Goal: Task Accomplishment & Management: Manage account settings

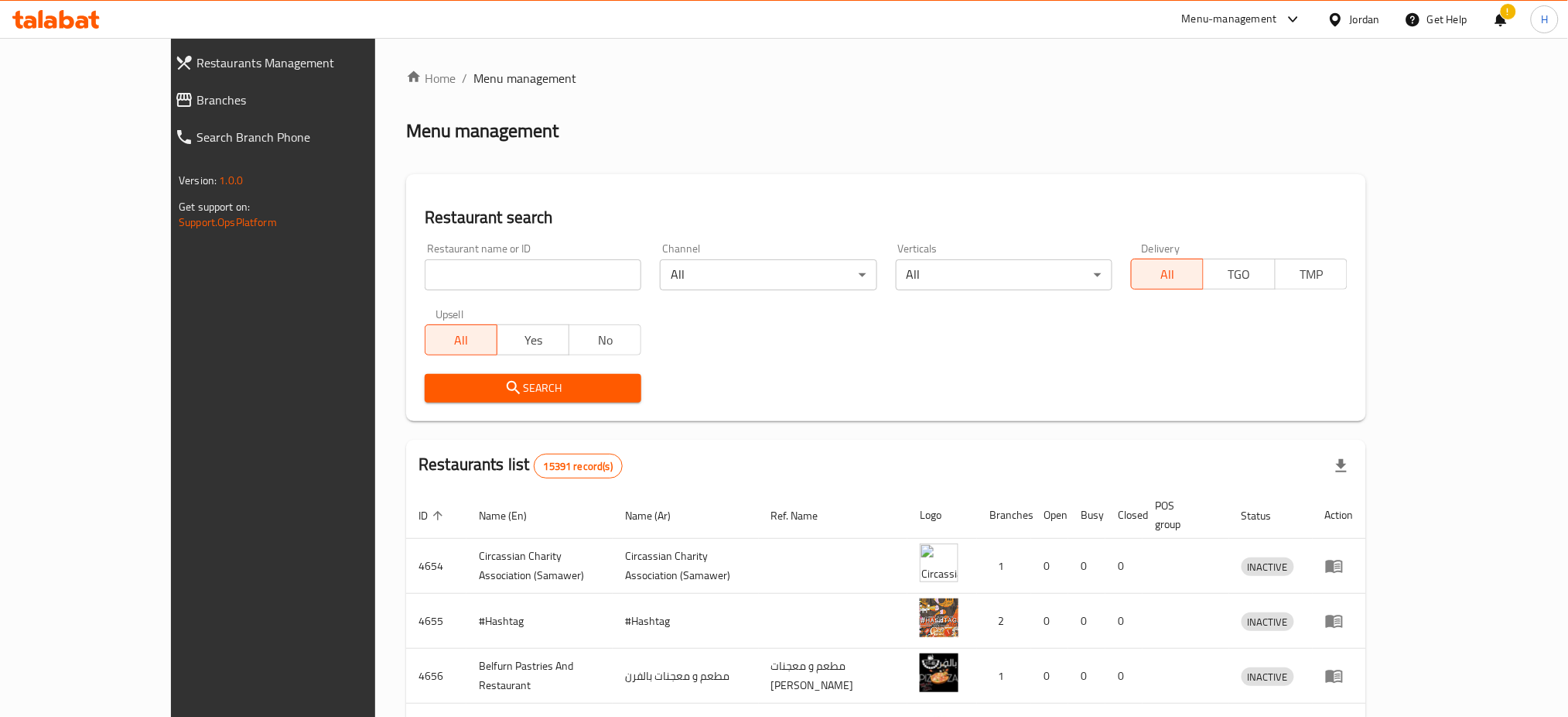
click at [162, 110] on link "Branches" at bounding box center [297, 99] width 271 height 37
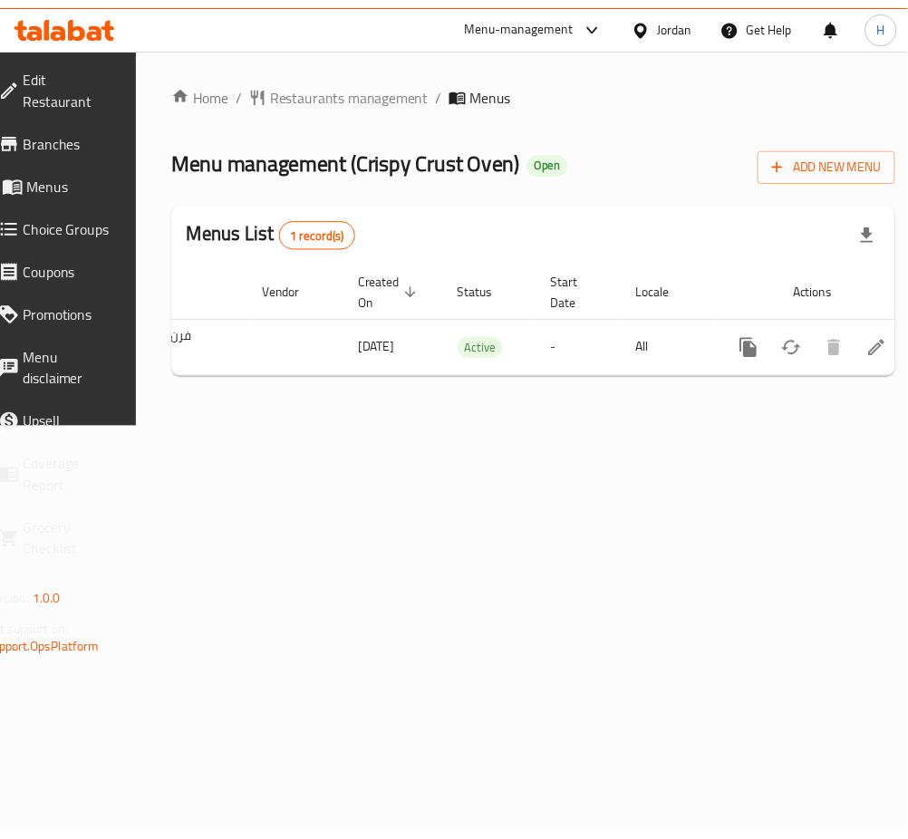
scroll to position [0, 200]
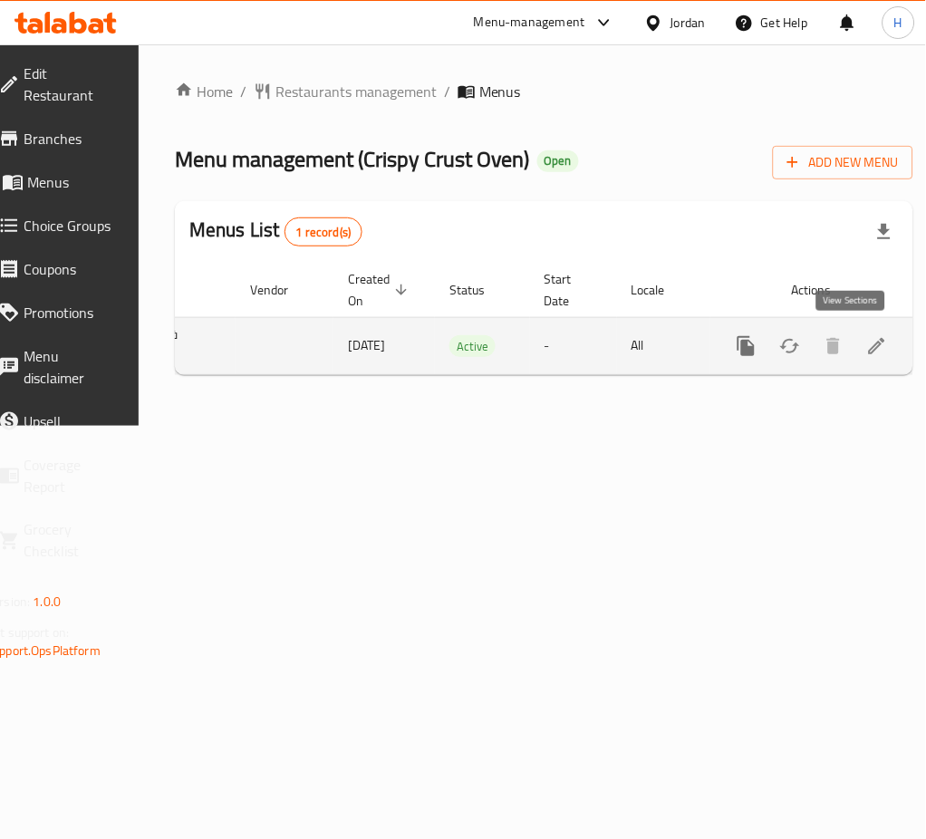
click at [855, 332] on link "enhanced table" at bounding box center [876, 345] width 43 height 43
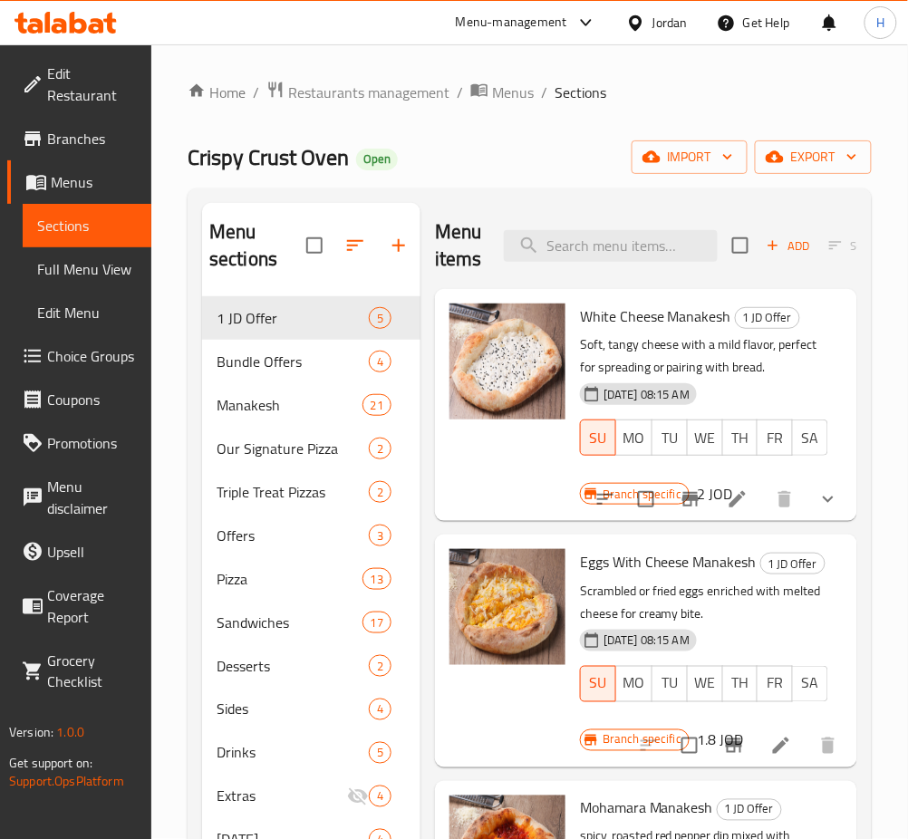
click at [653, 268] on div "Menu items Add Sort Manage items" at bounding box center [646, 246] width 422 height 86
click at [653, 263] on div "Menu items Add Sort Manage items" at bounding box center [646, 246] width 422 height 86
click at [654, 260] on input "search" at bounding box center [611, 246] width 214 height 32
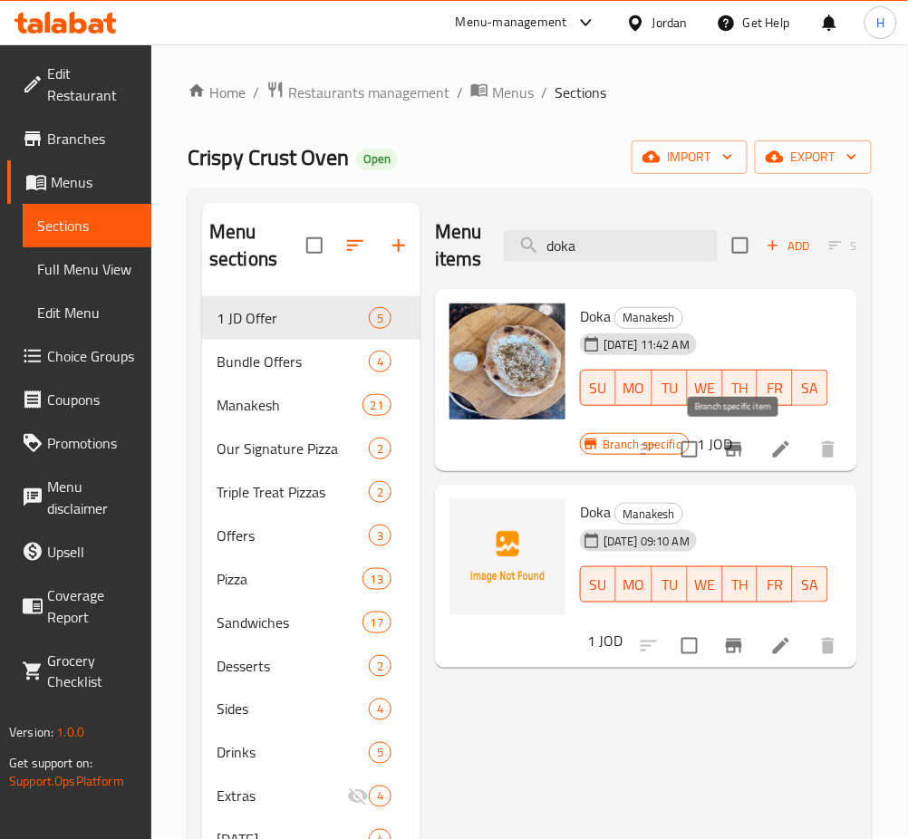
type input "doka"
click at [729, 449] on icon "Branch-specific-item" at bounding box center [734, 449] width 16 height 14
click at [631, 247] on input "doka" at bounding box center [611, 246] width 214 height 32
paste input "Labneh and Zaatar"
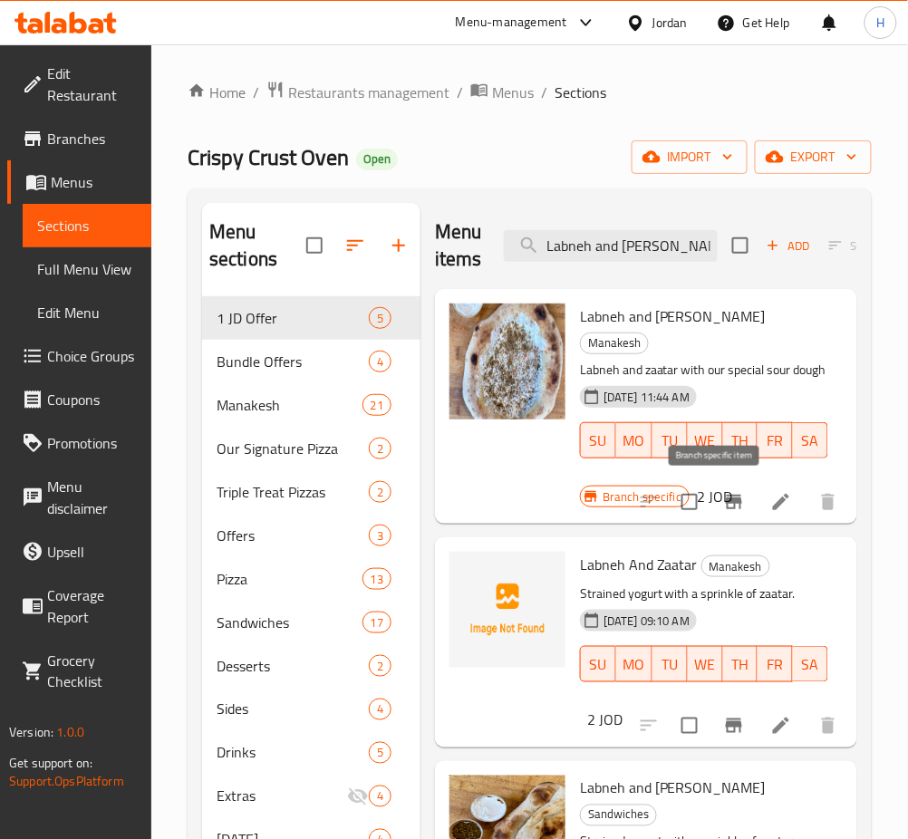
type input "Labneh and Zaatar"
click at [723, 505] on icon "Branch-specific-item" at bounding box center [734, 502] width 22 height 22
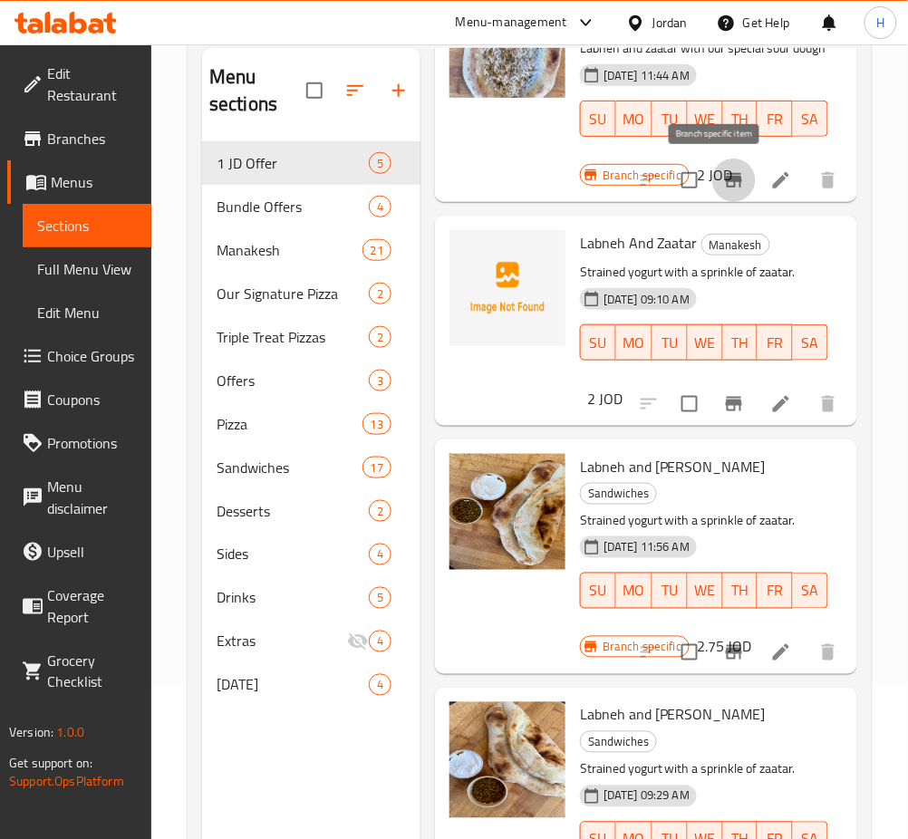
scroll to position [254, 0]
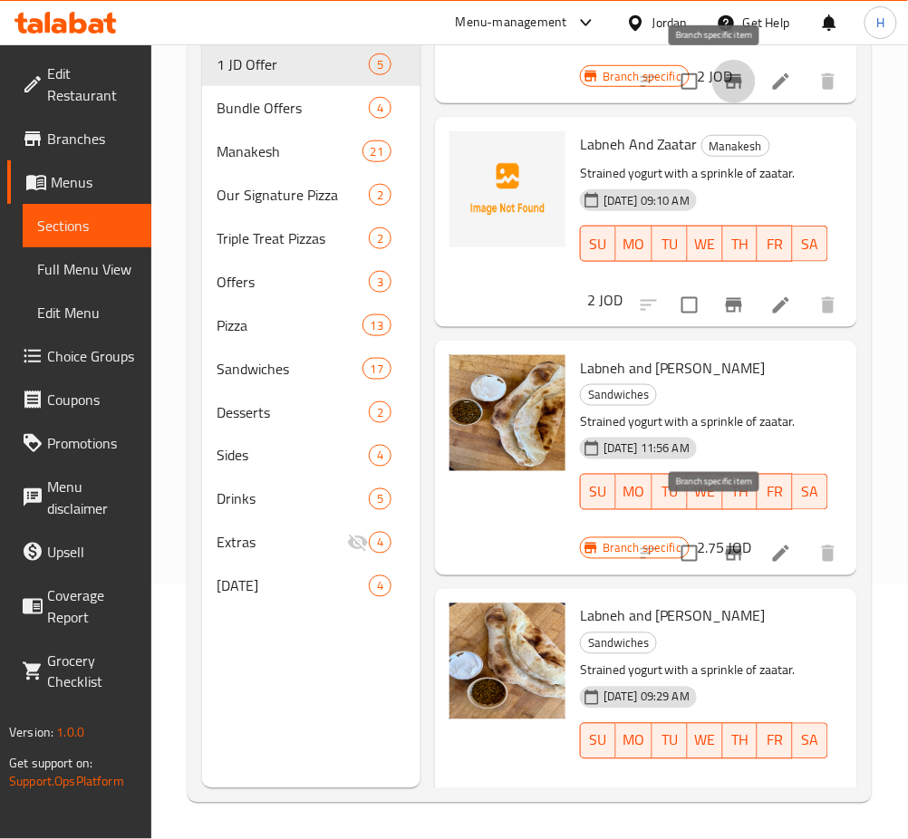
click at [726, 543] on icon "Branch-specific-item" at bounding box center [734, 554] width 22 height 22
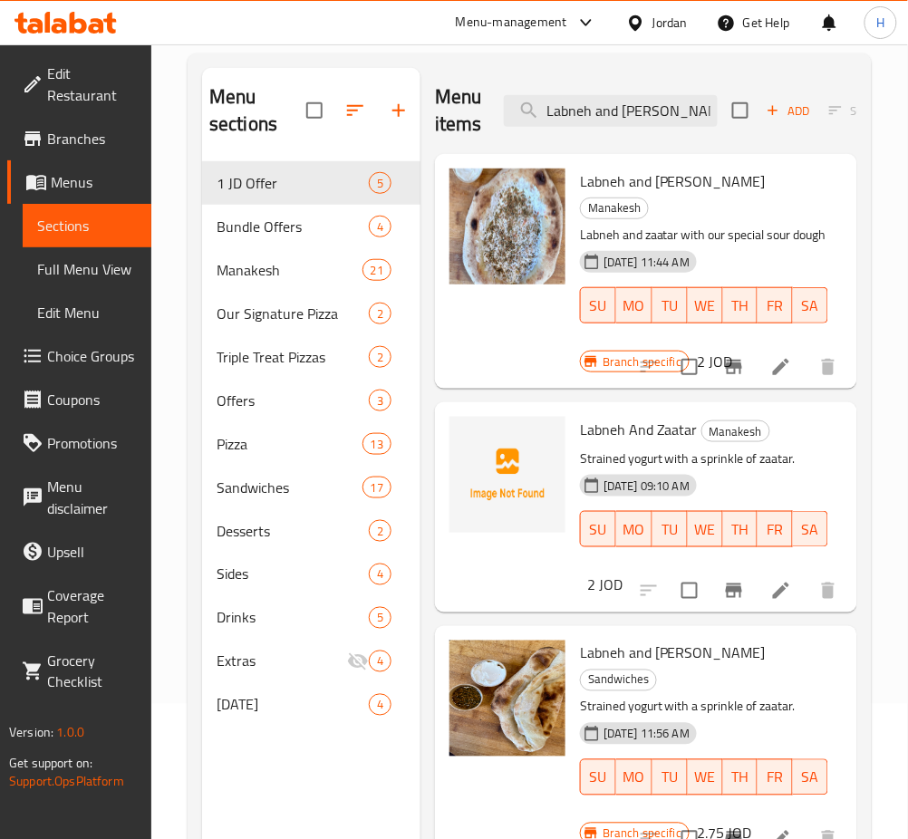
scroll to position [0, 0]
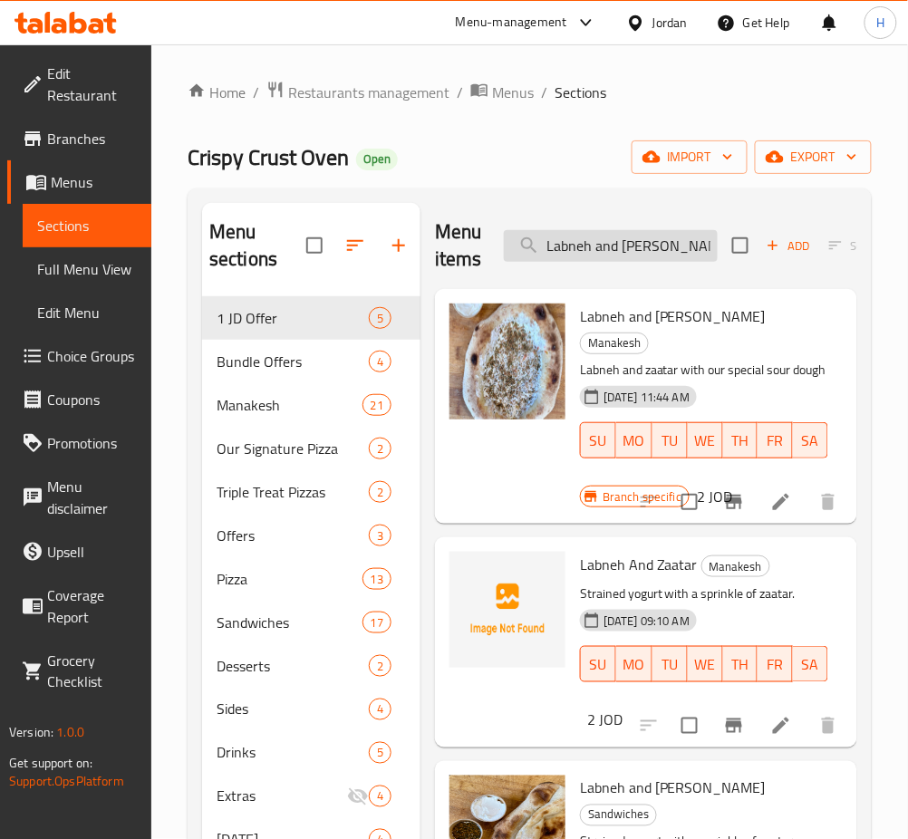
click at [573, 244] on input "Labneh and Zaatar" at bounding box center [611, 246] width 214 height 32
paste input "search"
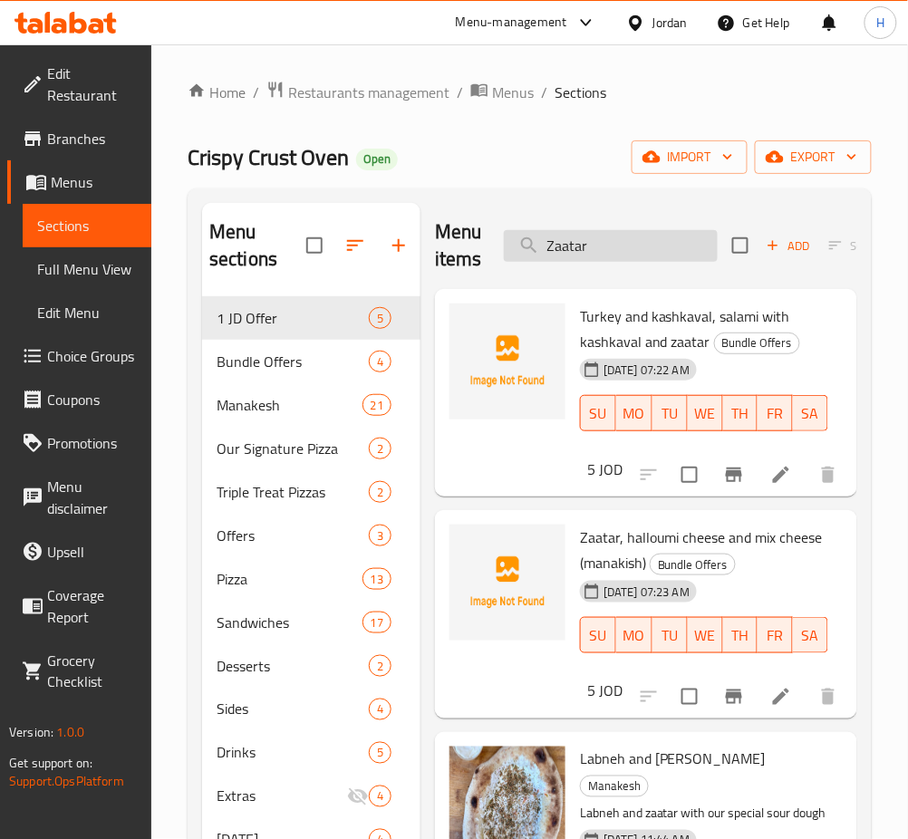
click at [653, 236] on input "Zaatar" at bounding box center [611, 246] width 214 height 32
paste input "Cheese with Z"
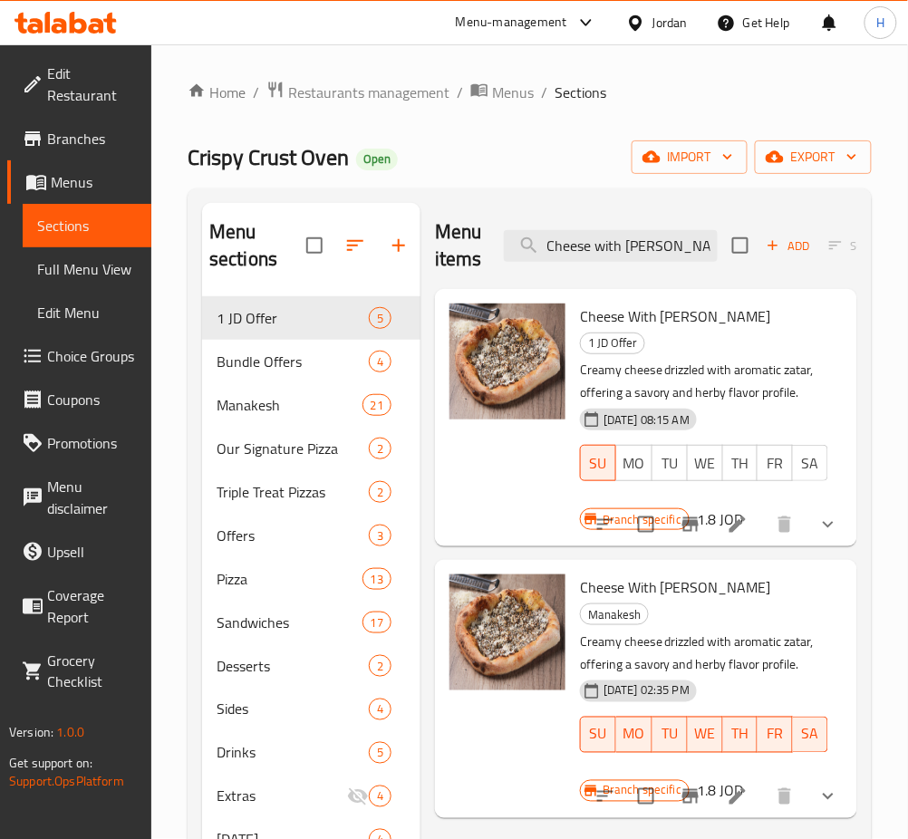
type input "Cheese with Zatar"
click at [690, 789] on icon "Branch-specific-item" at bounding box center [690, 796] width 16 height 14
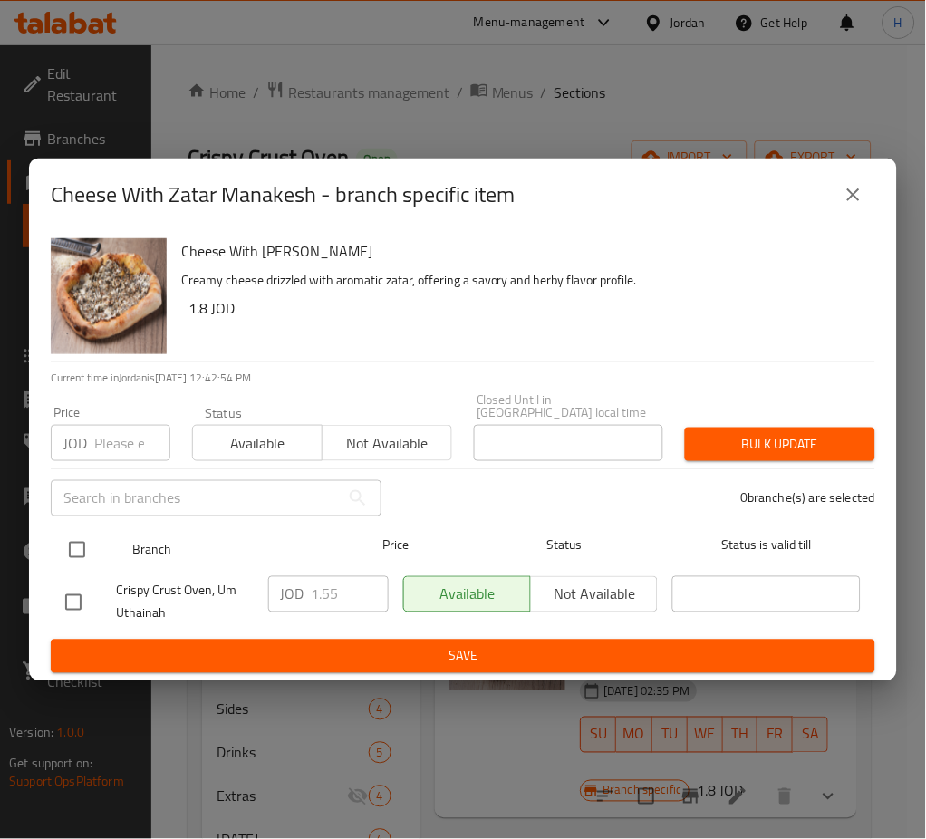
drag, startPoint x: 67, startPoint y: 540, endPoint x: 276, endPoint y: 606, distance: 219.5
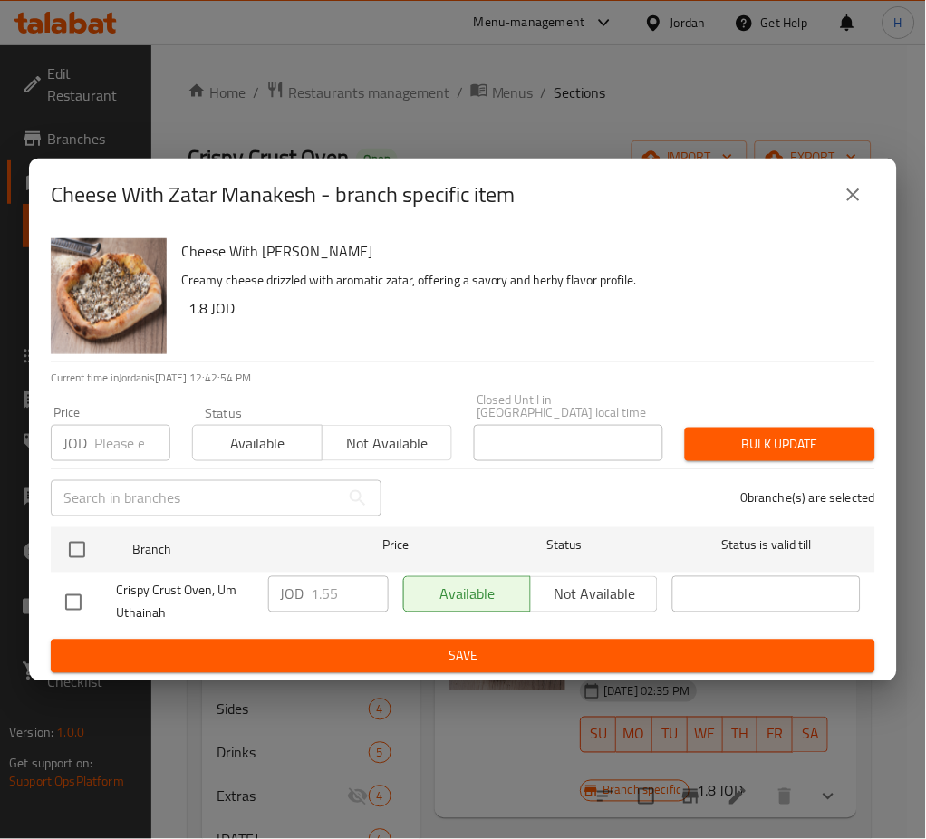
click at [69, 540] on input "checkbox" at bounding box center [77, 550] width 38 height 38
checkbox input "true"
click at [351, 595] on input "1.55" at bounding box center [350, 594] width 77 height 36
type input "1.80"
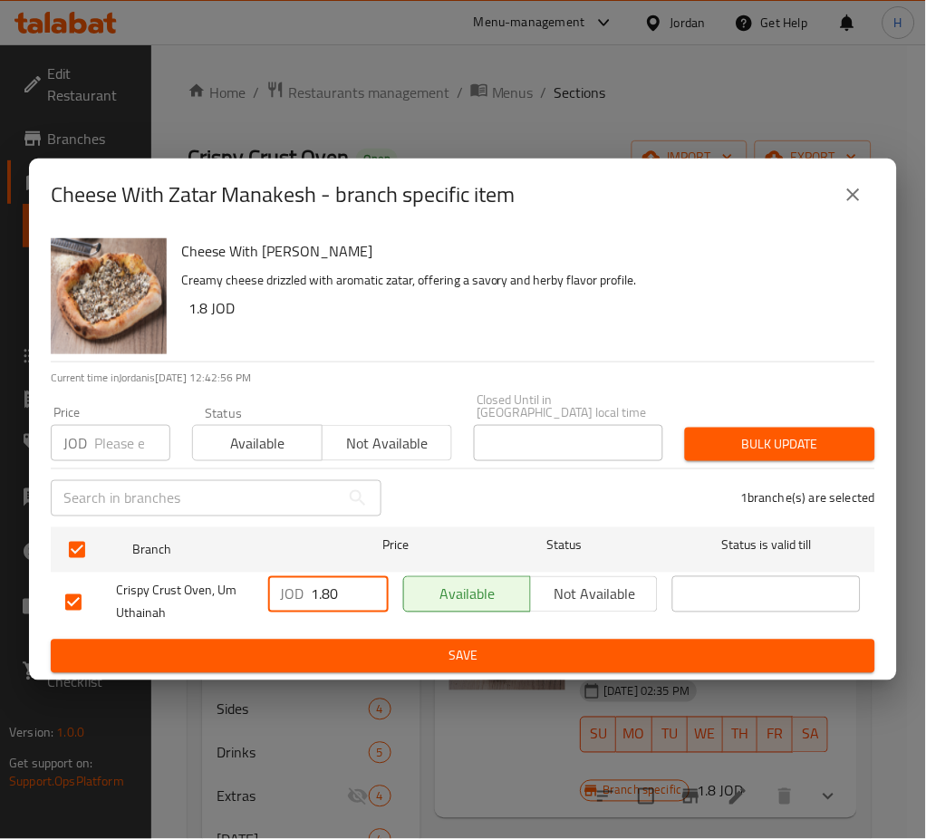
click at [646, 673] on div "Cheese With Zatar Manakesh Creamy cheese drizzled with aromatic zatar, offering…" at bounding box center [463, 455] width 868 height 449
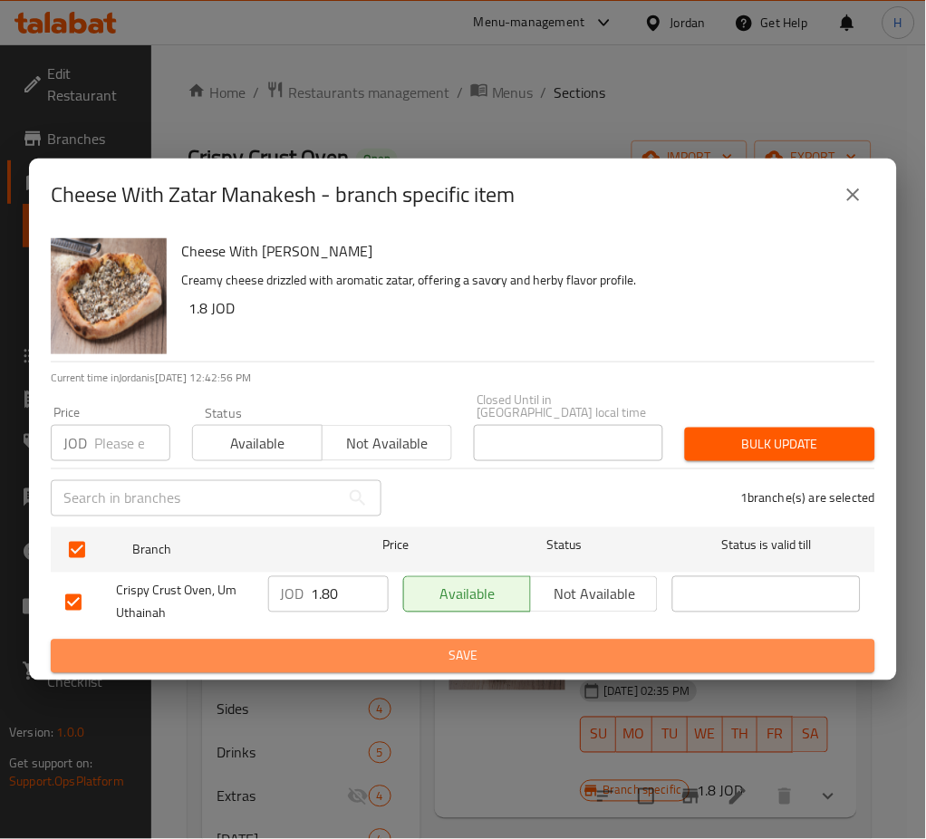
click at [631, 654] on span "Save" at bounding box center [462, 656] width 795 height 23
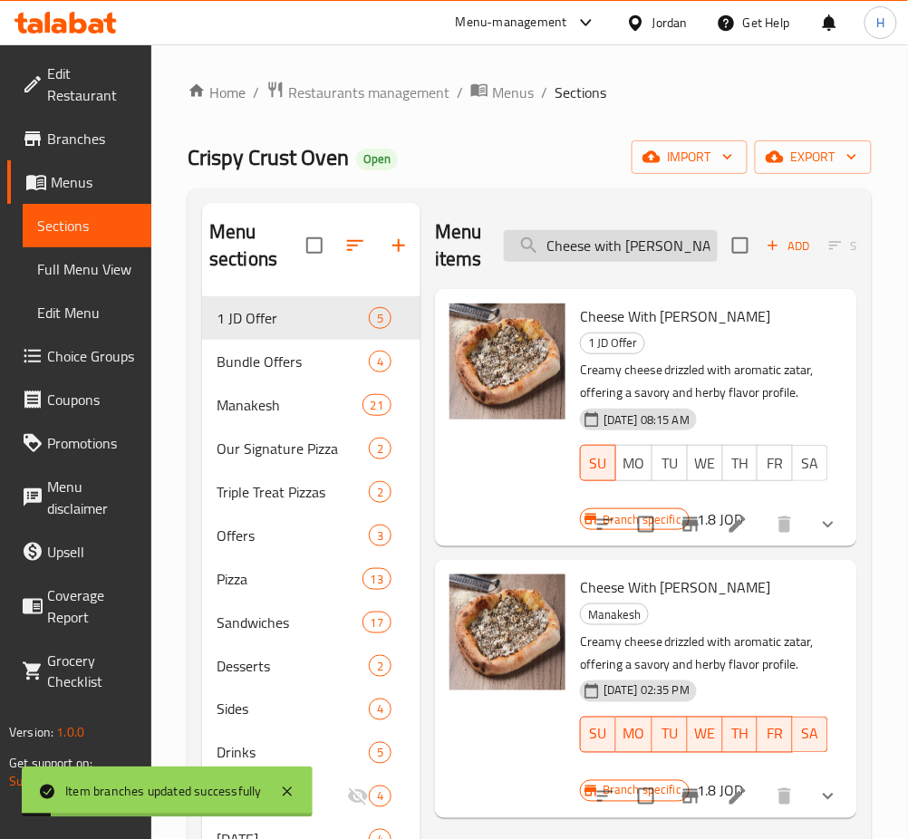
click at [621, 240] on input "Cheese with Zatar" at bounding box center [611, 246] width 214 height 32
paste input "Eggs"
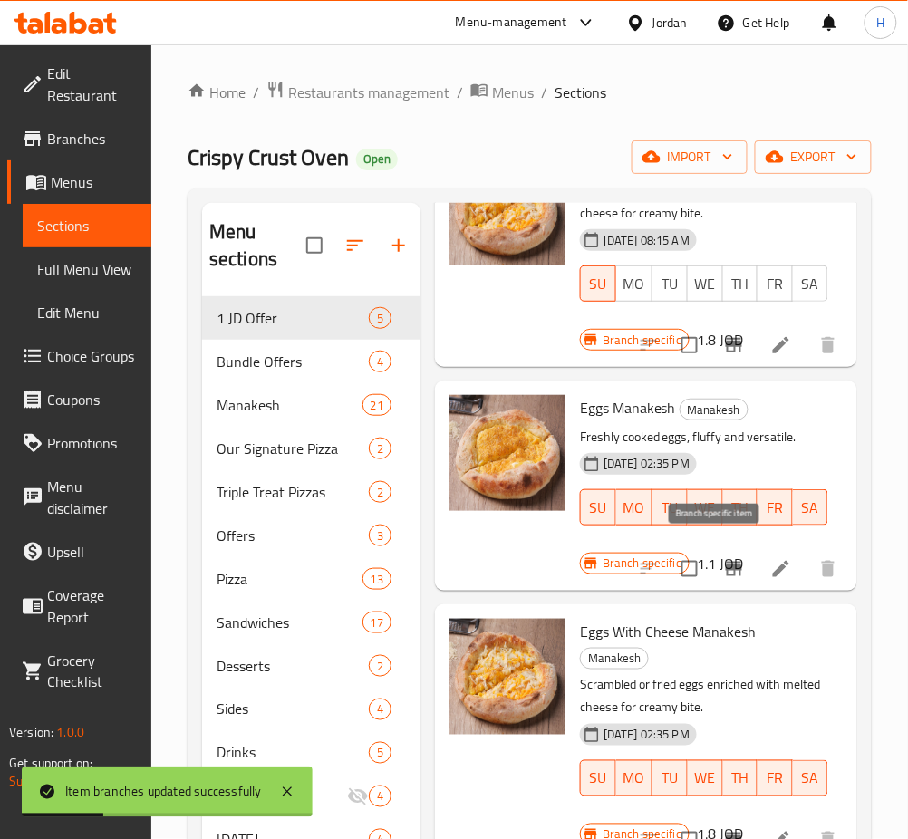
scroll to position [287, 0]
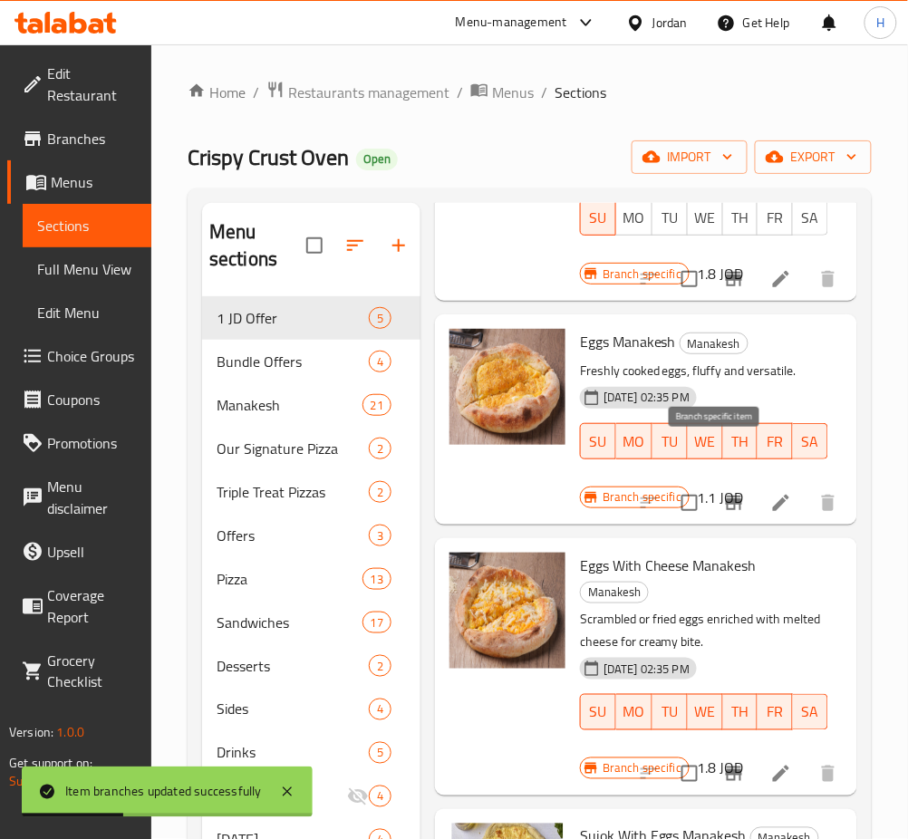
type input "Eggs"
click at [726, 496] on icon "Branch-specific-item" at bounding box center [734, 503] width 16 height 14
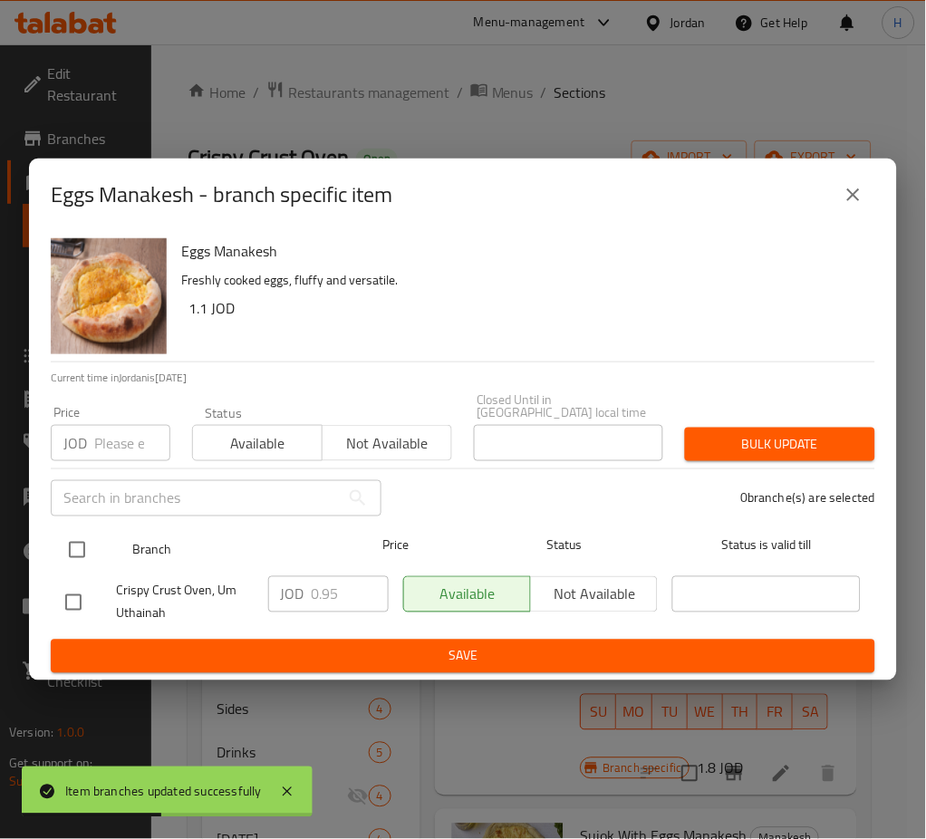
click at [99, 544] on div at bounding box center [91, 550] width 67 height 53
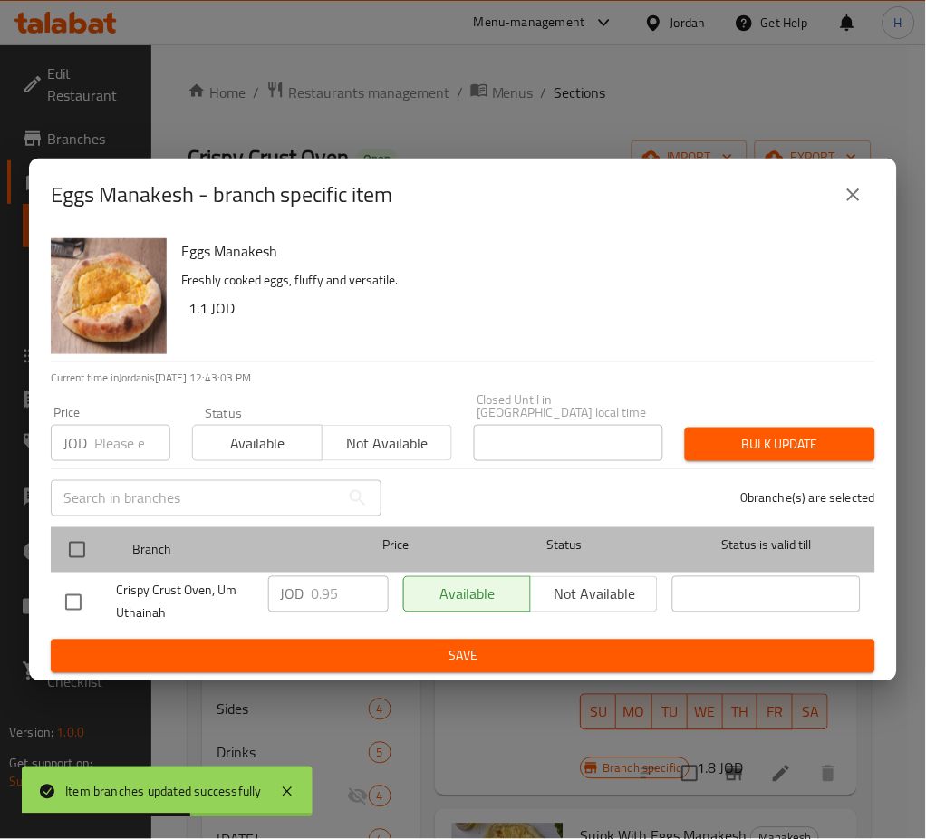
click at [55, 533] on div "Branch Price Status Status is valid till" at bounding box center [463, 549] width 824 height 45
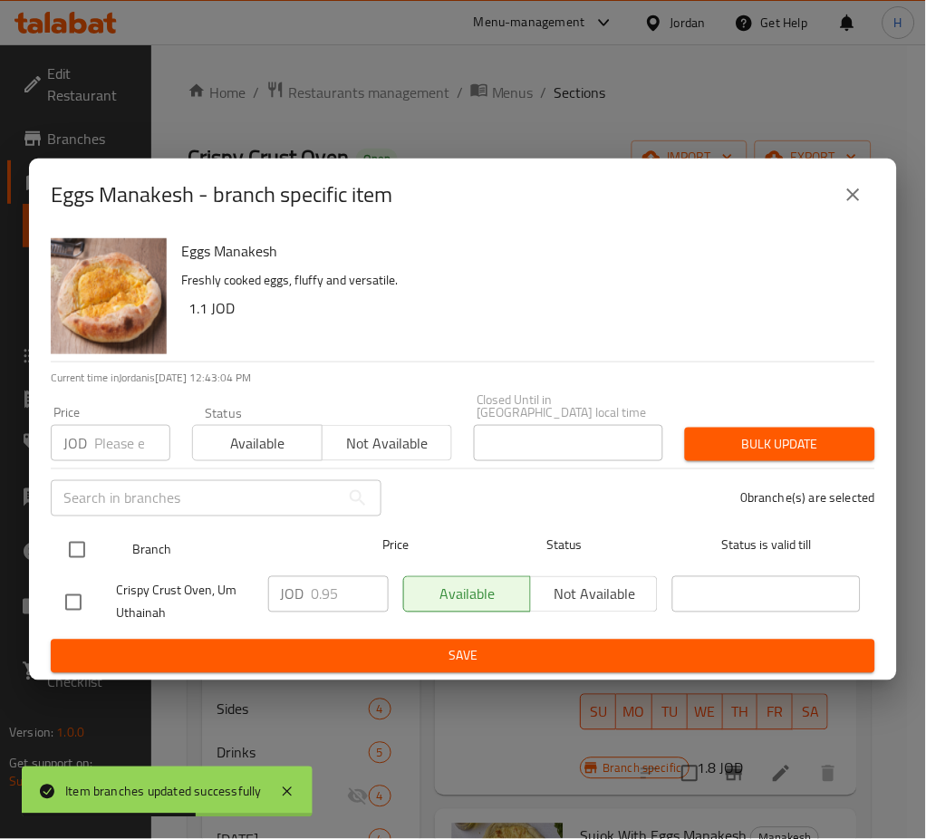
click at [73, 541] on input "checkbox" at bounding box center [77, 550] width 38 height 38
checkbox input "true"
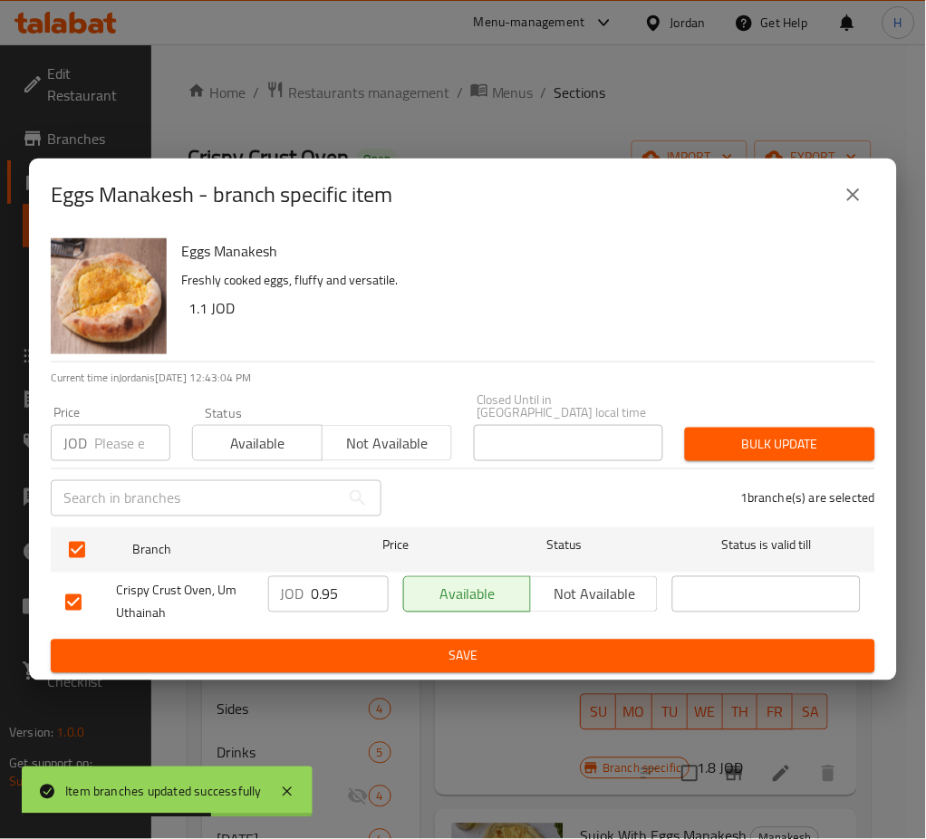
click at [336, 602] on input "0.95" at bounding box center [350, 594] width 77 height 36
type input "1.10"
click at [276, 674] on div "Eggs Manakesh Freshly cooked eggs, fluffy and versatile. 1.1 JOD Current time i…" at bounding box center [463, 455] width 868 height 449
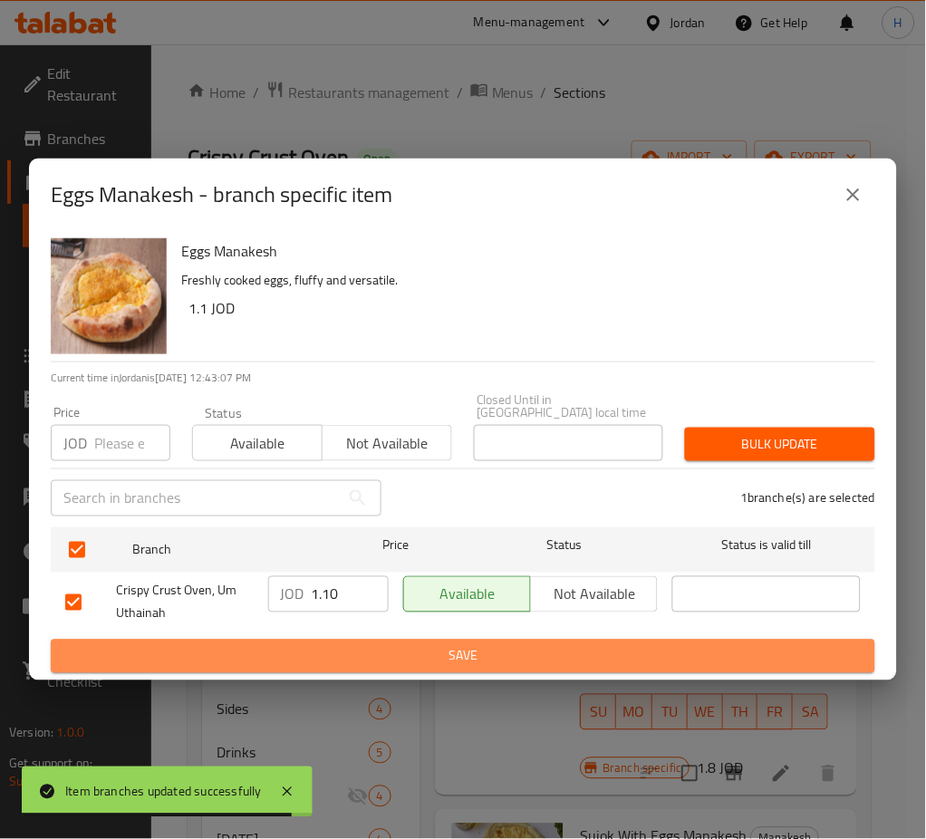
click at [276, 656] on span "Save" at bounding box center [462, 656] width 795 height 23
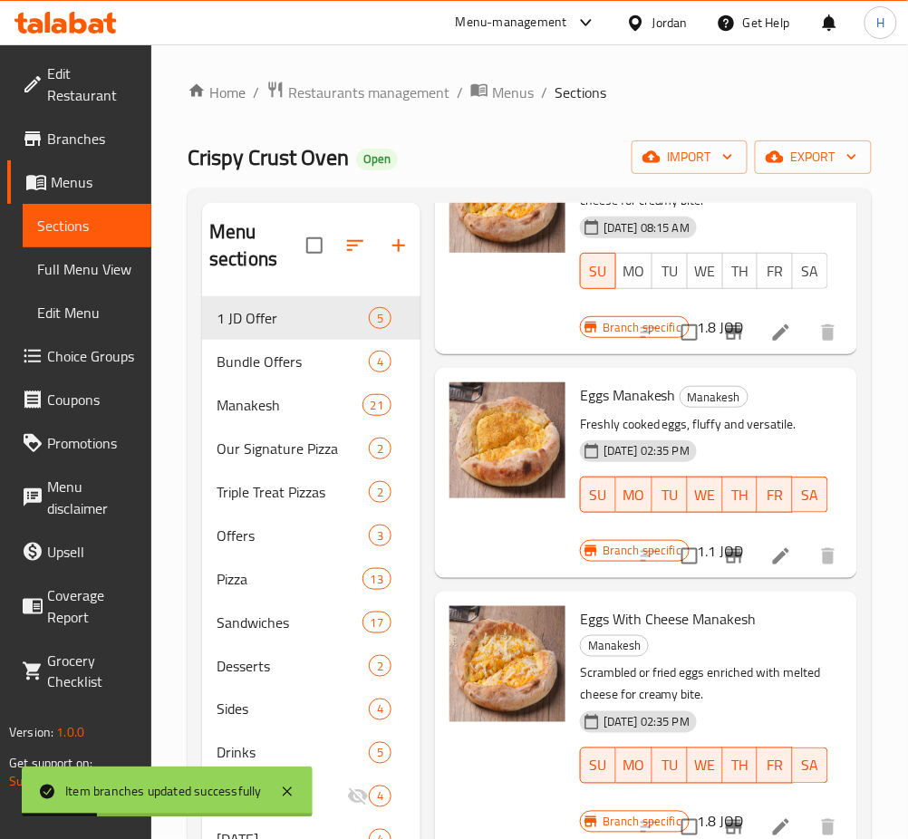
scroll to position [0, 0]
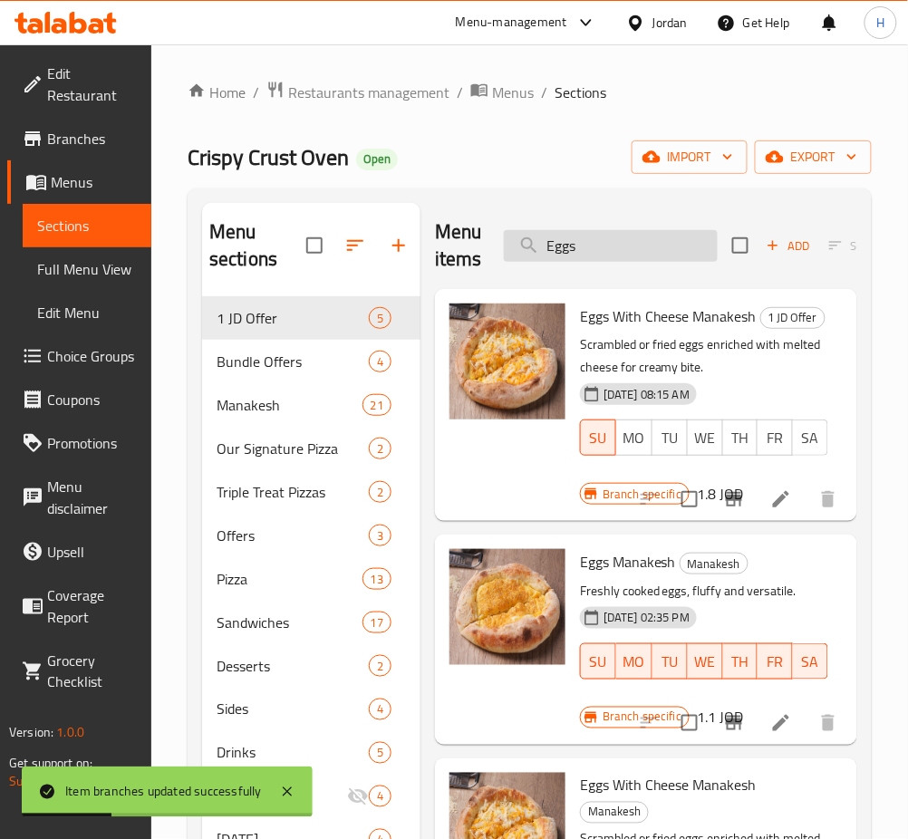
click at [636, 250] on input "Eggs" at bounding box center [611, 246] width 214 height 32
paste input "and Chese"
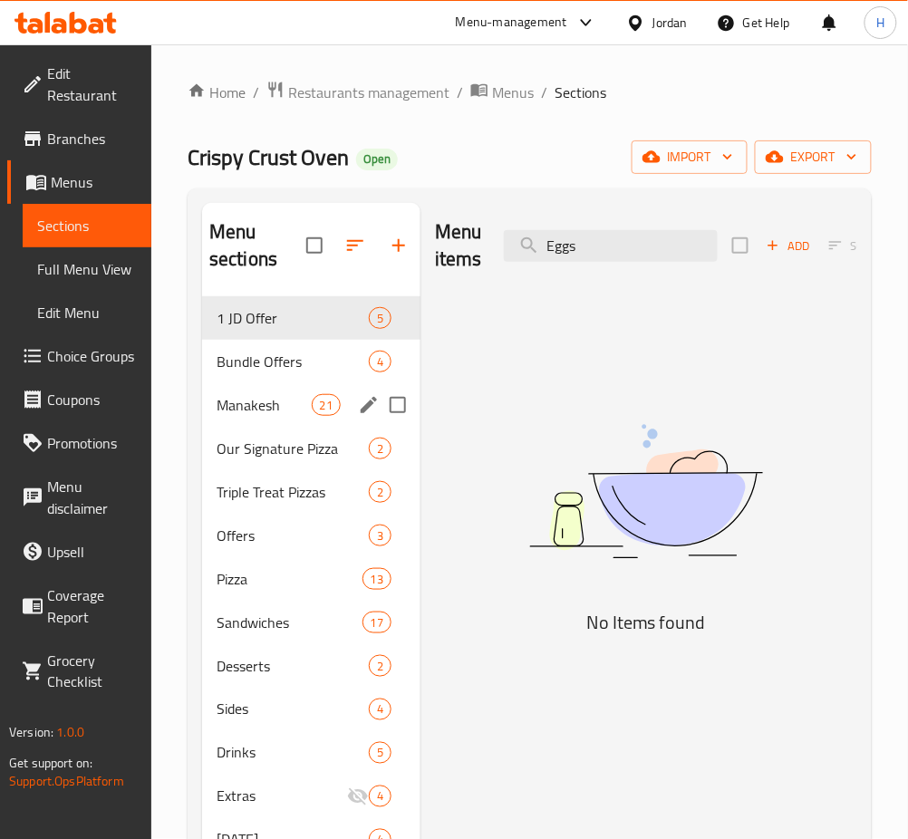
type input "Eggs"
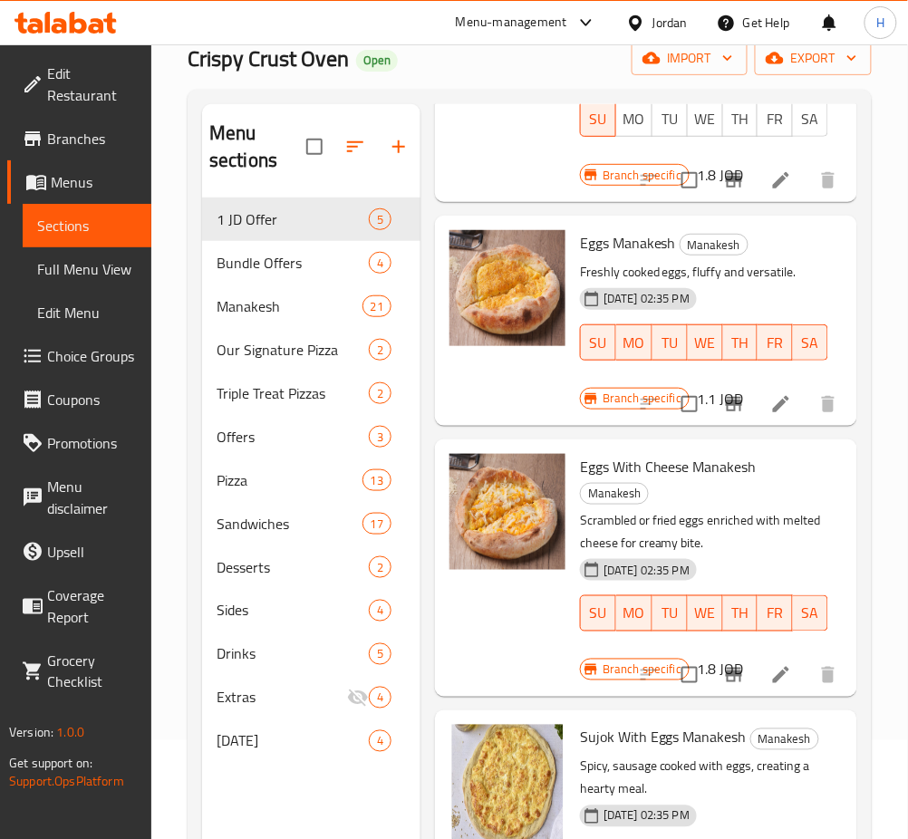
scroll to position [241, 0]
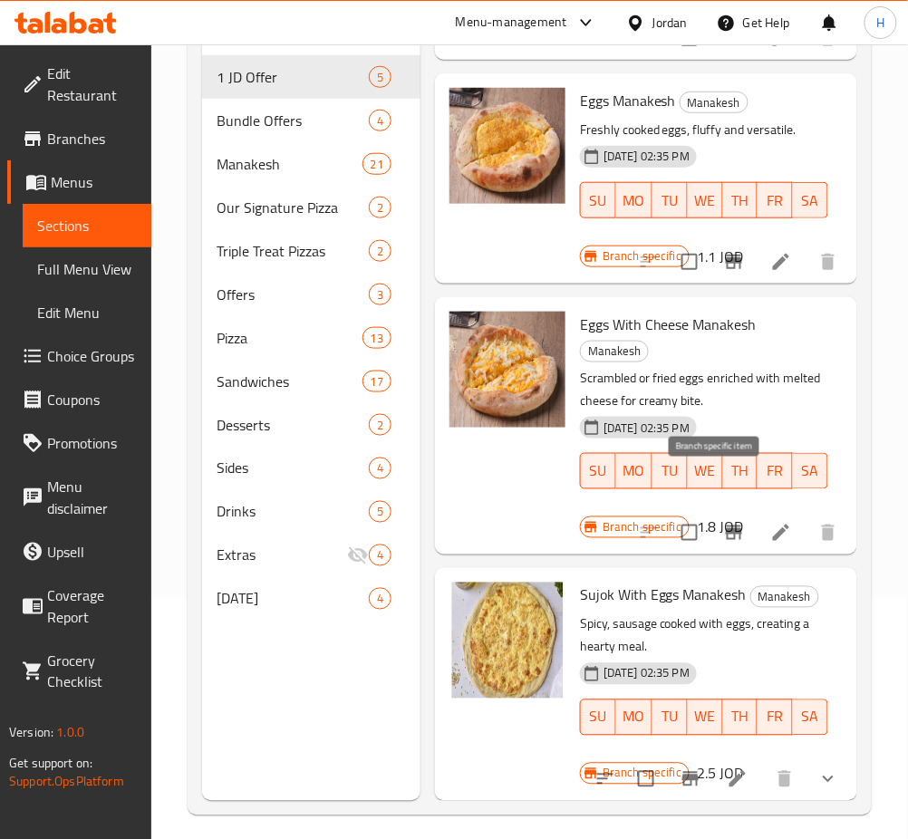
click at [723, 522] on icon "Branch-specific-item" at bounding box center [734, 533] width 22 height 22
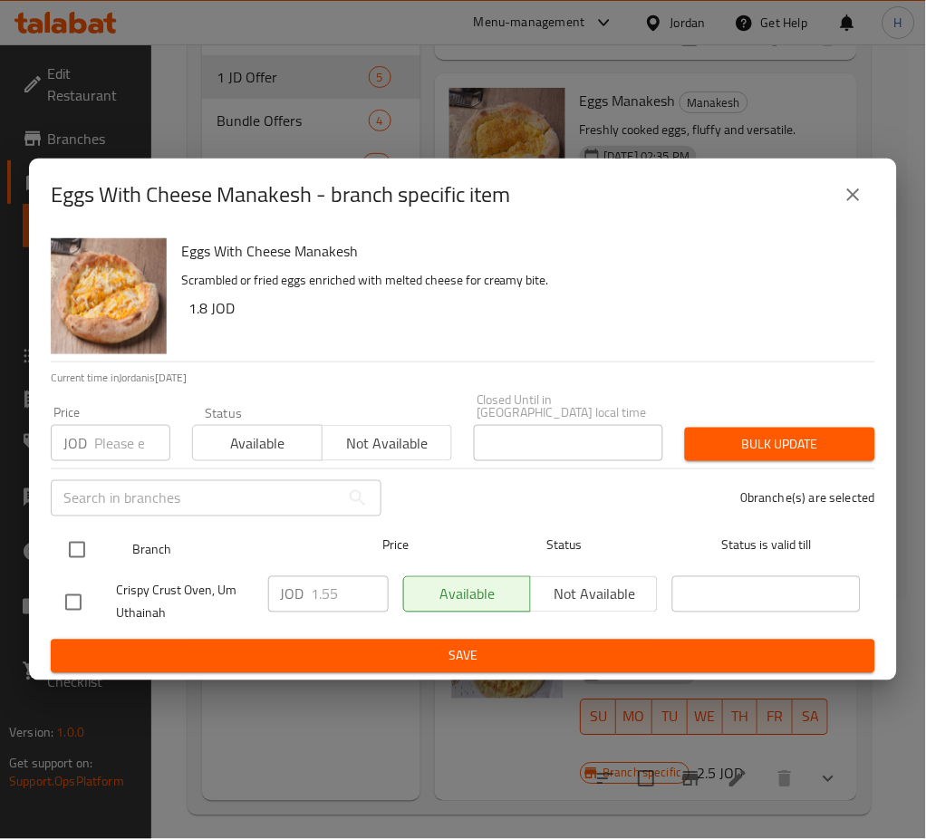
click at [79, 540] on input "checkbox" at bounding box center [77, 550] width 38 height 38
checkbox input "true"
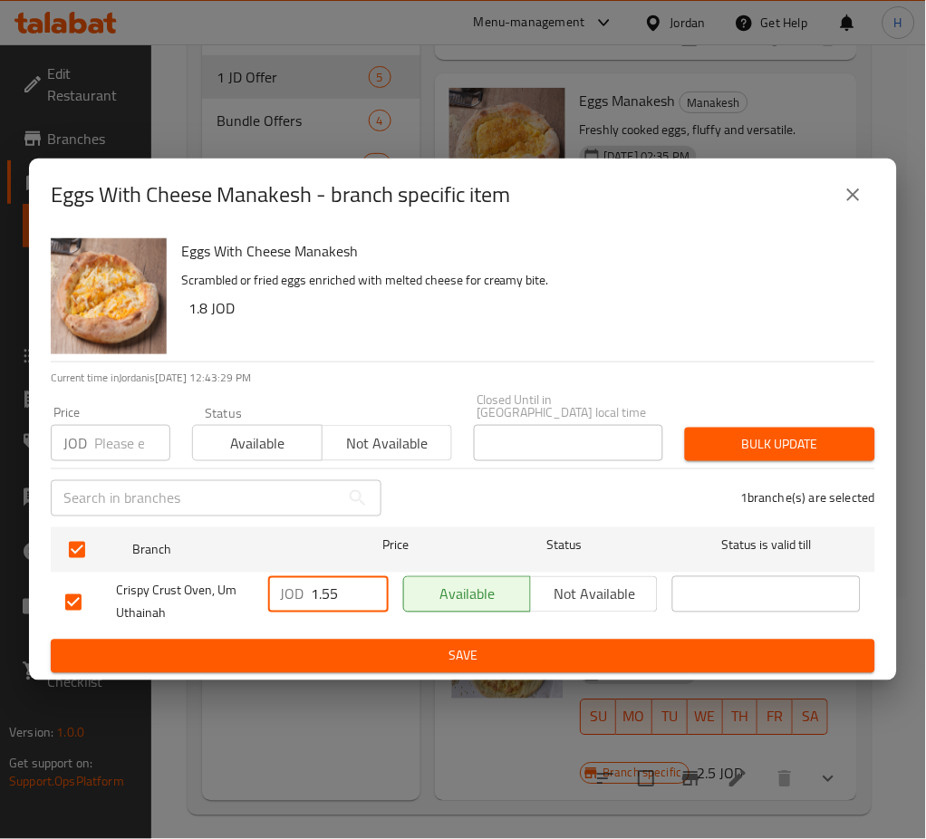
click at [342, 596] on input "1.55" at bounding box center [350, 594] width 77 height 36
type input "1.80"
click at [335, 631] on ul "Branch Price Status Status is valid till Crispy Crust Oven, Um Uthainah JOD 1.8…" at bounding box center [463, 580] width 824 height 120
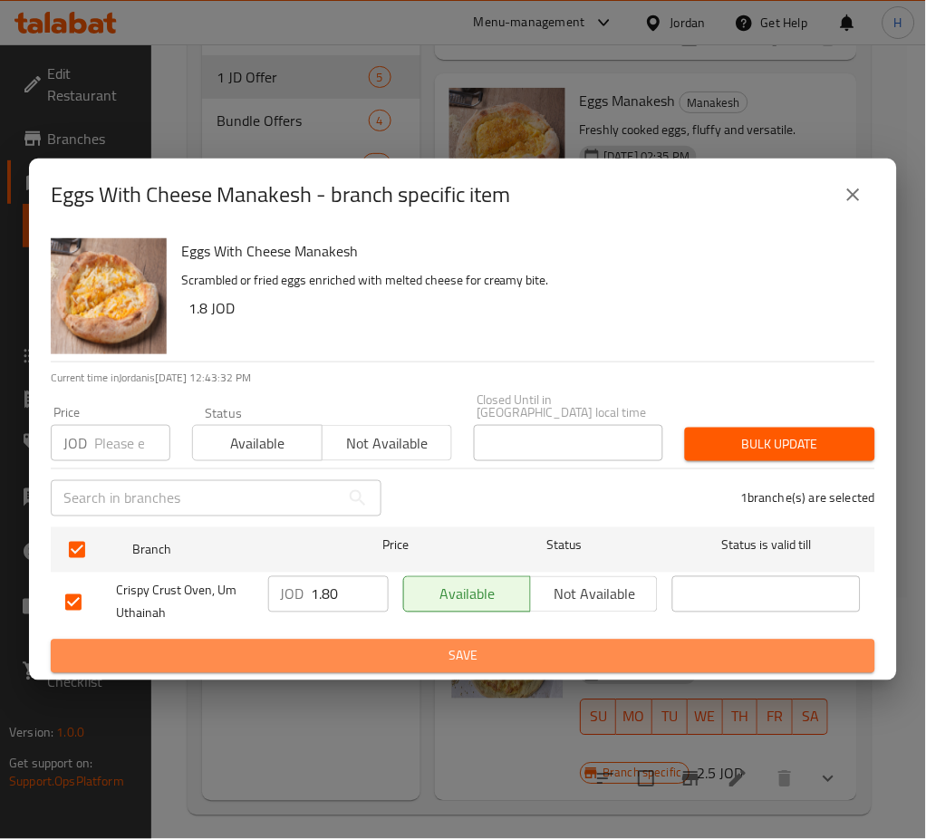
click at [404, 649] on span "Save" at bounding box center [462, 656] width 795 height 23
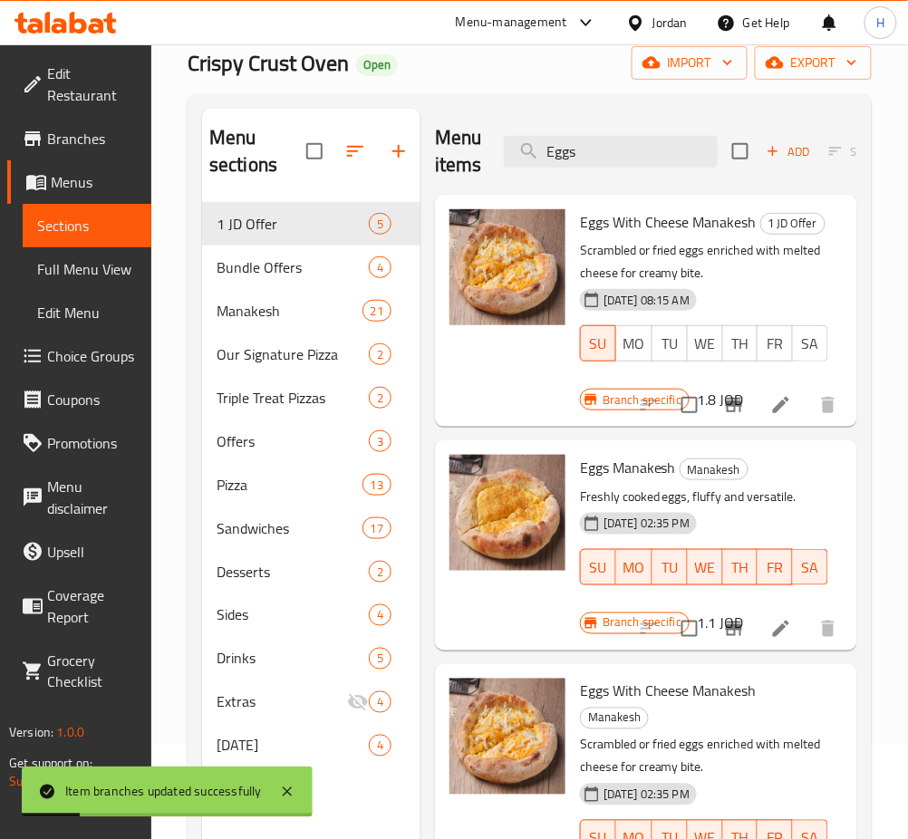
scroll to position [0, 0]
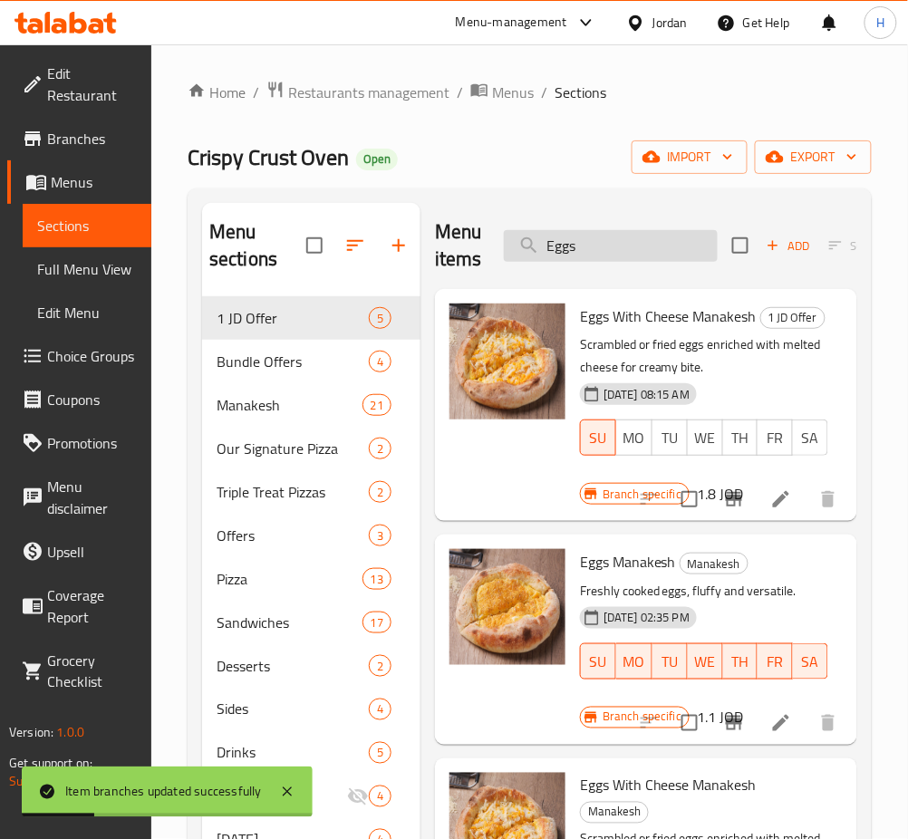
click at [560, 238] on input "Eggs" at bounding box center [611, 246] width 214 height 32
paste input "White Cheese"
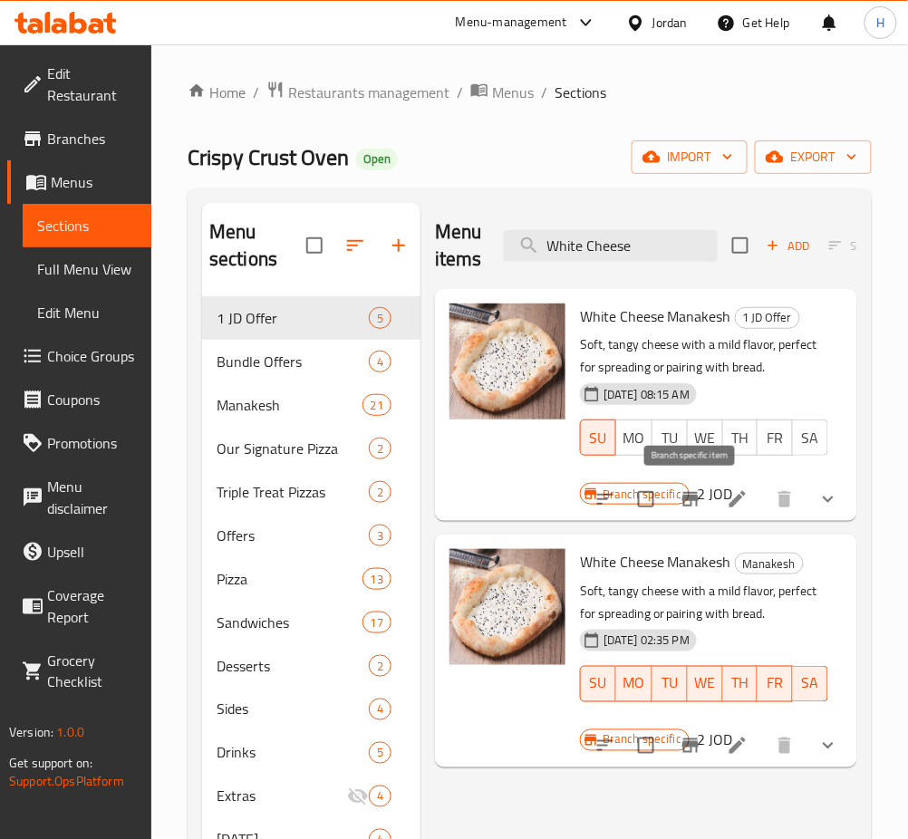
type input "White Cheese"
click at [698, 512] on button "Branch-specific-item" at bounding box center [690, 498] width 43 height 43
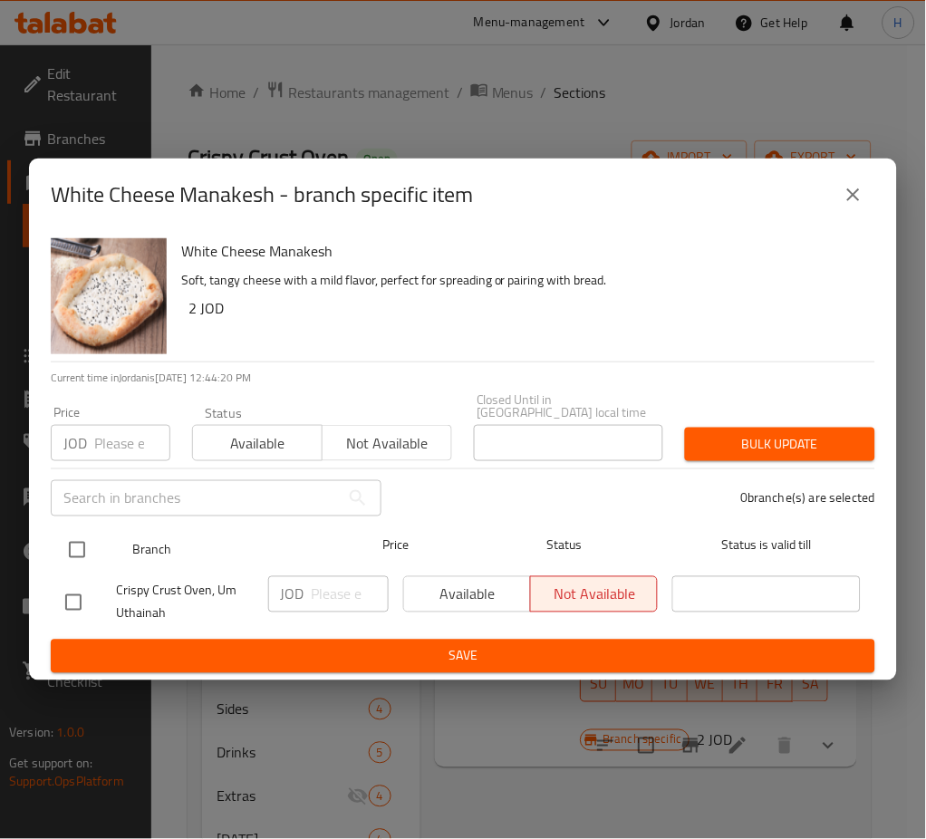
click at [72, 541] on input "checkbox" at bounding box center [77, 550] width 38 height 38
checkbox input "true"
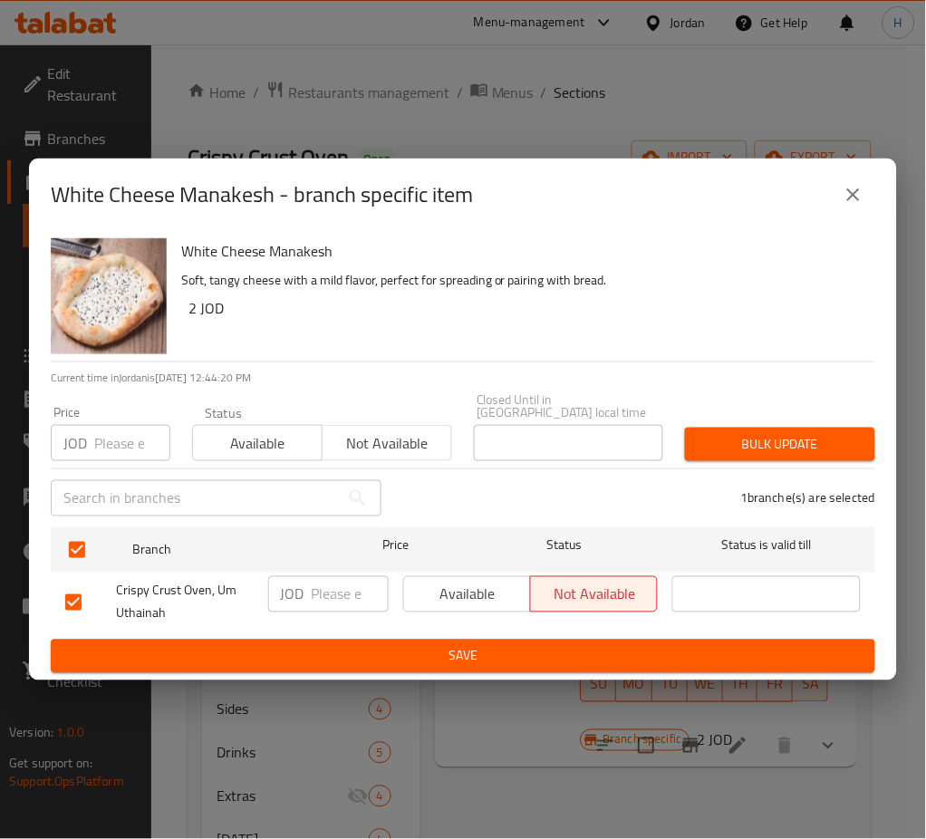
click at [351, 593] on input "number" at bounding box center [350, 594] width 77 height 36
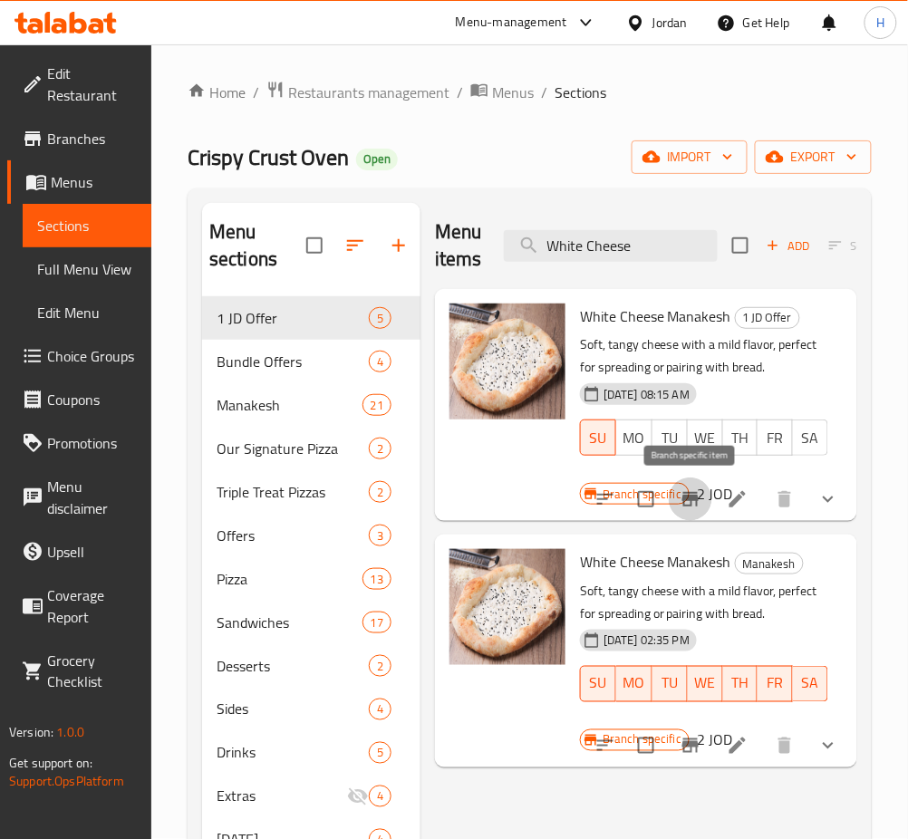
click at [688, 750] on icon "Branch-specific-item" at bounding box center [690, 746] width 22 height 22
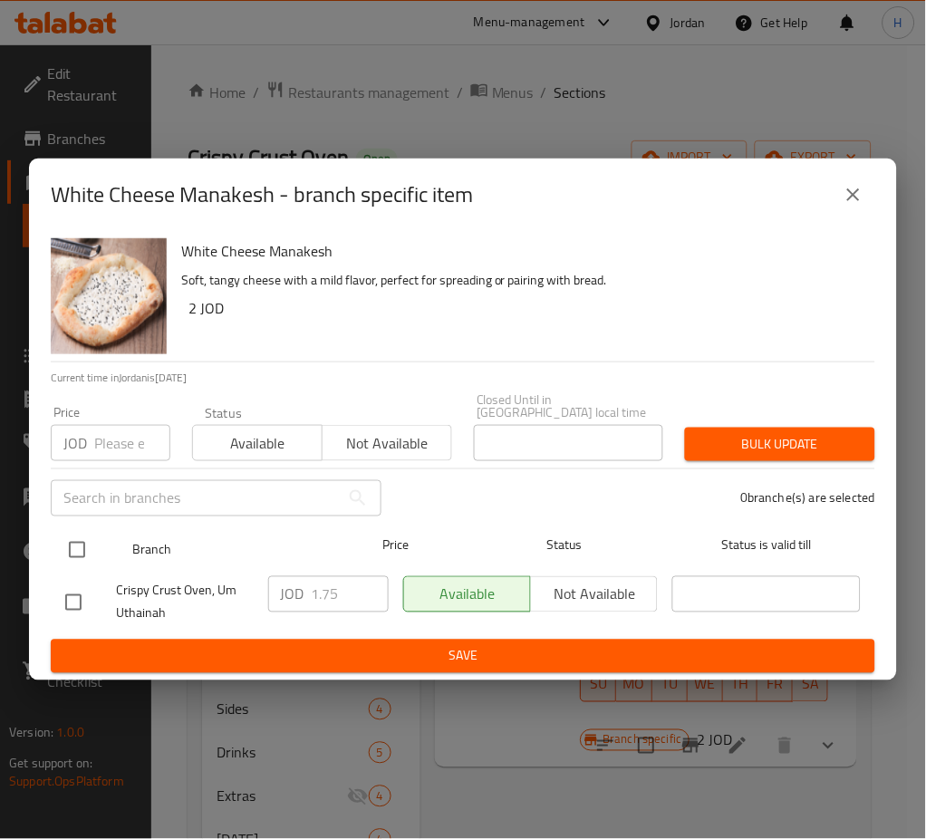
click at [78, 531] on input "checkbox" at bounding box center [77, 550] width 38 height 38
checkbox input "true"
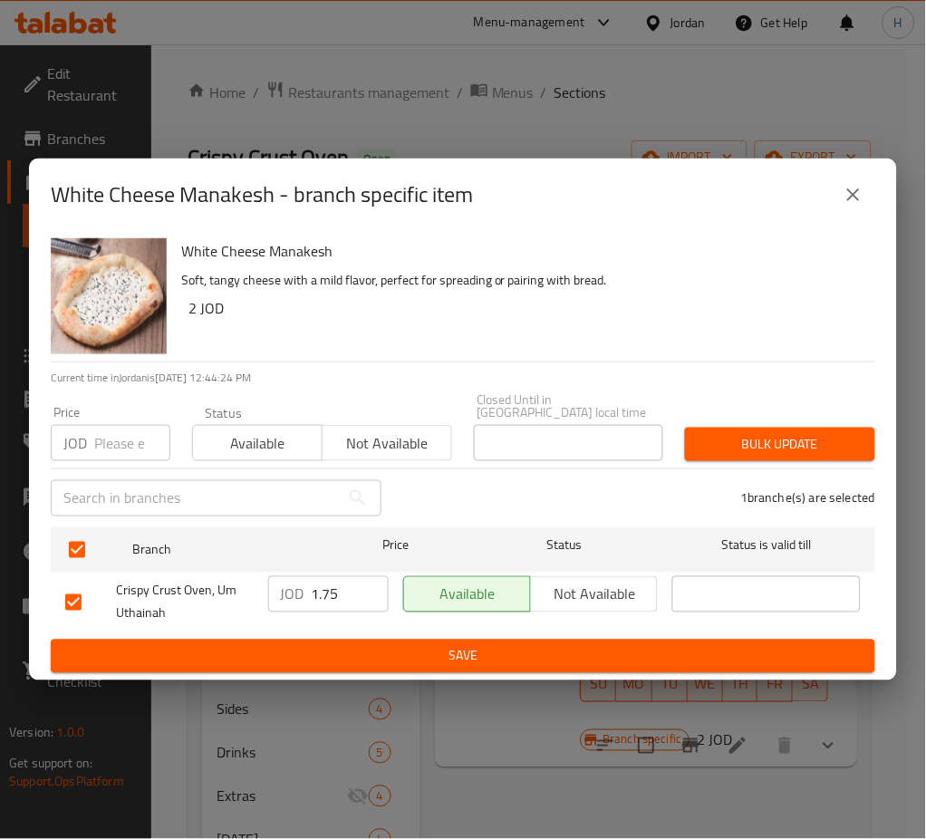
click at [314, 589] on input "1.75" at bounding box center [350, 594] width 77 height 36
type input "2"
click at [319, 645] on span "Save" at bounding box center [462, 656] width 795 height 23
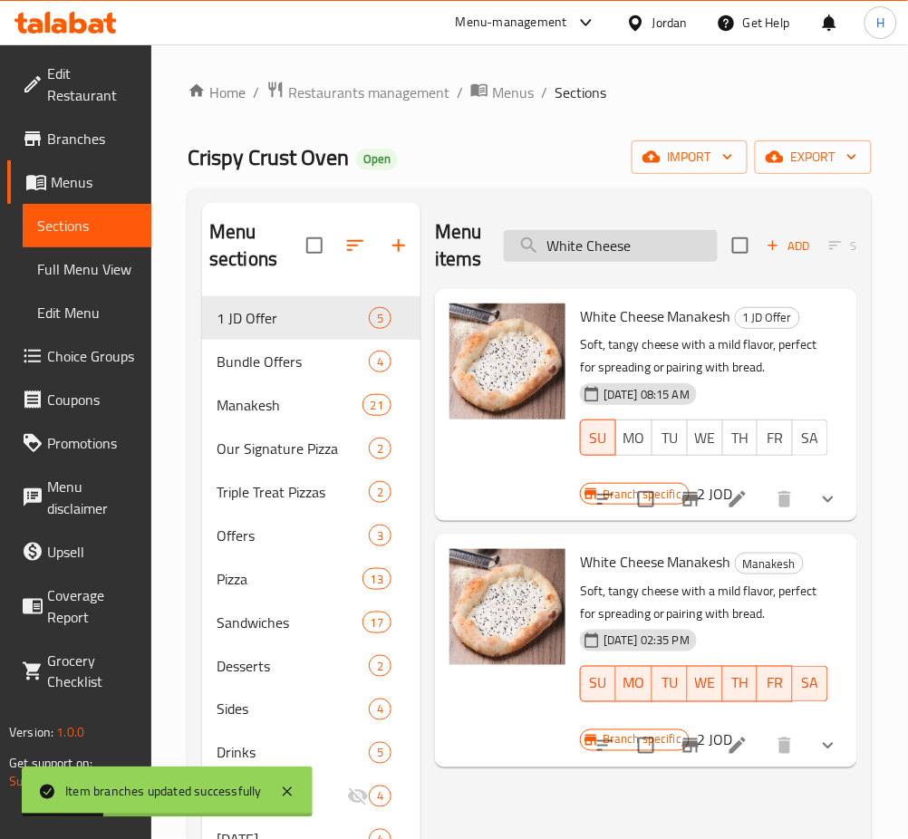
click at [605, 246] on input "White Cheese" at bounding box center [611, 246] width 214 height 32
paste input "Halloumi"
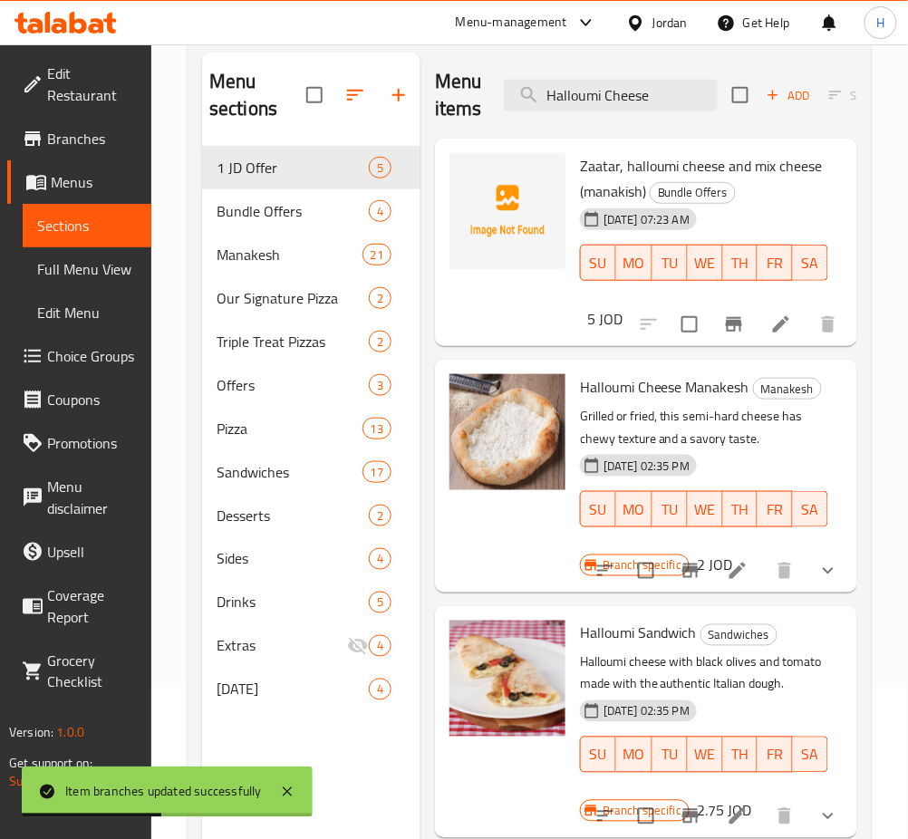
scroll to position [254, 0]
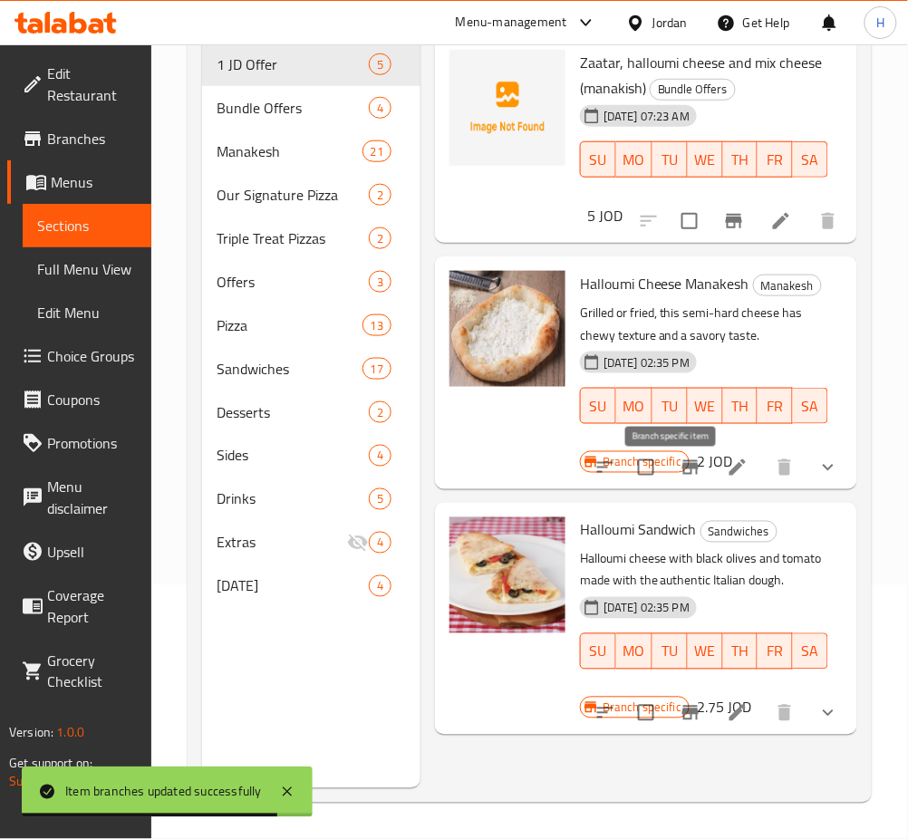
type input "Halloumi Cheese"
click at [682, 475] on icon "Branch-specific-item" at bounding box center [690, 467] width 16 height 14
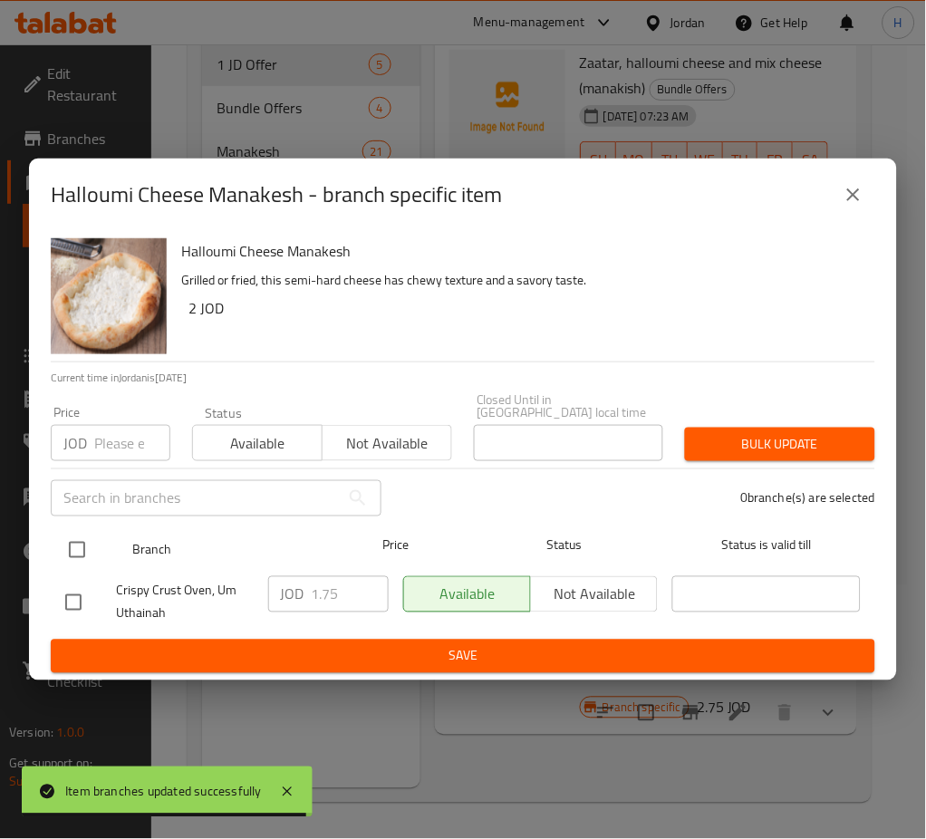
click at [85, 535] on input "checkbox" at bounding box center [77, 550] width 38 height 38
checkbox input "true"
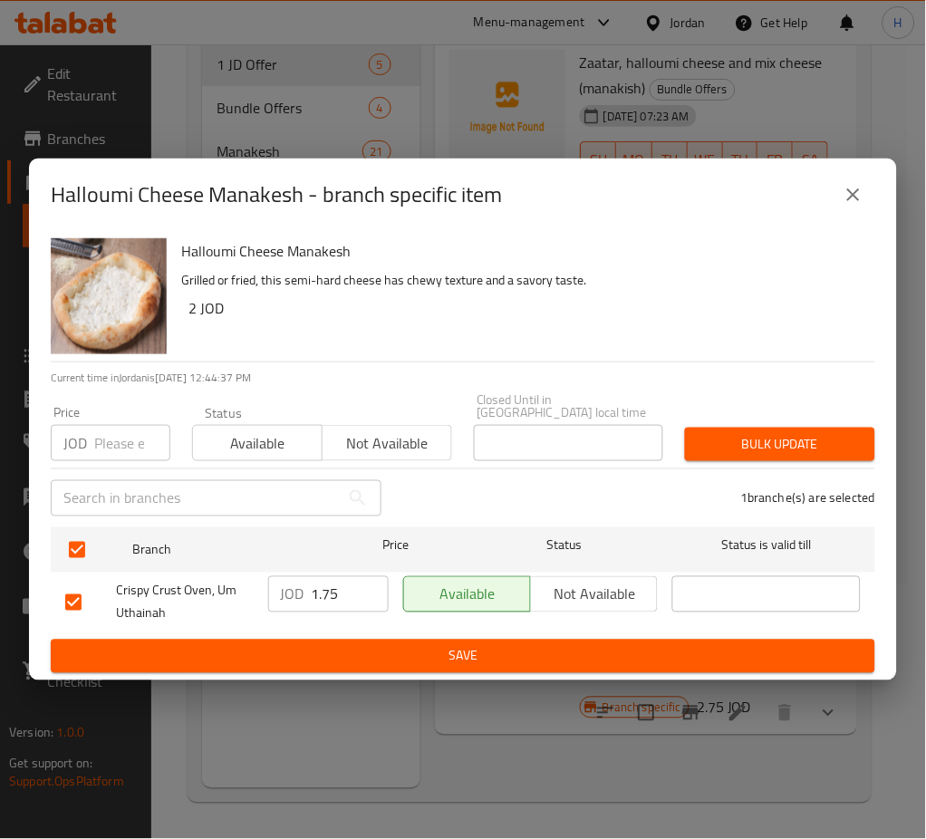
click at [351, 589] on input "1.75" at bounding box center [350, 594] width 77 height 36
type input "2"
click at [300, 660] on span "Save" at bounding box center [462, 656] width 795 height 23
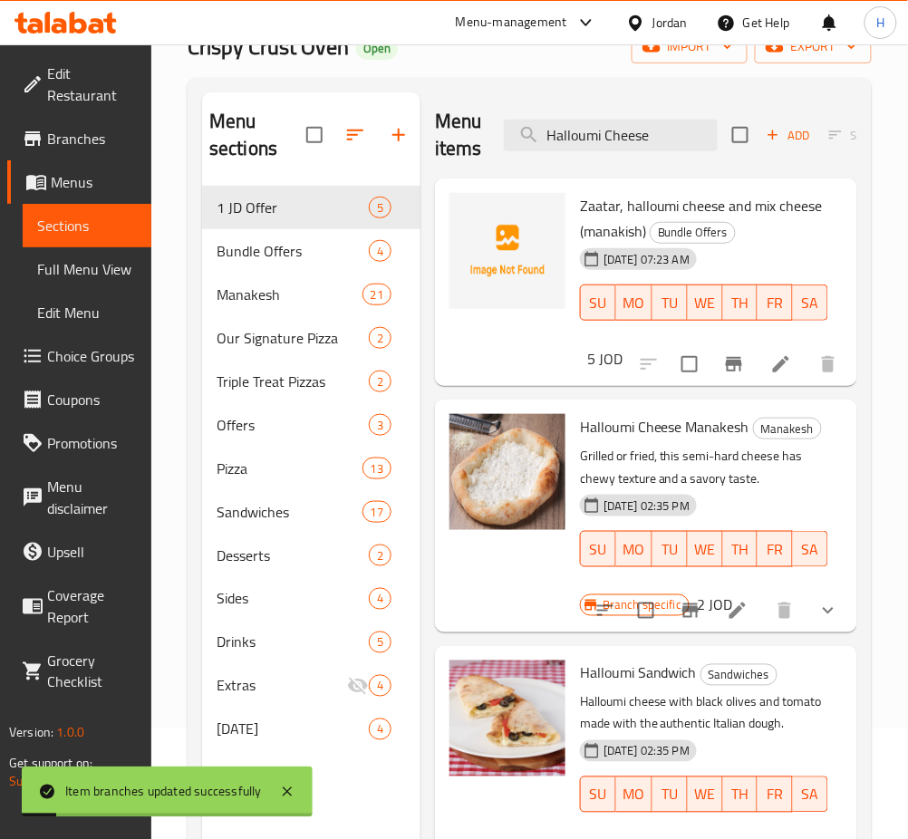
scroll to position [0, 0]
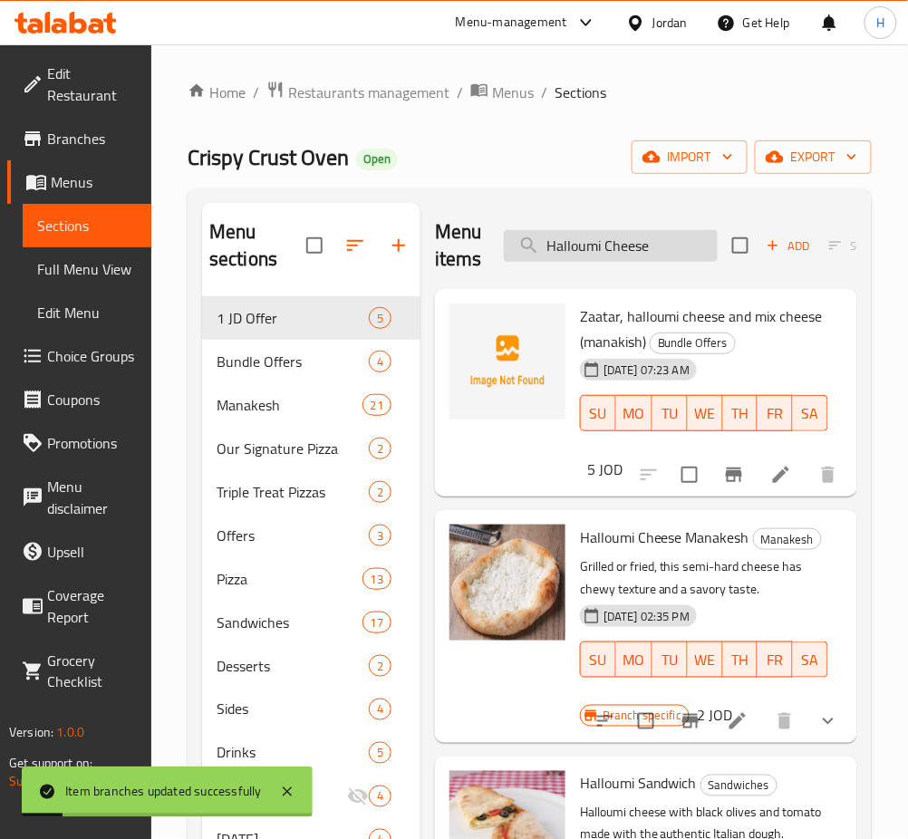
click at [659, 255] on input "Halloumi Cheese" at bounding box center [611, 246] width 214 height 32
paste input "Mix"
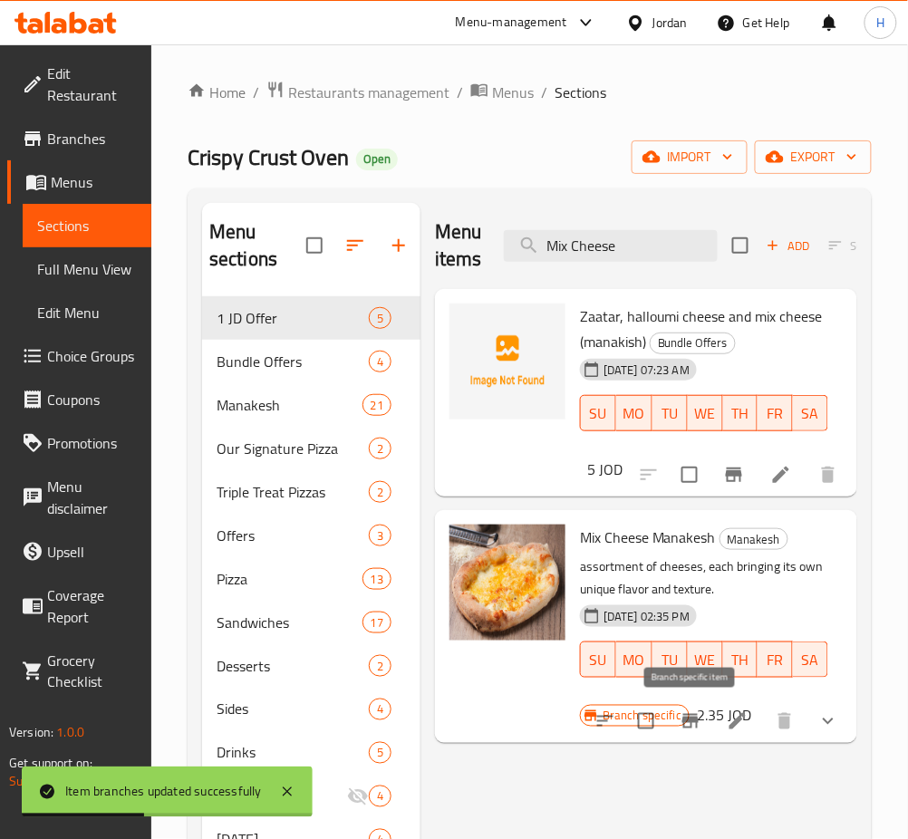
type input "Mix Cheese"
click at [688, 721] on icon "Branch-specific-item" at bounding box center [690, 721] width 16 height 14
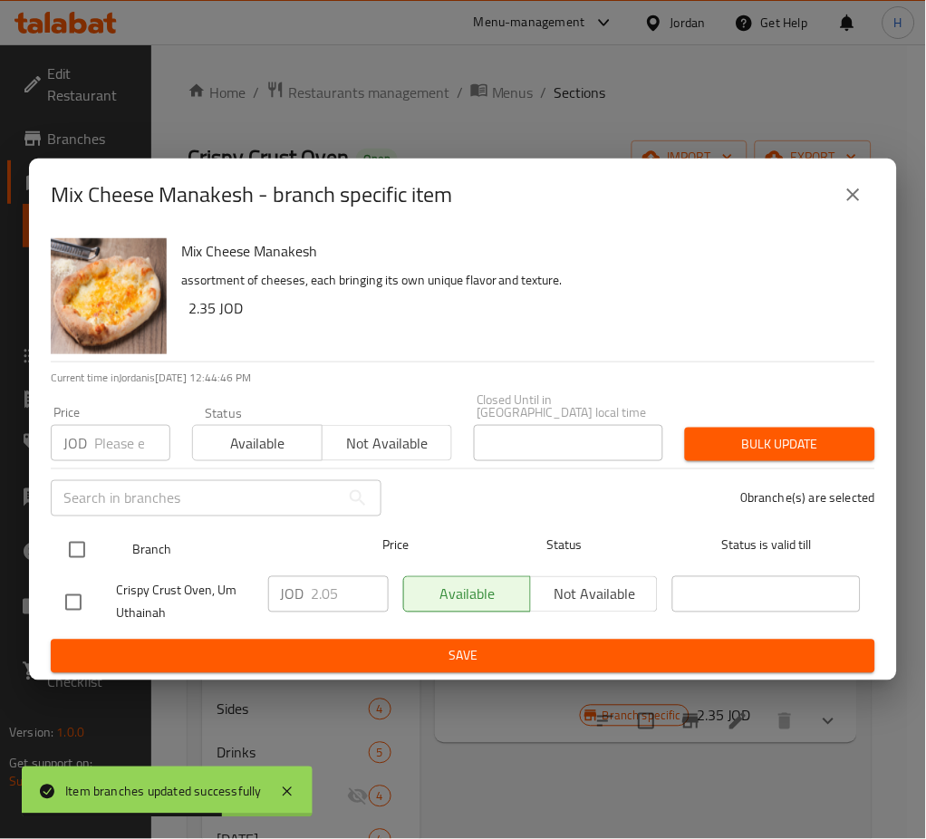
click at [82, 544] on input "checkbox" at bounding box center [77, 550] width 38 height 38
checkbox input "true"
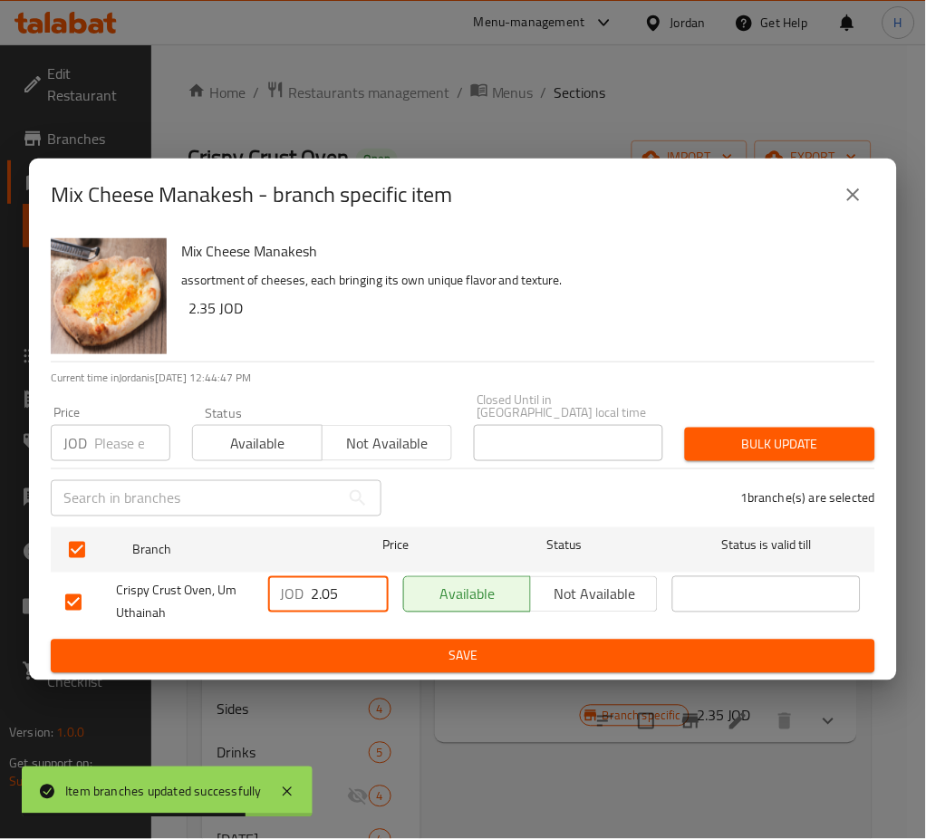
click at [321, 593] on input "2.05" at bounding box center [350, 594] width 77 height 36
paste input "3"
type input "2.35"
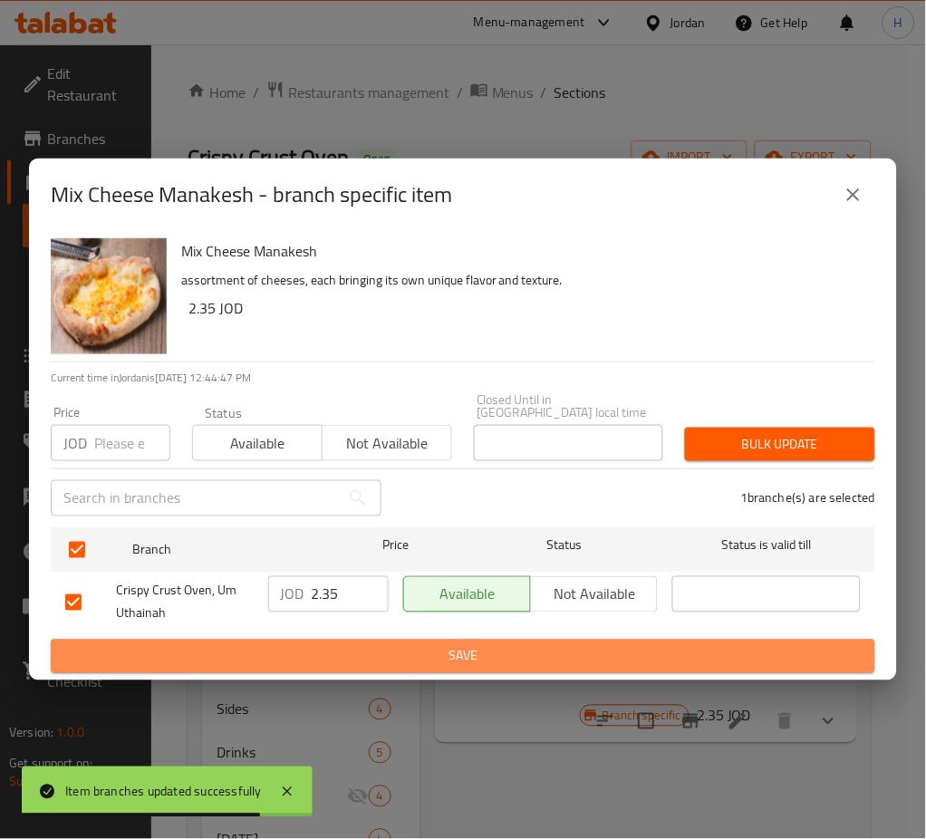
click at [362, 646] on span "Save" at bounding box center [462, 656] width 795 height 23
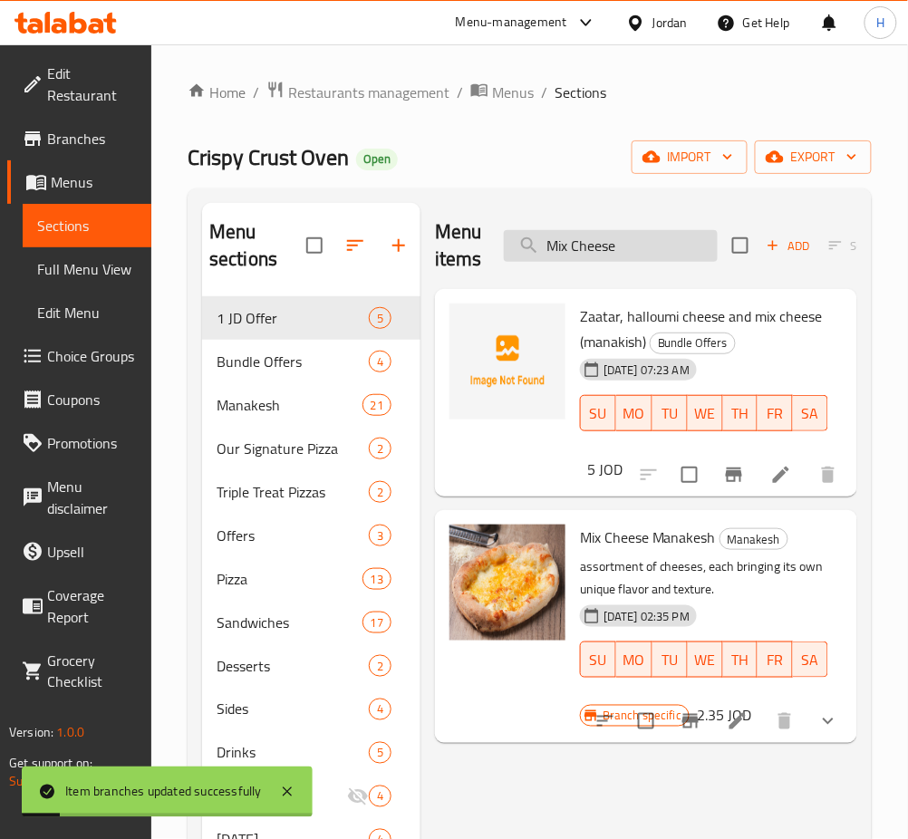
click at [590, 242] on input "Mix Cheese" at bounding box center [611, 246] width 214 height 32
paste input "uhammara"
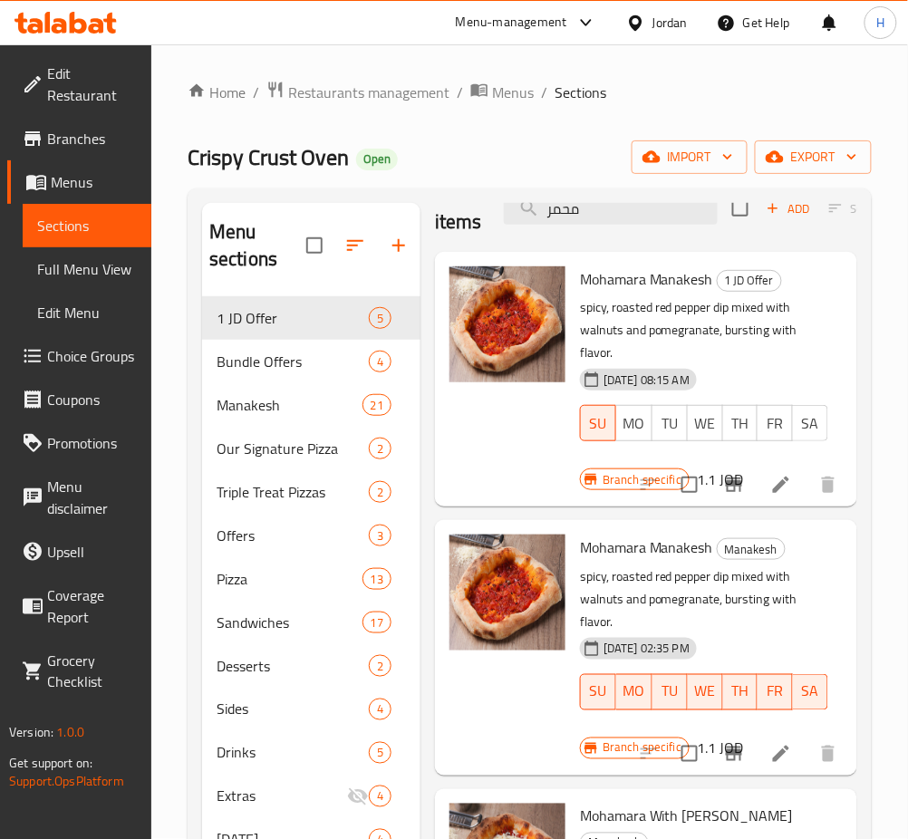
scroll to position [59, 0]
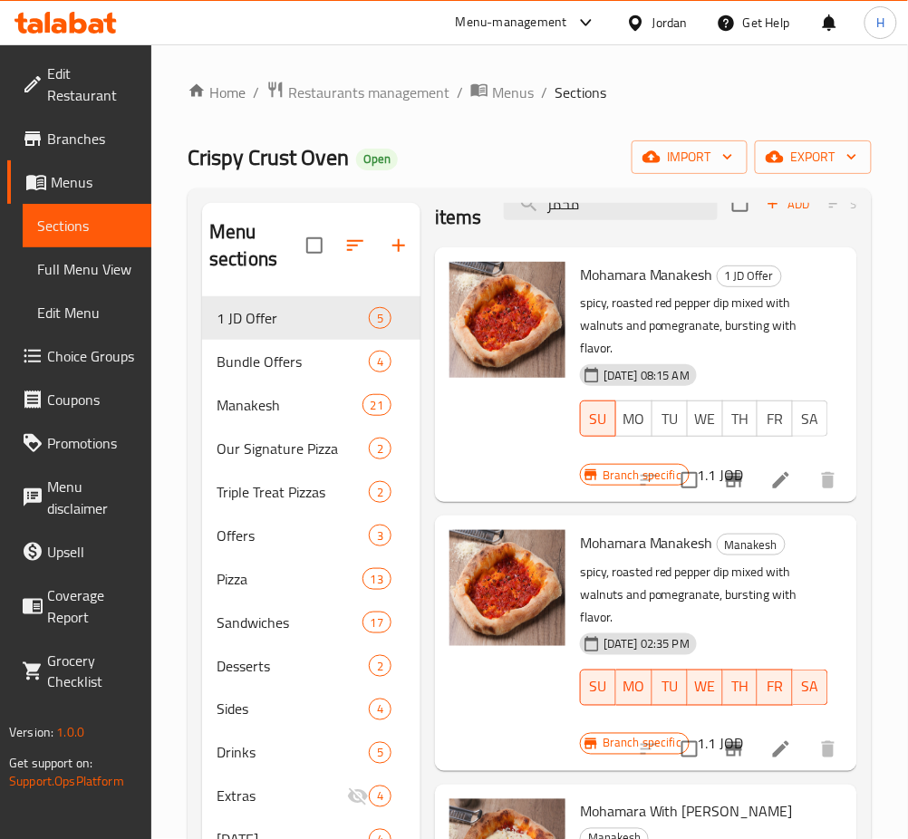
type input "محمر"
click at [726, 742] on icon "Branch-specific-item" at bounding box center [734, 749] width 16 height 14
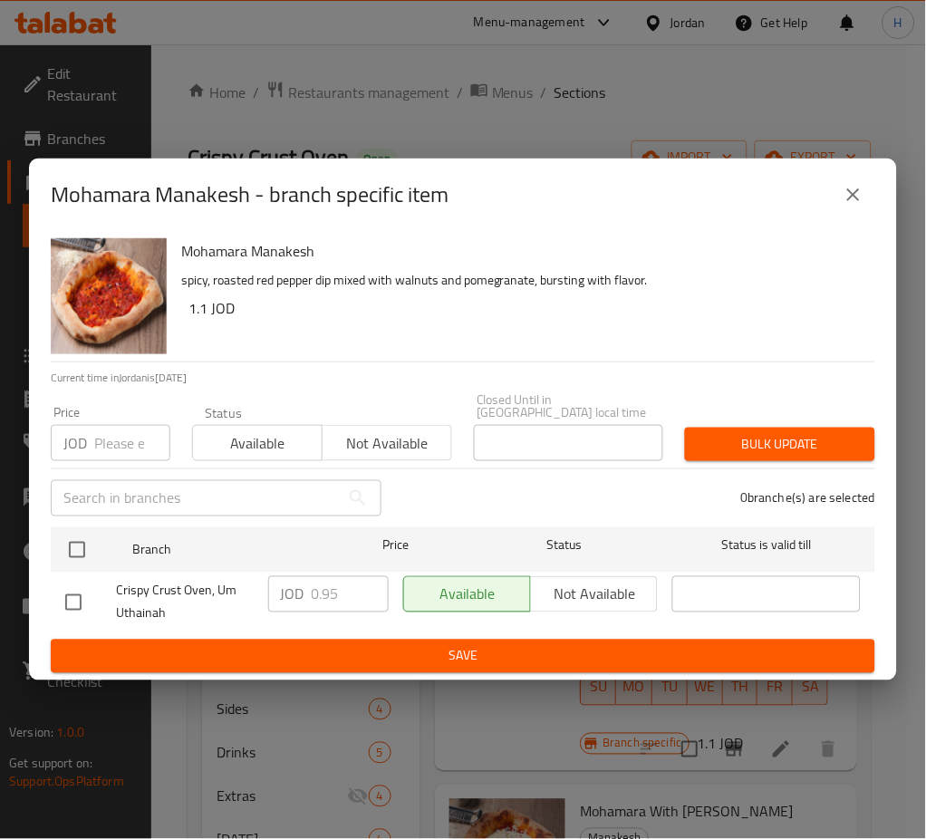
click at [82, 543] on input "checkbox" at bounding box center [77, 550] width 38 height 38
checkbox input "true"
click at [352, 599] on input "0.95" at bounding box center [350, 594] width 77 height 36
paste input "1.1"
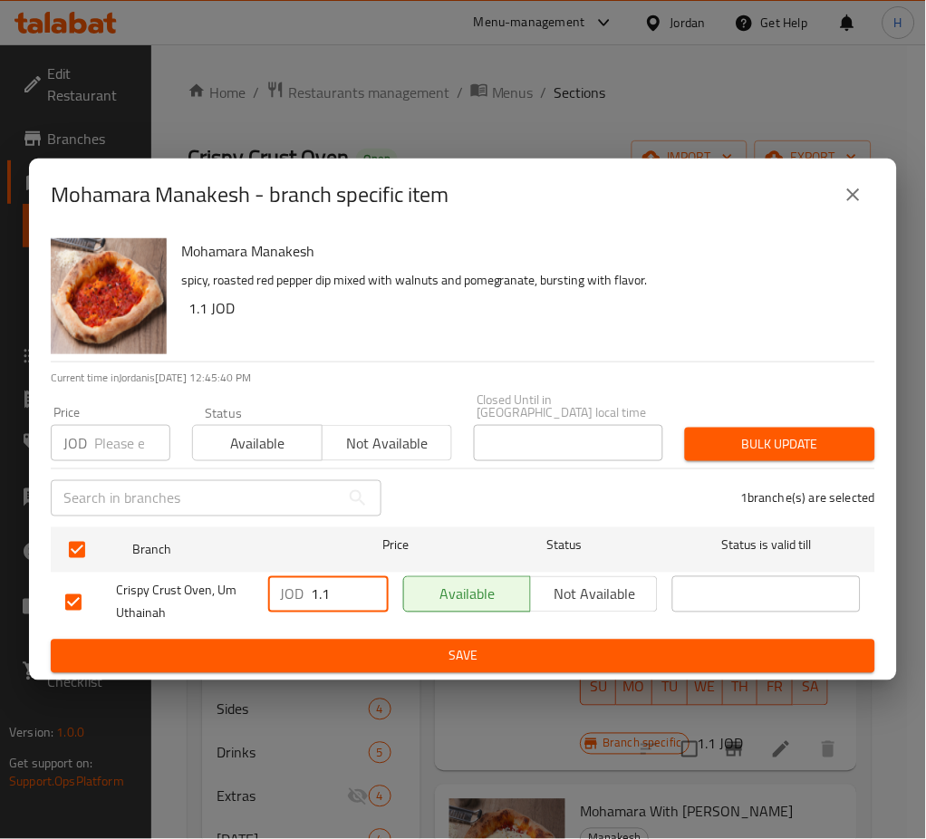
type input "1.1"
click at [351, 651] on span "Save" at bounding box center [462, 656] width 795 height 23
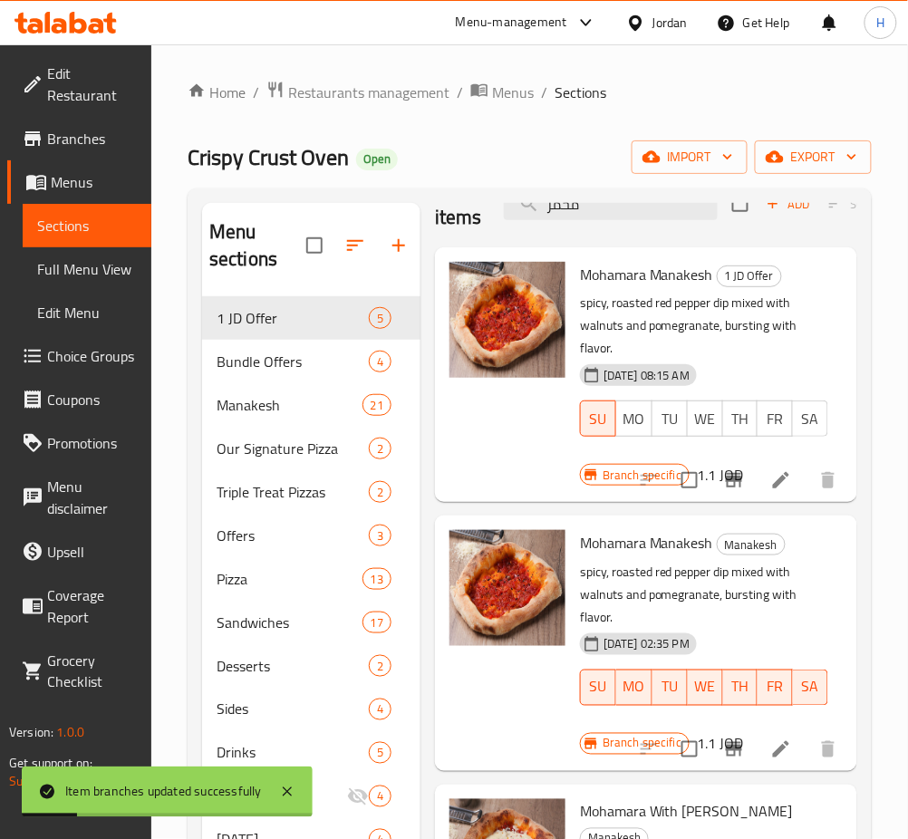
scroll to position [254, 0]
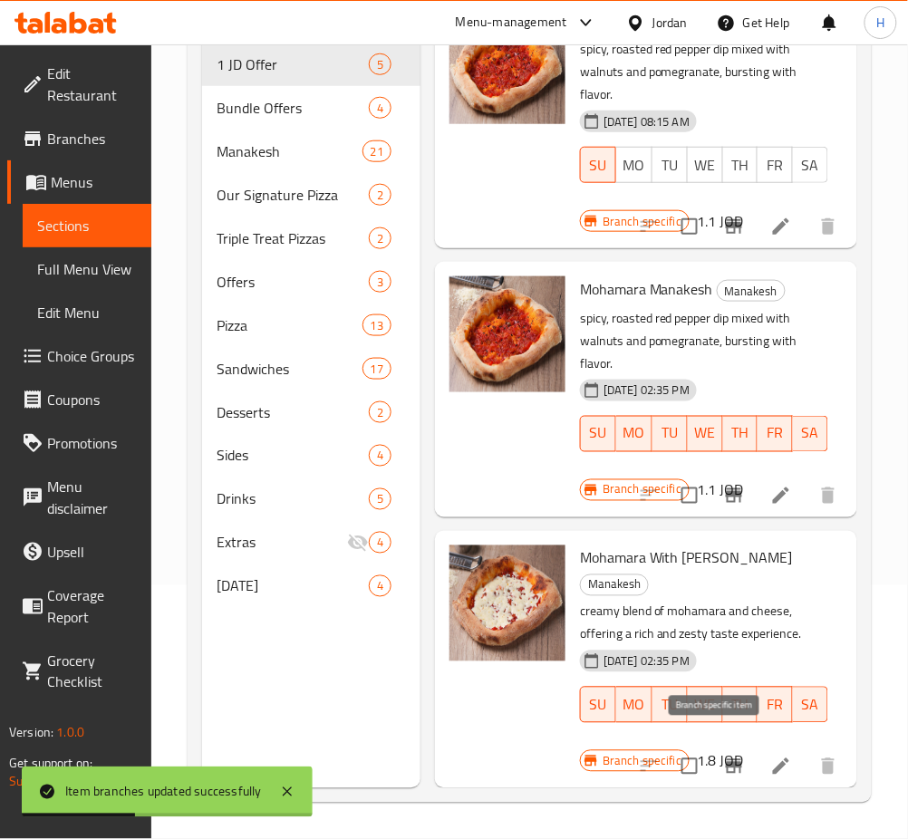
click at [726, 759] on icon "Branch-specific-item" at bounding box center [734, 766] width 16 height 14
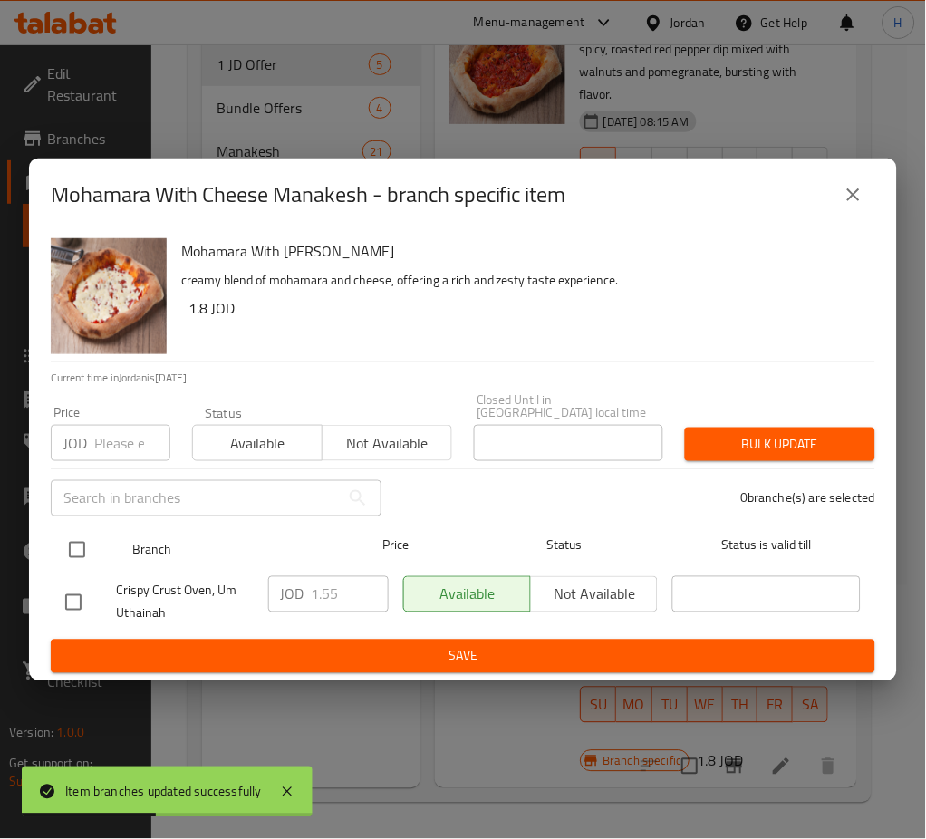
click at [76, 541] on input "checkbox" at bounding box center [77, 550] width 38 height 38
checkbox input "true"
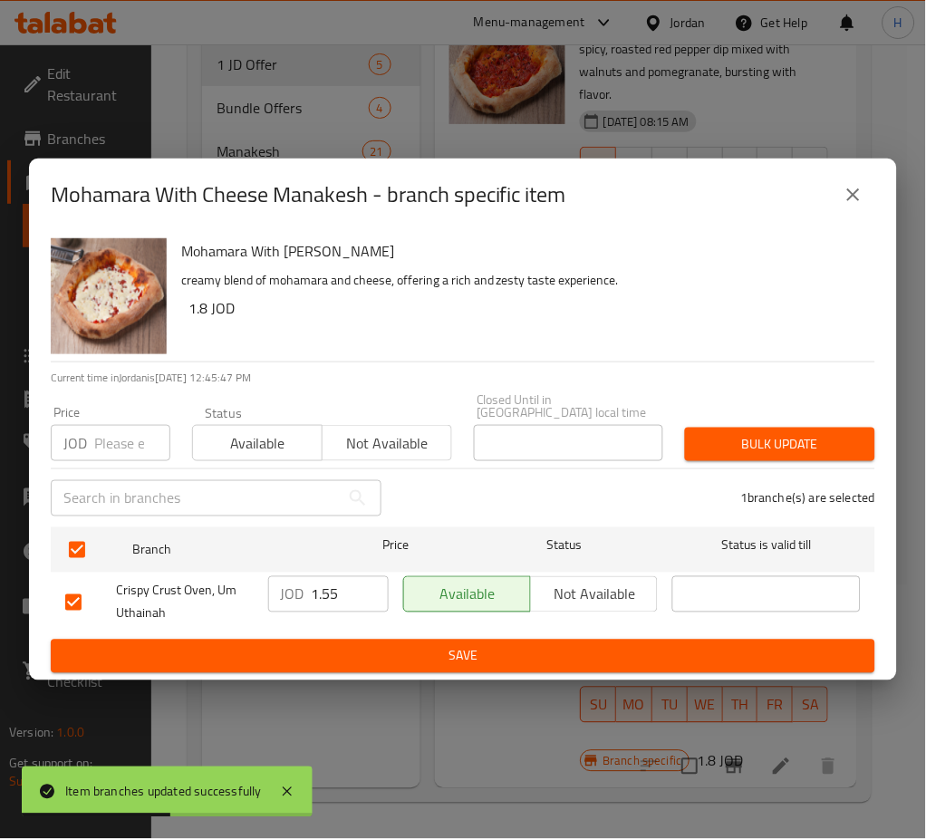
click at [329, 591] on input "1.55" at bounding box center [350, 594] width 77 height 36
paste input "8"
type input "1.8"
click at [380, 650] on span "Save" at bounding box center [462, 656] width 795 height 23
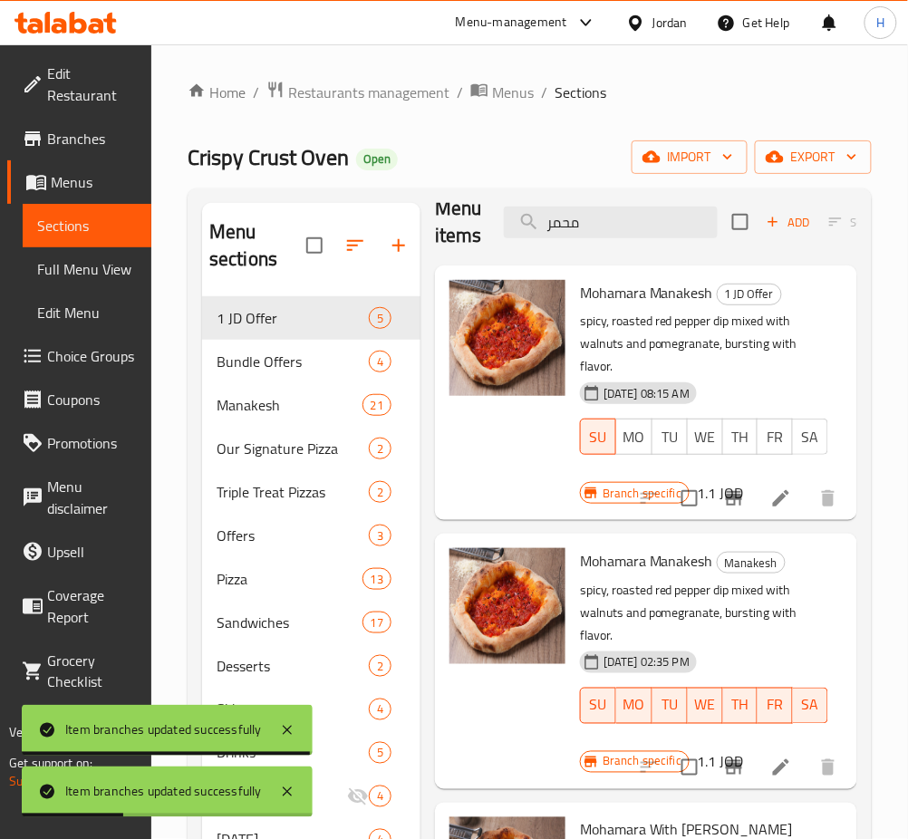
scroll to position [0, 0]
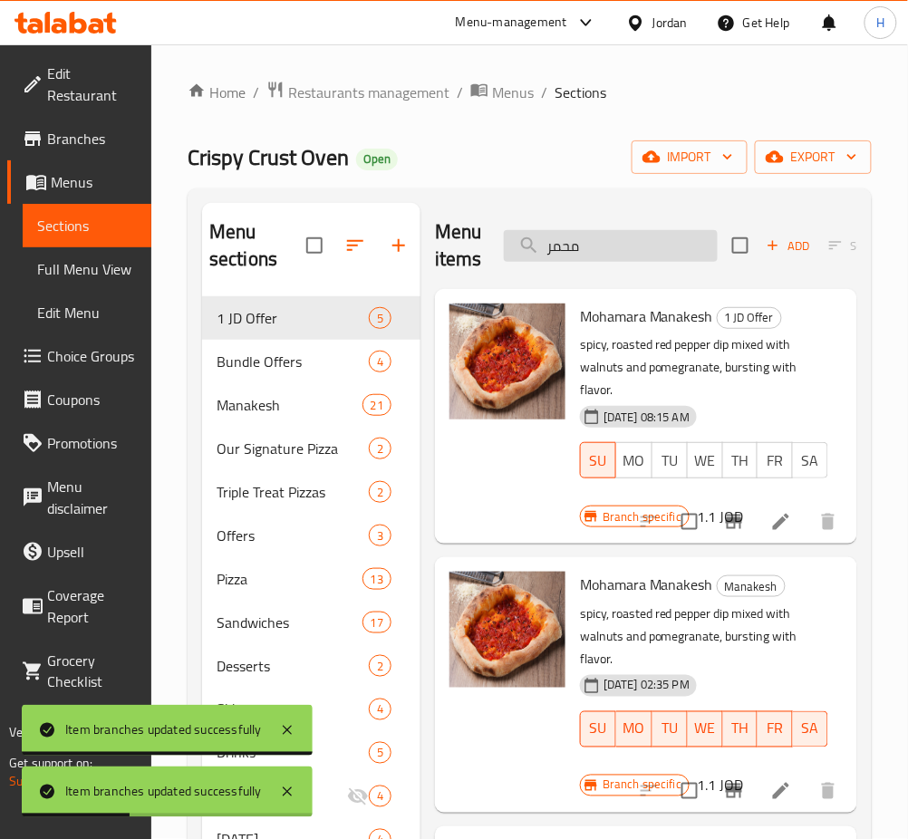
click at [602, 253] on input "محمر" at bounding box center [611, 246] width 214 height 32
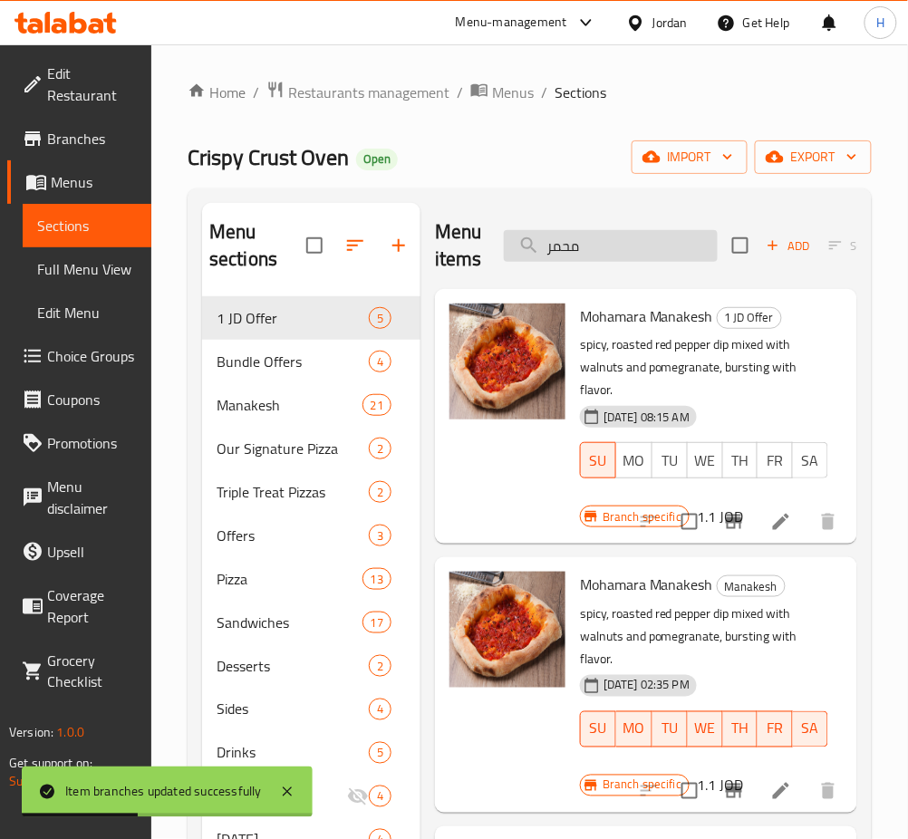
paste input "Meat on Dough"
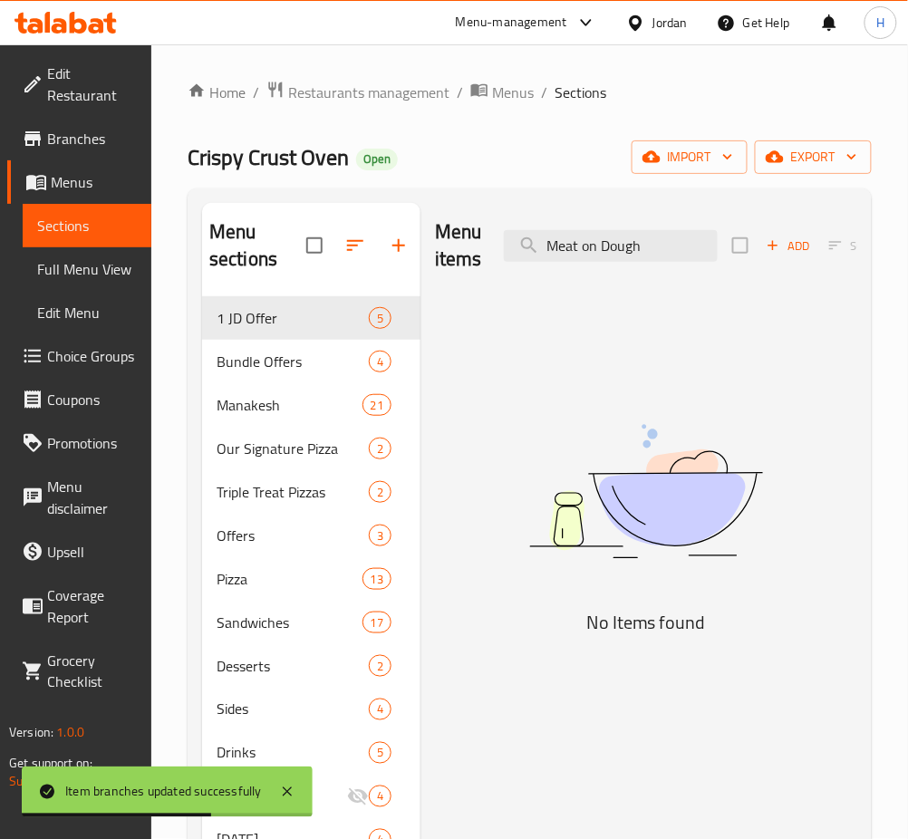
drag, startPoint x: 663, startPoint y: 259, endPoint x: 591, endPoint y: 265, distance: 72.7
click at [606, 265] on div "Menu items Meat on Dough Add Sort Manage items" at bounding box center [646, 246] width 422 height 86
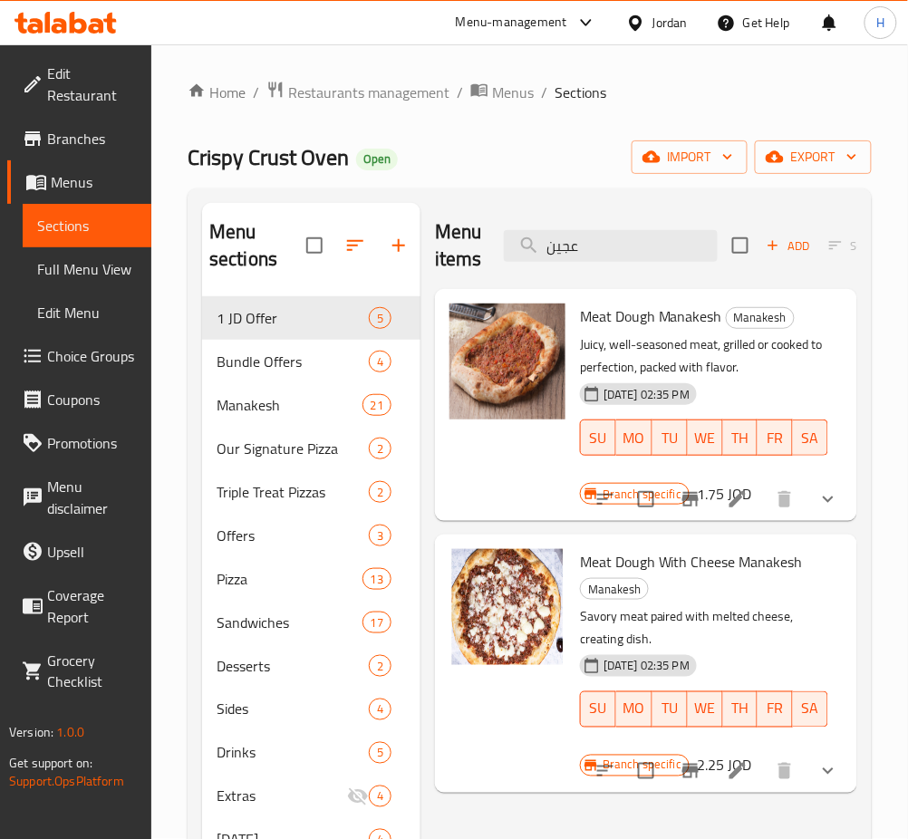
type input "عجين"
click at [698, 505] on icon "Branch-specific-item" at bounding box center [690, 499] width 22 height 22
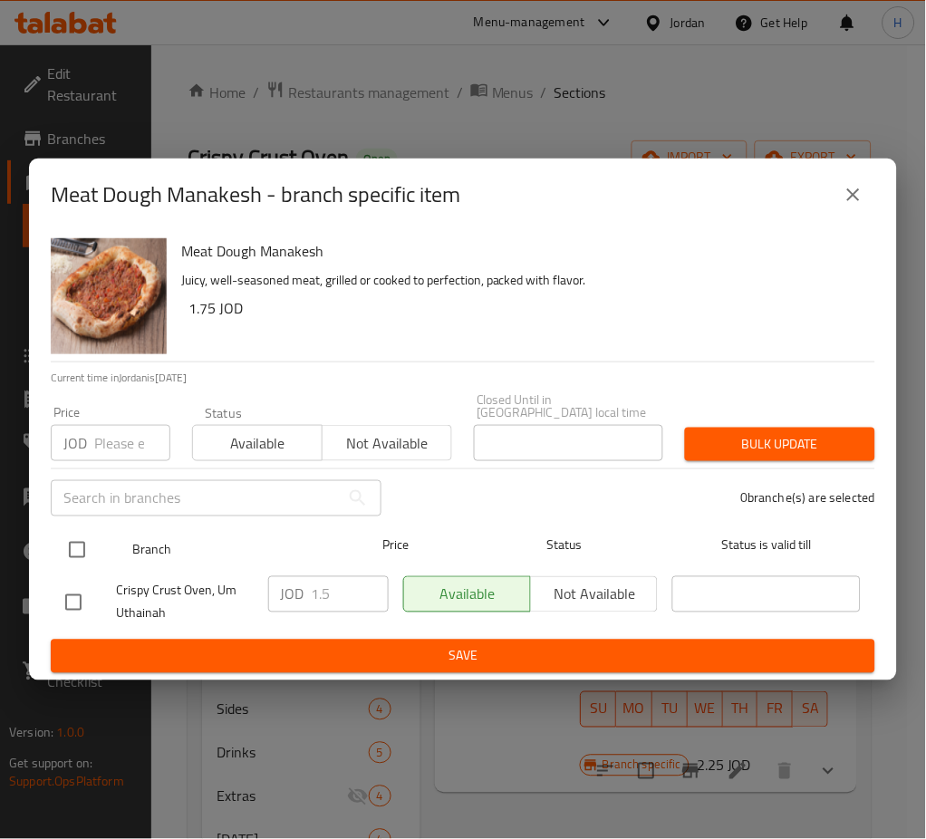
click at [85, 543] on input "checkbox" at bounding box center [77, 550] width 38 height 38
checkbox input "true"
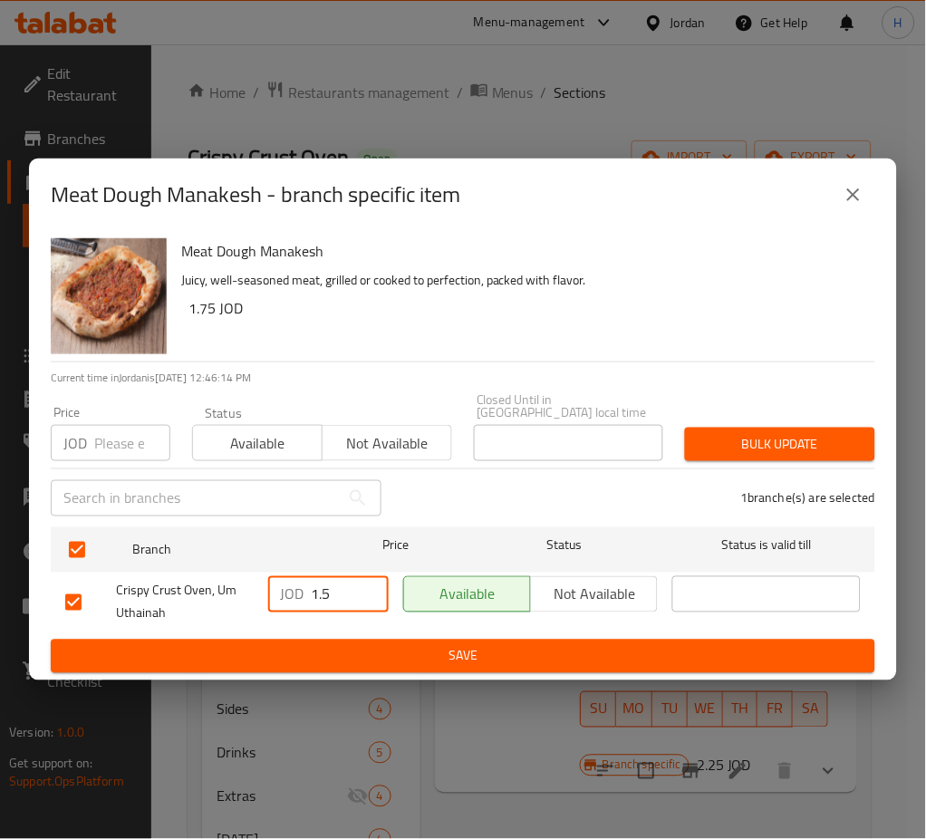
click at [345, 592] on input "1.5" at bounding box center [350, 594] width 77 height 36
paste input "7"
type input "1.75"
click at [350, 646] on span "Save" at bounding box center [462, 656] width 795 height 23
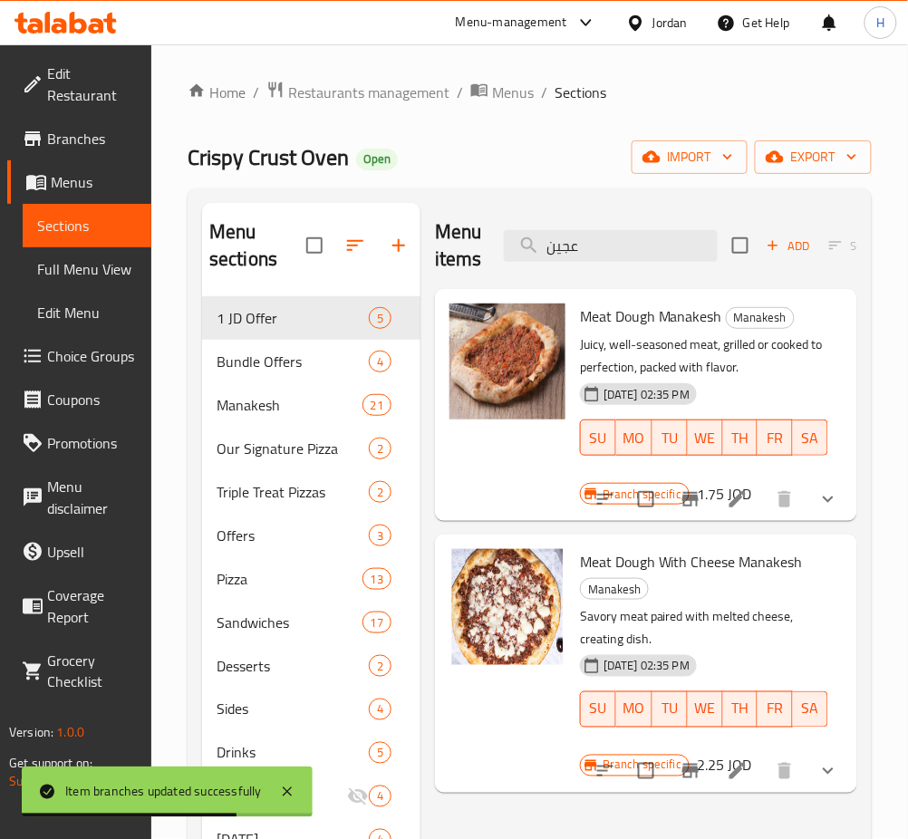
click at [688, 491] on icon "Branch-specific-item" at bounding box center [690, 499] width 22 height 22
click at [708, 778] on button "Branch-specific-item" at bounding box center [690, 770] width 43 height 43
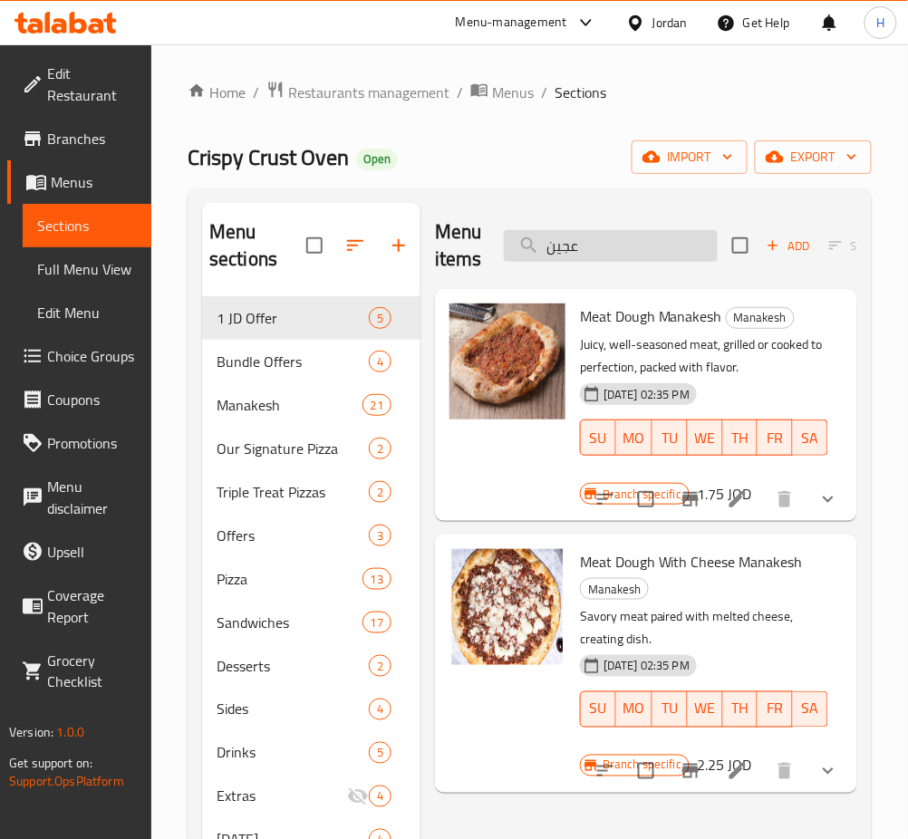
click at [630, 254] on input "عجين" at bounding box center [611, 246] width 214 height 32
paste input "Hot Dog with Kashkaval"
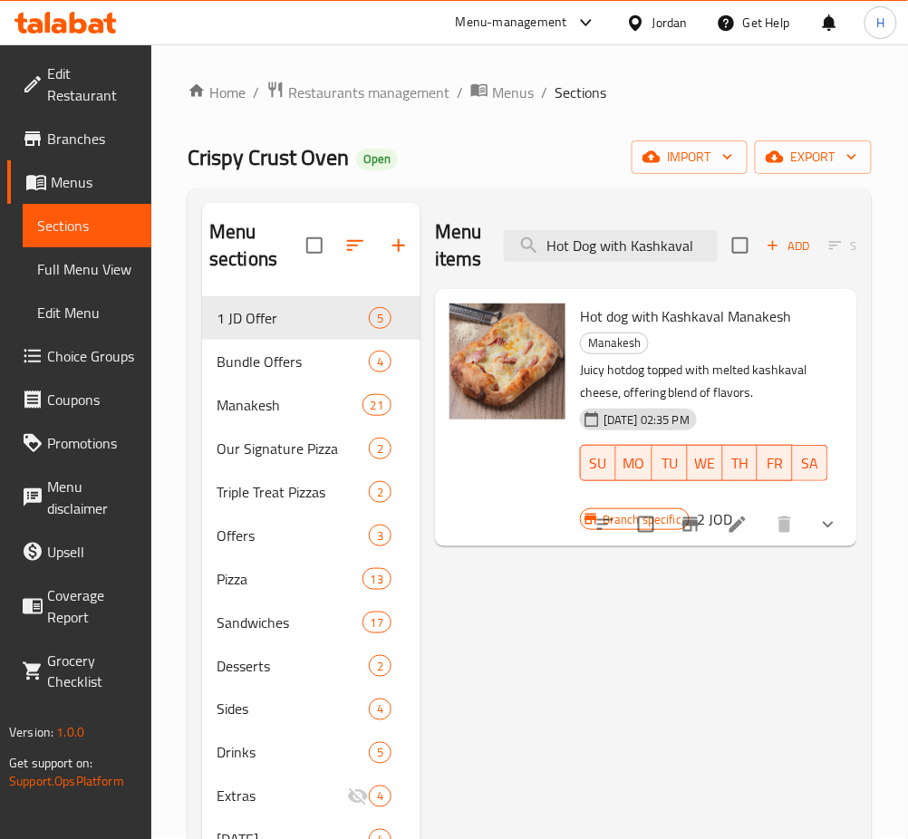
type input "Hot Dog with Kashkaval"
click at [701, 517] on icon "Branch-specific-item" at bounding box center [690, 525] width 22 height 22
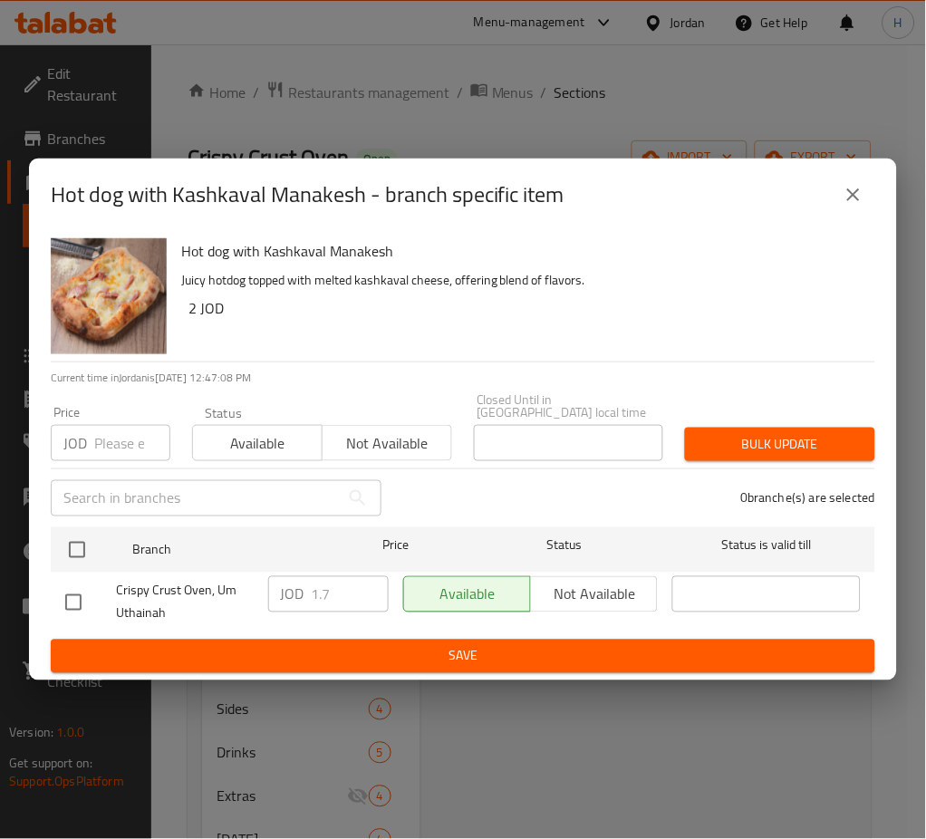
click at [91, 550] on input "checkbox" at bounding box center [77, 550] width 38 height 38
checkbox input "true"
click at [339, 590] on input "1.7" at bounding box center [350, 594] width 77 height 36
paste input "2"
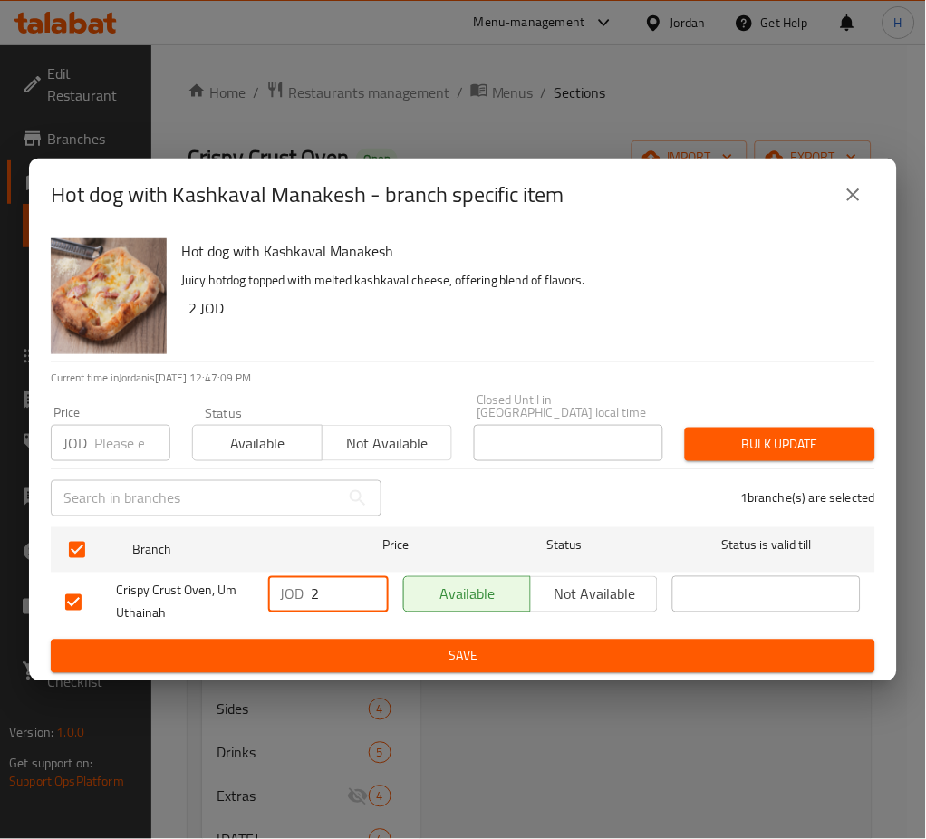
type input "2"
click at [327, 650] on span "Save" at bounding box center [462, 656] width 795 height 23
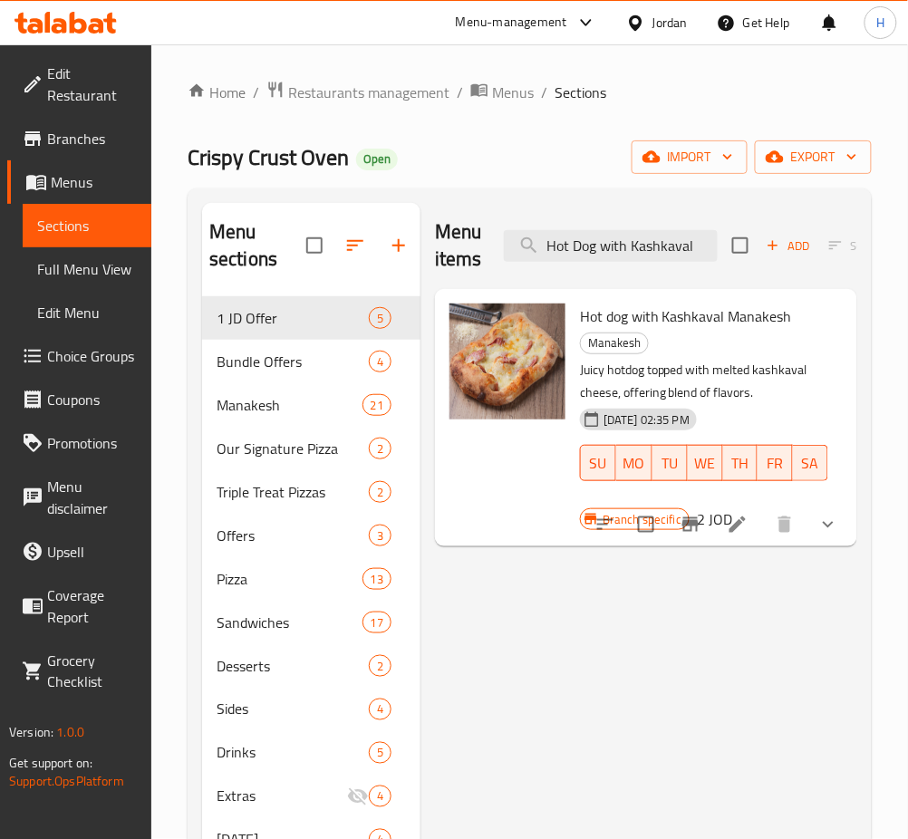
click at [701, 535] on icon "Branch-specific-item" at bounding box center [690, 525] width 22 height 22
click at [649, 262] on input "Hot Dog with Kashkaval" at bounding box center [611, 246] width 214 height 32
paste input "Turkey"
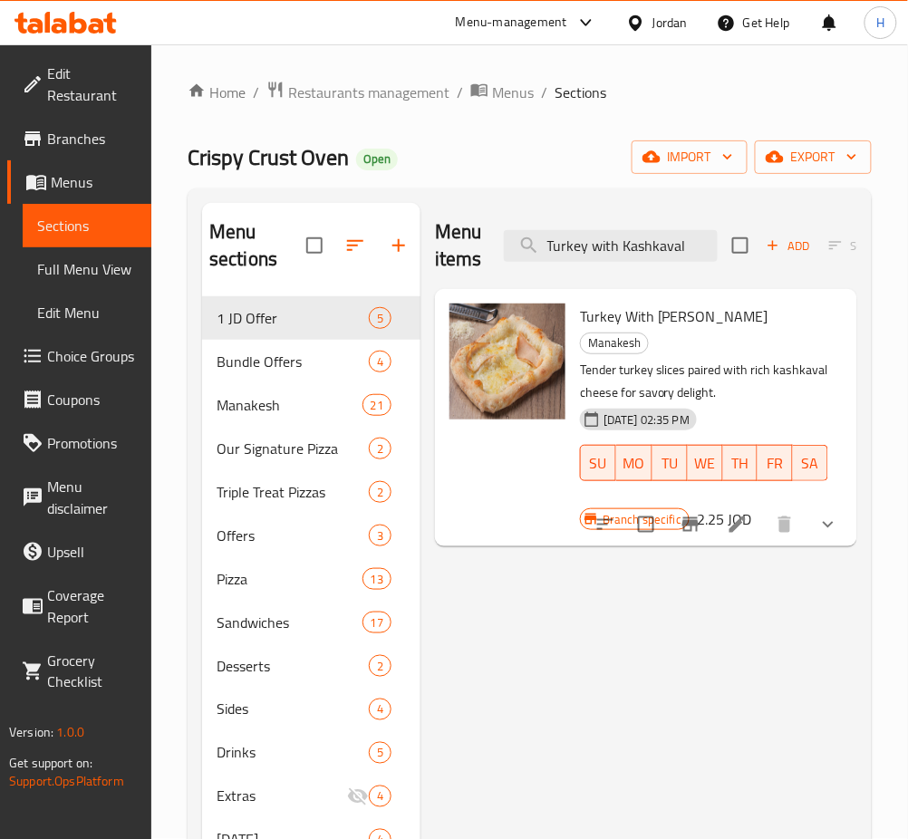
type input "Turkey with Kashkaval"
click at [692, 541] on button "Branch-specific-item" at bounding box center [690, 524] width 43 height 43
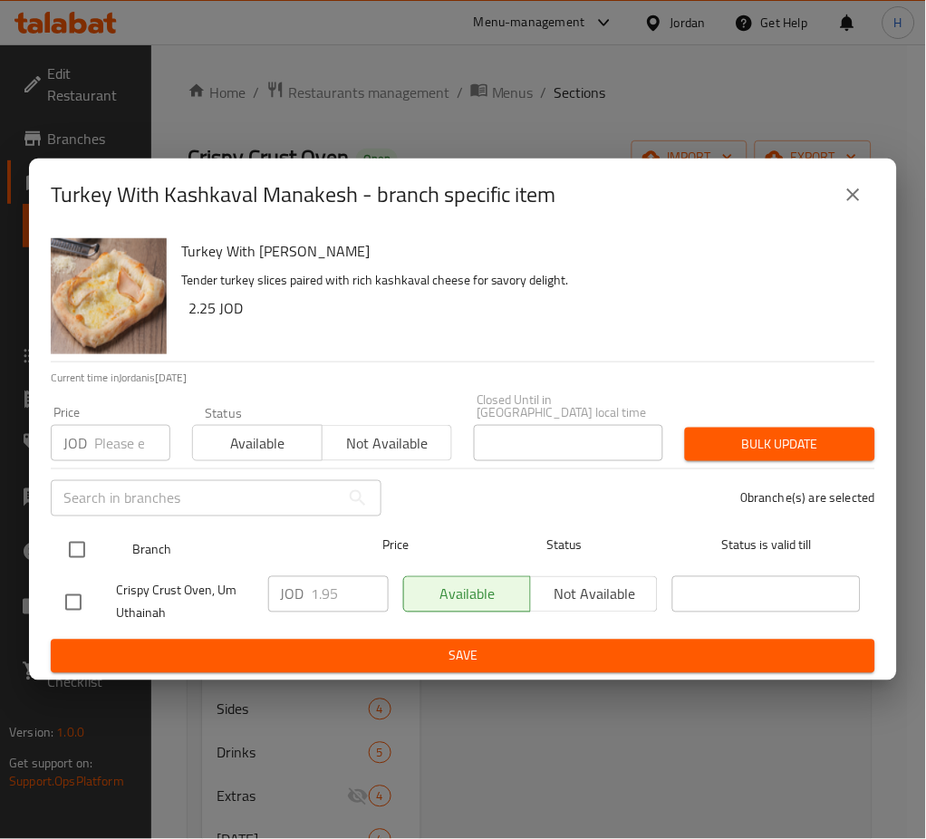
click at [67, 540] on input "checkbox" at bounding box center [77, 550] width 38 height 38
checkbox input "true"
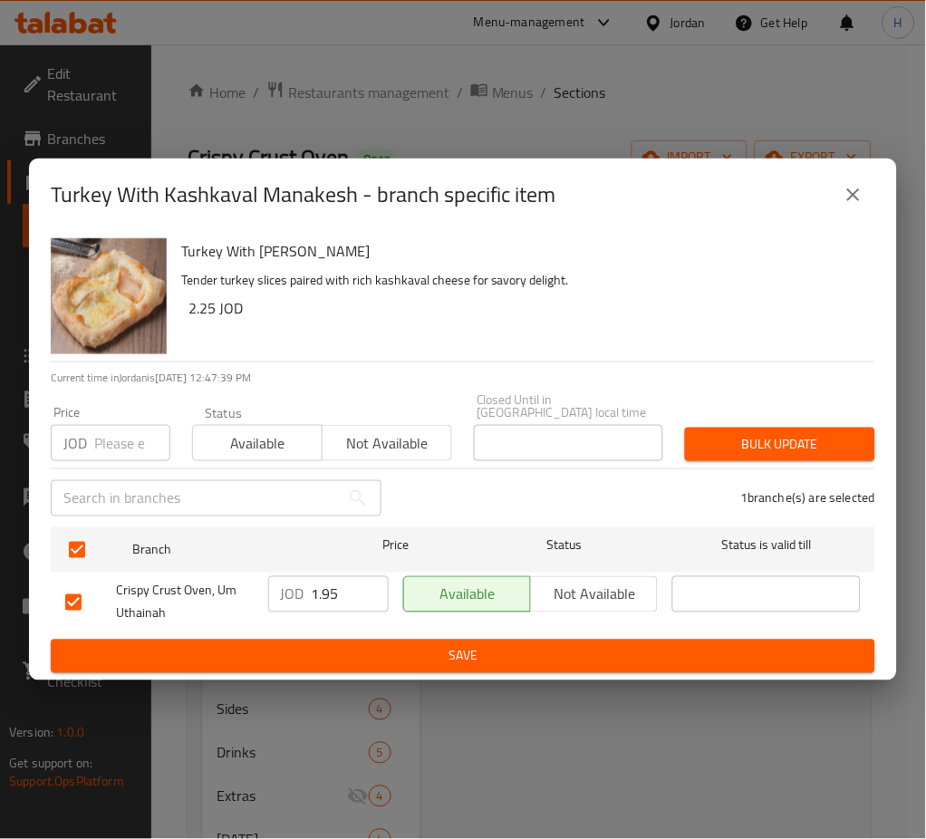
click at [343, 592] on input "1.95" at bounding box center [350, 594] width 77 height 36
paste input "2.2"
type input "2.25"
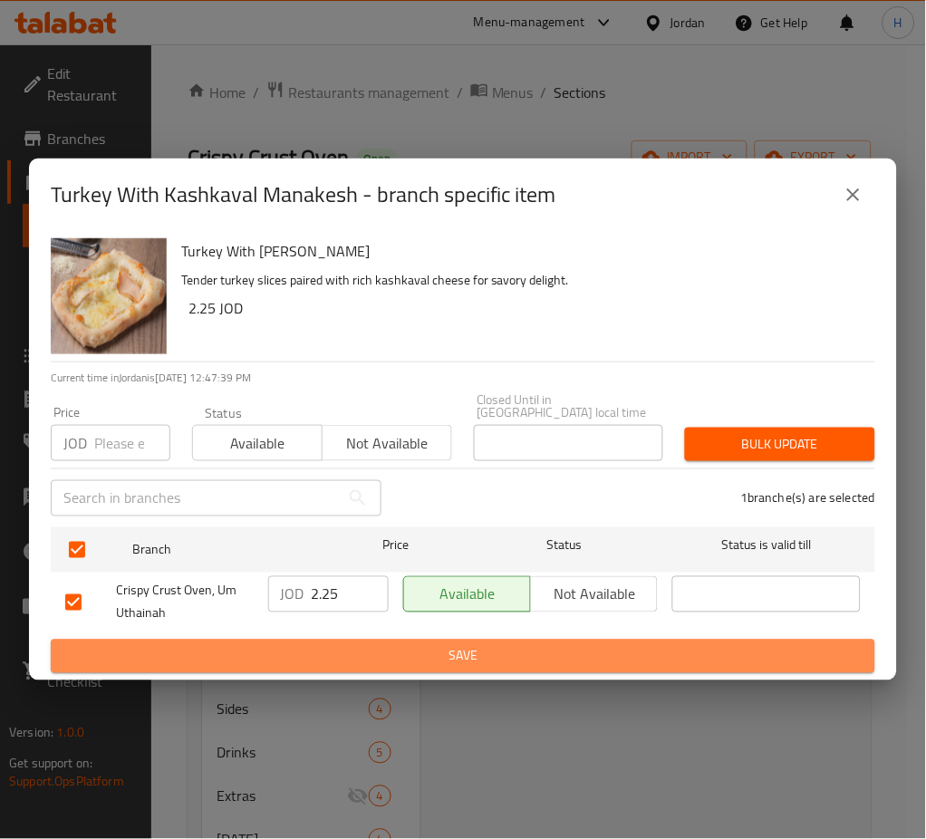
click at [371, 663] on button "Save" at bounding box center [463, 657] width 824 height 34
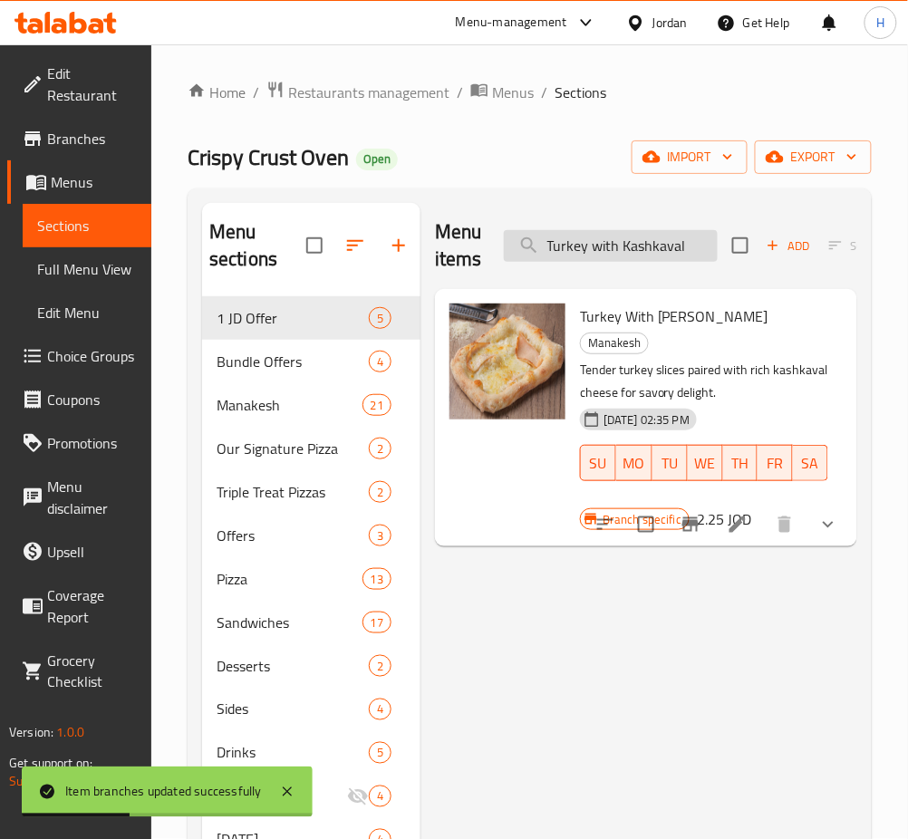
click at [641, 255] on input "Turkey with Kashkaval" at bounding box center [611, 246] width 214 height 32
paste input "Salami and"
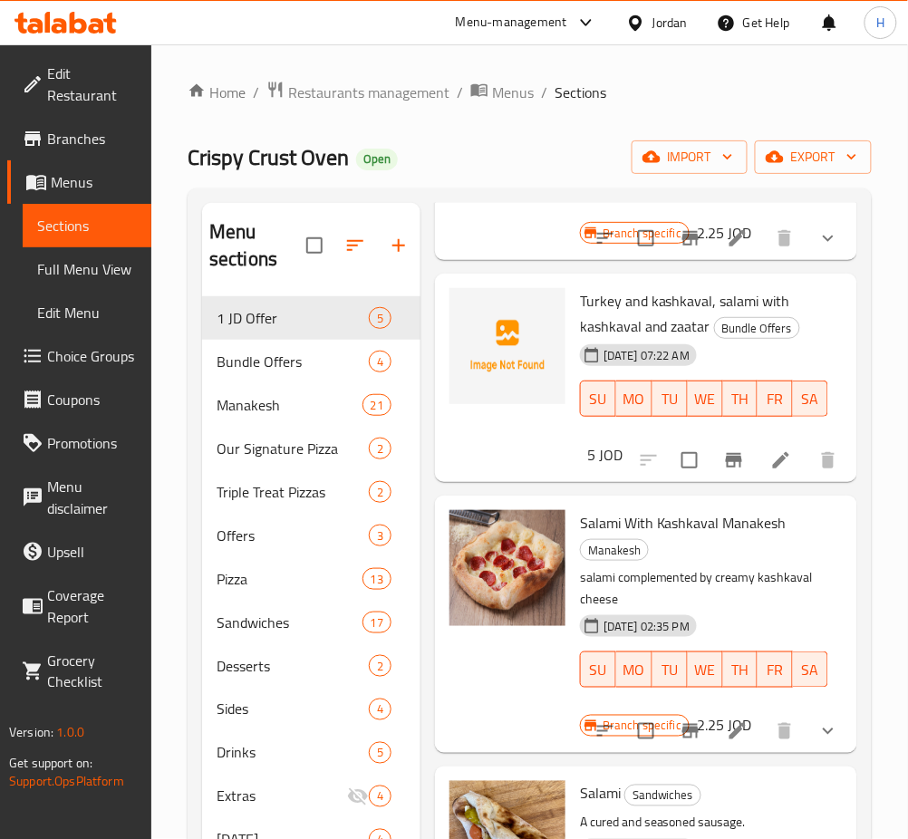
scroll to position [362, 0]
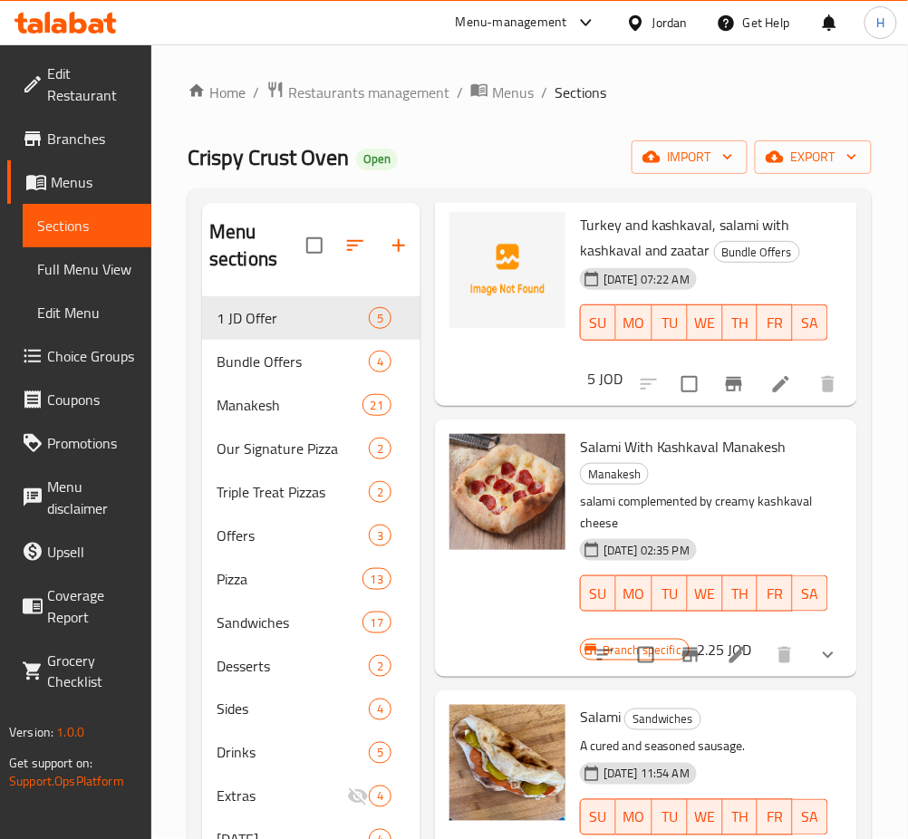
type input "salami"
click at [682, 651] on icon "Branch-specific-item" at bounding box center [690, 655] width 16 height 14
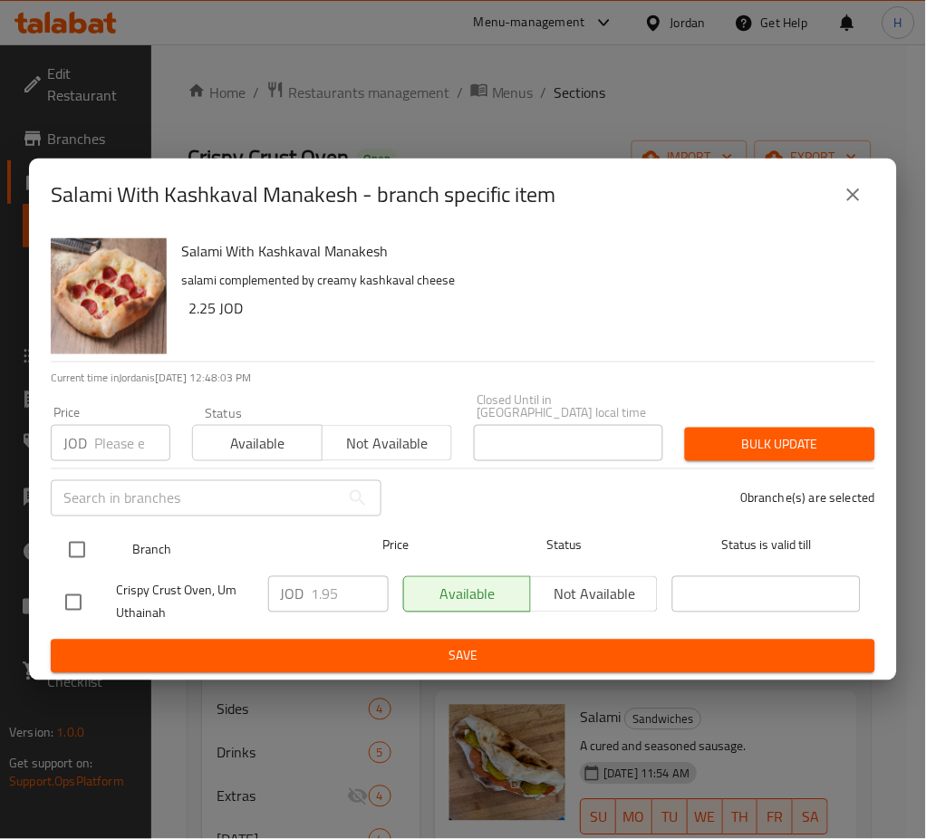
click at [77, 548] on input "checkbox" at bounding box center [77, 550] width 38 height 38
checkbox input "true"
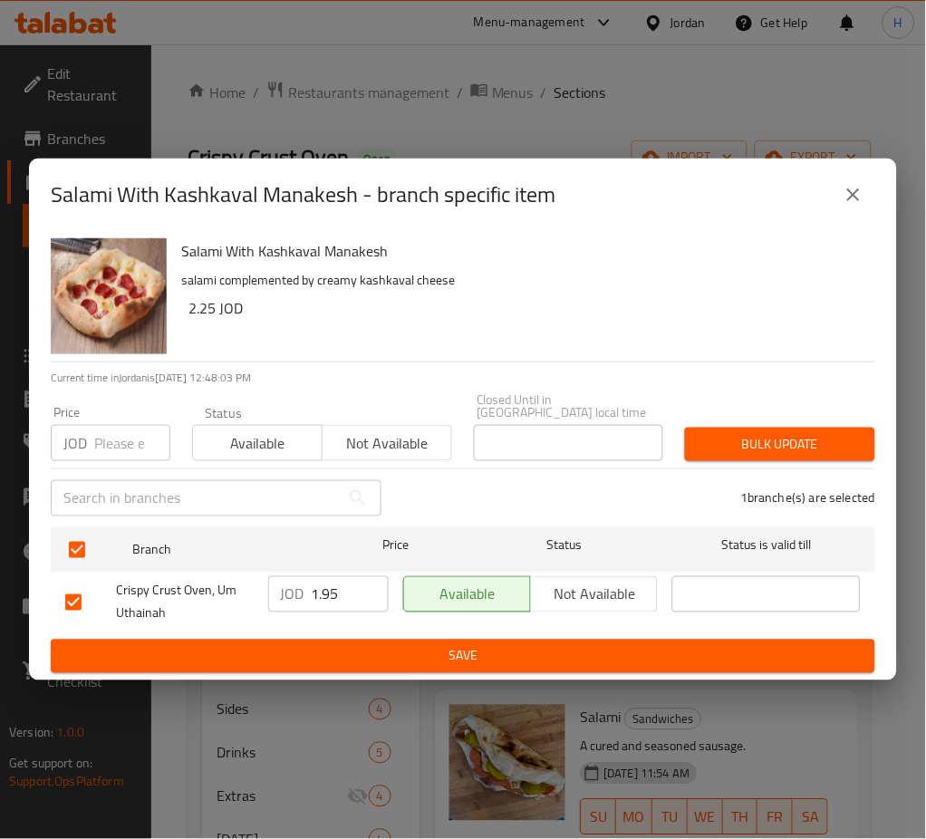
click at [317, 592] on input "1.95" at bounding box center [350, 594] width 77 height 36
paste input "2.2"
type input "2.25"
click at [344, 648] on span "Save" at bounding box center [462, 656] width 795 height 23
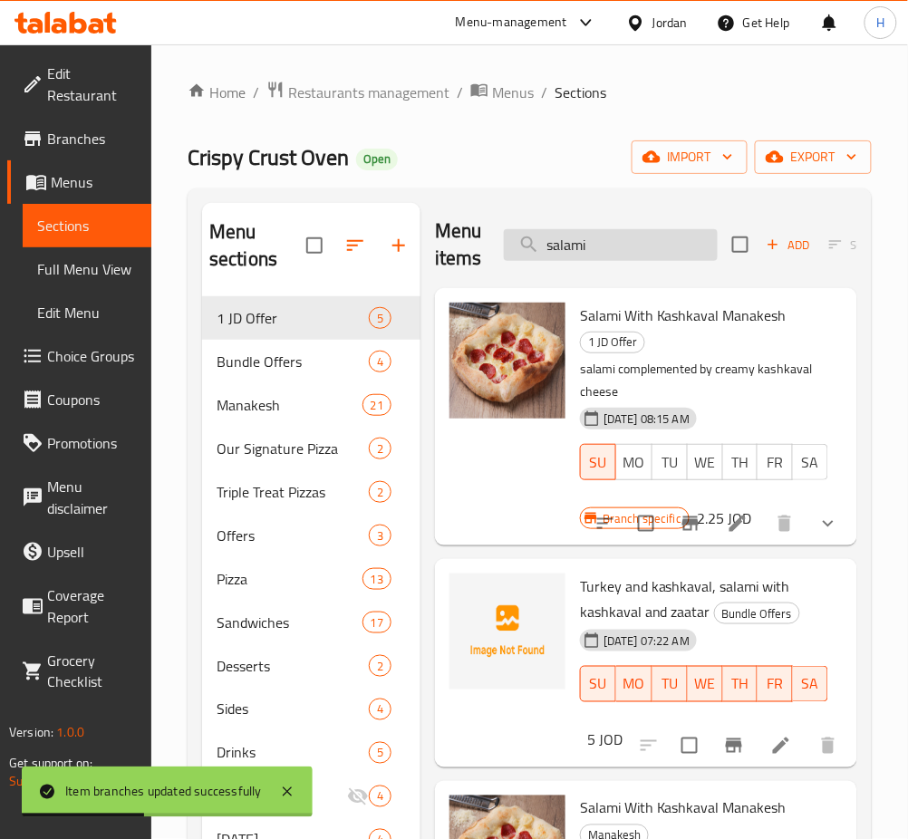
scroll to position [0, 0]
click at [607, 236] on input "salami" at bounding box center [611, 246] width 214 height 32
paste input "Sausage with Eggs"
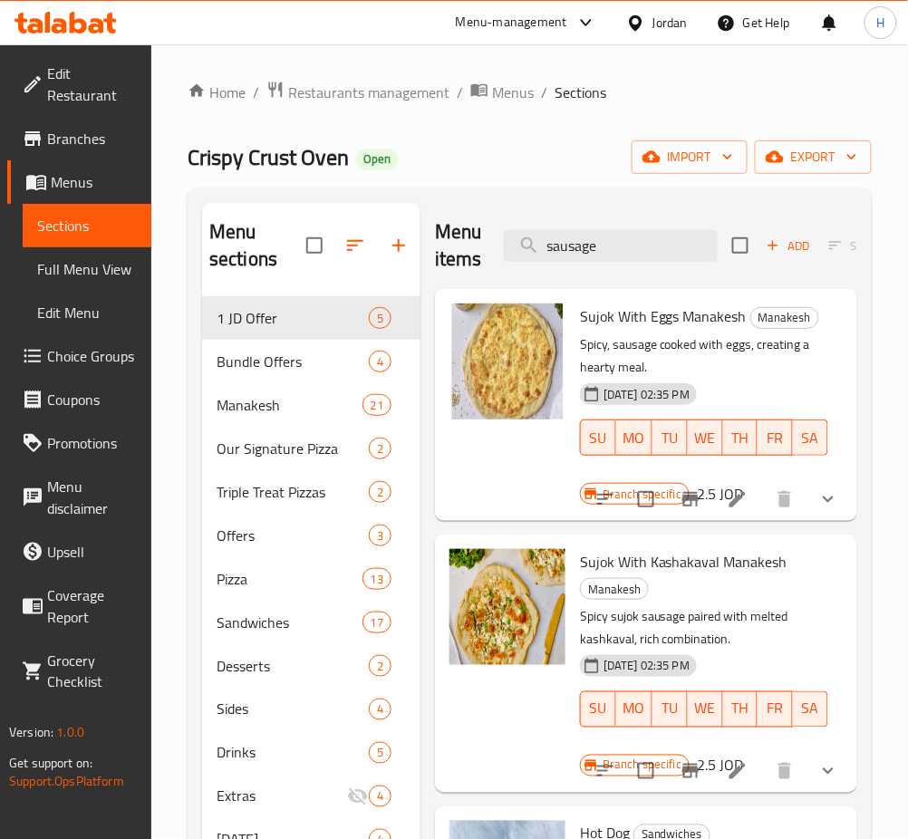
type input "sausage"
click at [682, 506] on icon "Branch-specific-item" at bounding box center [690, 499] width 16 height 14
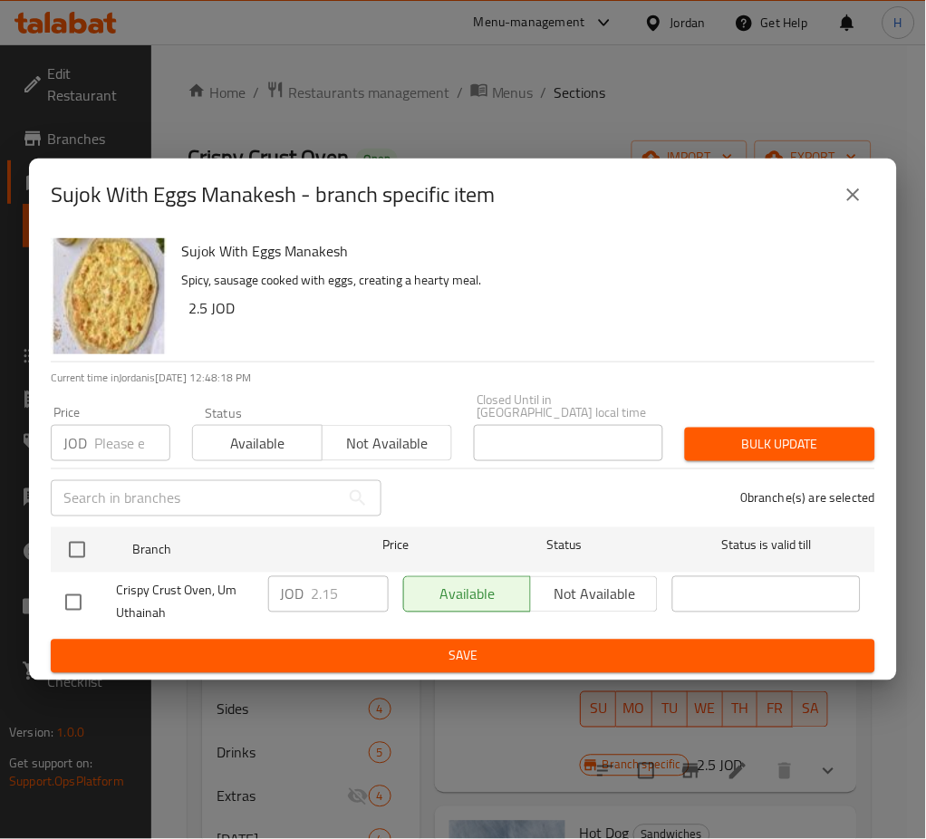
click at [79, 540] on input "checkbox" at bounding box center [77, 550] width 38 height 38
checkbox input "true"
drag, startPoint x: 344, startPoint y: 594, endPoint x: 373, endPoint y: 631, distance: 46.4
click at [344, 591] on input "2.15" at bounding box center [350, 594] width 77 height 36
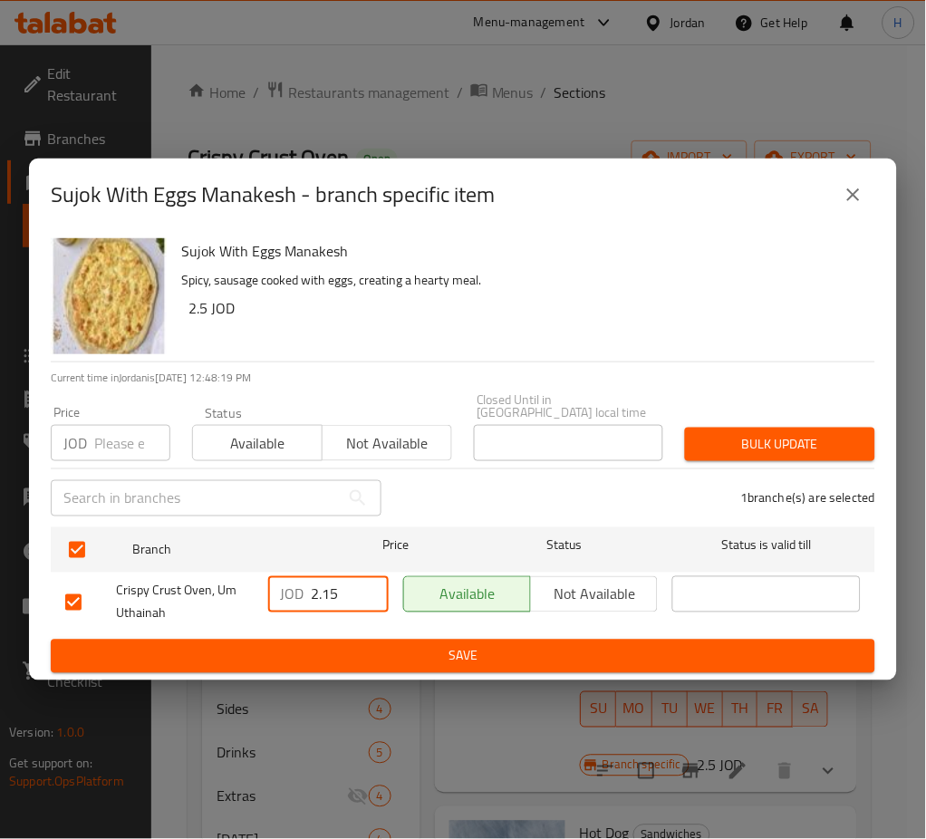
paste input "number"
type input "2.5"
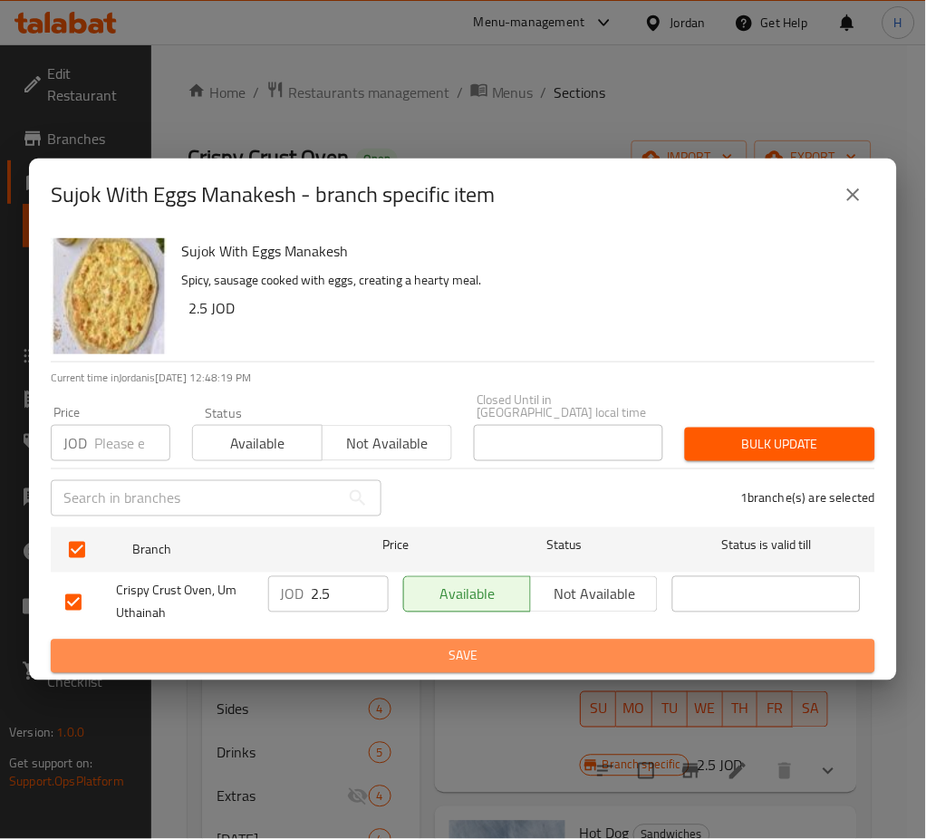
click at [386, 653] on span "Save" at bounding box center [462, 656] width 795 height 23
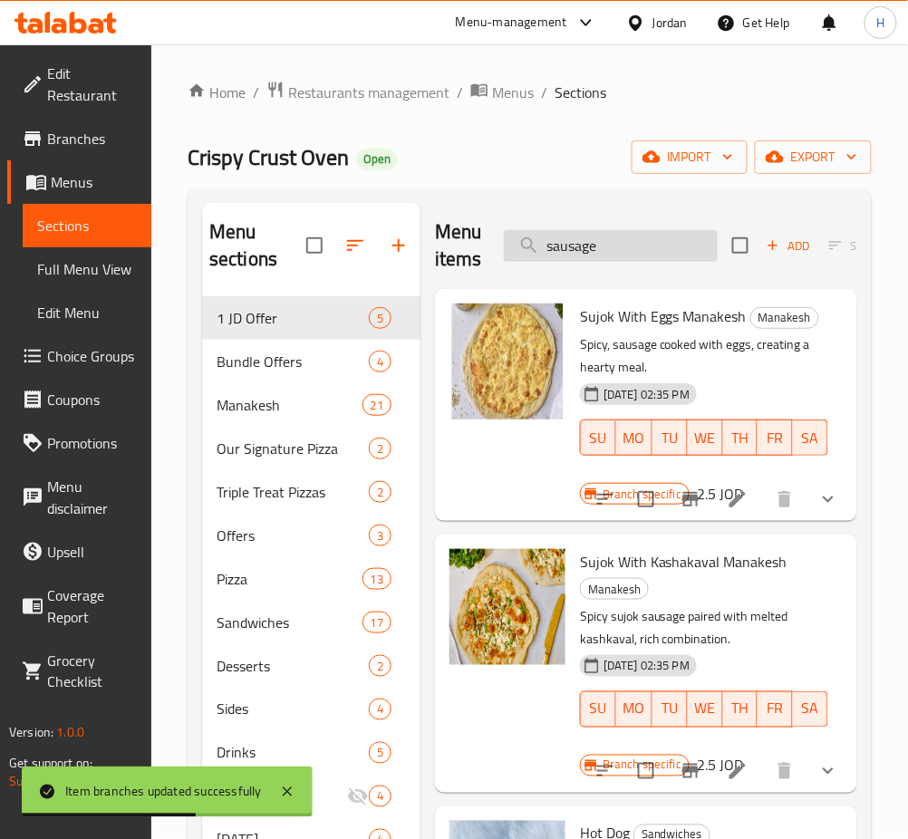
click at [645, 255] on input "sausage" at bounding box center [611, 246] width 214 height 32
paste input "Labneh and Vegetables"
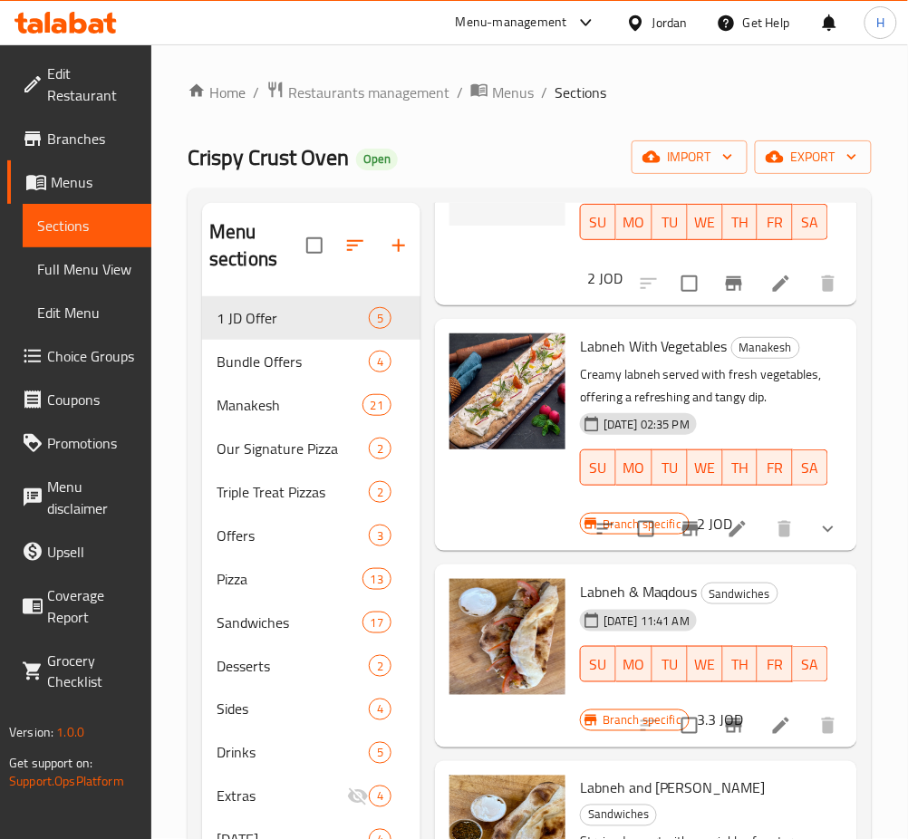
scroll to position [483, 0]
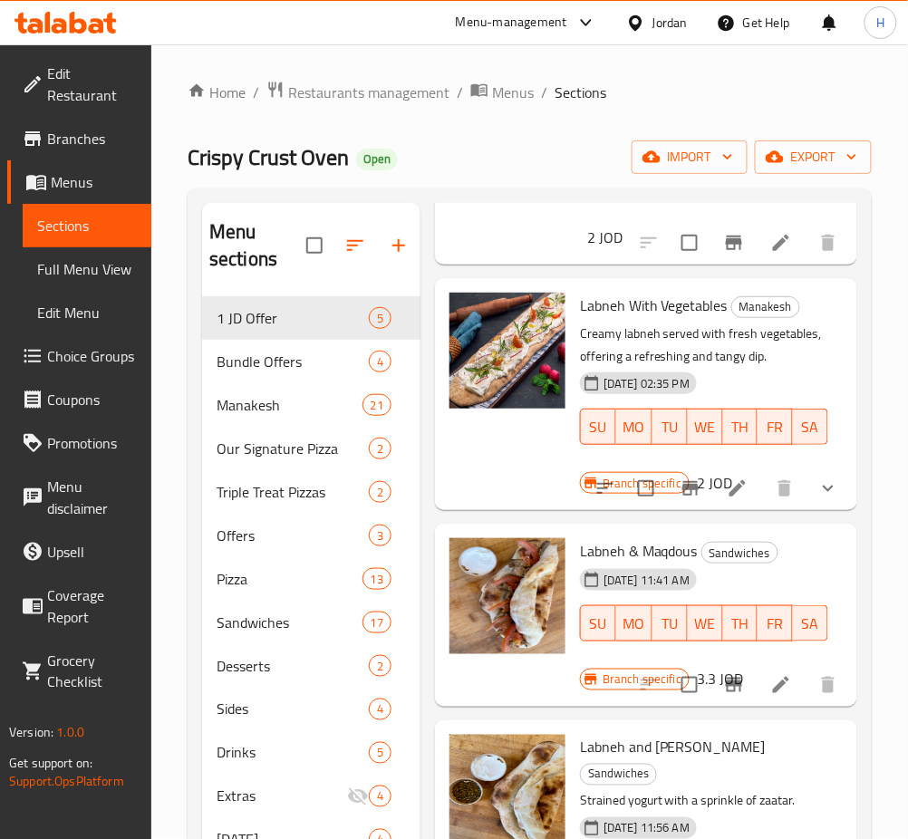
type input "labneh"
click at [679, 499] on icon "Branch-specific-item" at bounding box center [690, 488] width 22 height 22
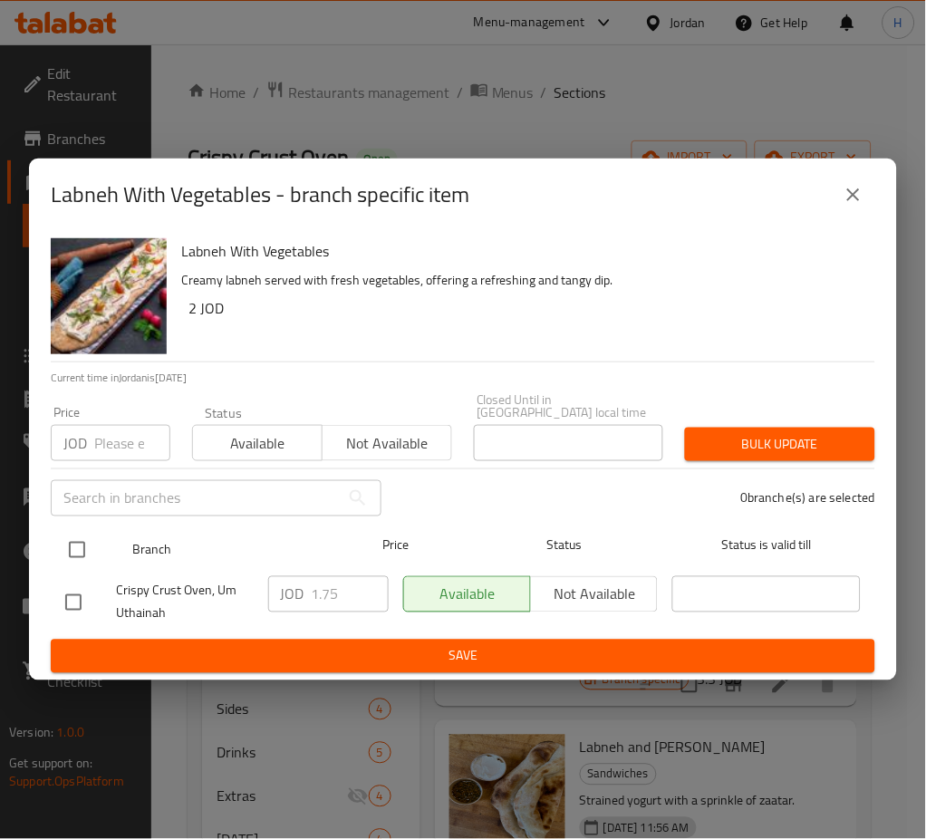
click at [74, 544] on input "checkbox" at bounding box center [77, 550] width 38 height 38
checkbox input "true"
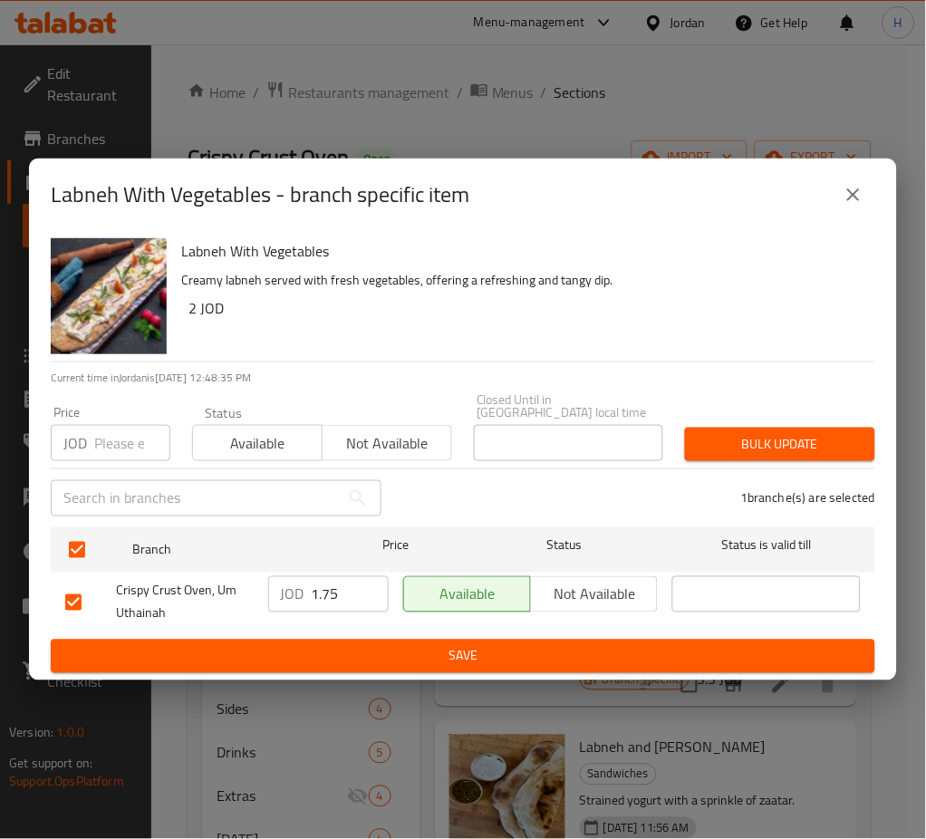
click at [321, 596] on input "1.75" at bounding box center [350, 594] width 77 height 36
paste input "2"
type input "2"
click at [385, 660] on span "Save" at bounding box center [462, 656] width 795 height 23
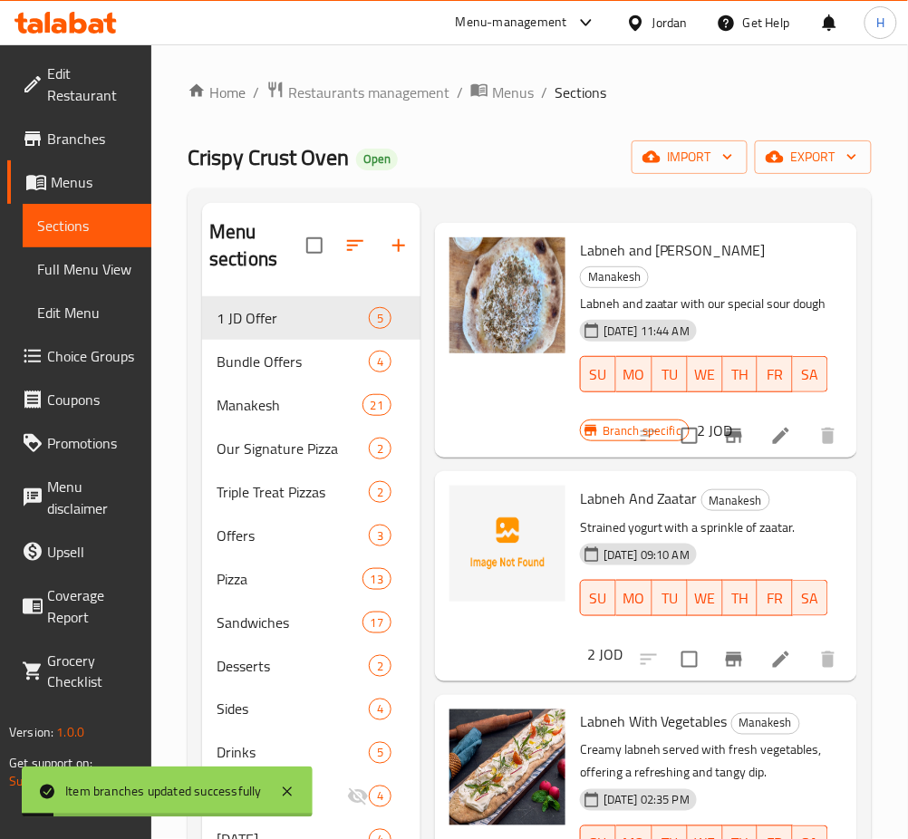
scroll to position [0, 0]
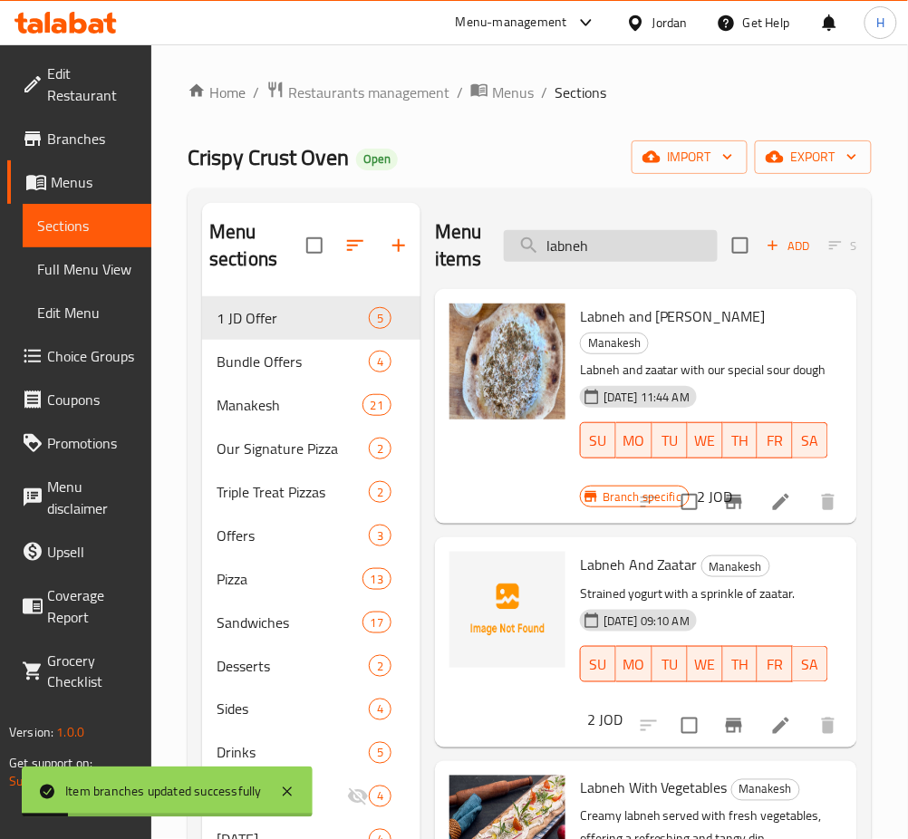
click at [640, 232] on input "labneh" at bounding box center [611, 246] width 214 height 32
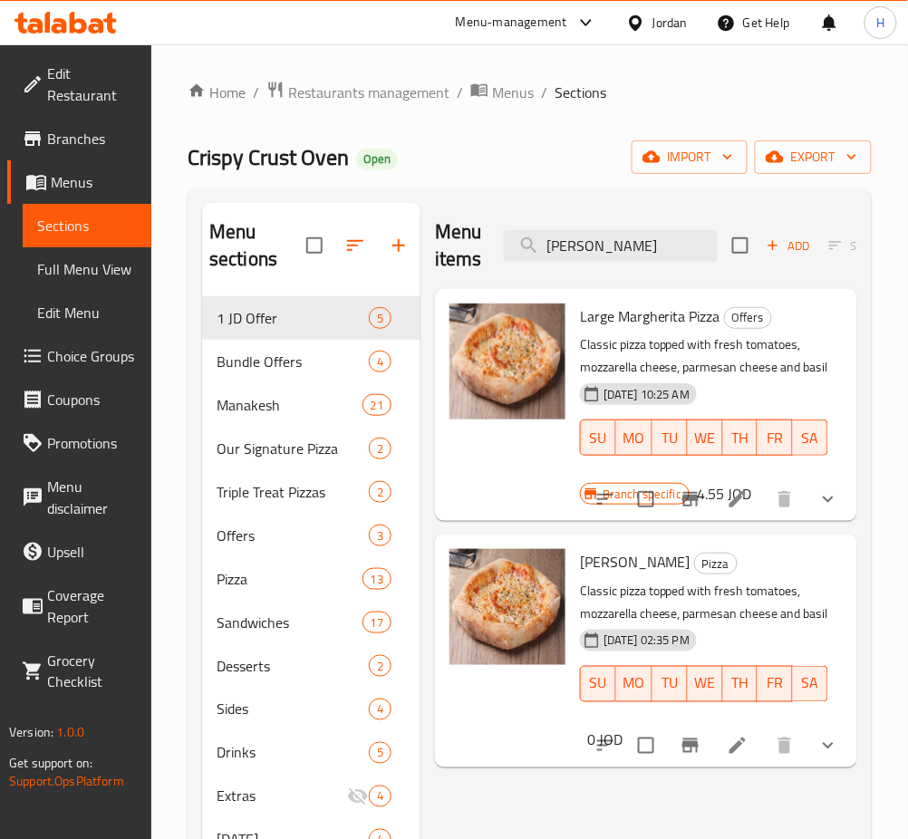
click at [670, 265] on div "Menu items margherita Add Sort Manage items" at bounding box center [646, 246] width 422 height 86
click at [669, 255] on input "margherita" at bounding box center [611, 246] width 214 height 32
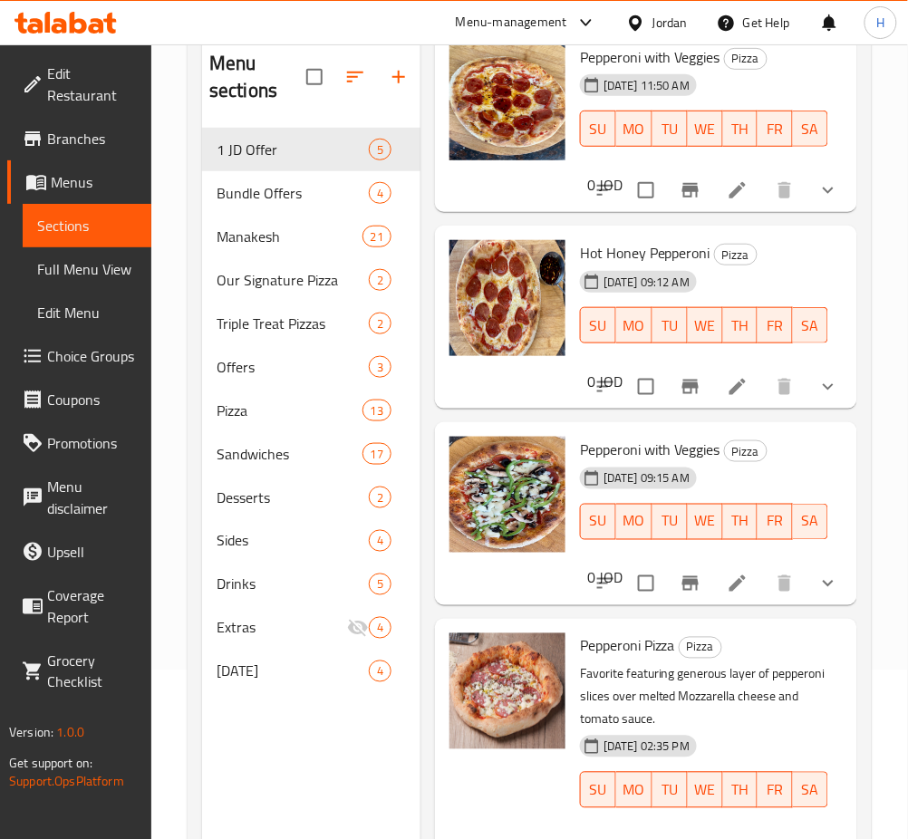
scroll to position [254, 0]
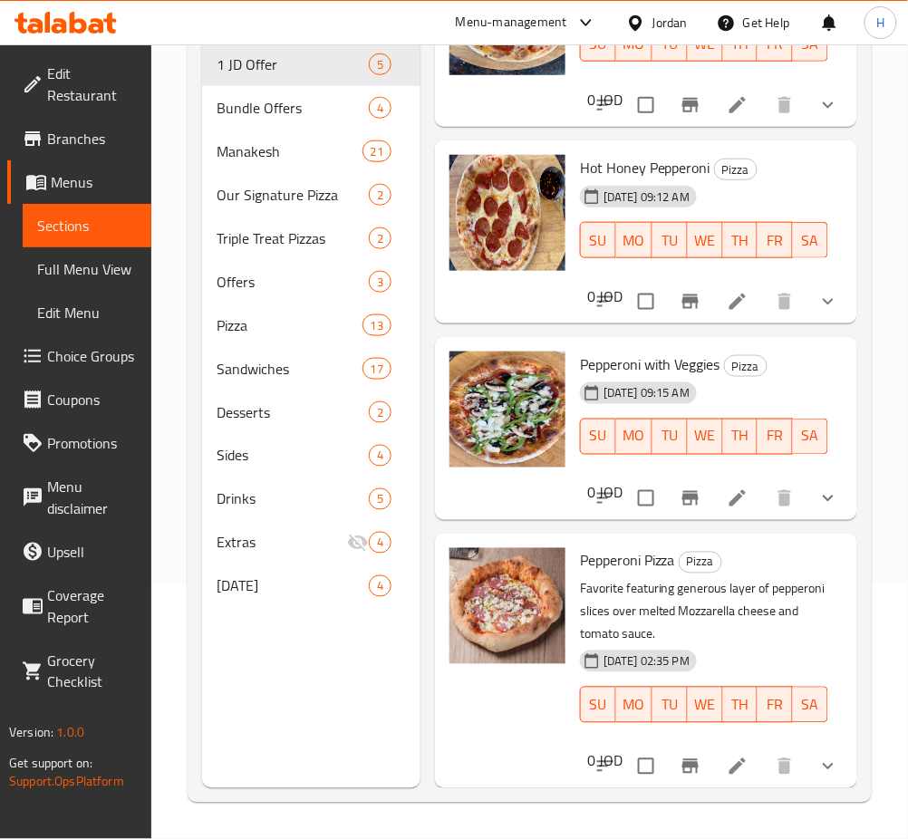
drag, startPoint x: 721, startPoint y: 747, endPoint x: 855, endPoint y: 793, distance: 141.5
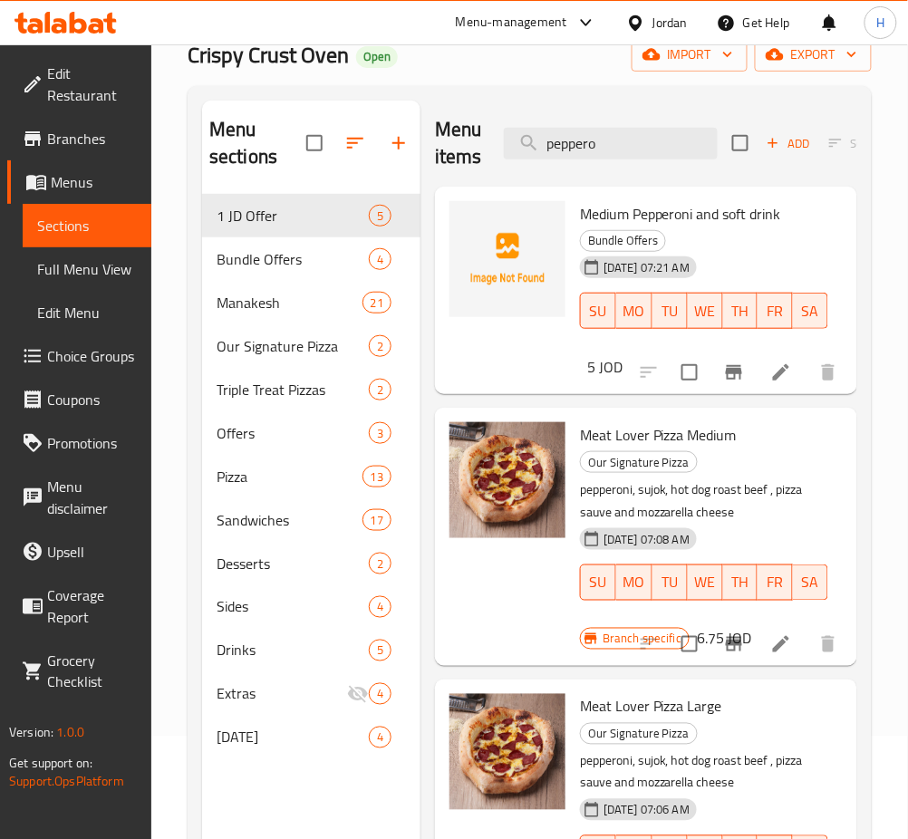
scroll to position [0, 0]
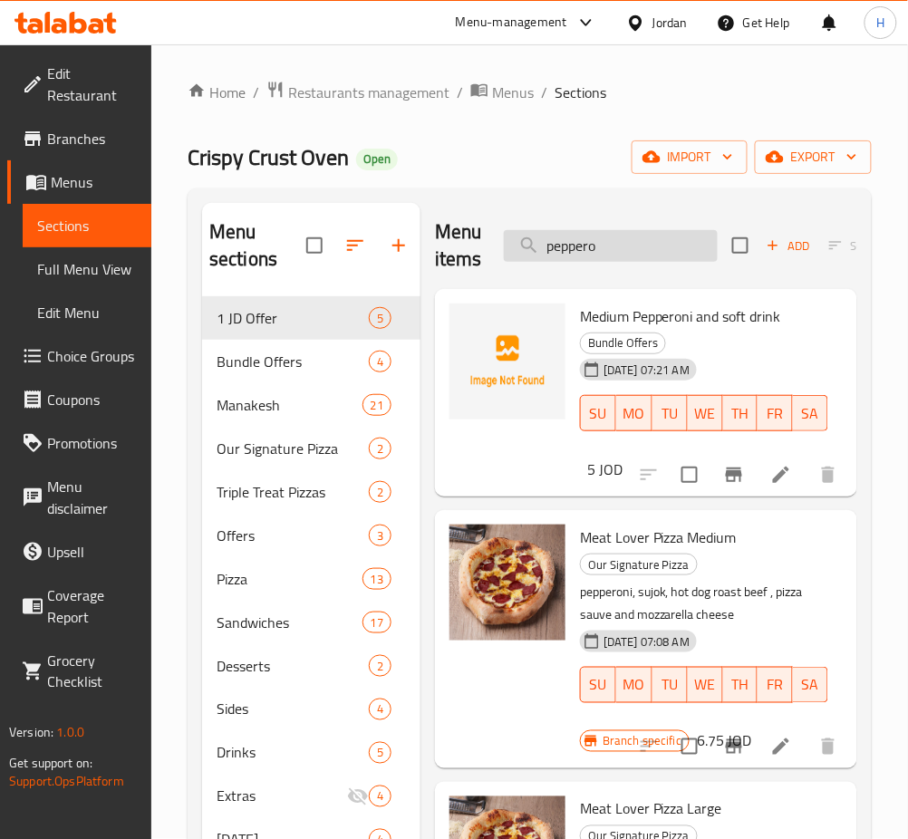
click at [641, 251] on input "peppero" at bounding box center [611, 246] width 214 height 32
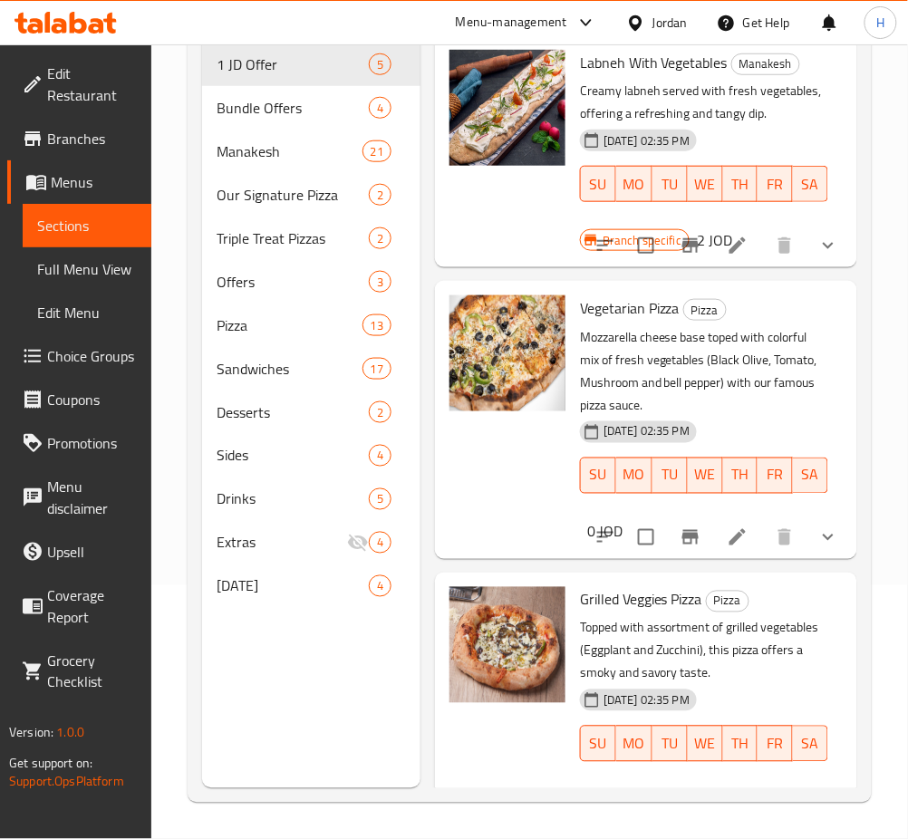
drag, startPoint x: 652, startPoint y: 433, endPoint x: 672, endPoint y: 474, distance: 45.4
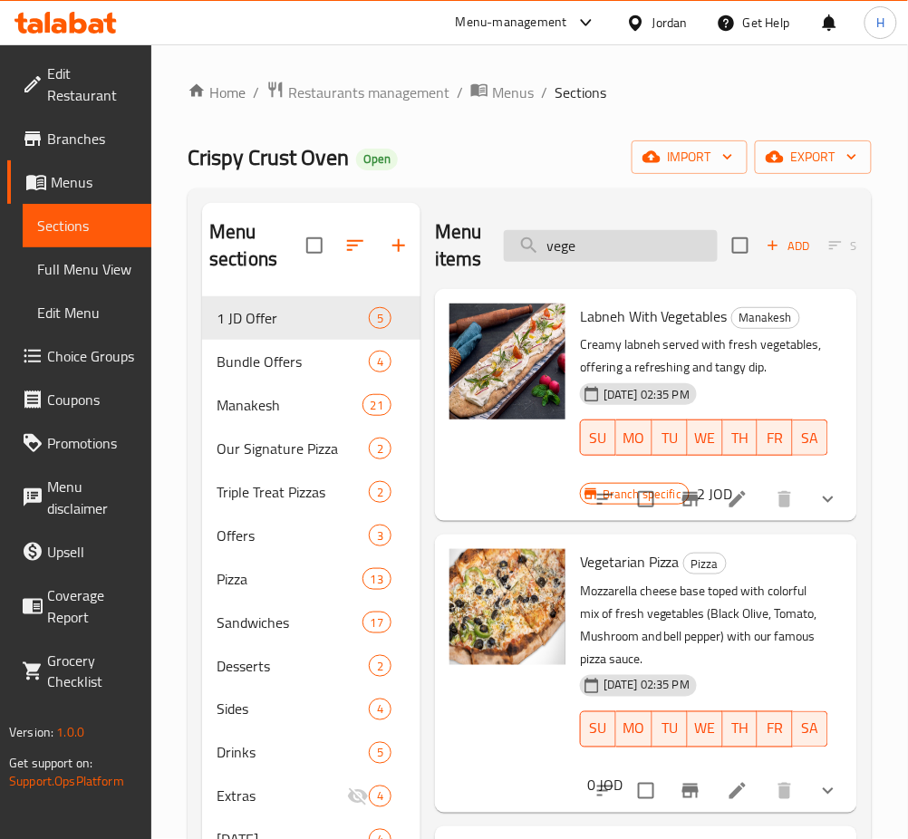
click at [632, 245] on input "vege" at bounding box center [611, 246] width 214 height 32
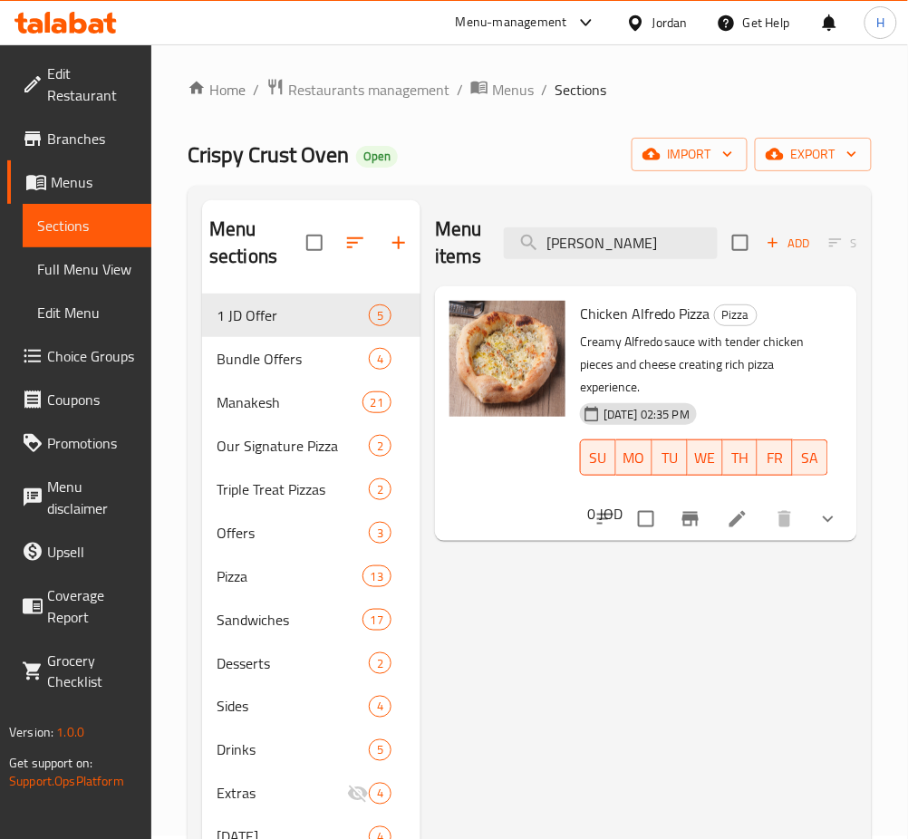
scroll to position [5, 0]
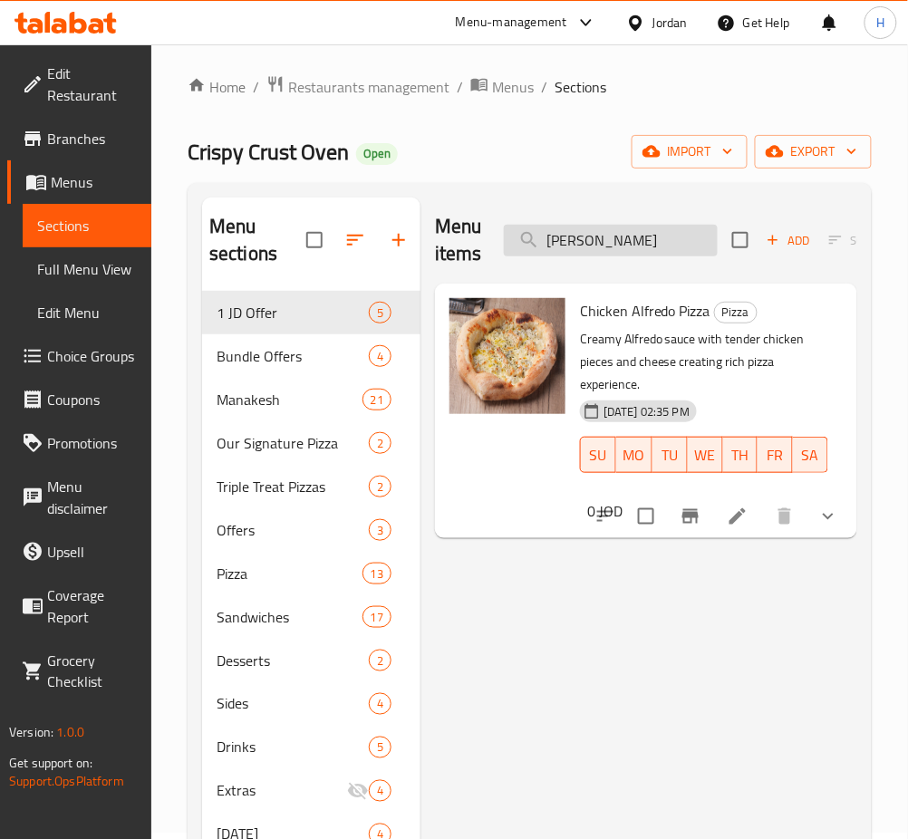
click at [603, 240] on input "alfredo" at bounding box center [611, 241] width 214 height 32
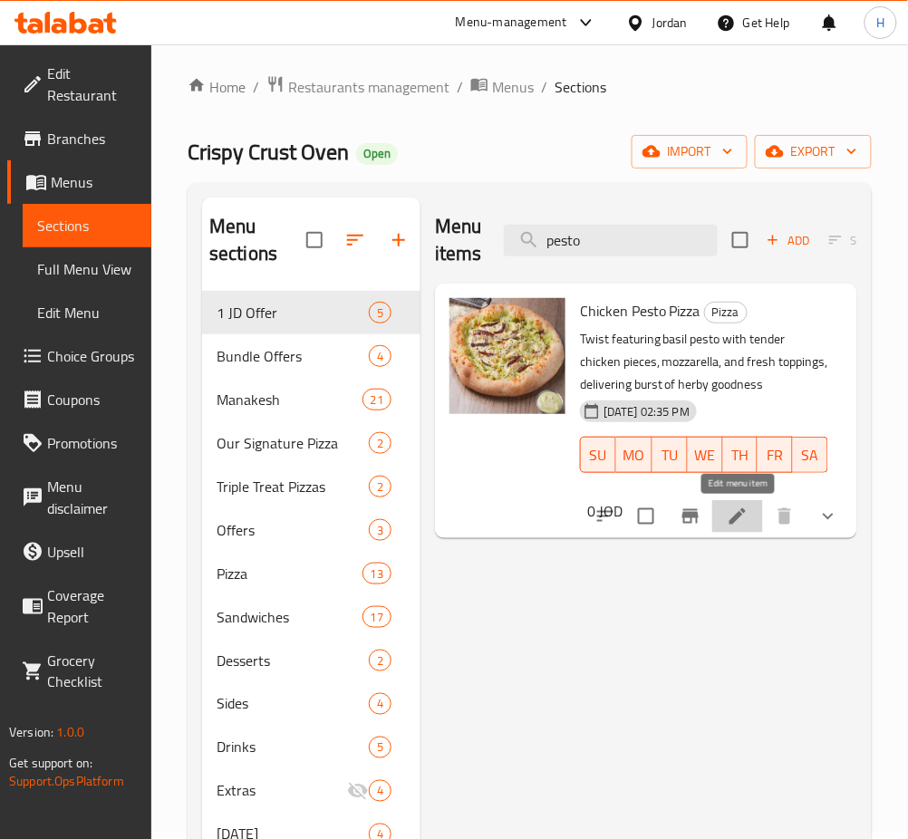
drag, startPoint x: 740, startPoint y: 506, endPoint x: 636, endPoint y: 515, distance: 104.6
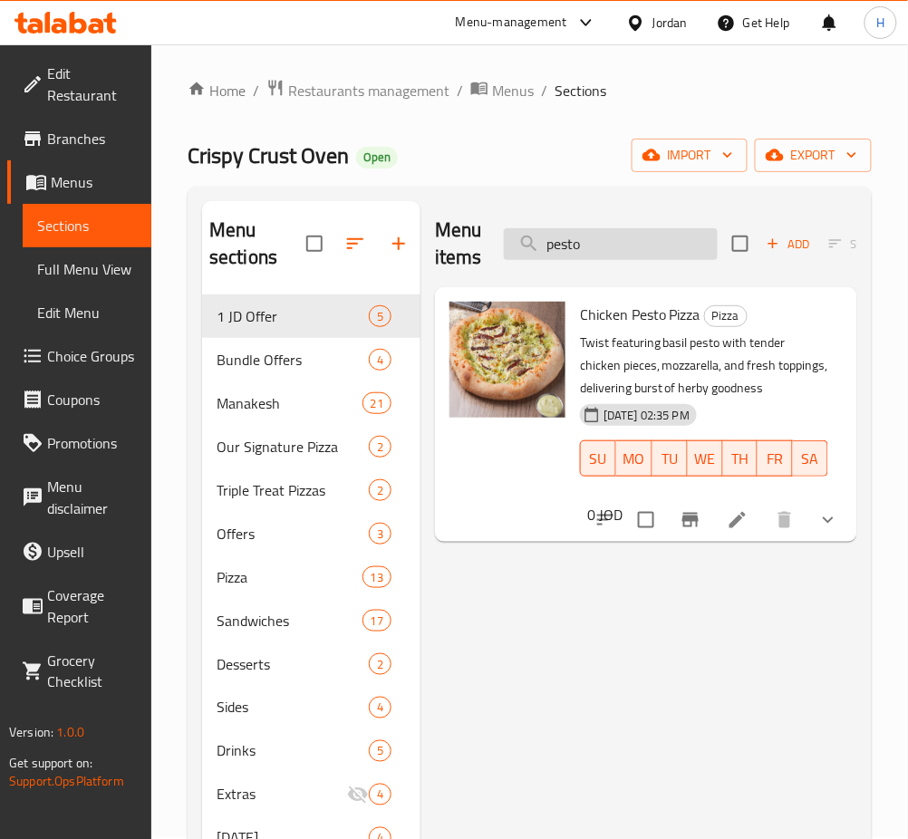
scroll to position [0, 0]
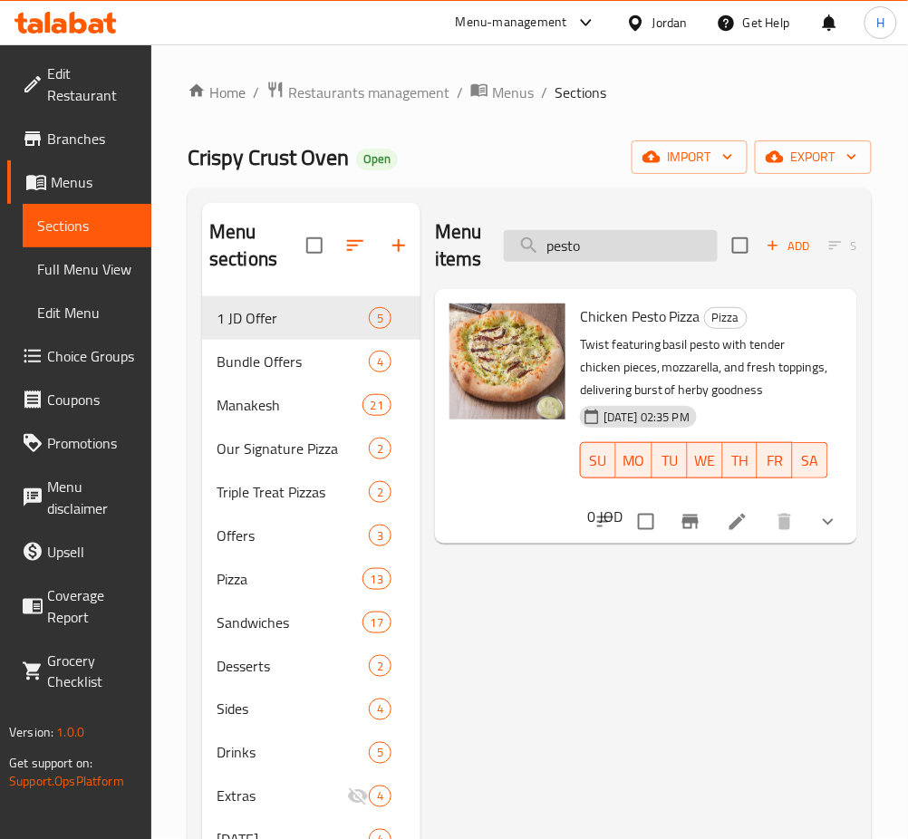
click at [599, 245] on input "pesto" at bounding box center [611, 246] width 214 height 32
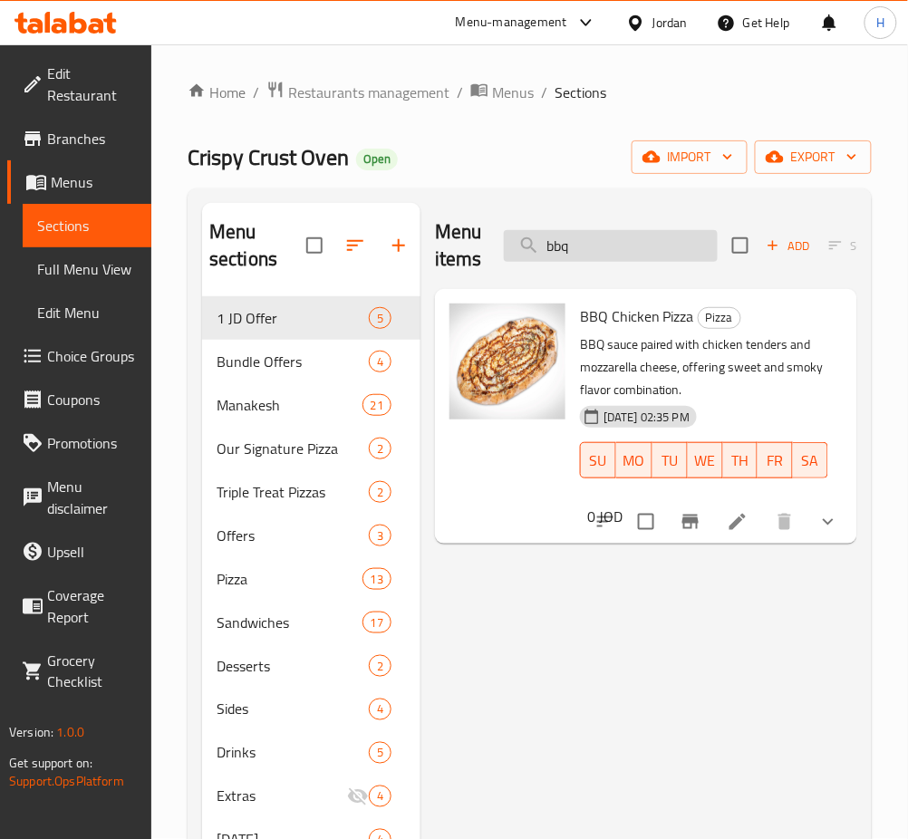
click at [609, 252] on input "bbq" at bounding box center [611, 246] width 214 height 32
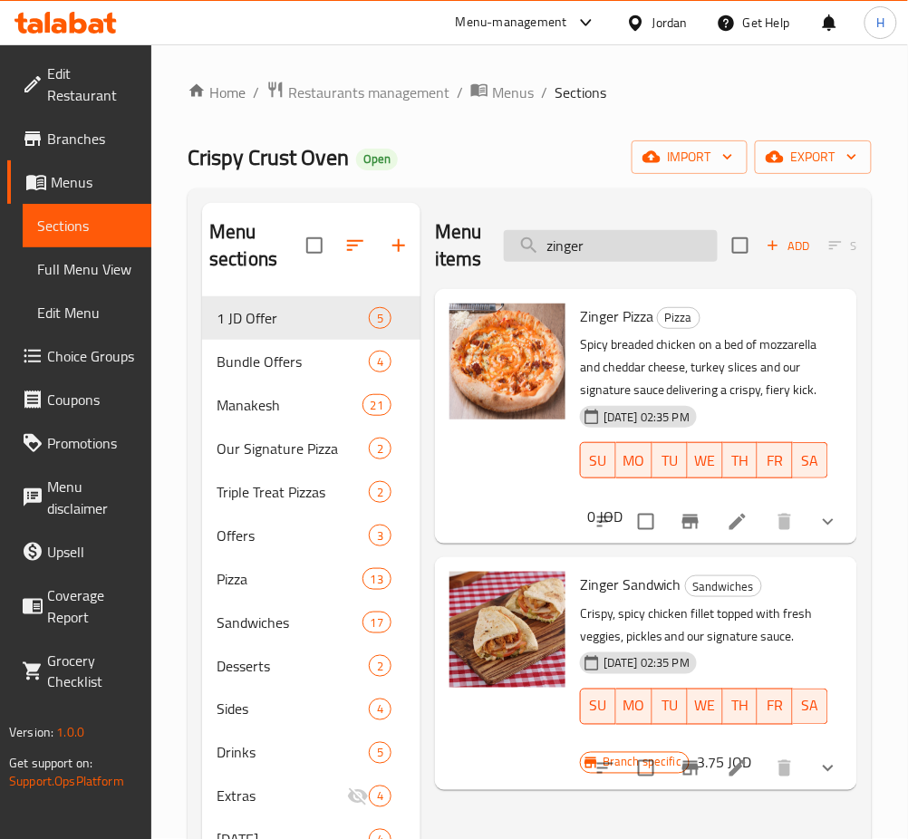
click at [605, 233] on input "zinger" at bounding box center [611, 246] width 214 height 32
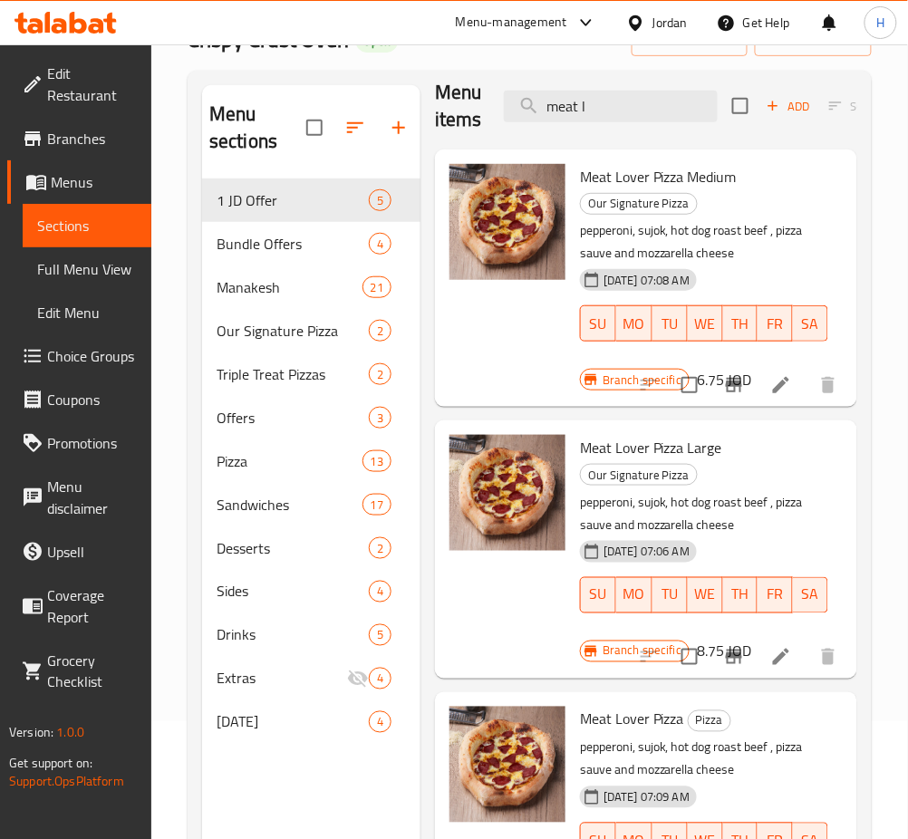
scroll to position [254, 0]
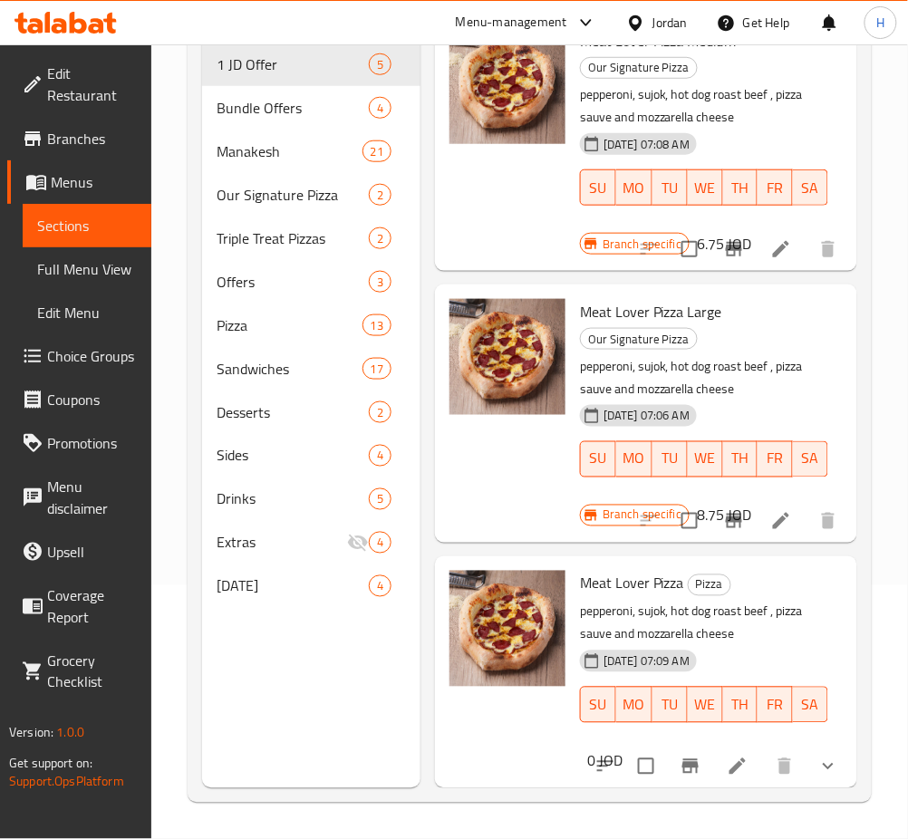
type input "meat l"
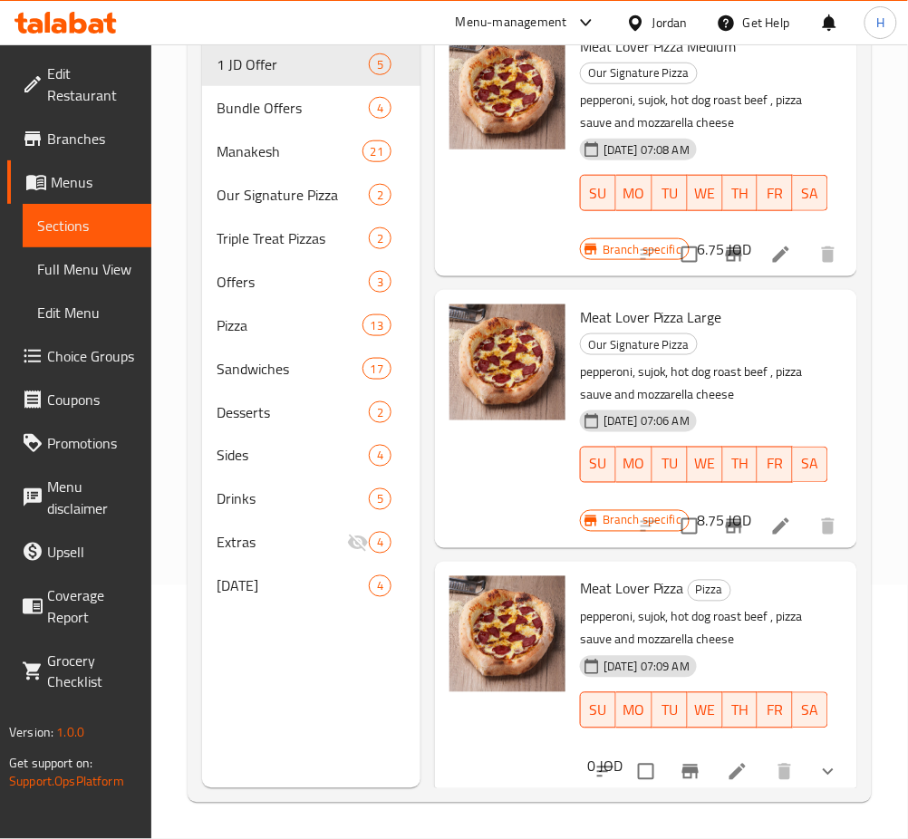
scroll to position [0, 0]
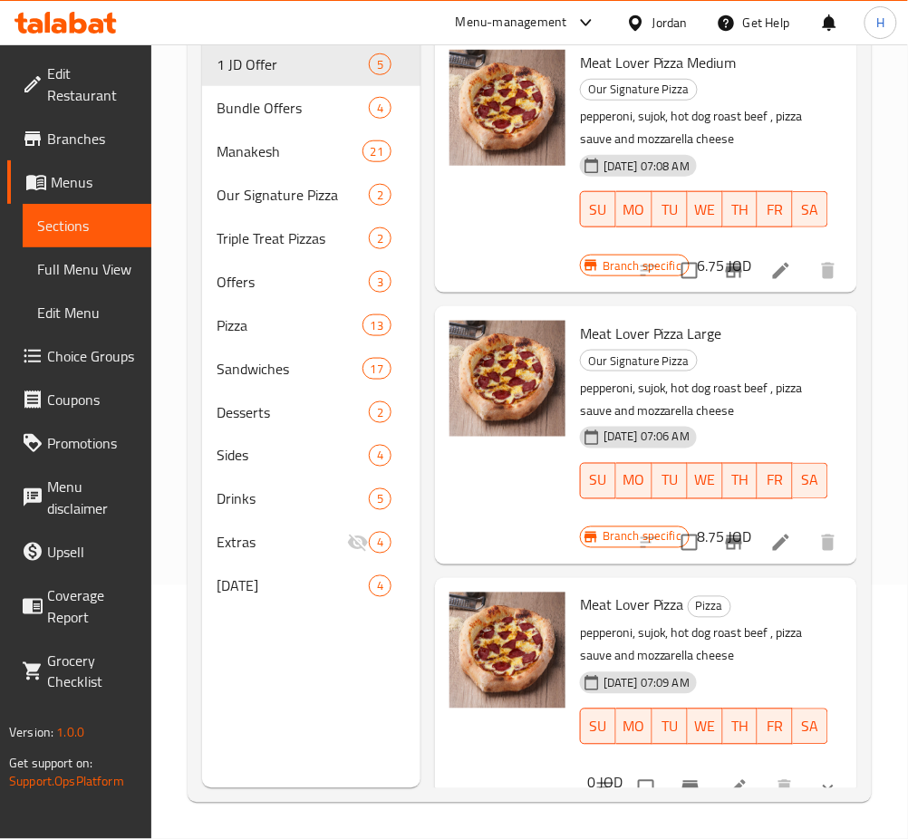
click at [726, 272] on icon "Branch-specific-item" at bounding box center [734, 271] width 16 height 14
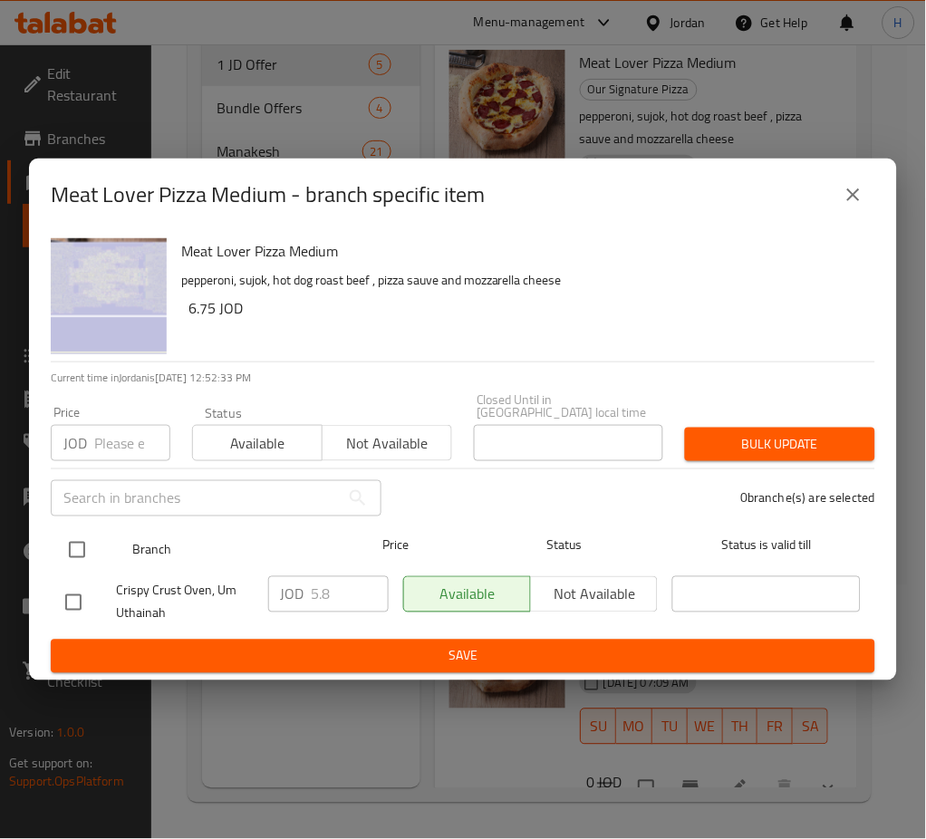
click at [65, 532] on input "checkbox" at bounding box center [77, 550] width 38 height 38
checkbox input "true"
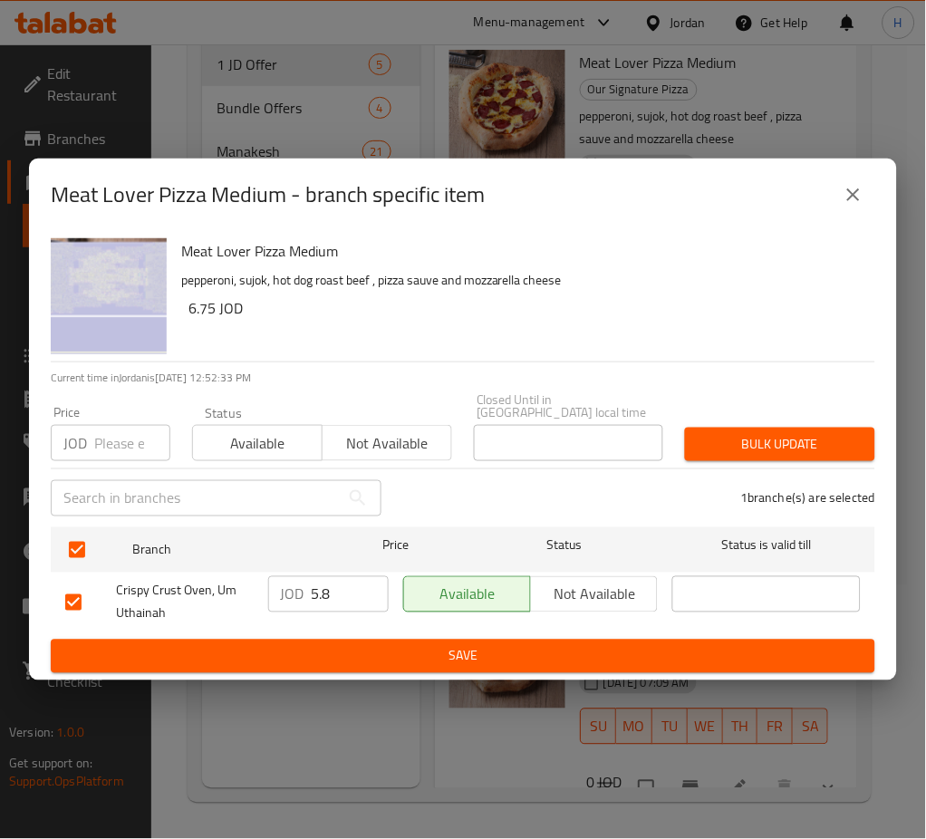
click at [349, 583] on input "5.8" at bounding box center [350, 594] width 77 height 36
paste input "6.75"
type input "6.75"
click at [362, 648] on span "Save" at bounding box center [462, 656] width 795 height 23
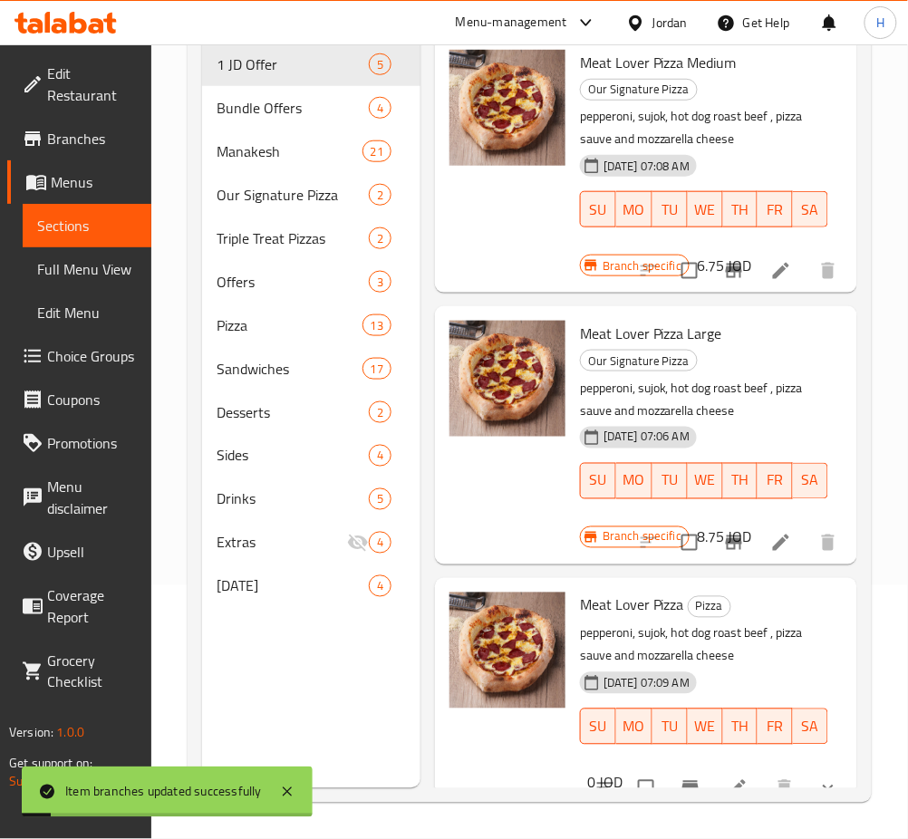
click at [726, 542] on icon "Branch-specific-item" at bounding box center [734, 542] width 16 height 14
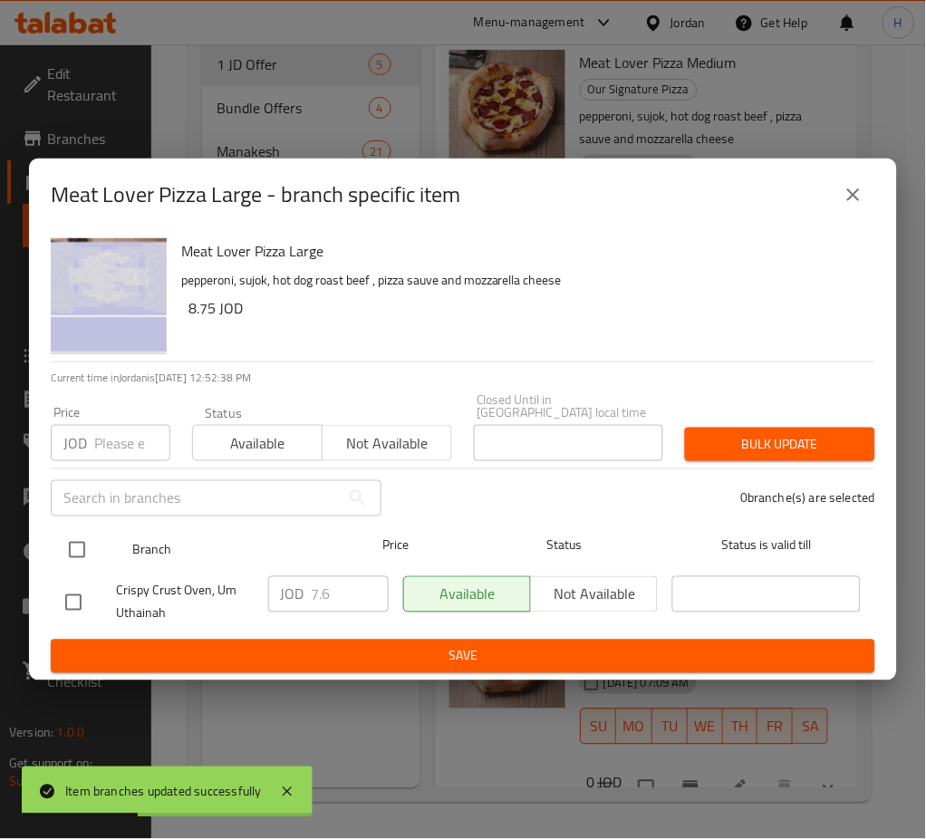
click at [82, 541] on input "checkbox" at bounding box center [77, 550] width 38 height 38
checkbox input "true"
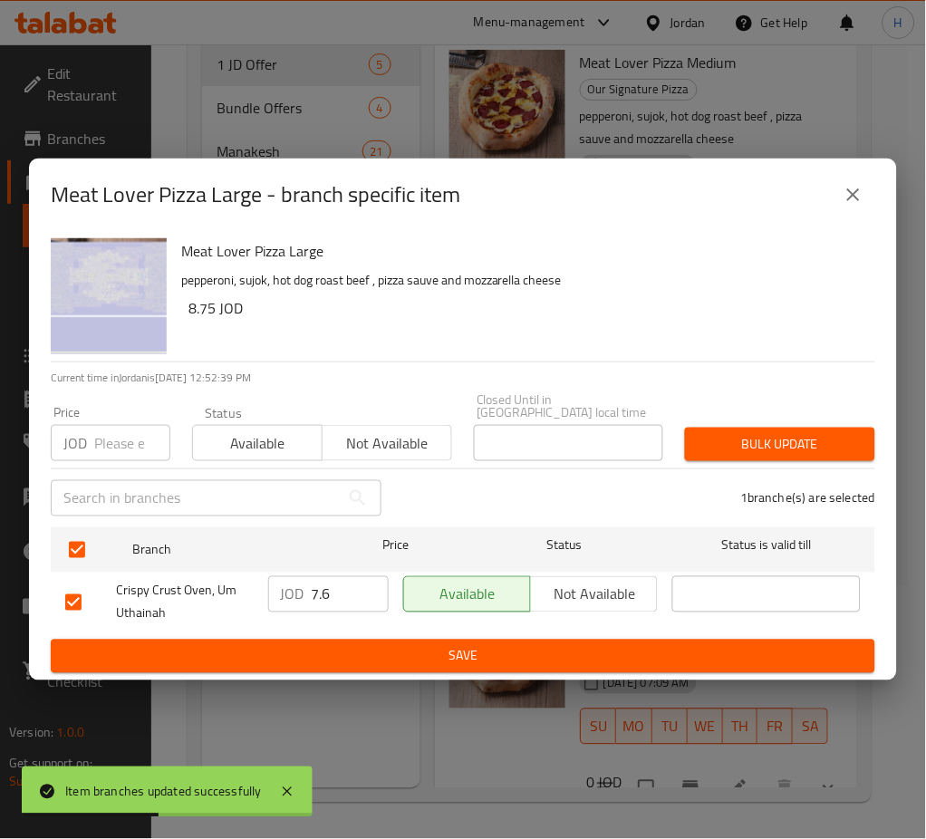
click at [362, 602] on input "7.6" at bounding box center [350, 594] width 77 height 36
paste input "8.75"
type input "8.75"
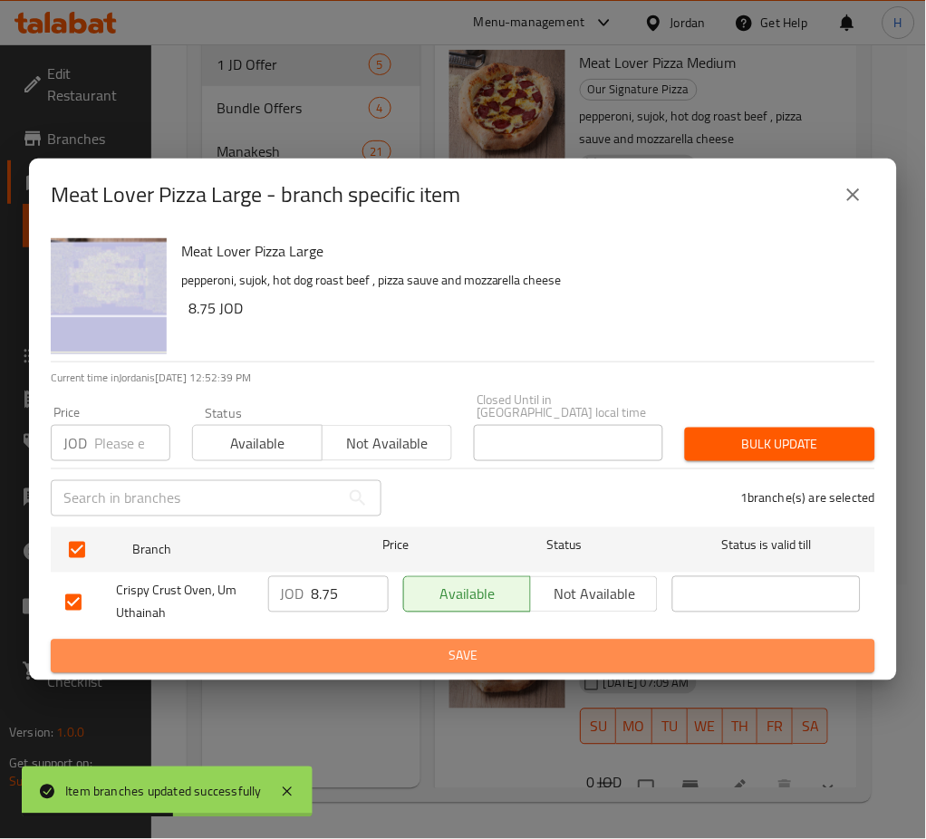
click at [385, 645] on span "Save" at bounding box center [462, 656] width 795 height 23
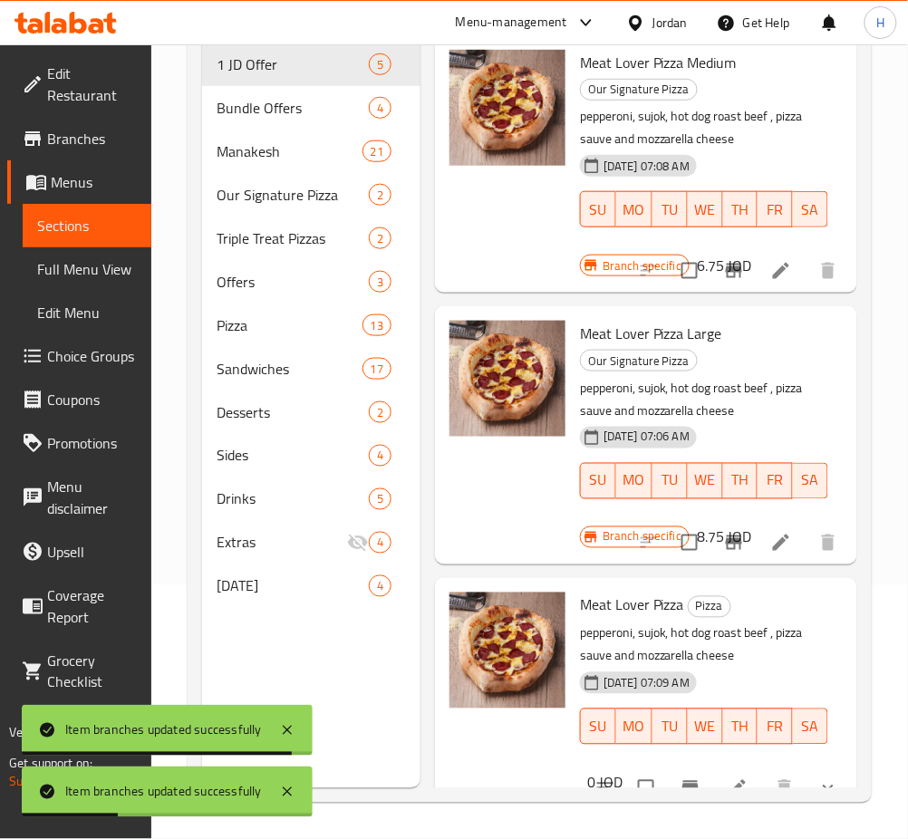
click at [112, 357] on span "Choice Groups" at bounding box center [92, 356] width 90 height 22
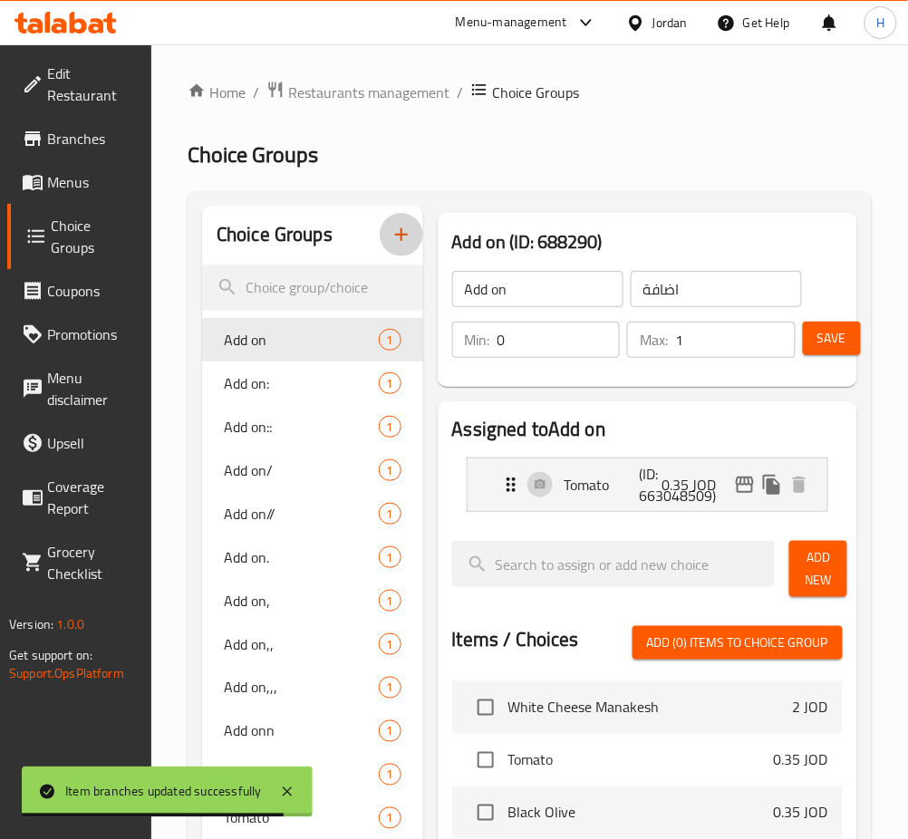
click at [410, 239] on icon "button" at bounding box center [401, 235] width 22 height 22
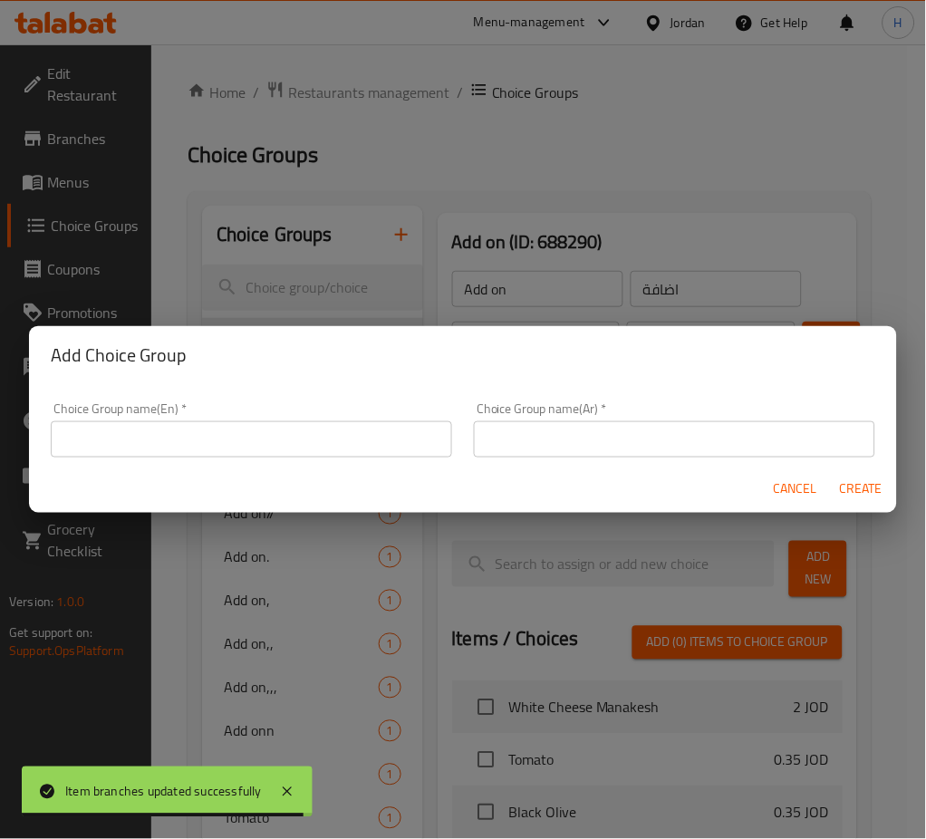
click at [370, 427] on input "text" at bounding box center [251, 439] width 401 height 36
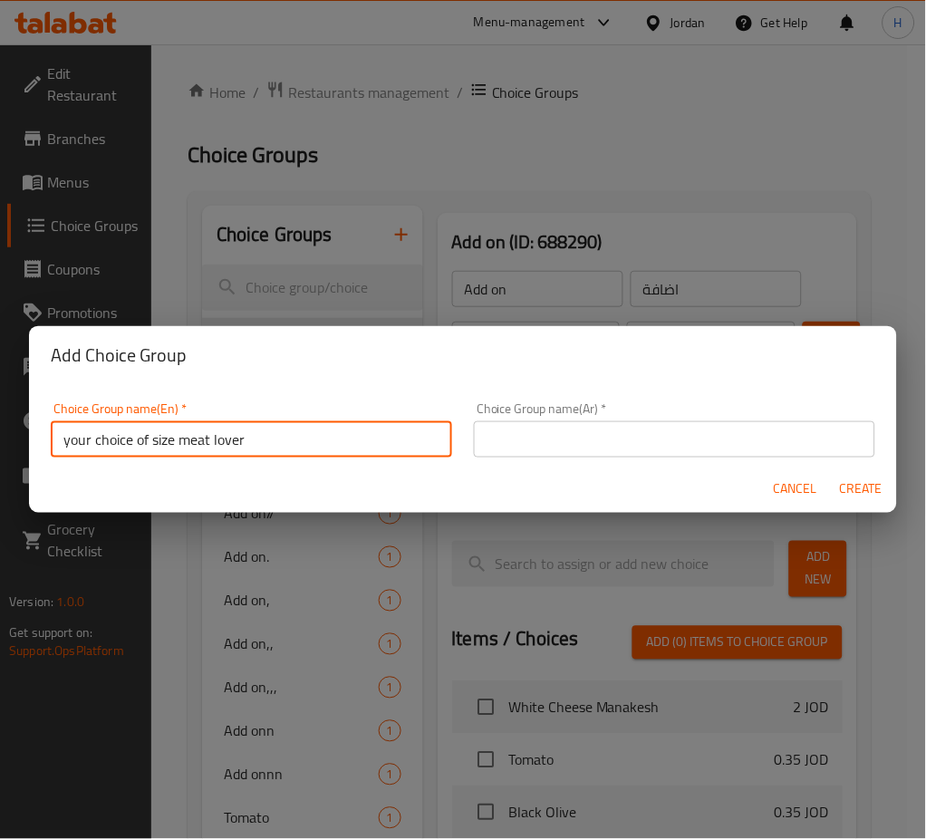
type input "your choice of size meat lover"
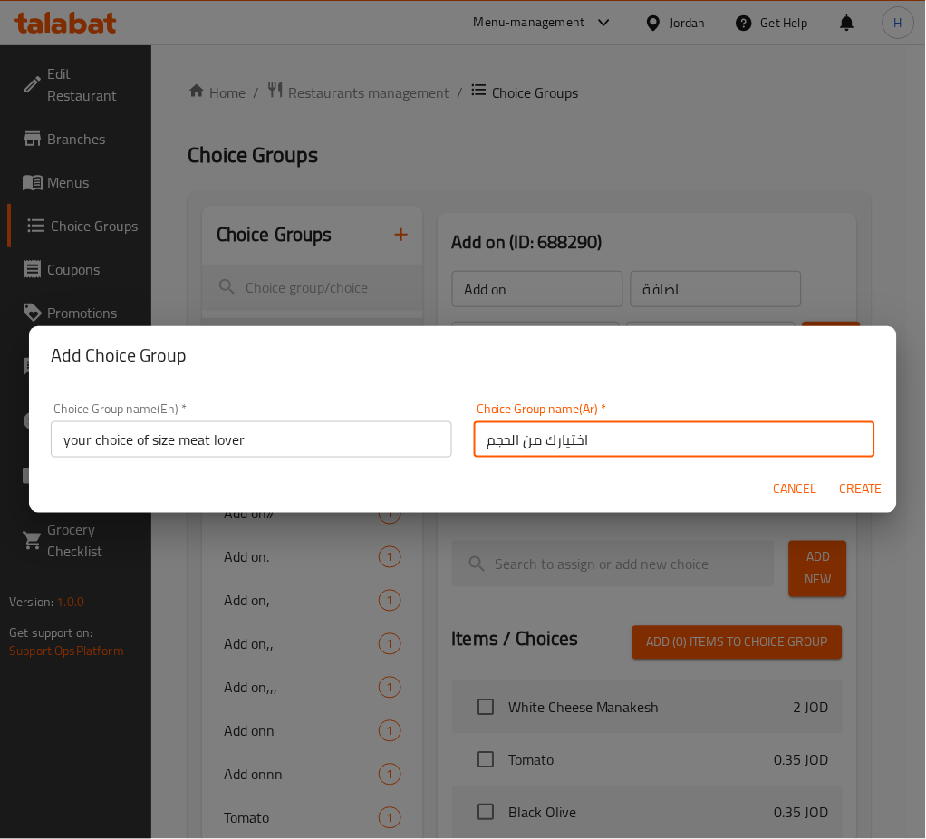
type input "اختيارك من الحجم"
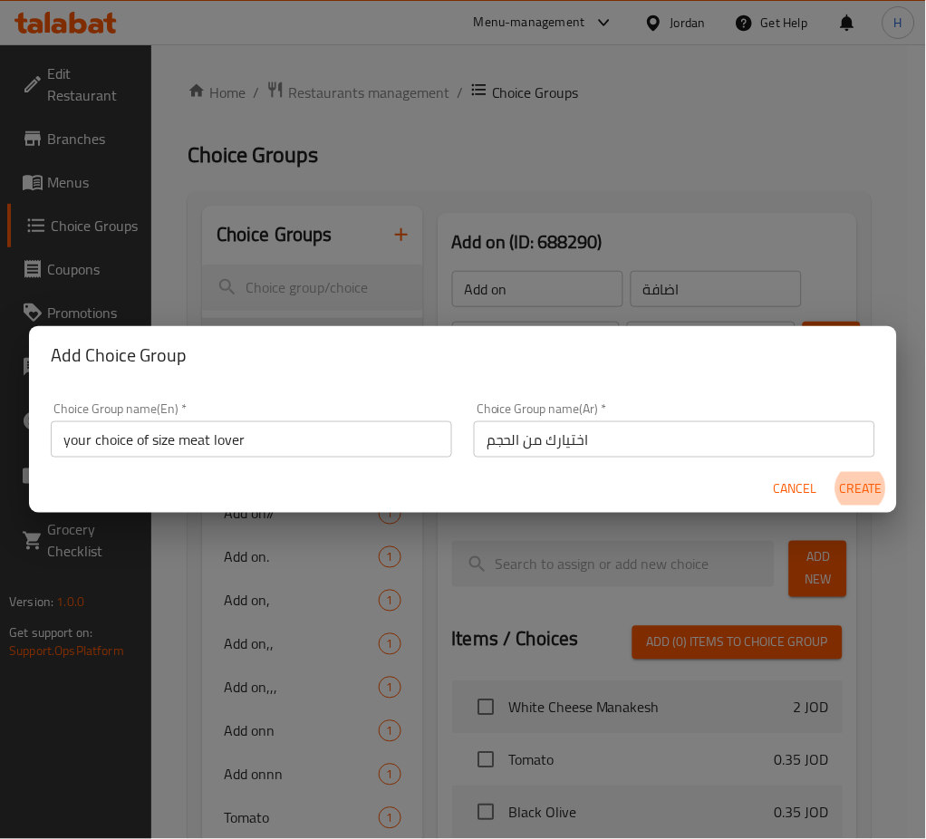
click at [832, 472] on button "Create" at bounding box center [861, 489] width 58 height 34
type input "your choice of size meat lover"
type input "اختيارك من الحجم"
type input "0"
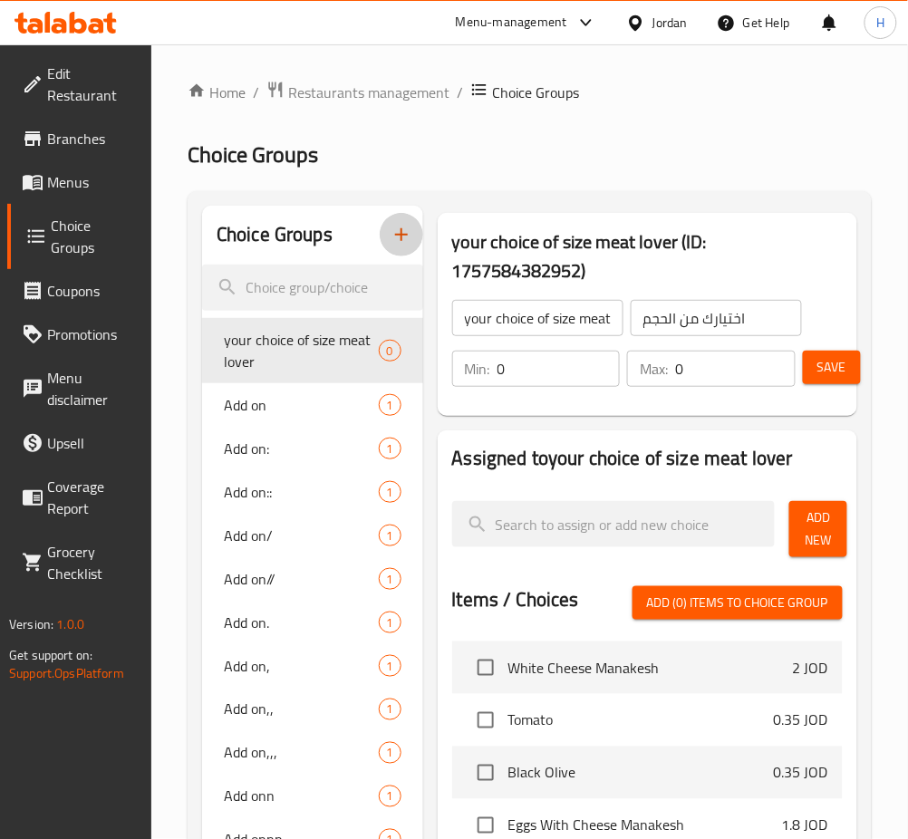
click at [563, 383] on input "0" at bounding box center [558, 369] width 123 height 36
type input "1"
click at [828, 558] on div "Add New" at bounding box center [816, 529] width 68 height 71
click at [804, 525] on span "Add New" at bounding box center [818, 528] width 29 height 45
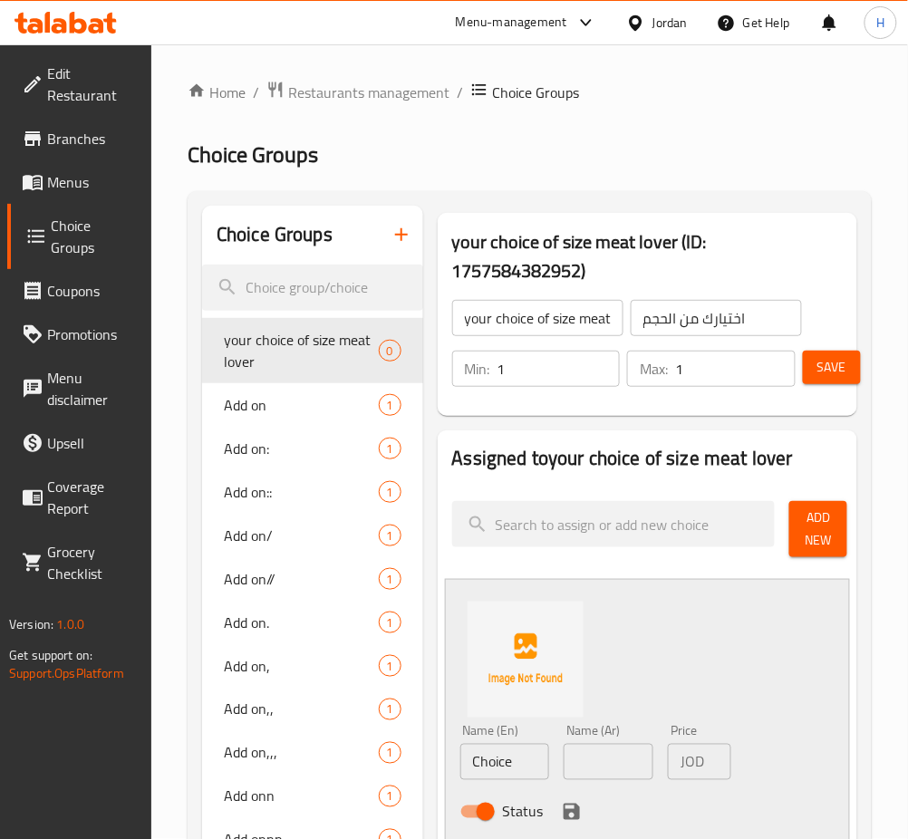
click at [525, 751] on input "Choice" at bounding box center [505, 762] width 90 height 36
type input "Medium"
type input "وسط"
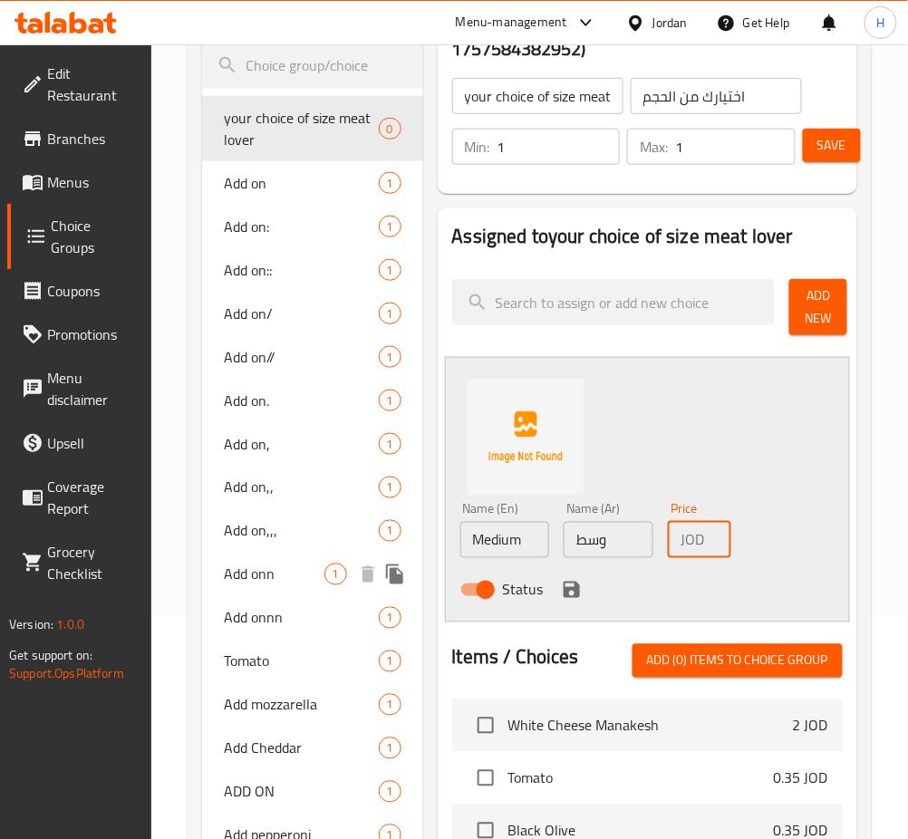
scroll to position [241, 0]
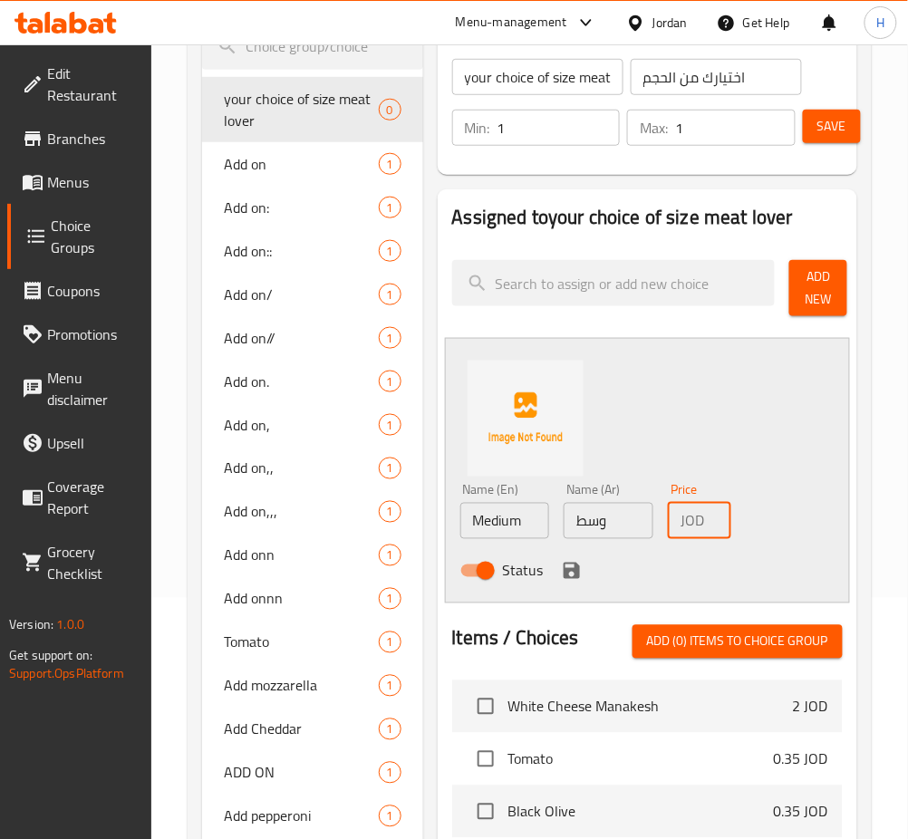
type input "6.75"
click at [556, 563] on div "Status" at bounding box center [609, 570] width 312 height 49
click at [563, 566] on icon "save" at bounding box center [571, 571] width 16 height 16
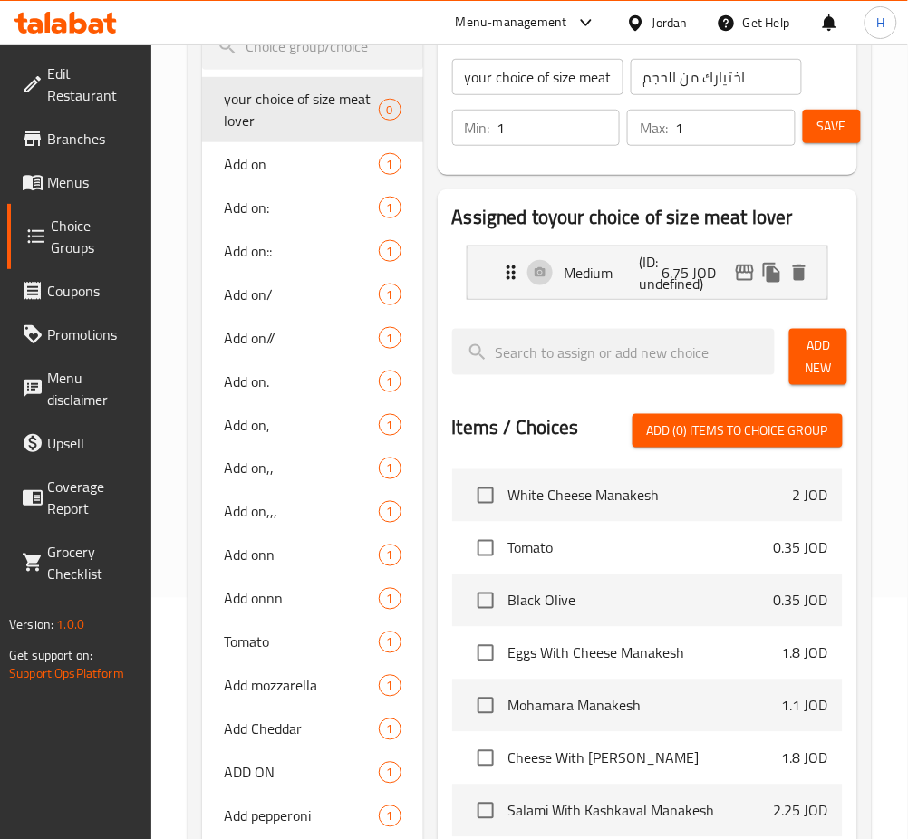
click at [804, 392] on div at bounding box center [647, 392] width 390 height 14
click at [807, 370] on span "Add New" at bounding box center [818, 356] width 29 height 45
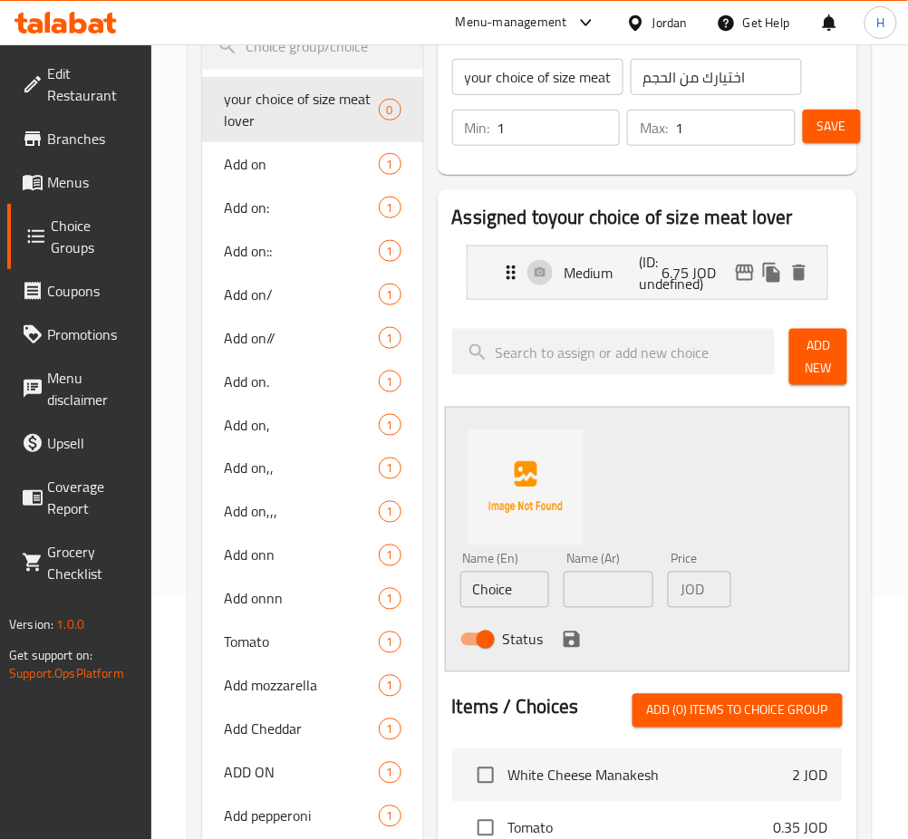
click at [509, 588] on input "Choice" at bounding box center [505, 590] width 90 height 36
type input "Large"
type input "كبير"
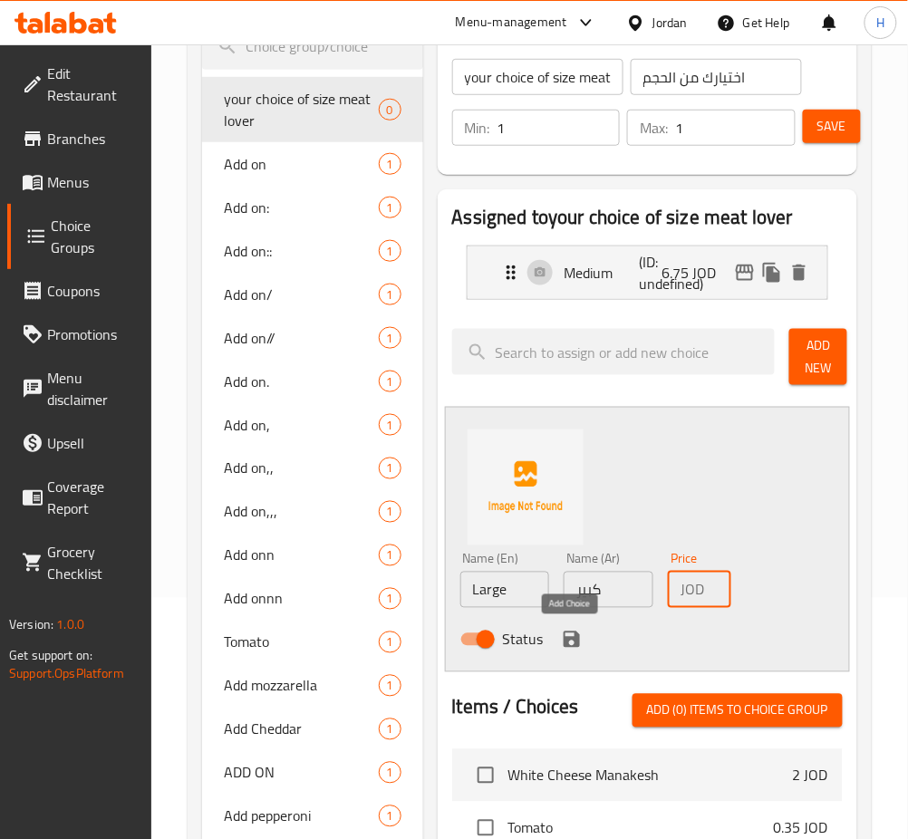
type input "8.75"
click at [562, 631] on icon "save" at bounding box center [572, 640] width 22 height 22
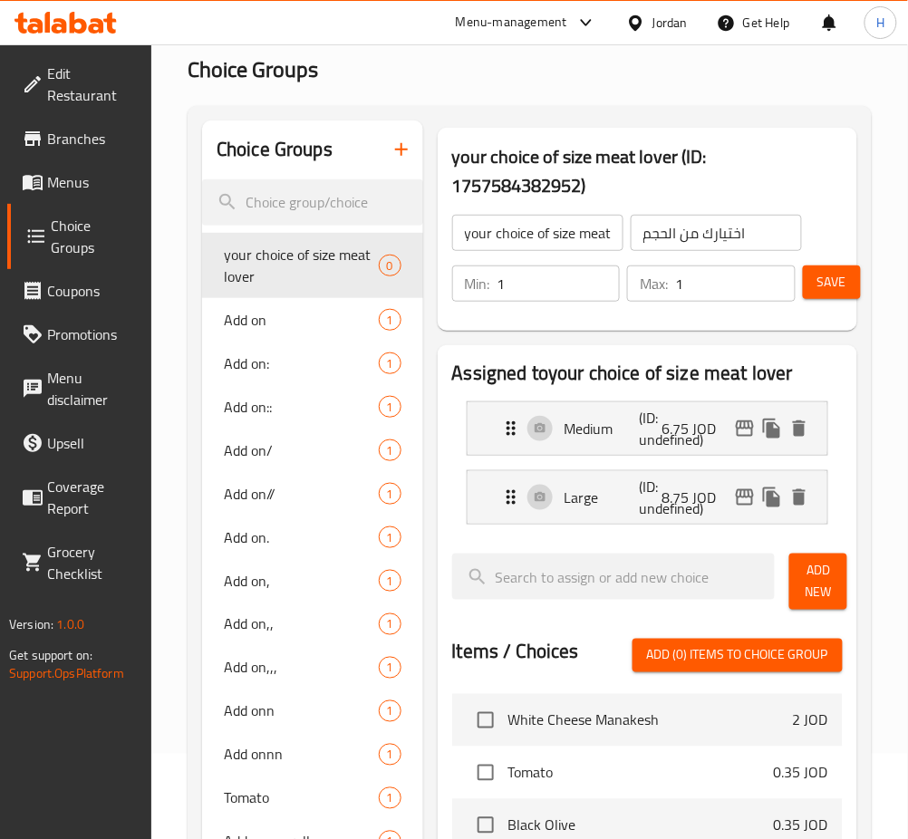
scroll to position [0, 0]
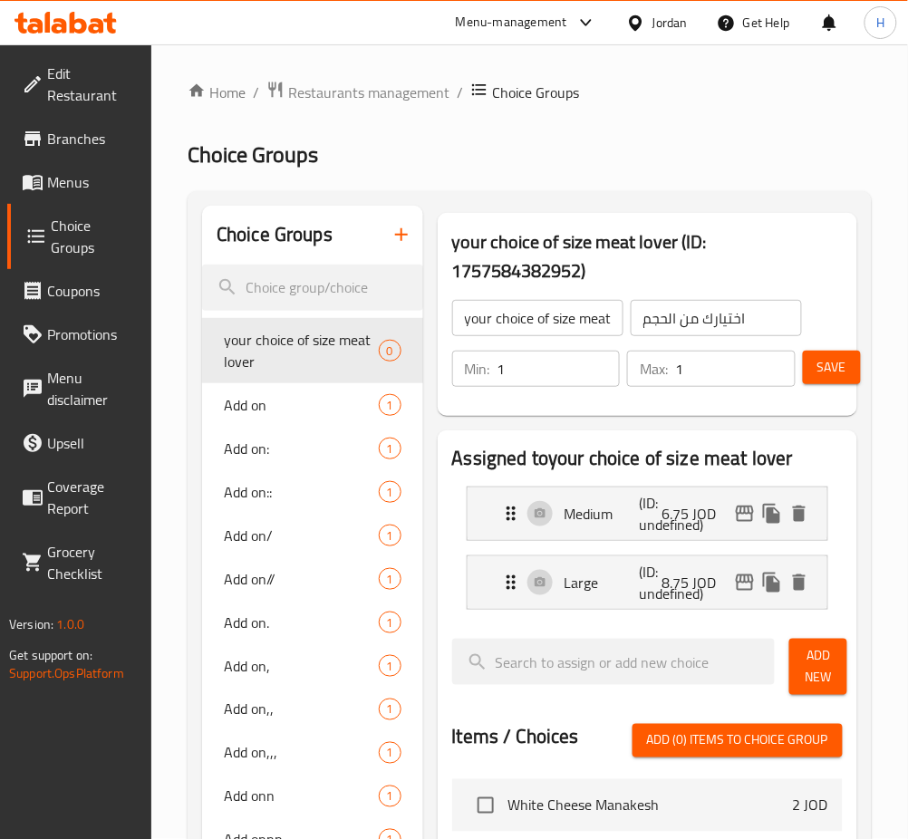
click at [839, 369] on span "Save" at bounding box center [831, 367] width 29 height 23
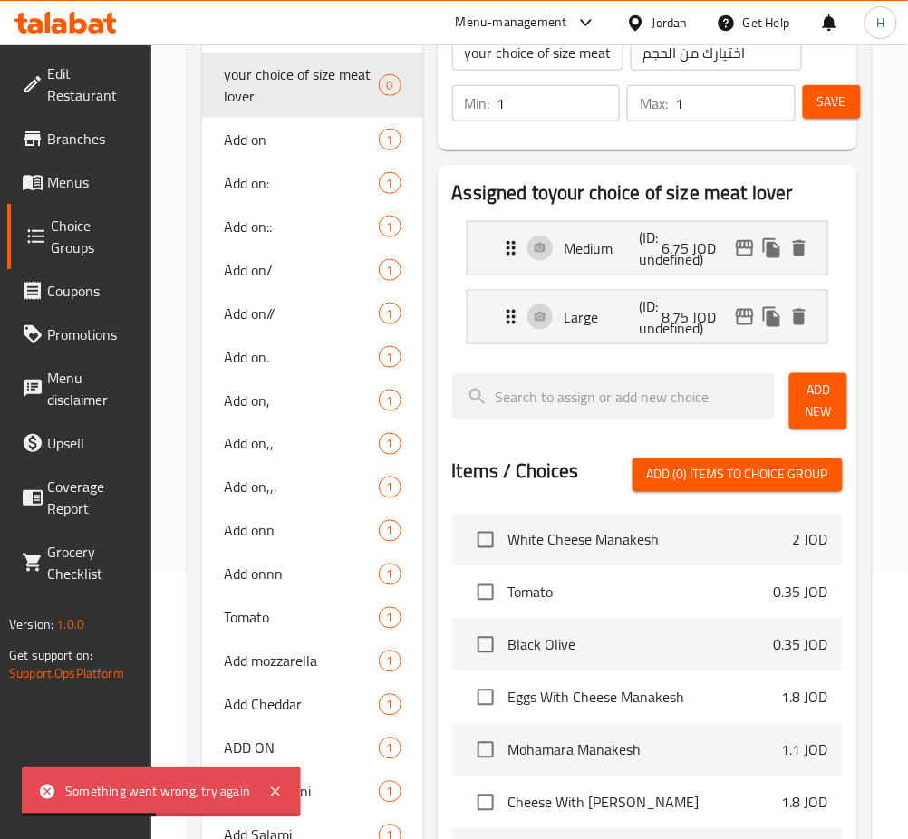
scroll to position [227, 0]
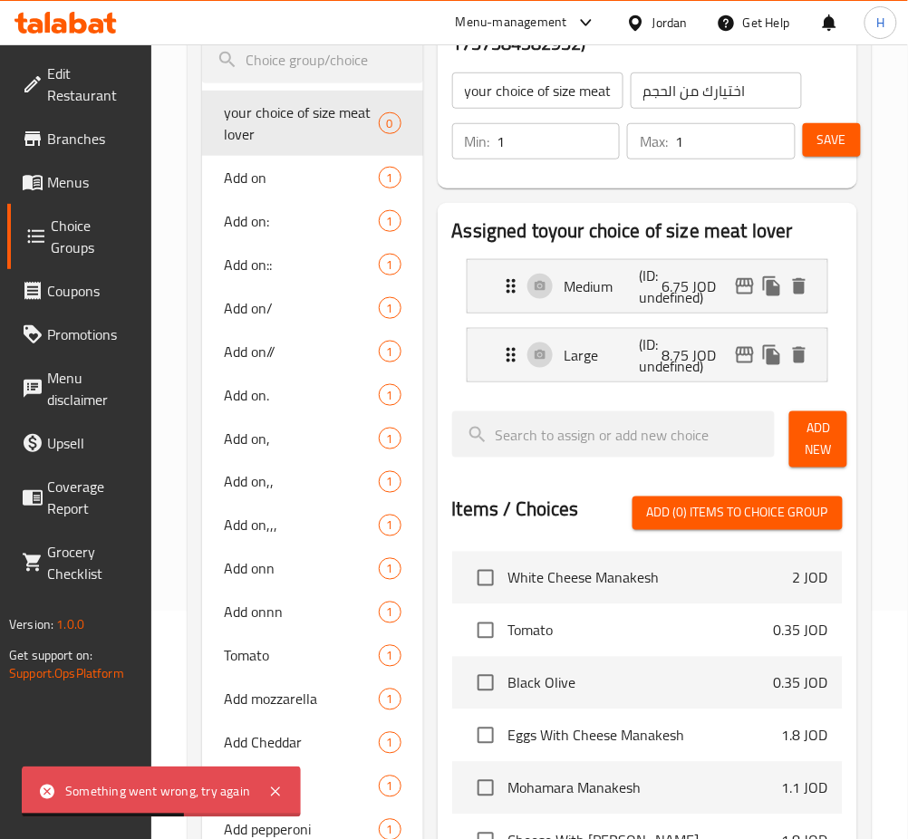
click at [841, 146] on span "Save" at bounding box center [831, 140] width 29 height 23
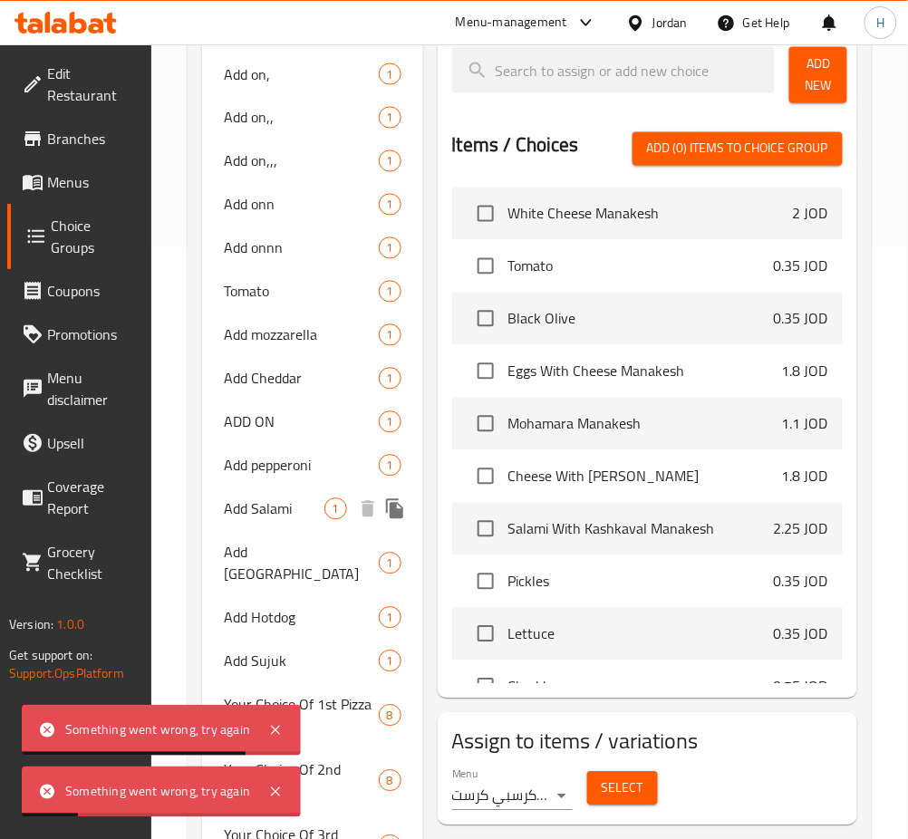
scroll to position [711, 0]
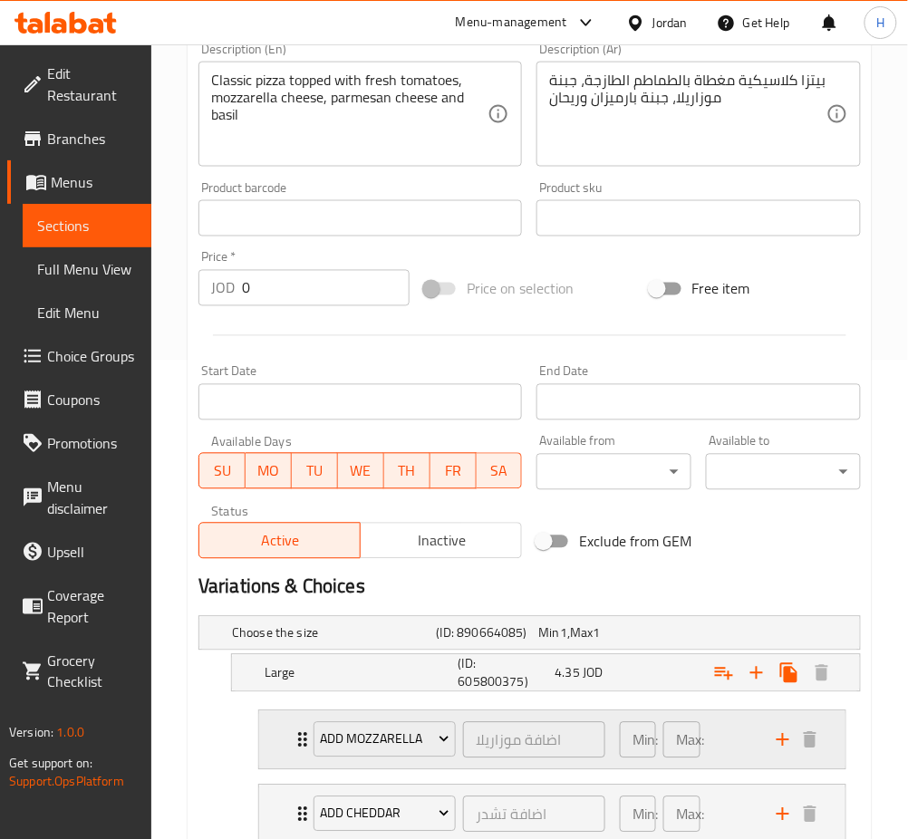
scroll to position [725, 0]
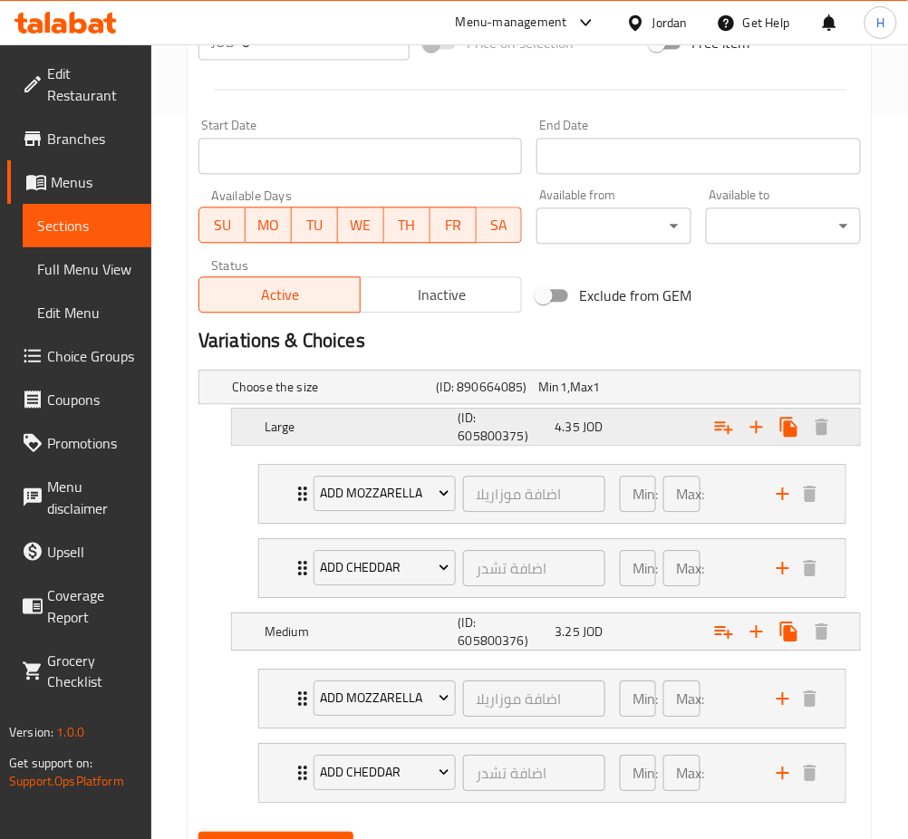
click at [618, 435] on div "4.35 JOD" at bounding box center [599, 426] width 97 height 25
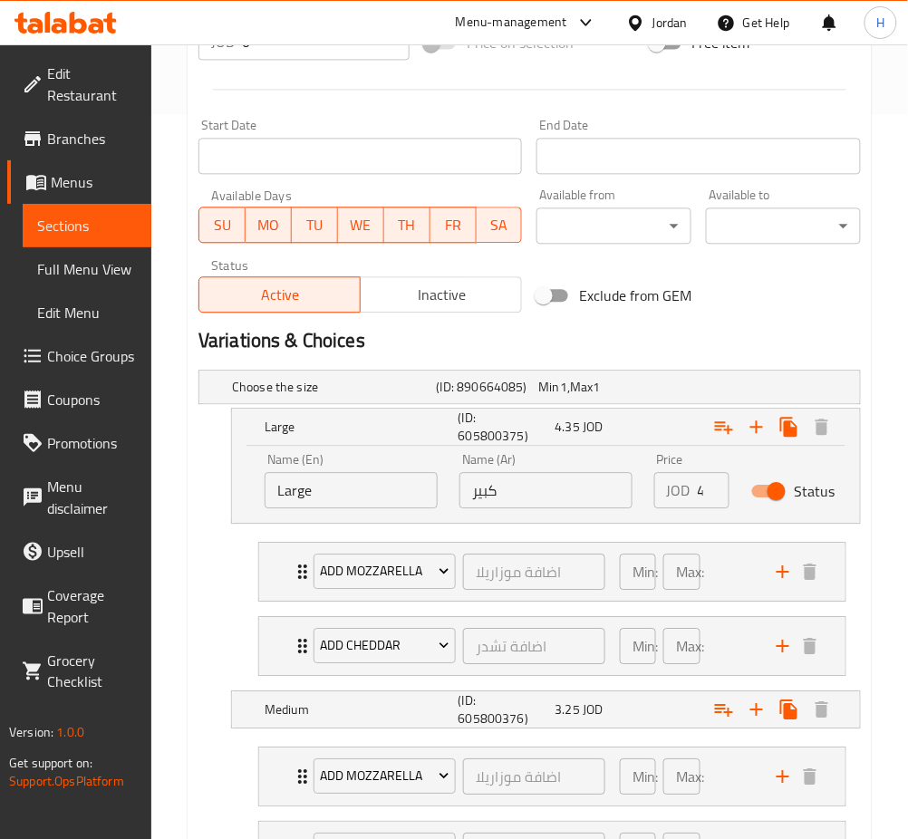
click at [575, 472] on input "كبير" at bounding box center [545, 490] width 173 height 36
type input "5"
click at [587, 698] on span "JOD" at bounding box center [592, 710] width 20 height 24
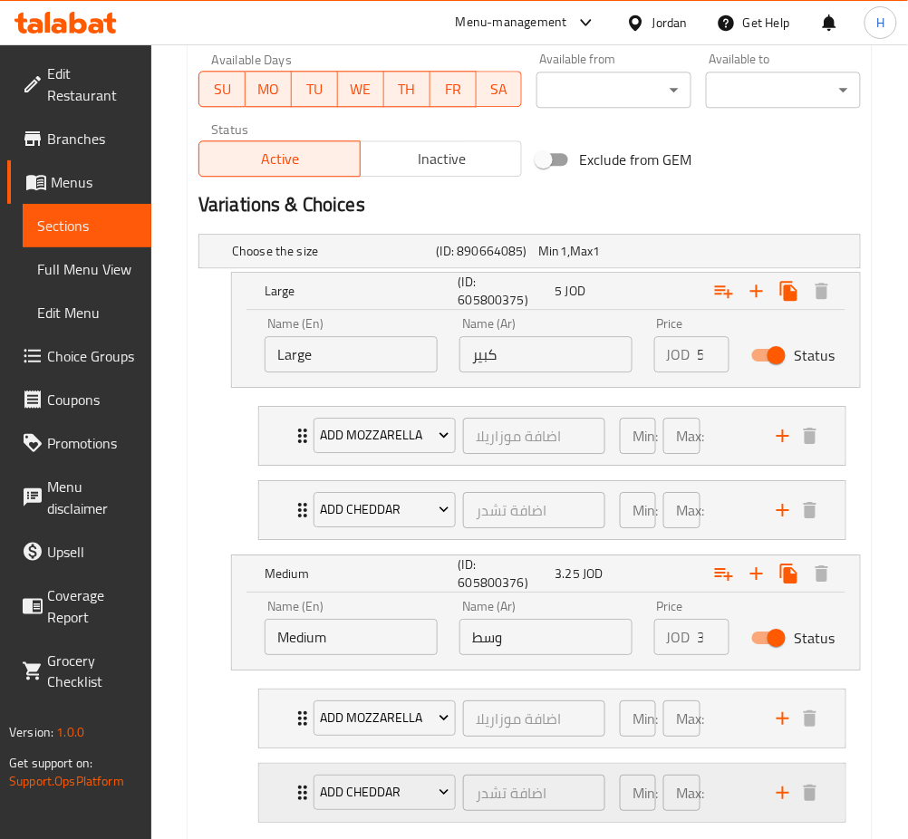
scroll to position [959, 0]
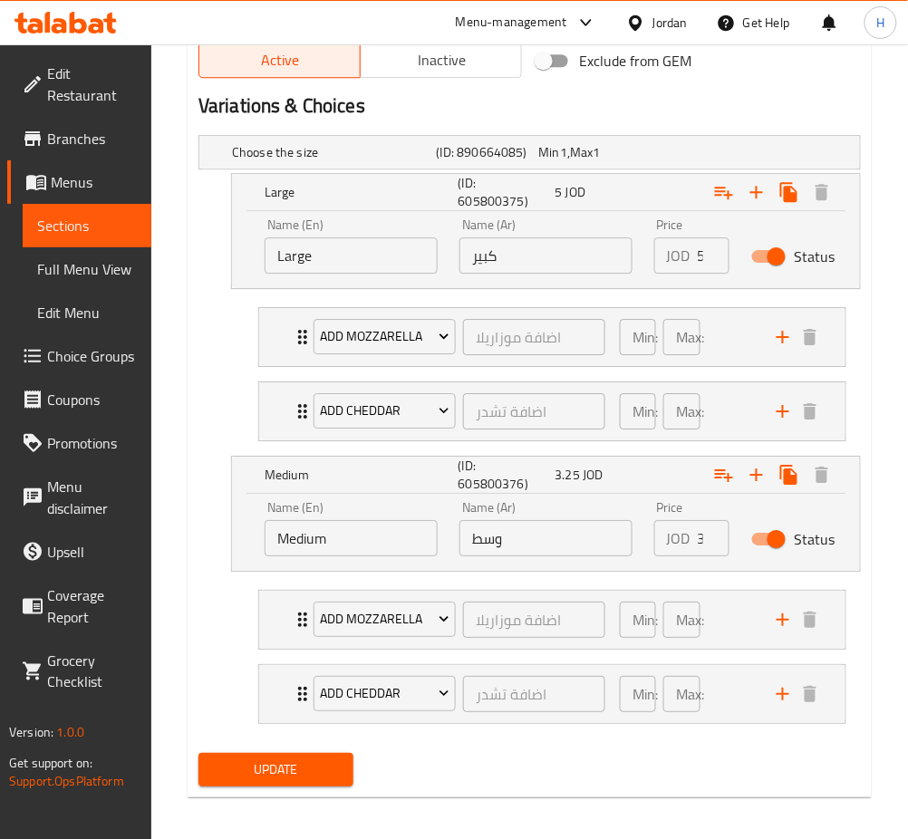
click at [582, 537] on input "وسط" at bounding box center [545, 538] width 173 height 36
type input "3.75"
click at [198, 753] on button "Update" at bounding box center [275, 770] width 155 height 34
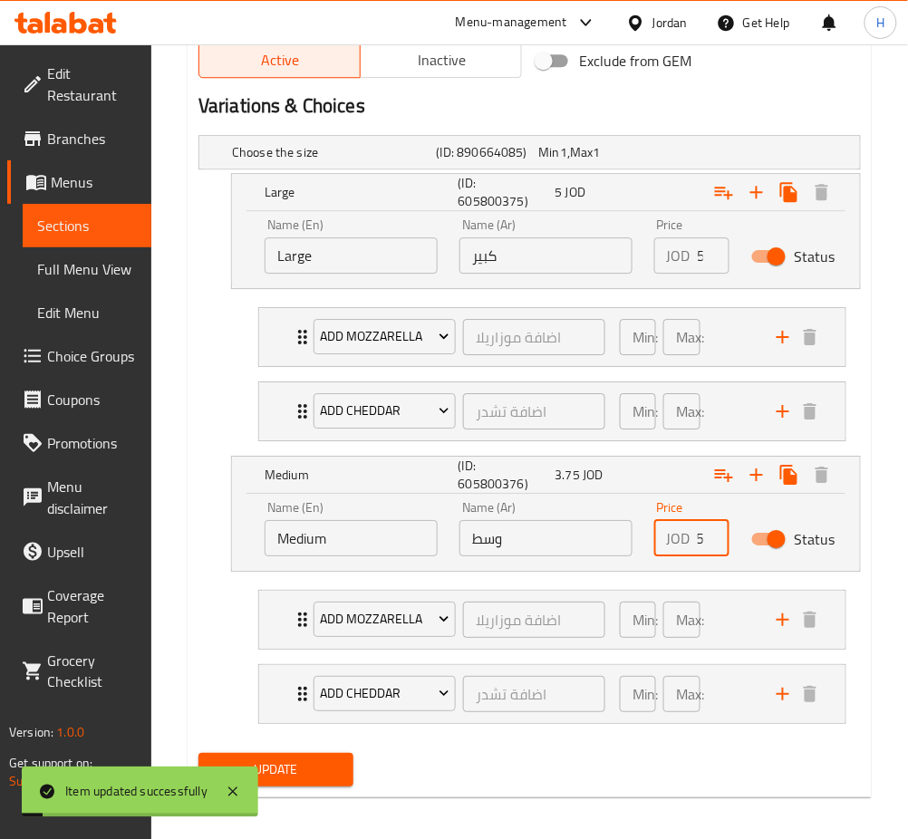
scroll to position [961, 0]
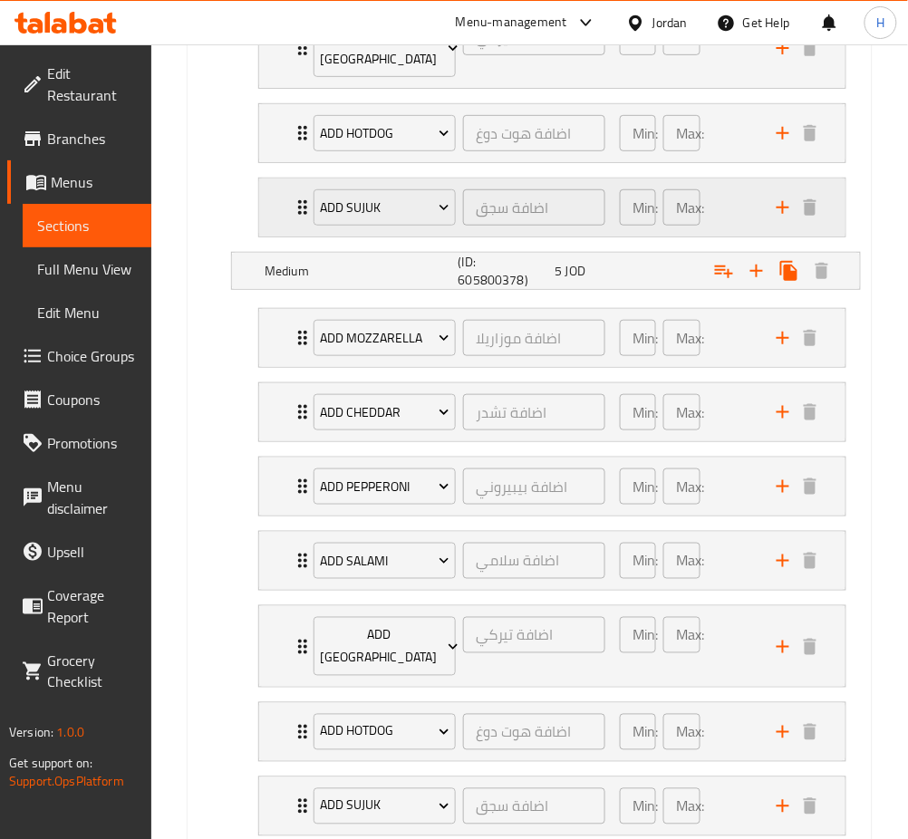
scroll to position [1429, 0]
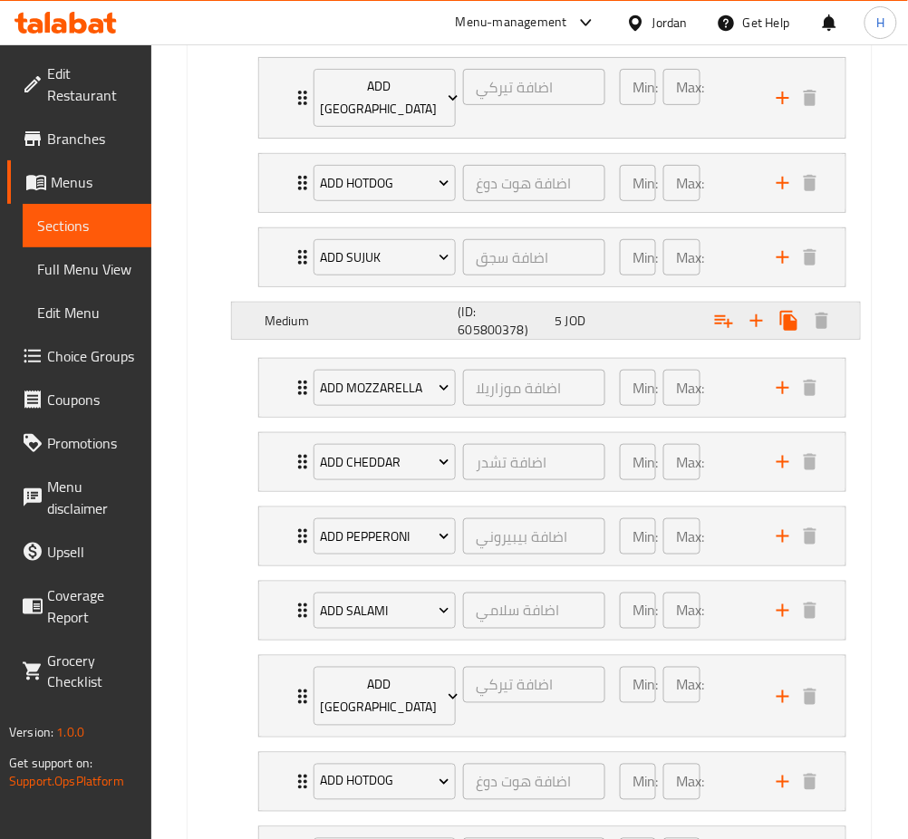
click at [529, 303] on h5 "(ID: 605800378)" at bounding box center [503, 321] width 90 height 36
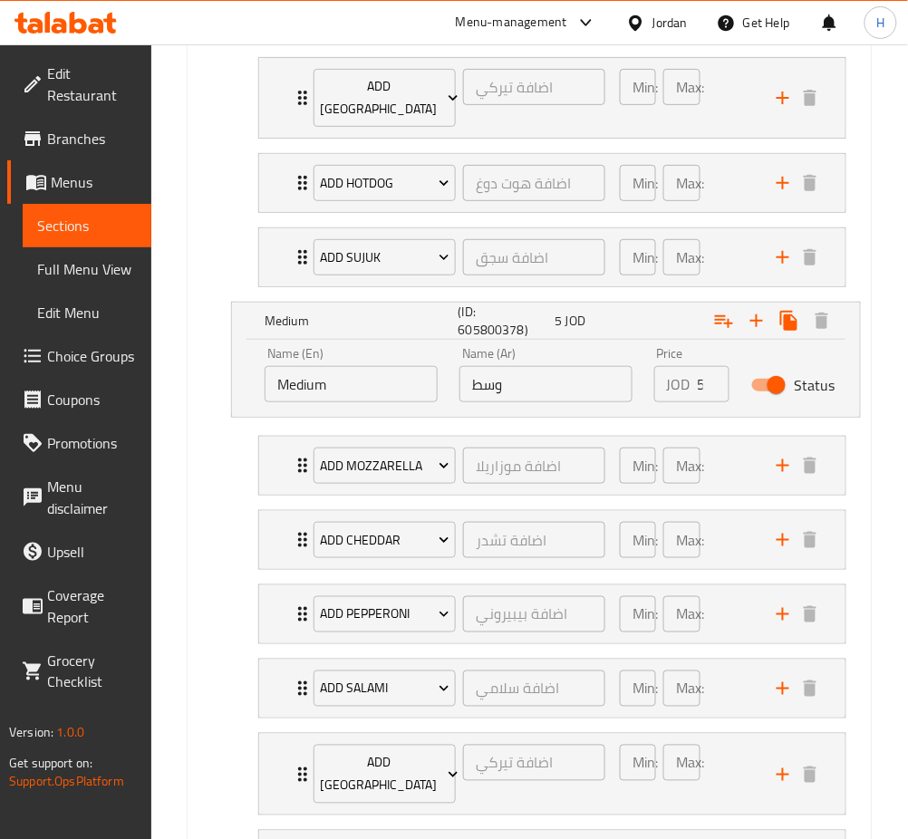
click at [536, 366] on input "وسط" at bounding box center [545, 384] width 173 height 36
paste input ".75"
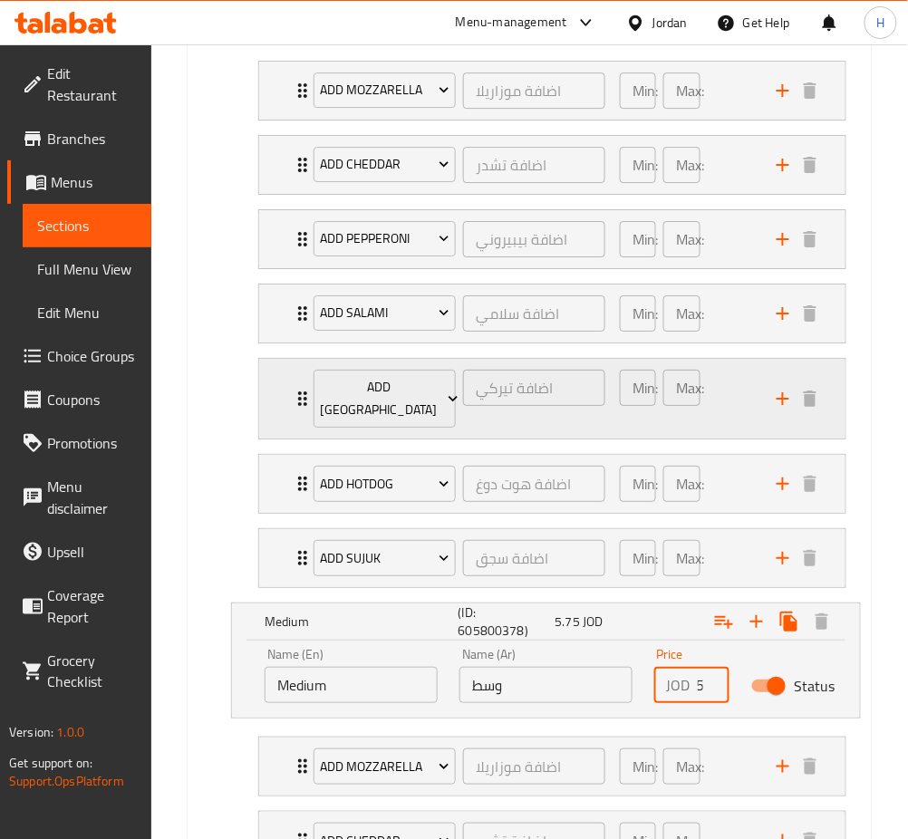
scroll to position [946, 0]
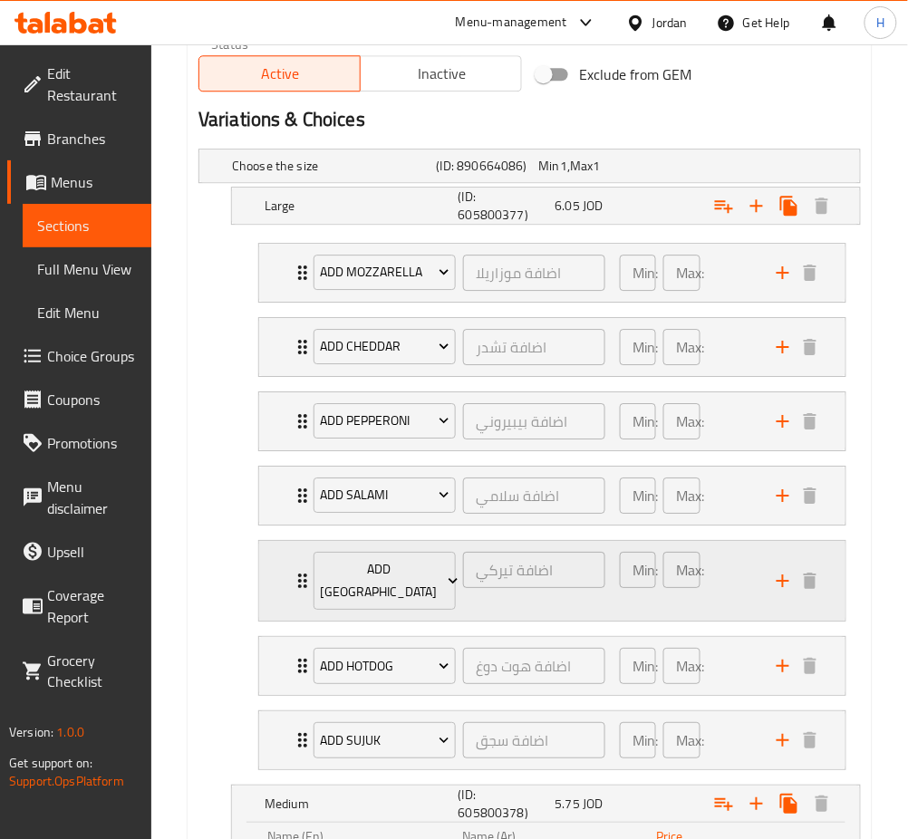
type input "5.75"
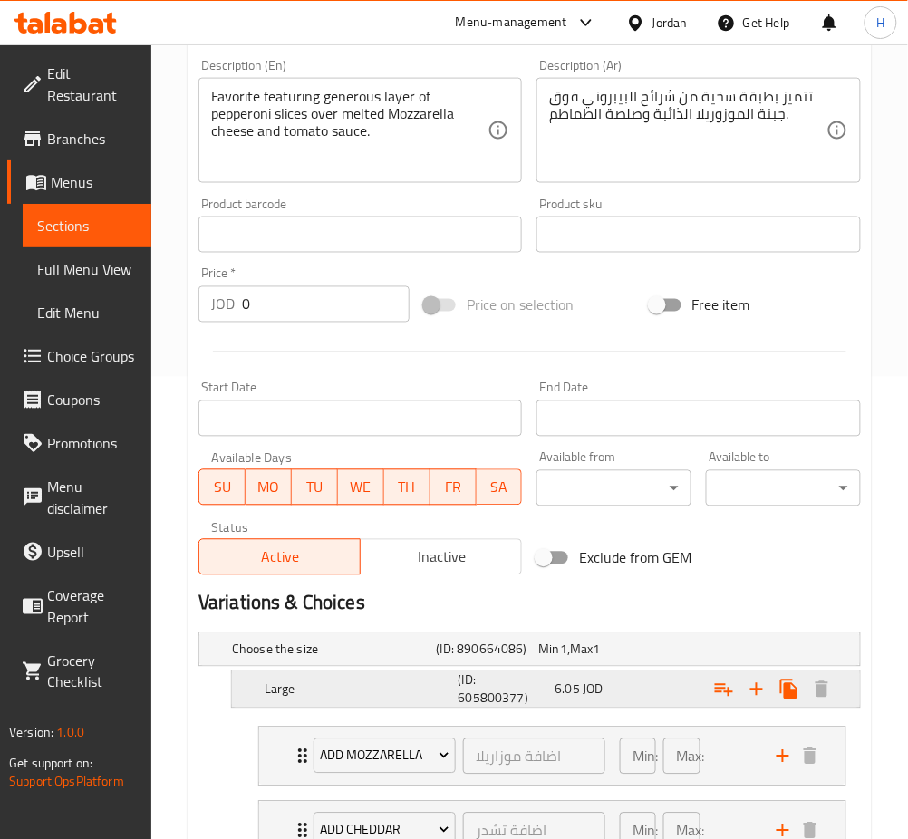
click at [600, 689] on span "JOD" at bounding box center [592, 690] width 20 height 24
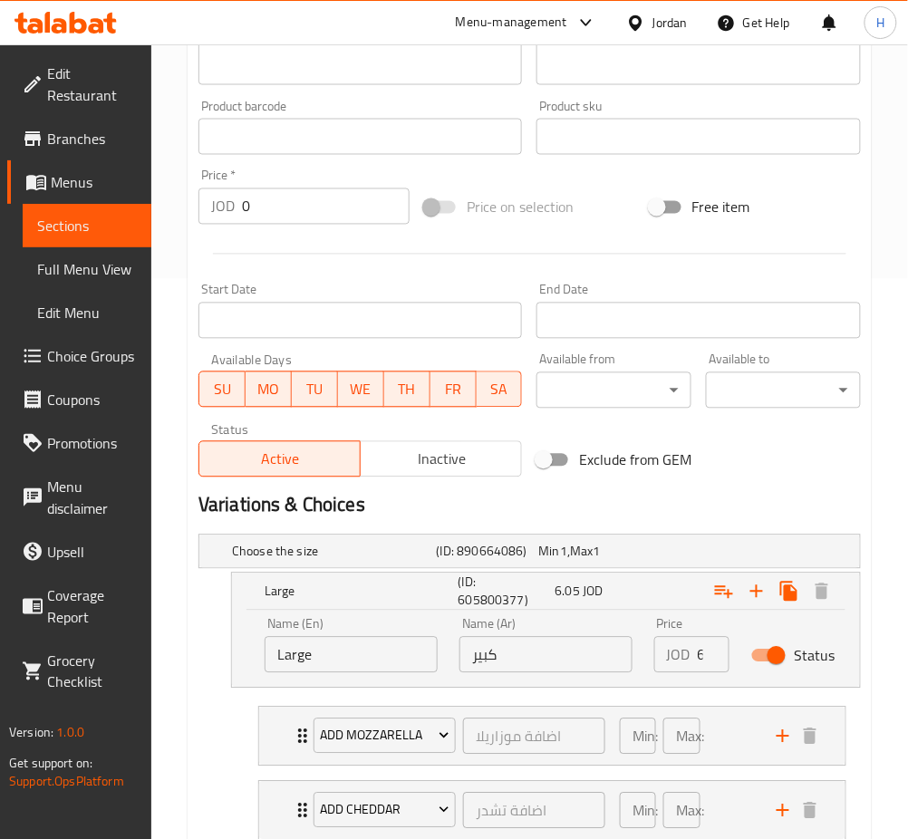
scroll to position [824, 0]
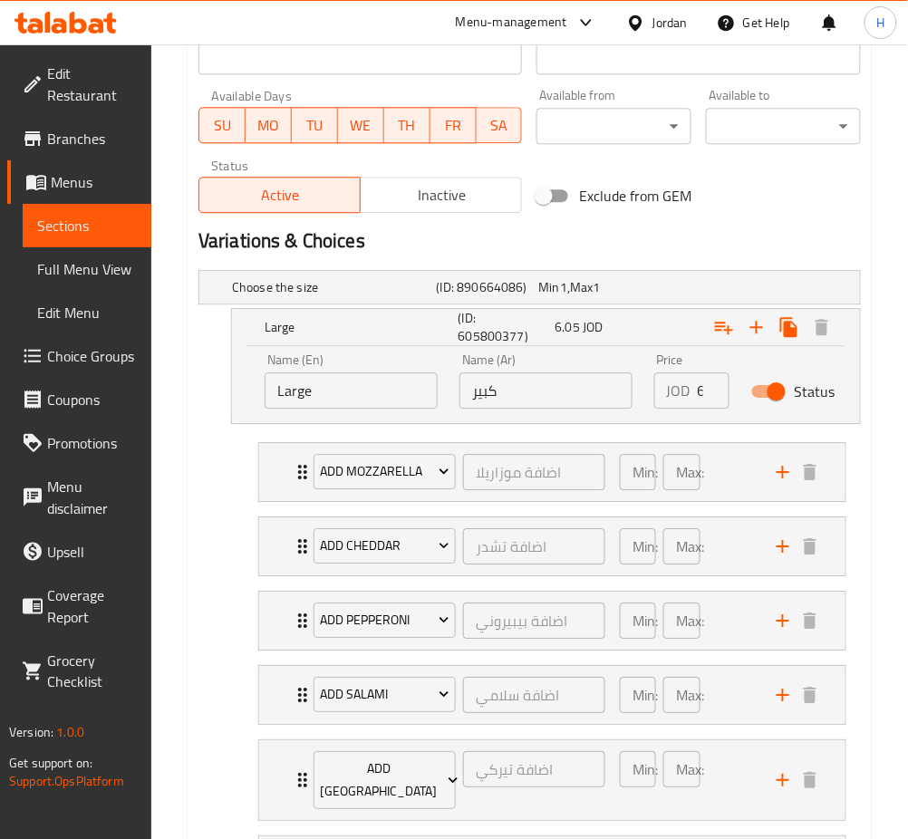
click at [573, 398] on input "كبير" at bounding box center [545, 390] width 173 height 36
paste input "7"
type input "7"
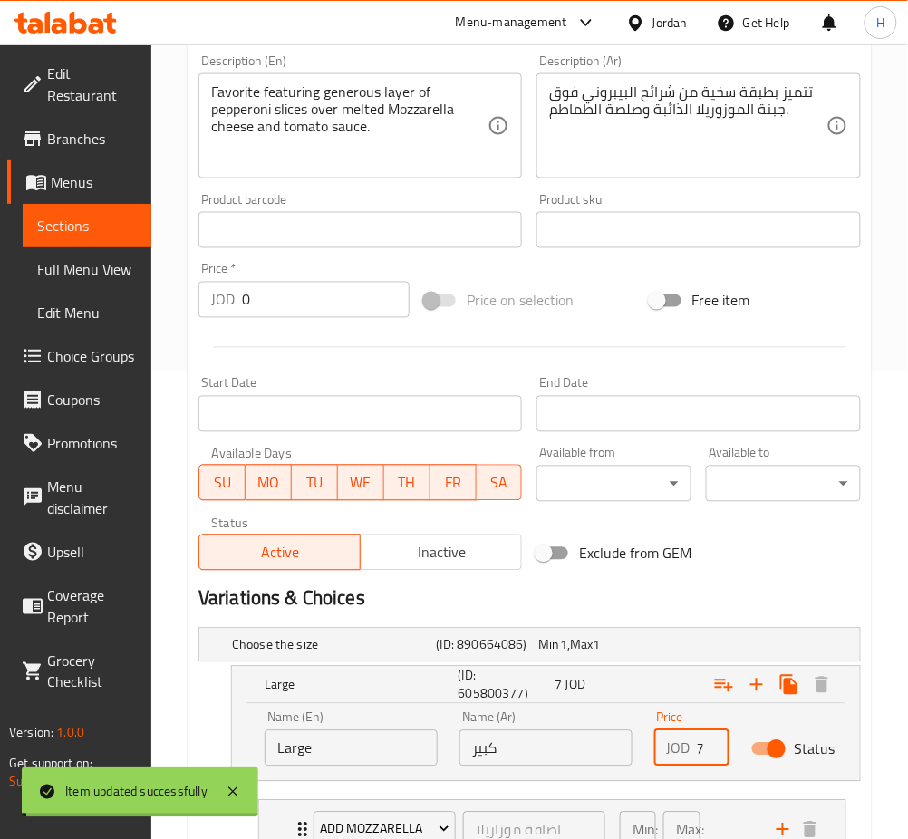
scroll to position [221, 0]
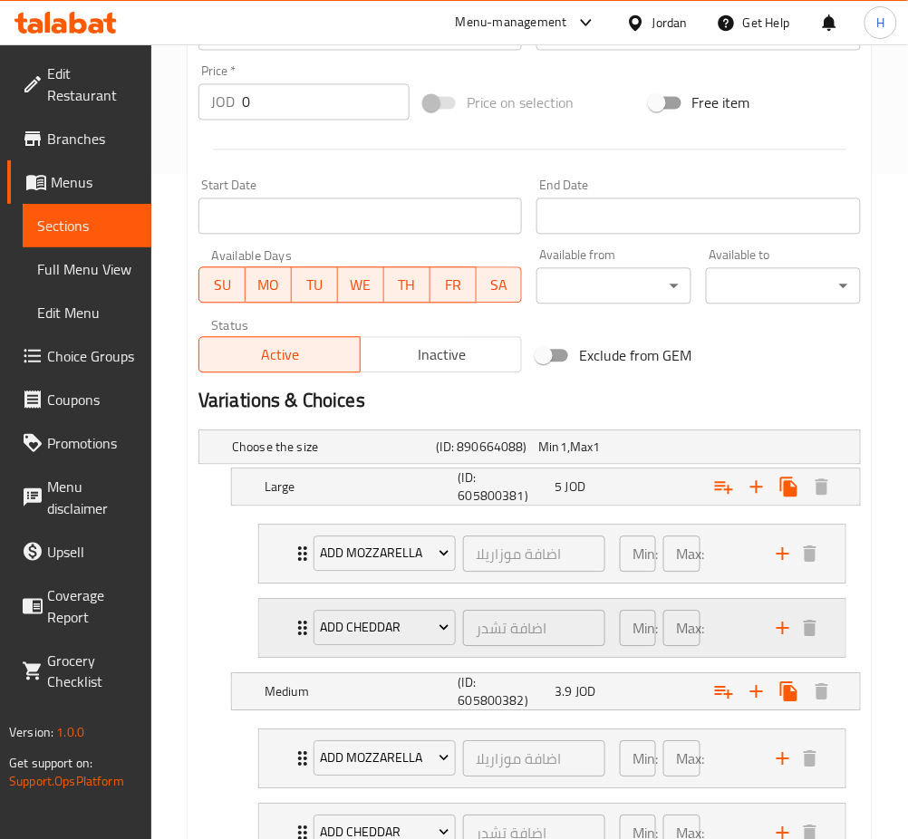
scroll to position [805, 0]
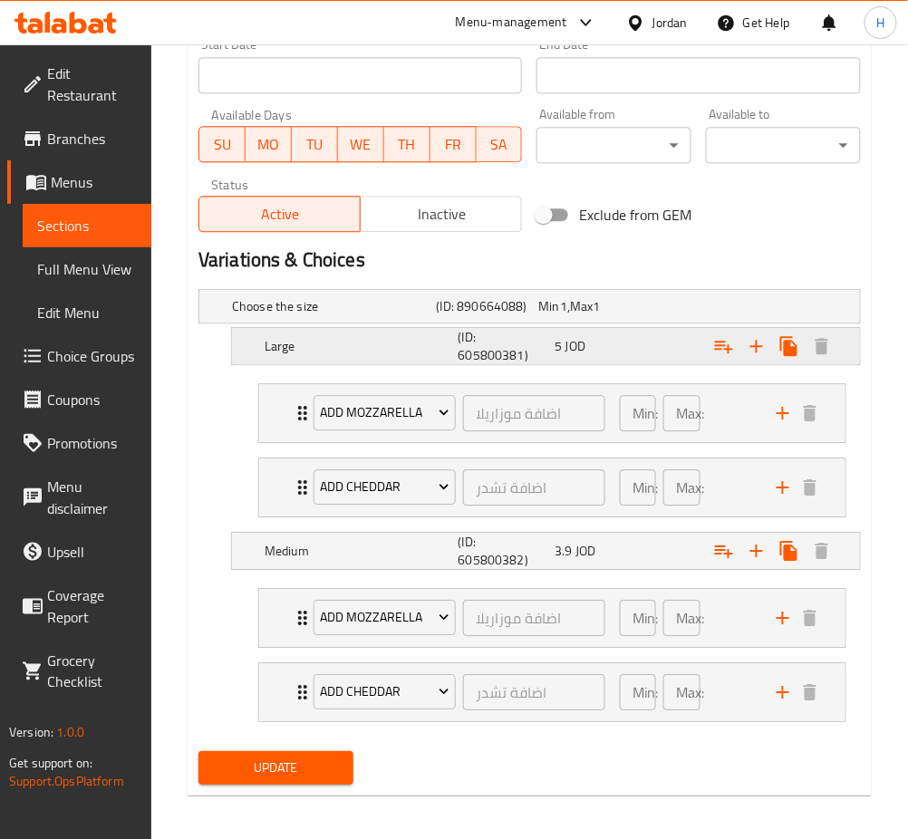
click at [589, 358] on div "Large (ID: 605800381) 5 JOD" at bounding box center [551, 345] width 581 height 43
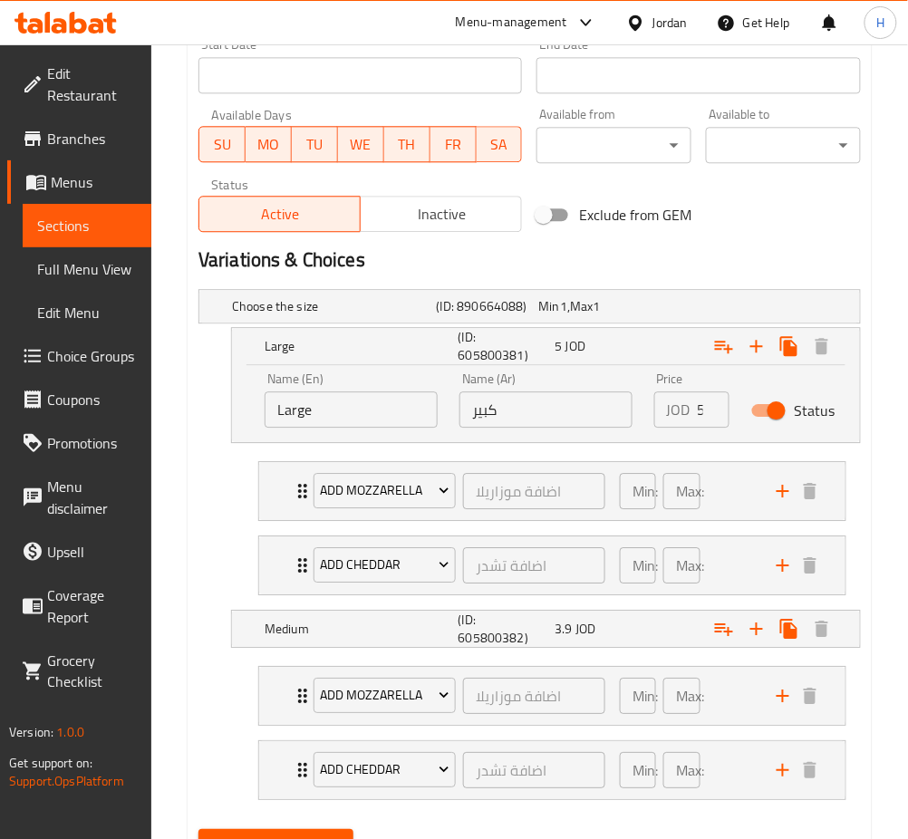
click at [578, 403] on input "كبير" at bounding box center [545, 409] width 173 height 36
paste input ".75"
type input "5.75"
click at [585, 617] on span "JOD" at bounding box center [585, 629] width 20 height 24
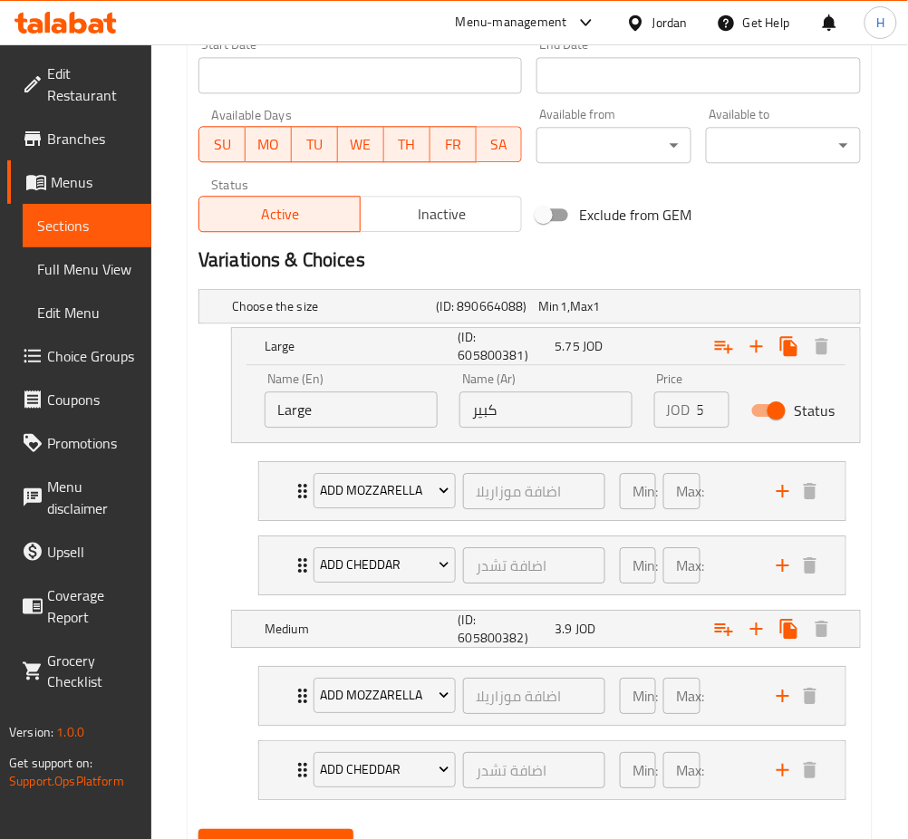
scroll to position [0, 0]
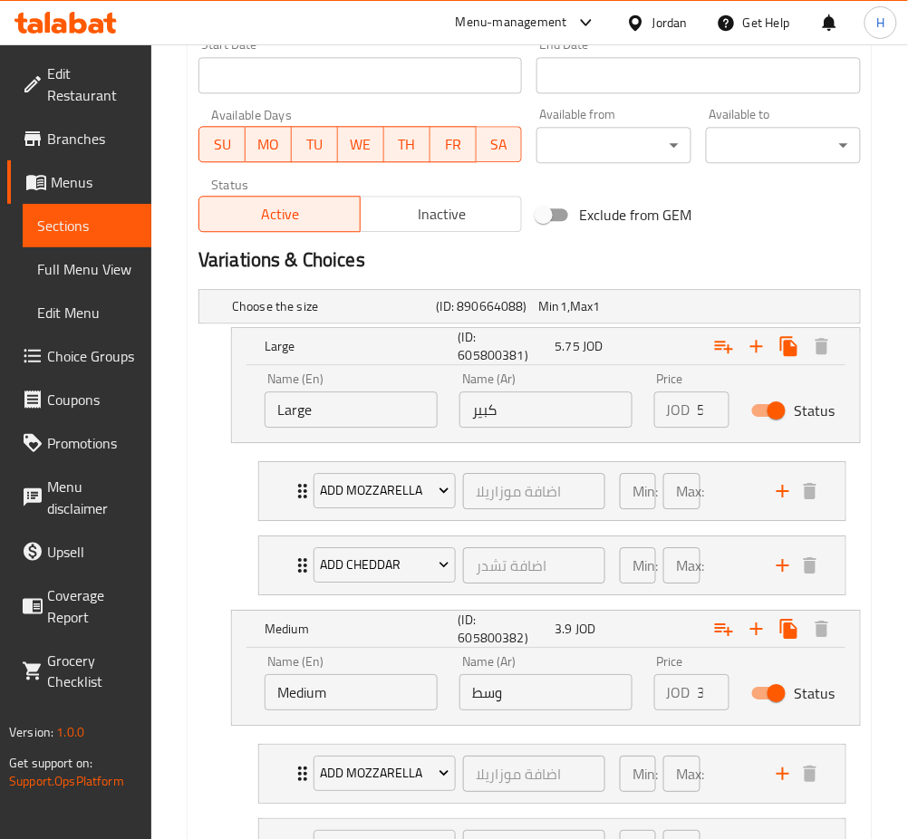
click at [559, 686] on input "وسط" at bounding box center [545, 692] width 173 height 36
type input "4.50"
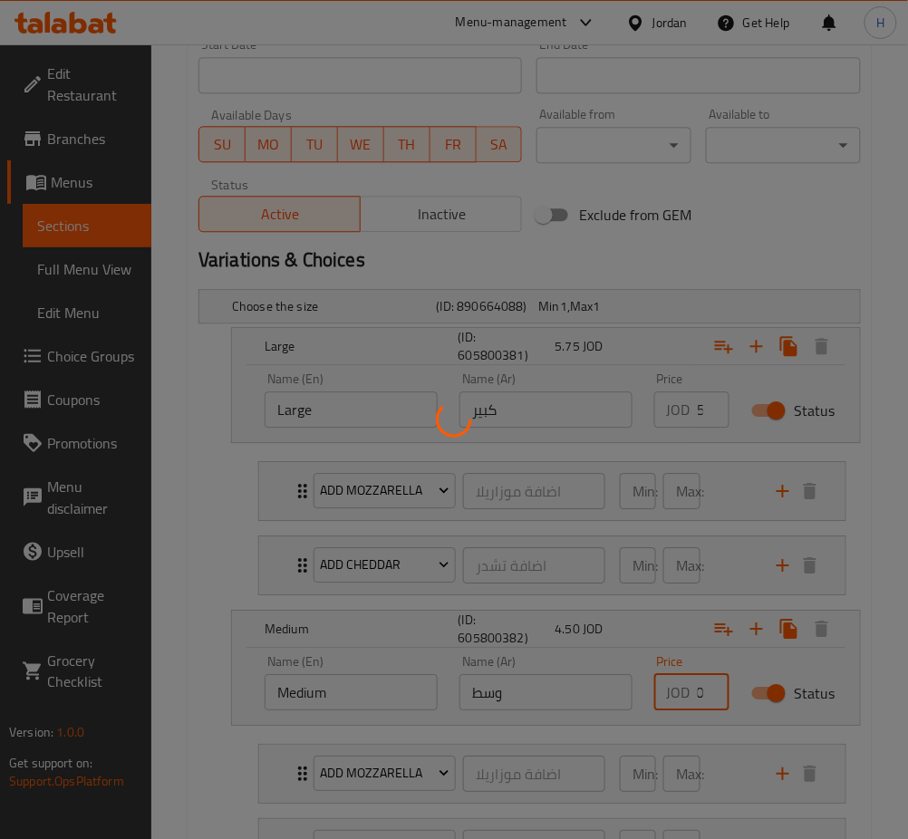
scroll to position [0, 0]
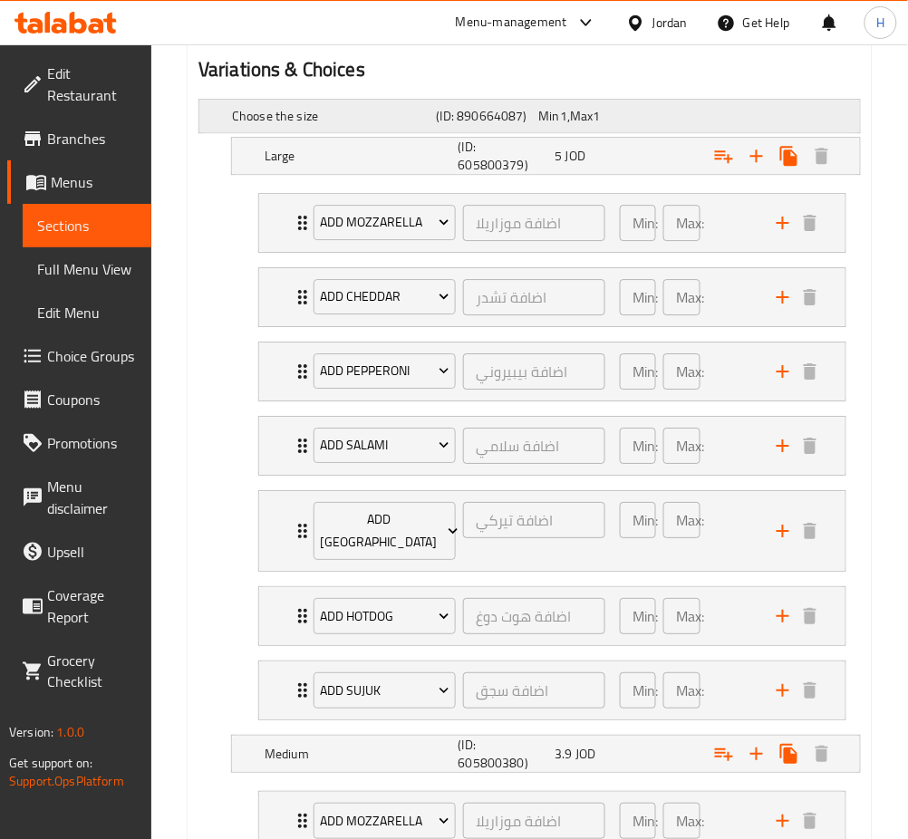
scroll to position [1208, 0]
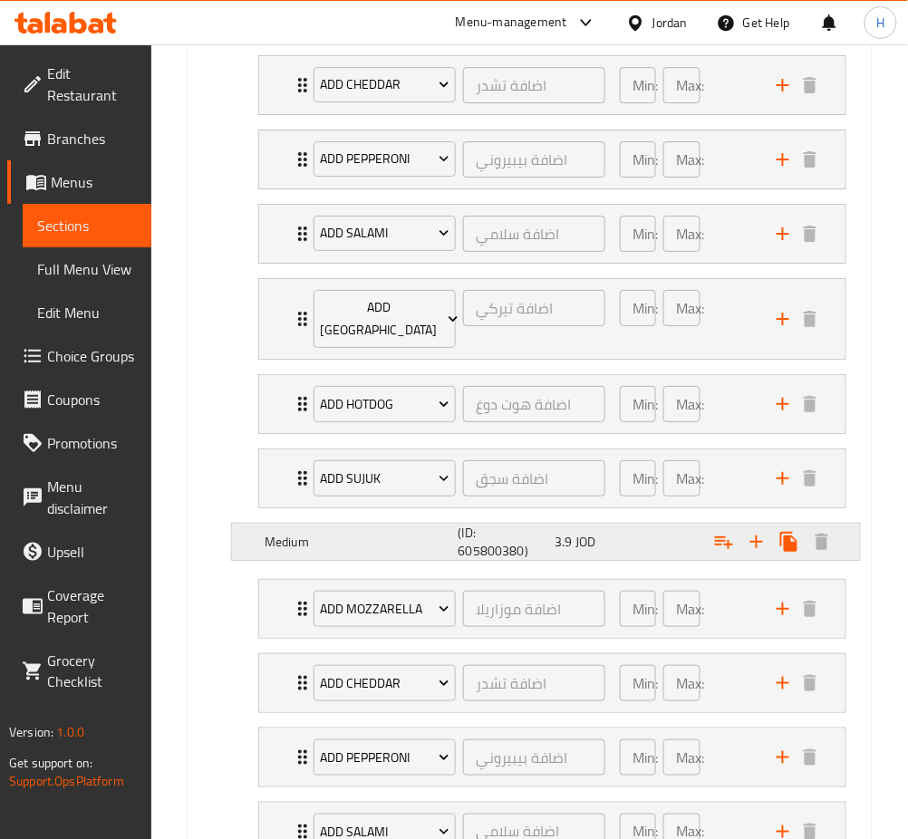
click at [611, 533] on div "3.9 JOD" at bounding box center [599, 542] width 90 height 18
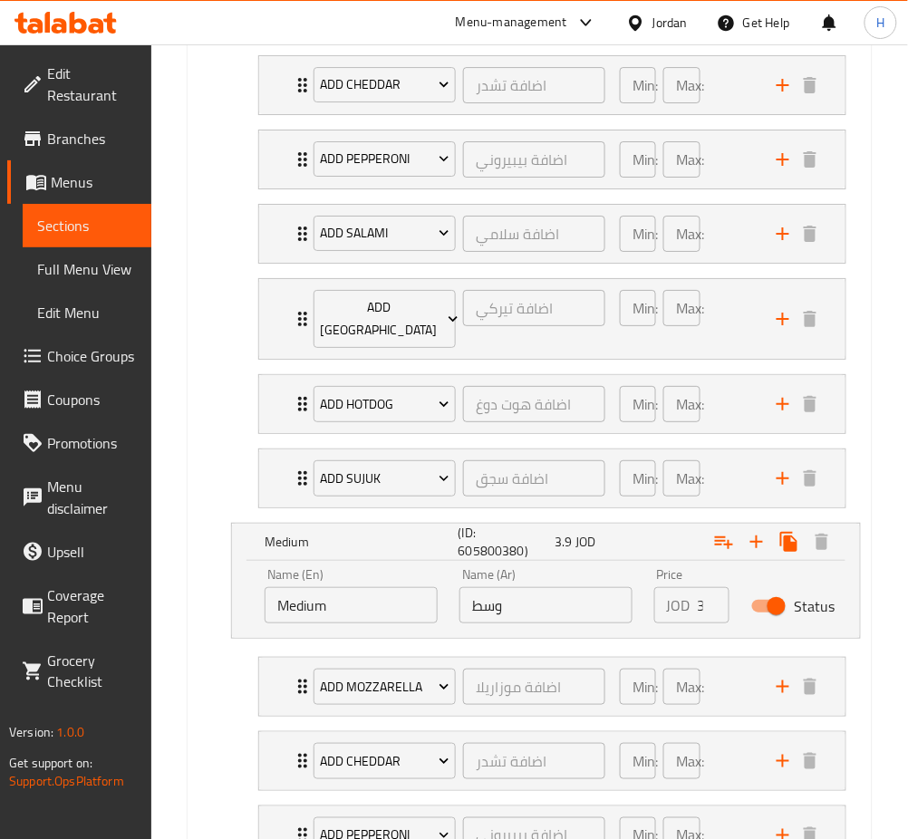
click at [560, 588] on input "وسط" at bounding box center [545, 605] width 173 height 36
paste input "4.5"
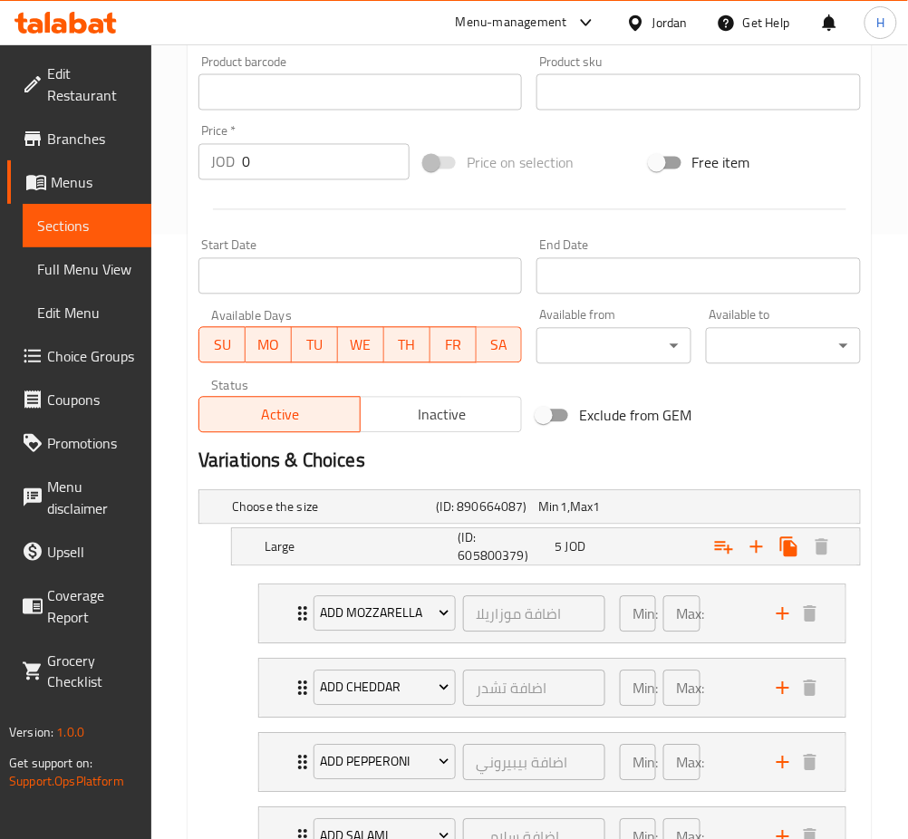
scroll to position [603, 0]
type input "4.5"
click at [573, 549] on span "JOD" at bounding box center [575, 548] width 20 height 24
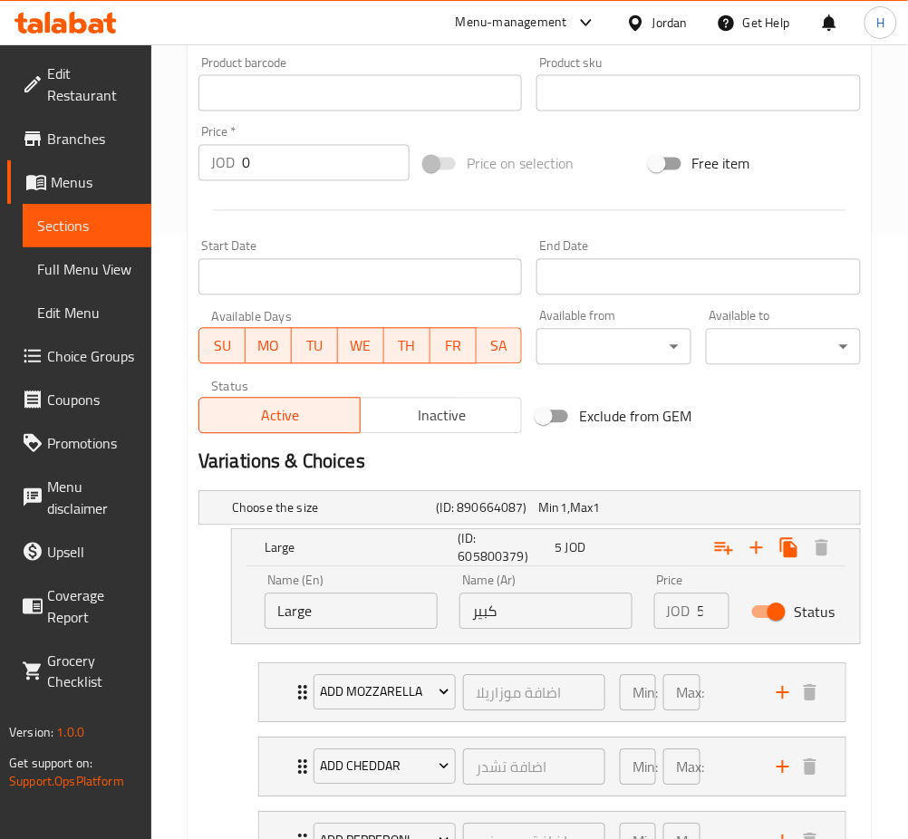
scroll to position [0, 0]
click at [581, 610] on input "كبير" at bounding box center [545, 611] width 173 height 36
type input "5.75"
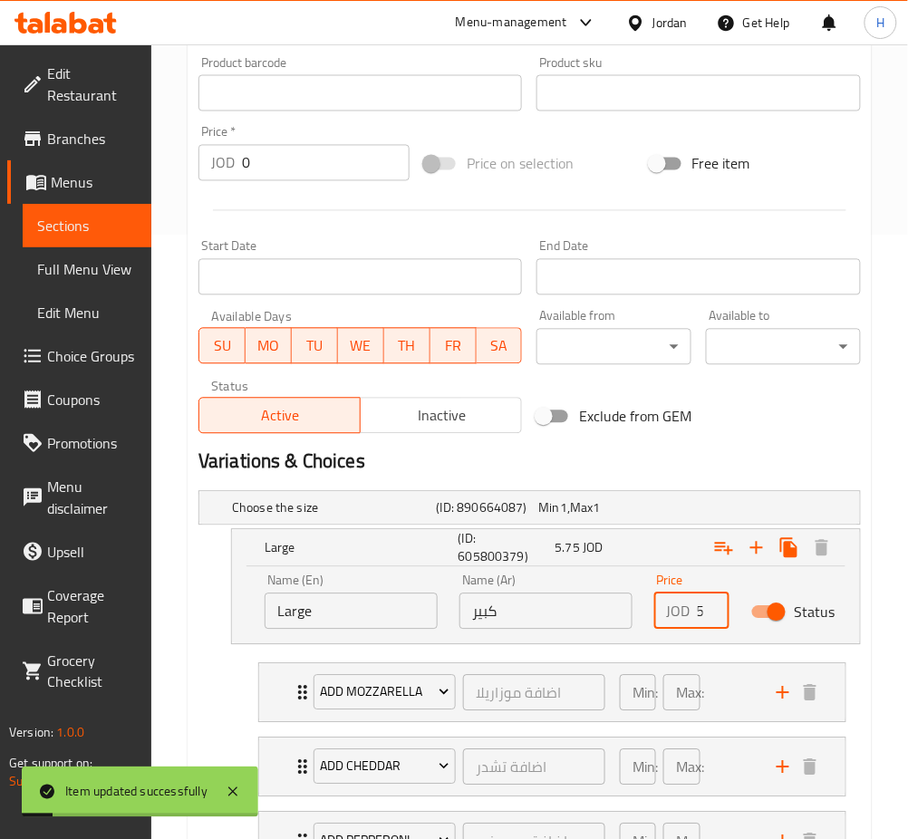
scroll to position [0, 0]
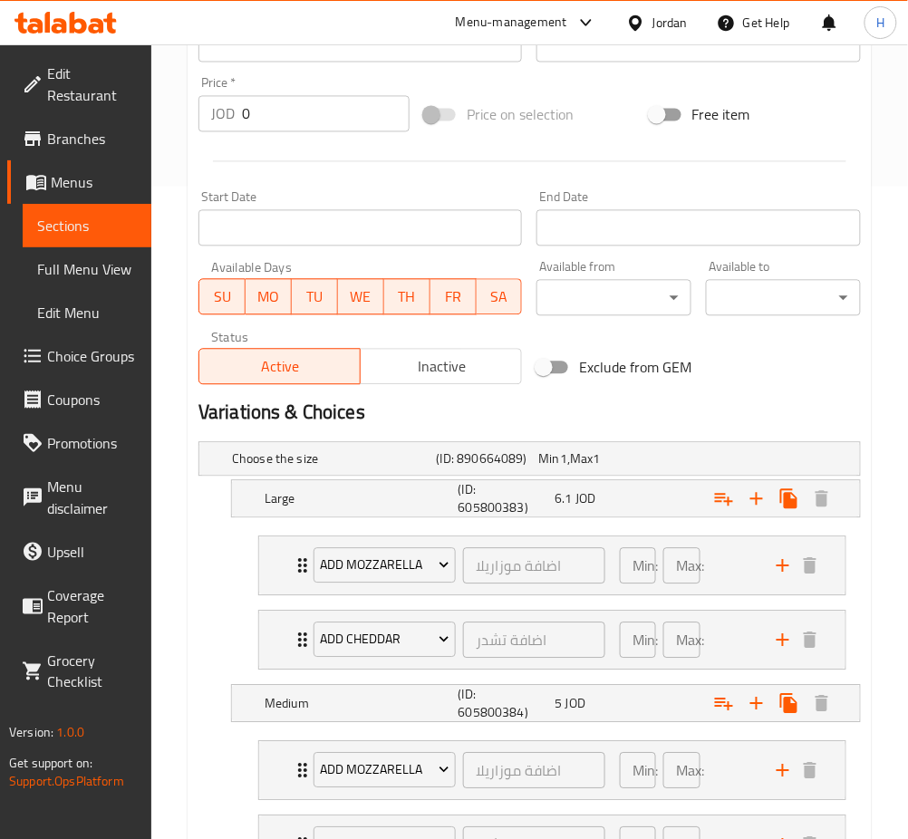
scroll to position [725, 0]
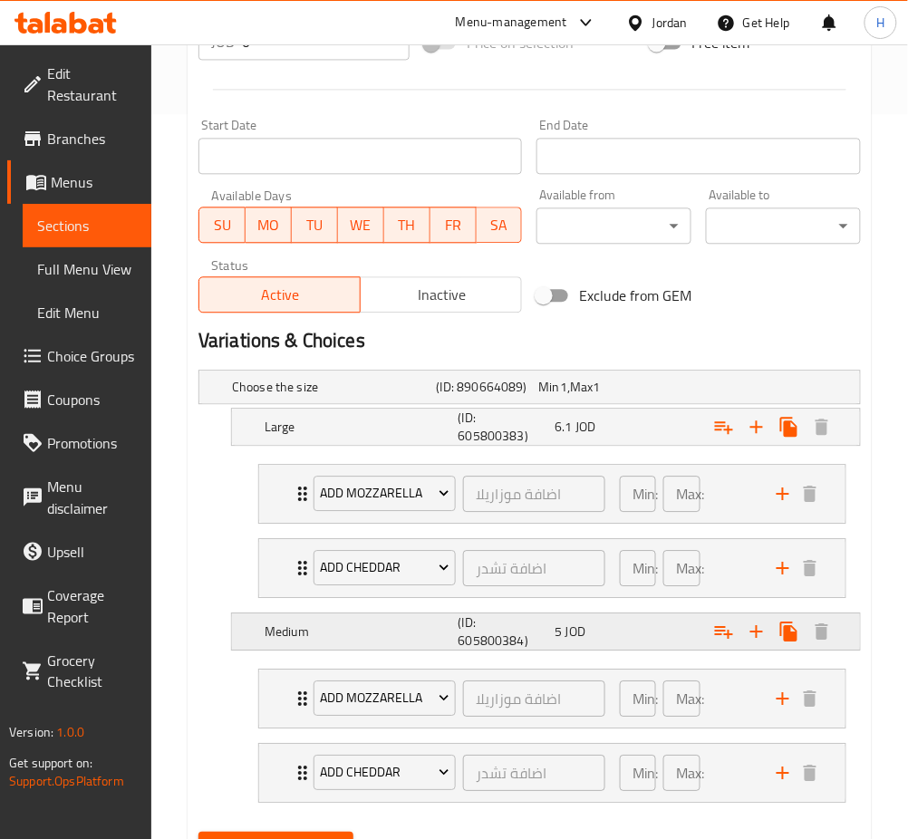
click at [586, 625] on div "5 JOD" at bounding box center [599, 631] width 90 height 18
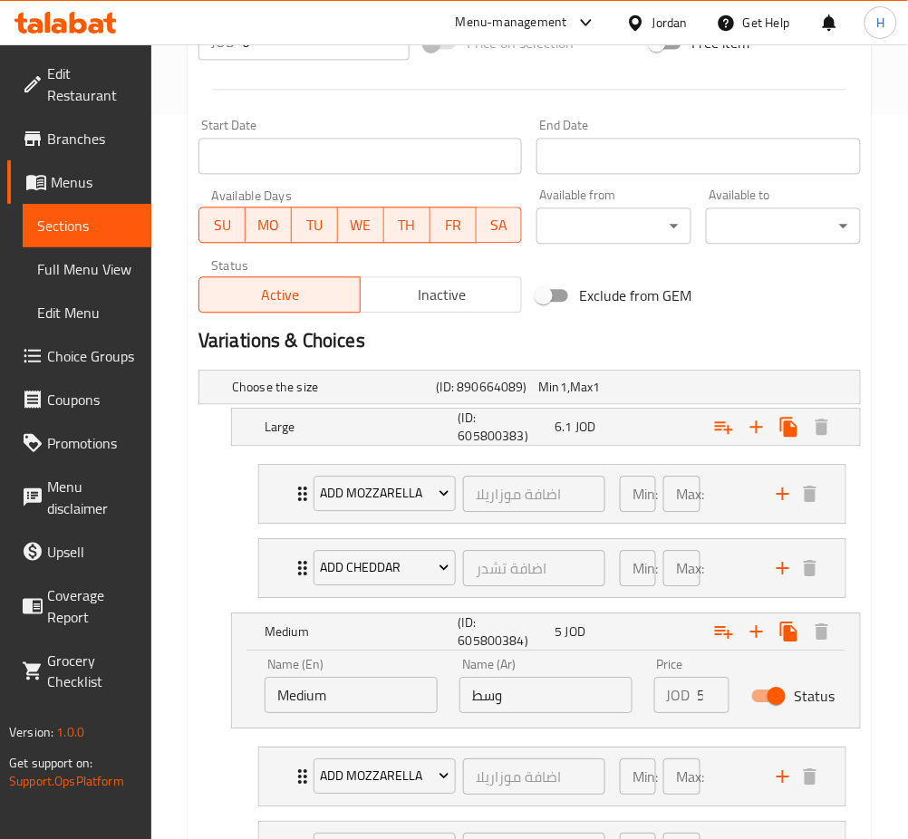
click at [575, 679] on input "وسط" at bounding box center [545, 695] width 173 height 36
type input "5.75"
click at [605, 421] on div "6.1 JOD" at bounding box center [599, 427] width 90 height 18
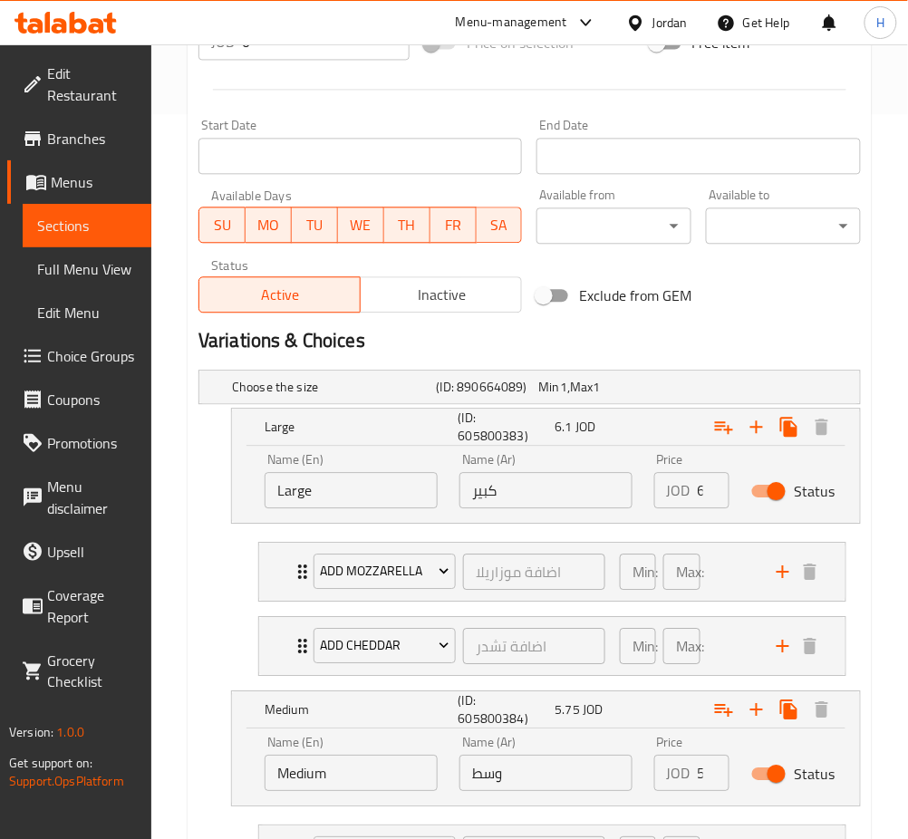
click at [606, 515] on div "Name (Ar) كبير Name (Ar)" at bounding box center [545, 480] width 195 height 77
click at [583, 479] on input "كبير" at bounding box center [545, 490] width 173 height 36
type input "7"
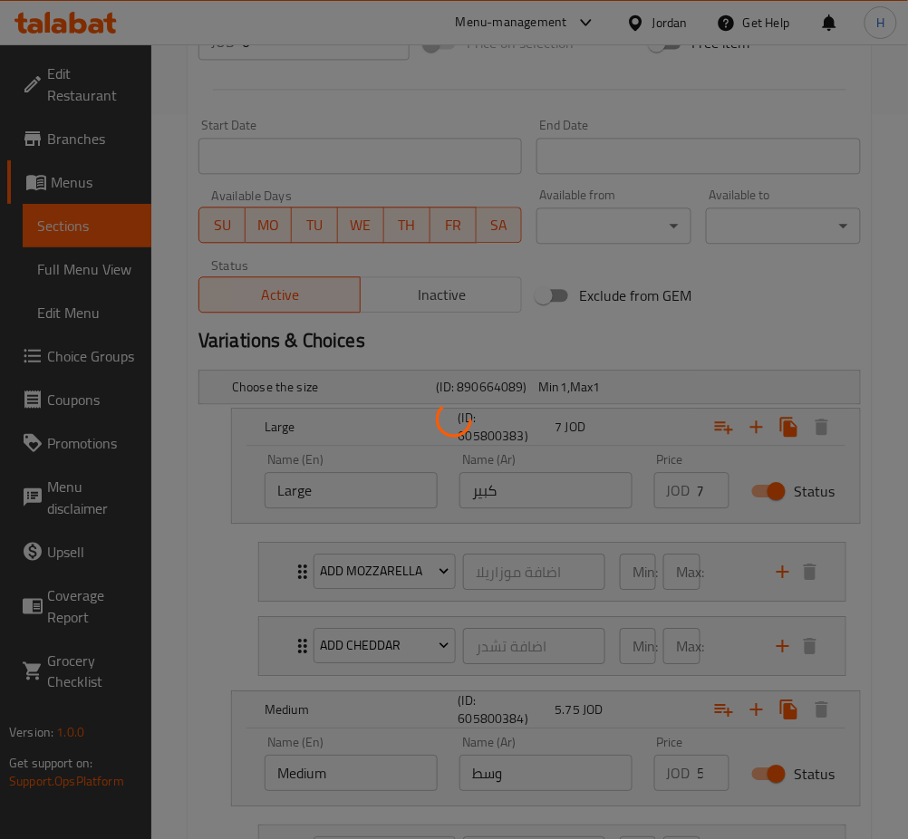
scroll to position [0, 0]
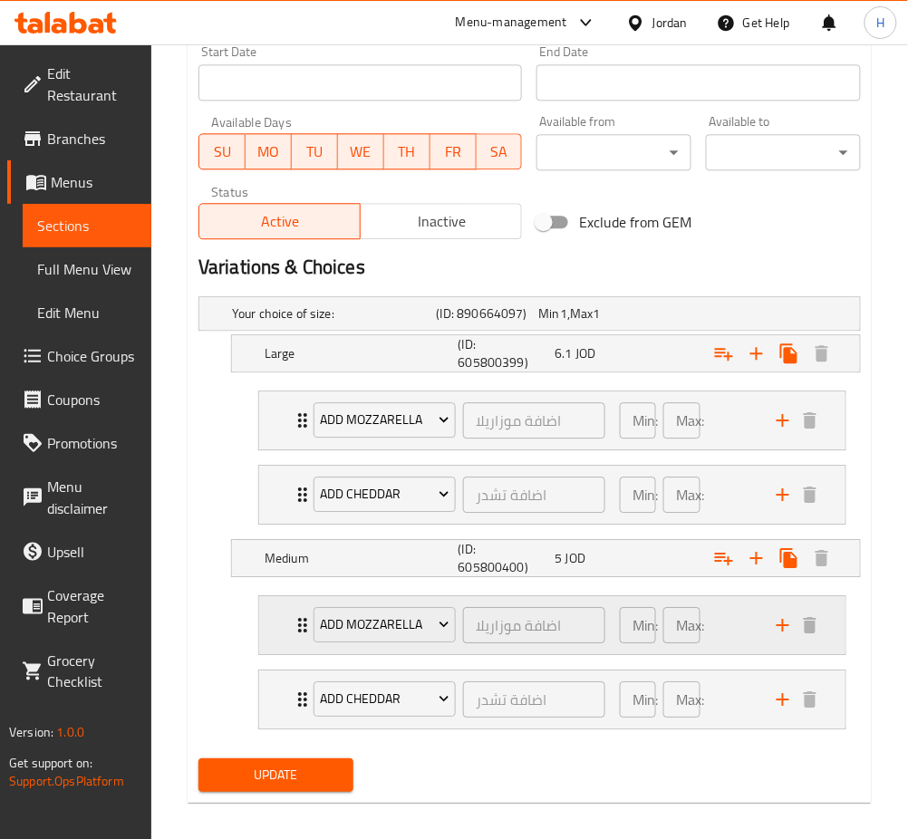
scroll to position [805, 0]
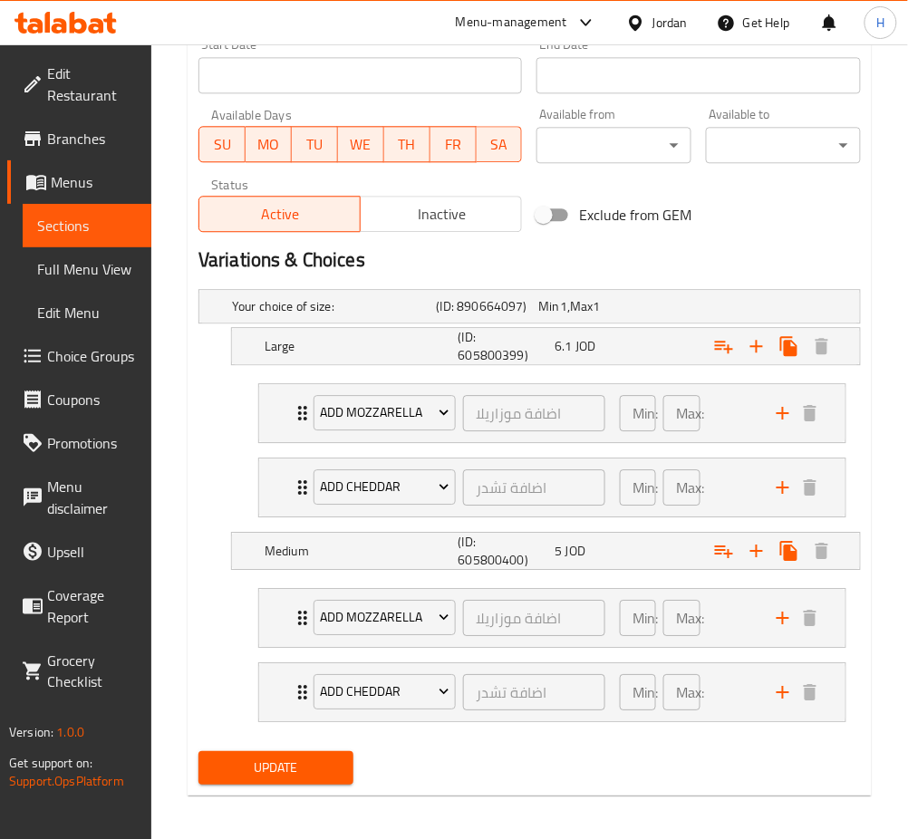
click at [568, 557] on div "5 JOD" at bounding box center [599, 550] width 97 height 25
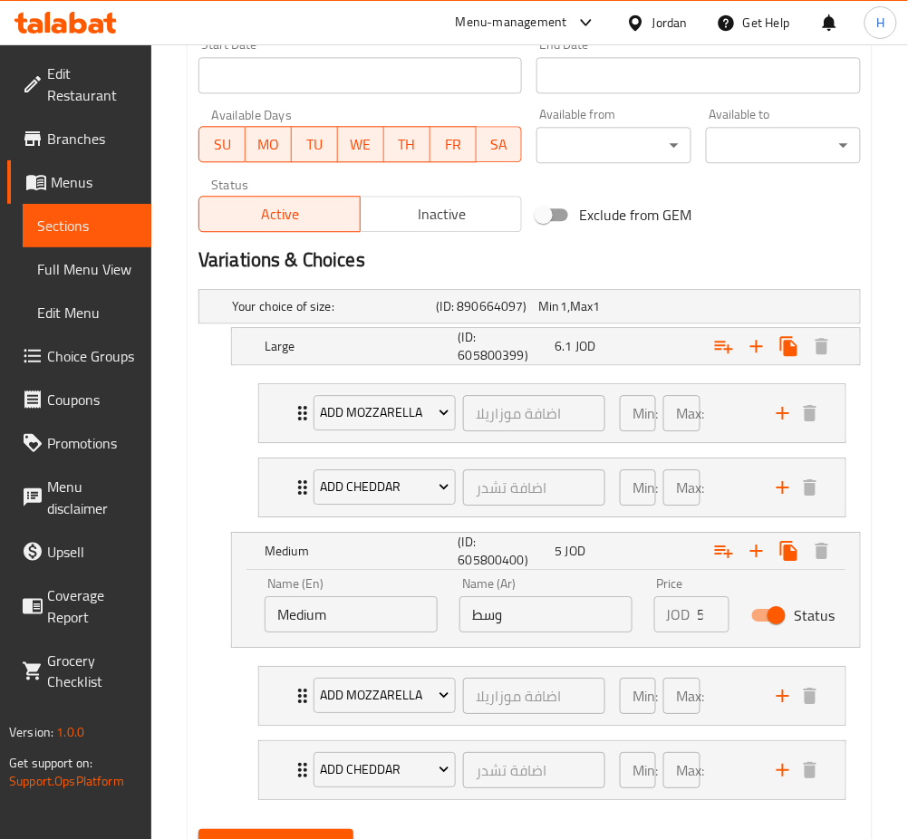
click at [578, 611] on input "وسط" at bounding box center [545, 614] width 173 height 36
paste input ".75"
type input "5.75"
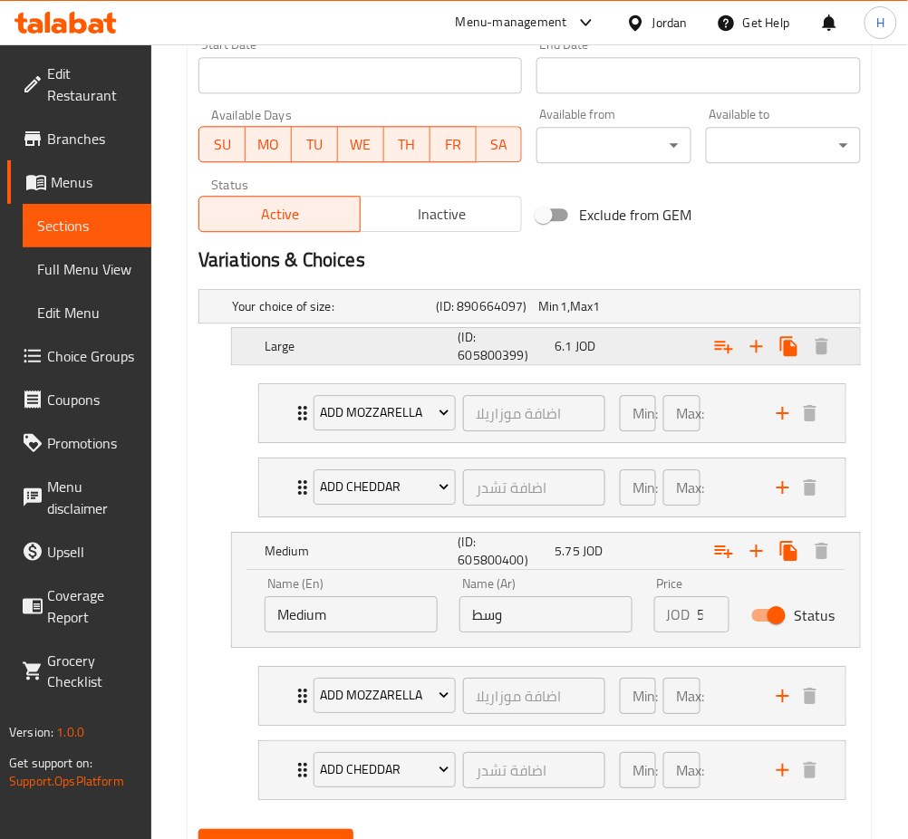
click at [598, 360] on div "Large (ID: 605800399) 6.1 JOD" at bounding box center [551, 345] width 581 height 43
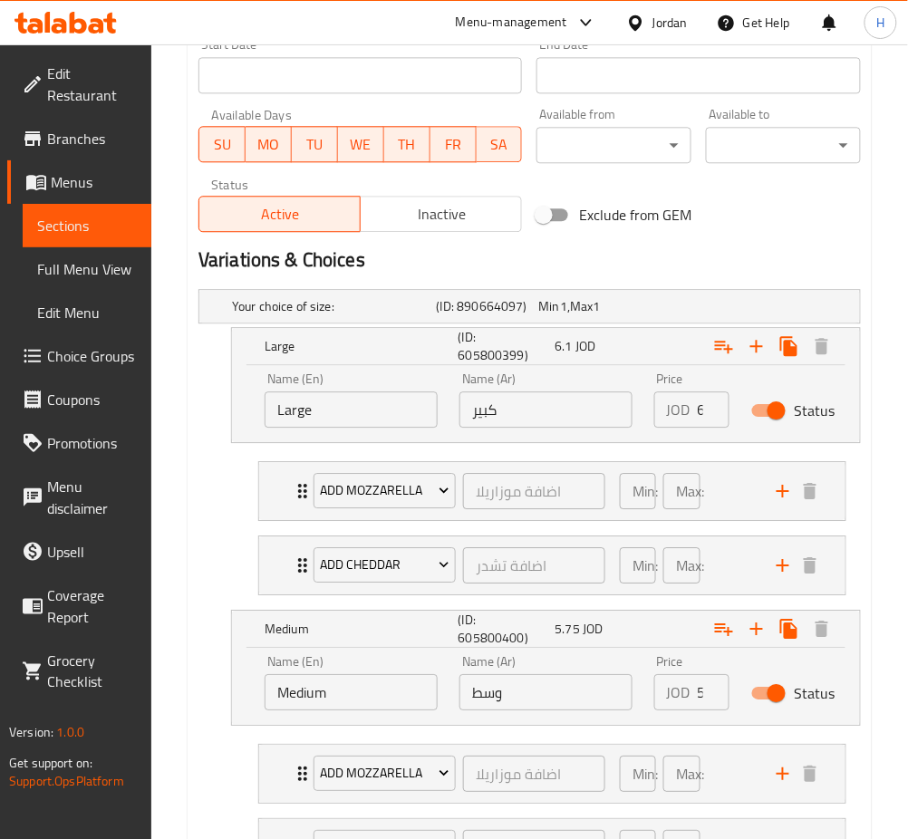
click at [554, 415] on input "كبير" at bounding box center [545, 409] width 173 height 36
paste input "7"
type input "7"
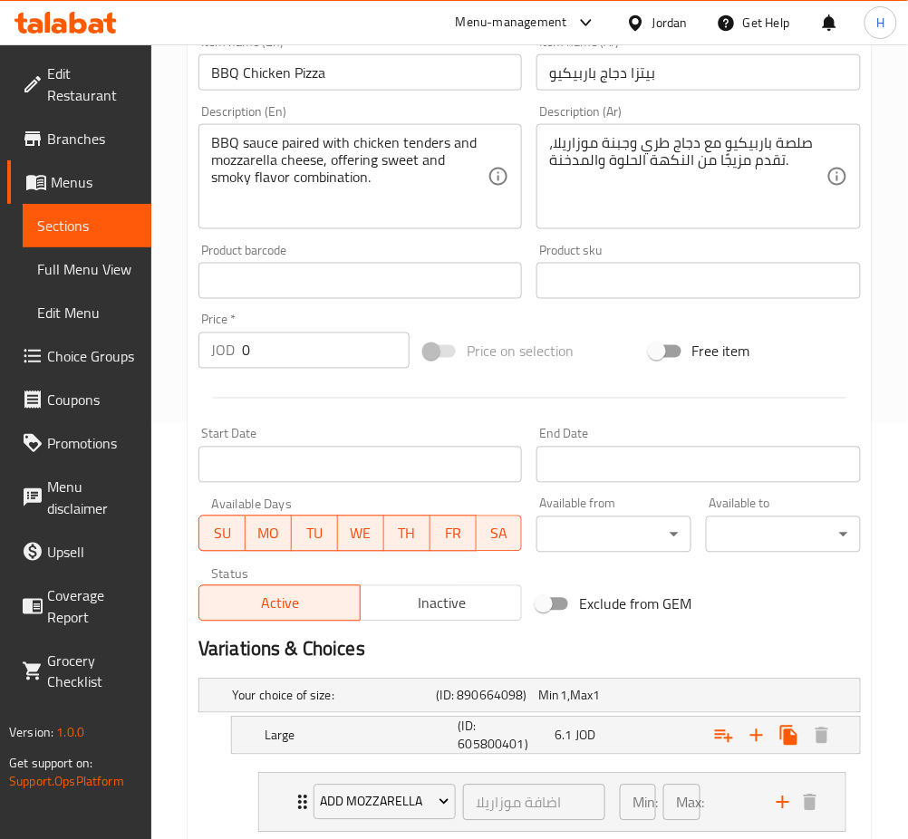
scroll to position [603, 0]
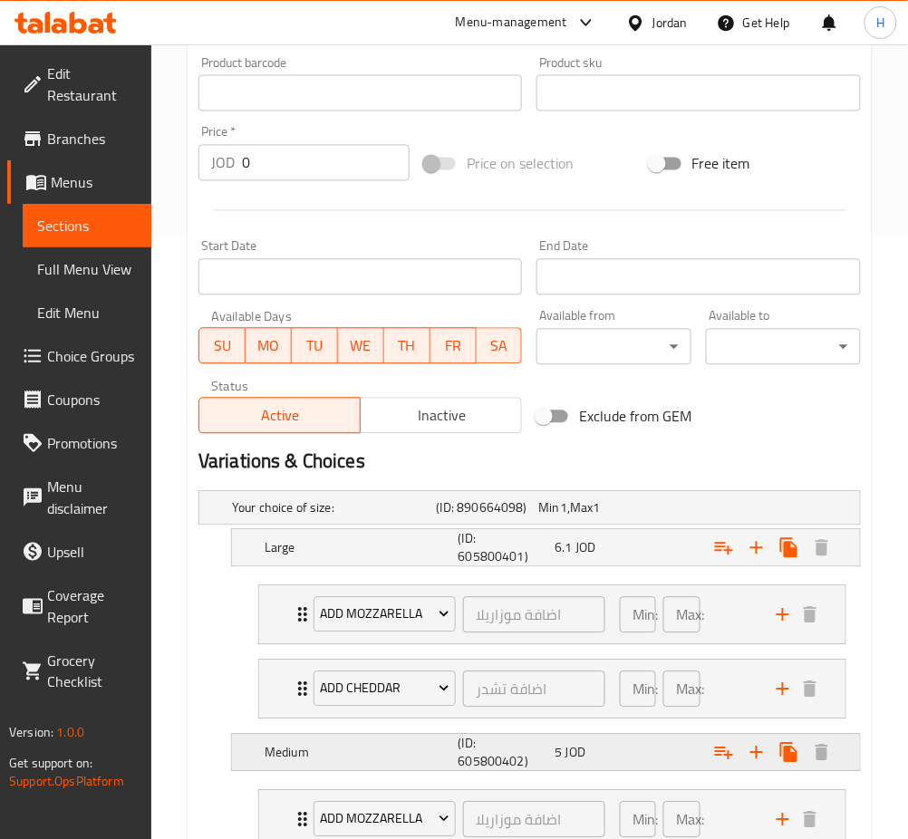
drag, startPoint x: 573, startPoint y: 750, endPoint x: 598, endPoint y: 790, distance: 46.8
click at [573, 748] on span "JOD" at bounding box center [575, 753] width 20 height 24
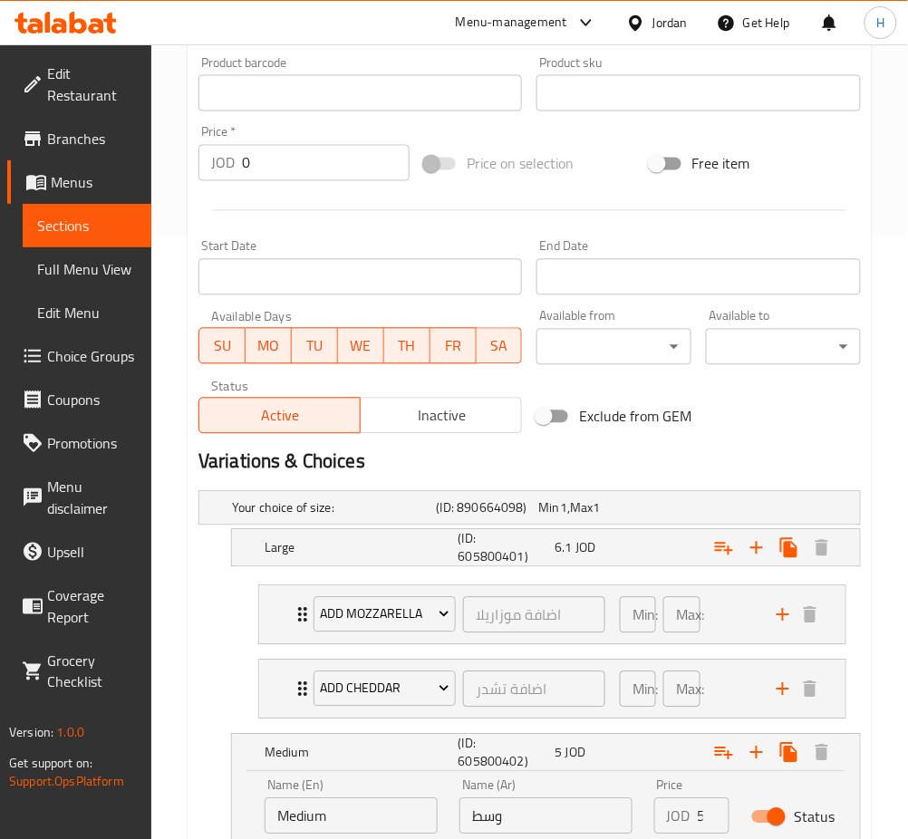
click at [569, 803] on input "وسط" at bounding box center [545, 816] width 173 height 36
paste input ".75"
type input "5.75"
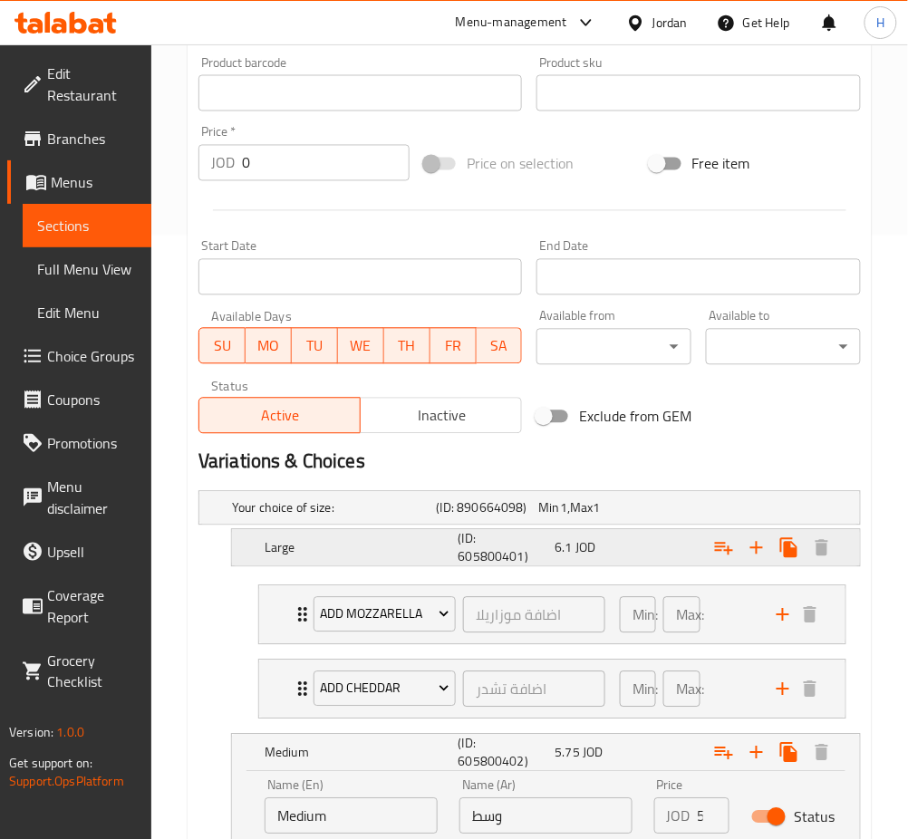
drag, startPoint x: 540, startPoint y: 545, endPoint x: 547, endPoint y: 565, distance: 21.2
click at [540, 545] on h5 "(ID: 605800401)" at bounding box center [503, 548] width 90 height 36
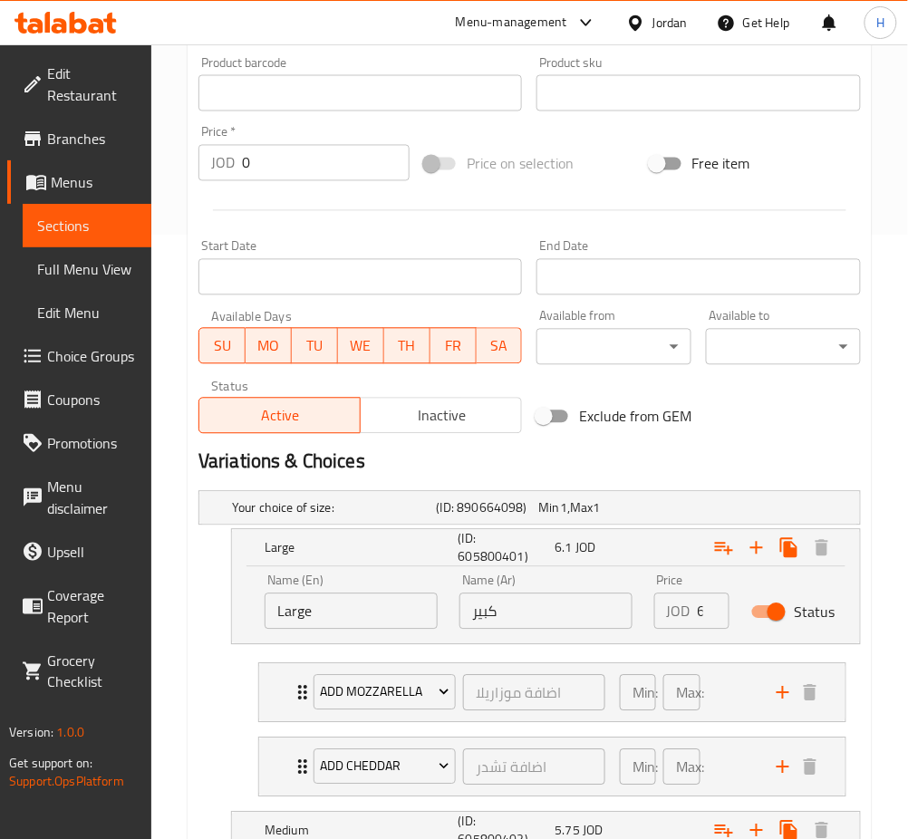
click at [571, 610] on input "كبير" at bounding box center [545, 611] width 173 height 36
paste input "7"
type input "7"
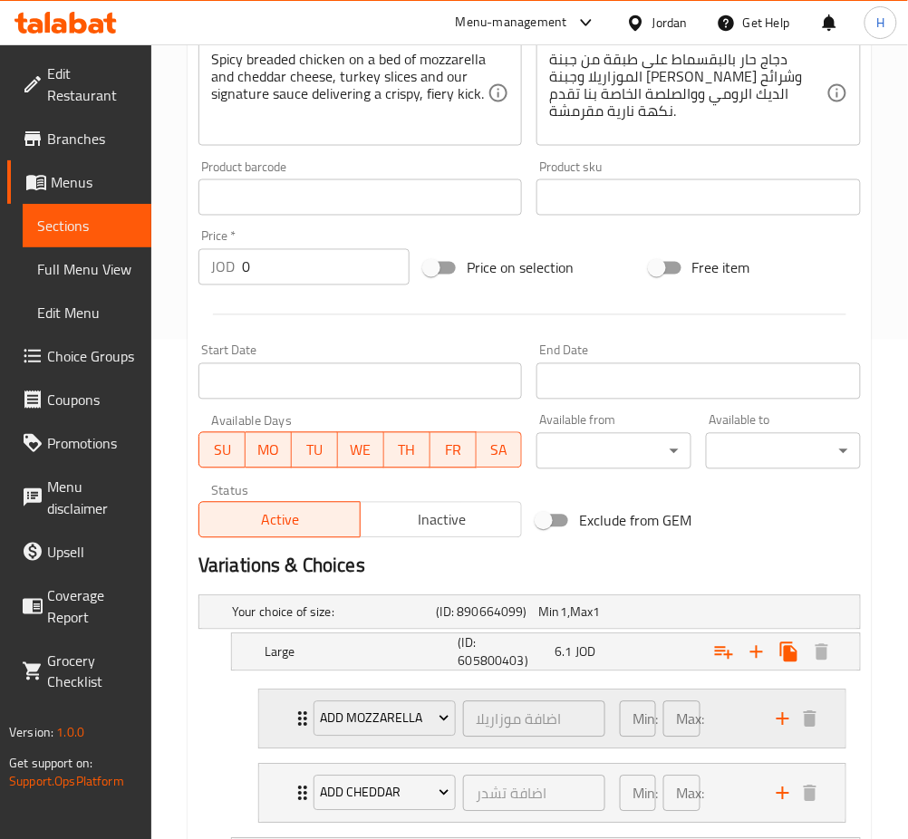
scroll to position [805, 0]
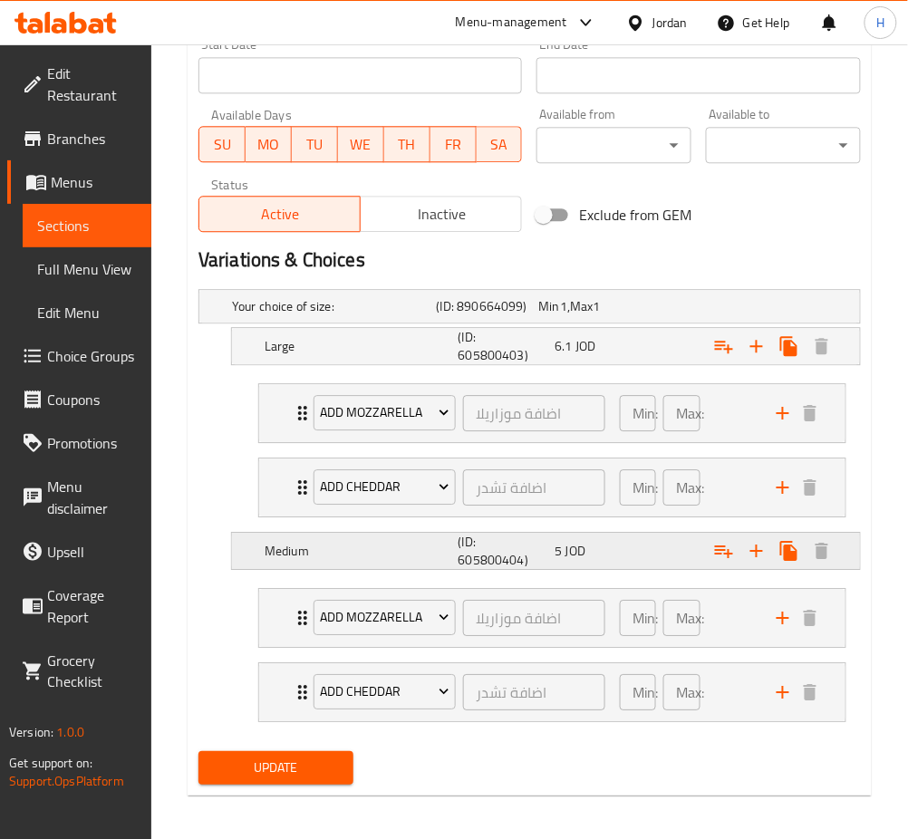
click at [544, 544] on h5 "(ID: 605800404)" at bounding box center [503, 551] width 90 height 36
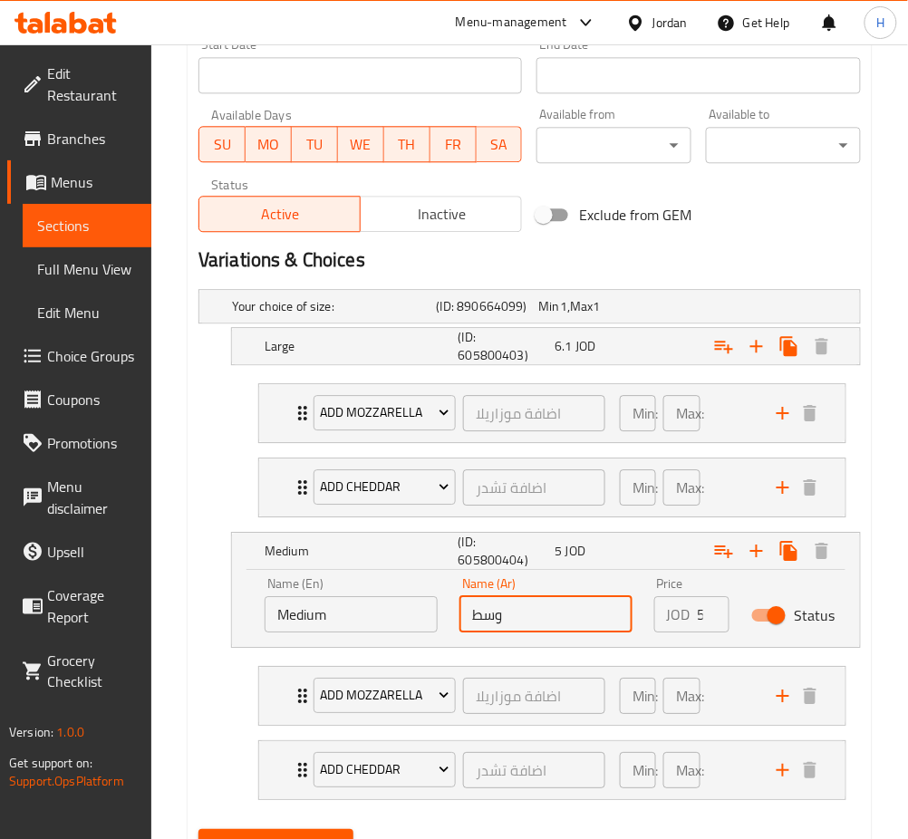
click at [563, 619] on input "وسط" at bounding box center [545, 614] width 173 height 36
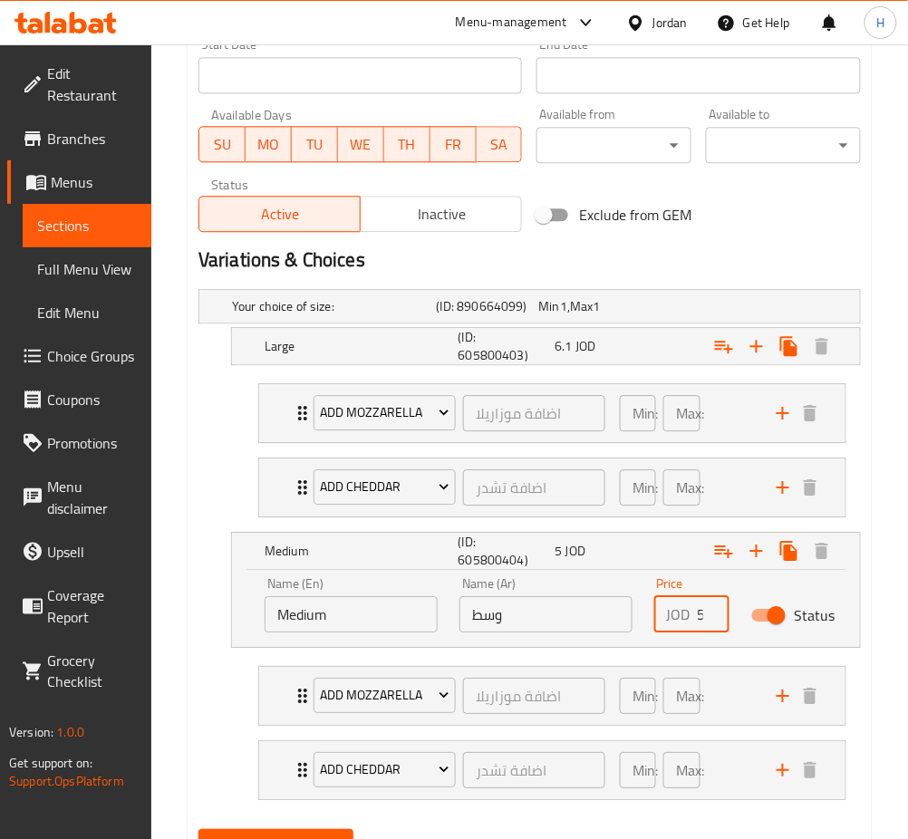
paste input ".75"
type input "5.75"
click at [589, 361] on div "Large (ID: 605800403) 6.1 JOD" at bounding box center [551, 345] width 581 height 43
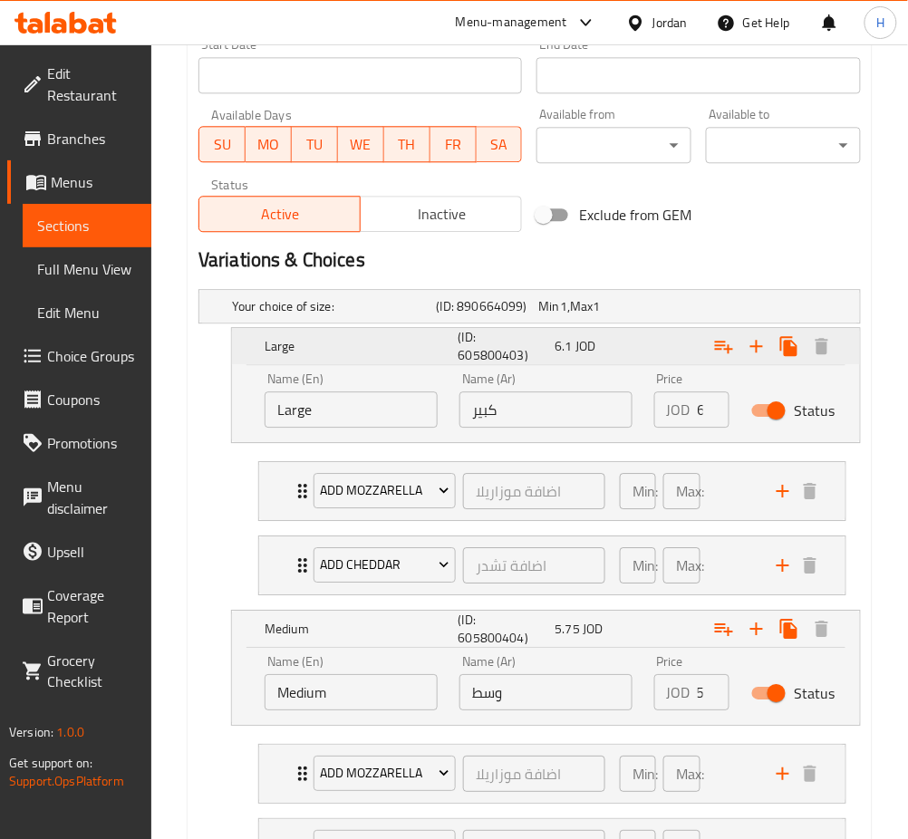
scroll to position [0, 0]
click at [565, 416] on input "كبير" at bounding box center [545, 409] width 173 height 36
type input "7"
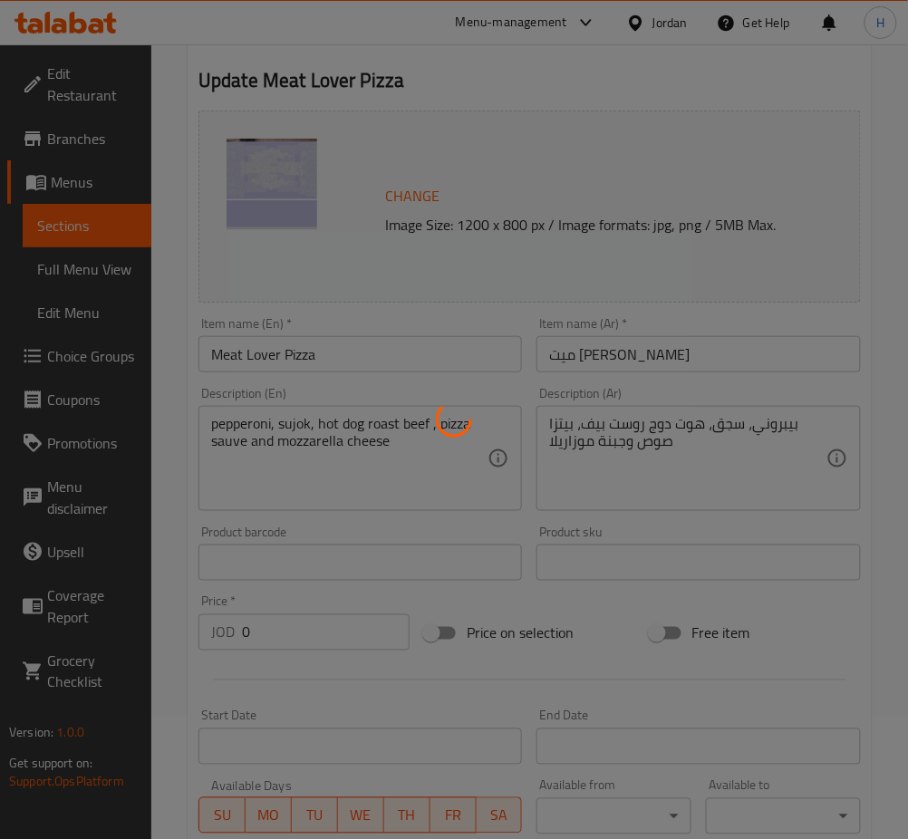
scroll to position [484, 0]
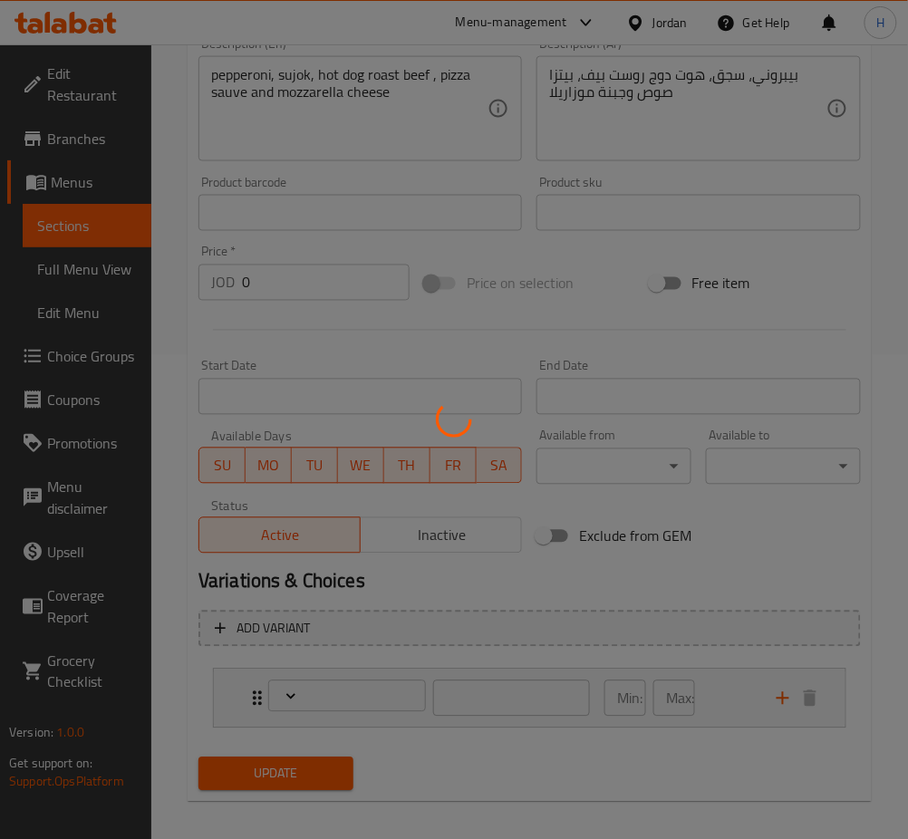
type input "اختيارك للحجم"
type input "1"
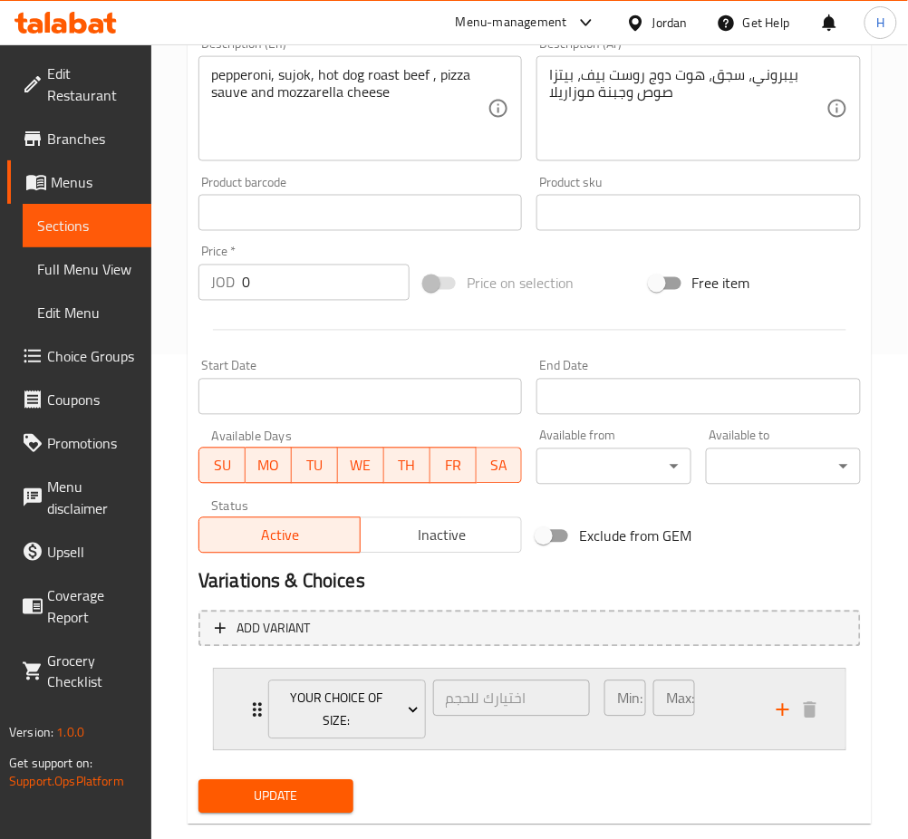
click at [222, 708] on div "Your Choice Of Size: اختيارك للحجم ​ Min: 1 ​ Max: 1 ​" at bounding box center [529, 709] width 631 height 81
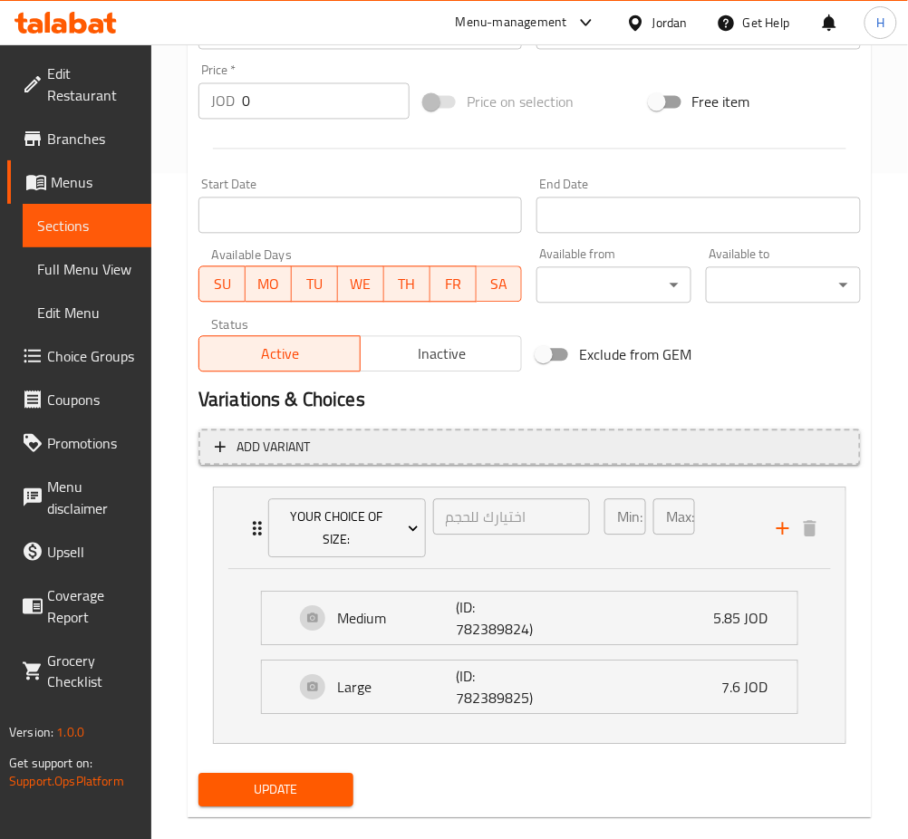
scroll to position [670, 0]
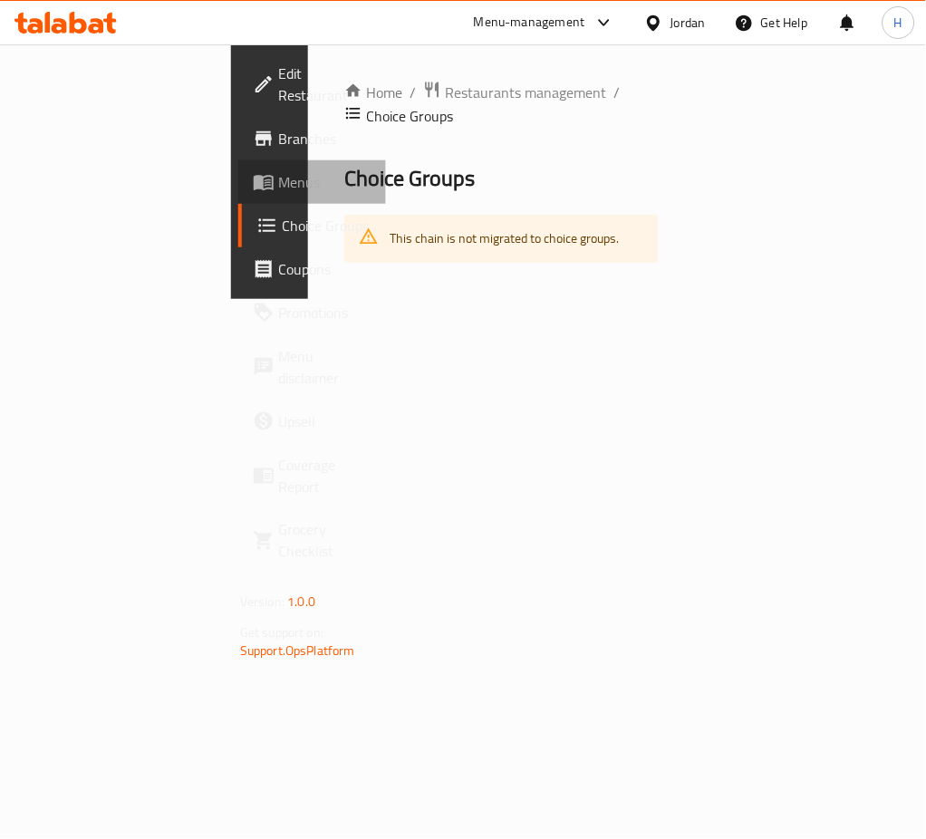
click at [278, 176] on span "Menus" at bounding box center [324, 182] width 93 height 22
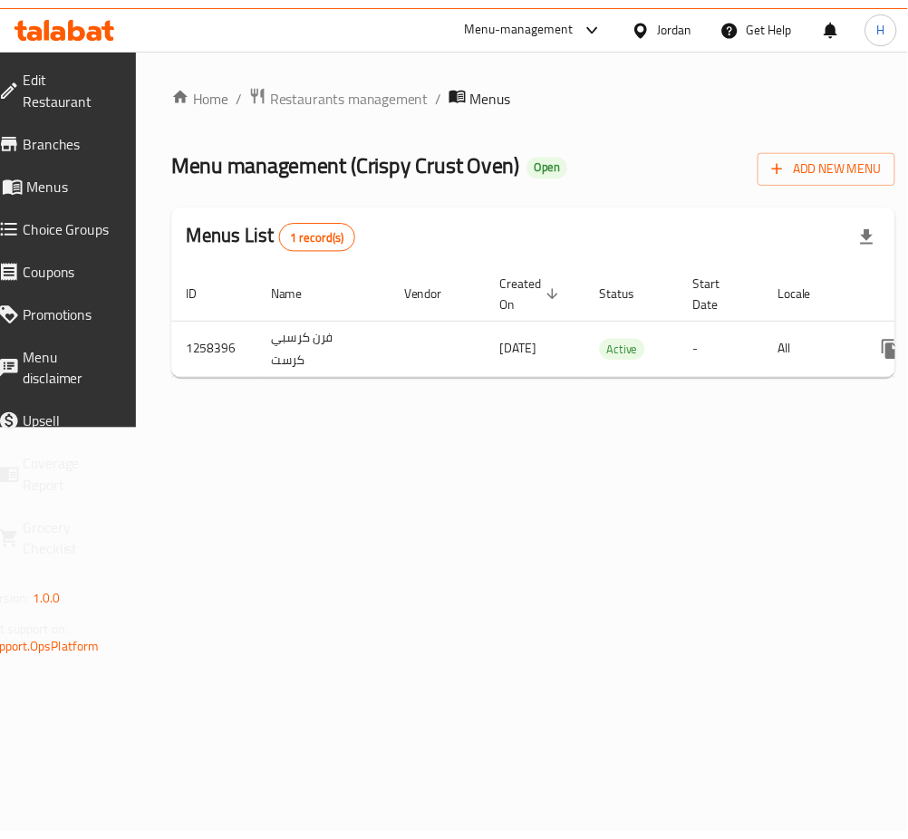
scroll to position [0, 200]
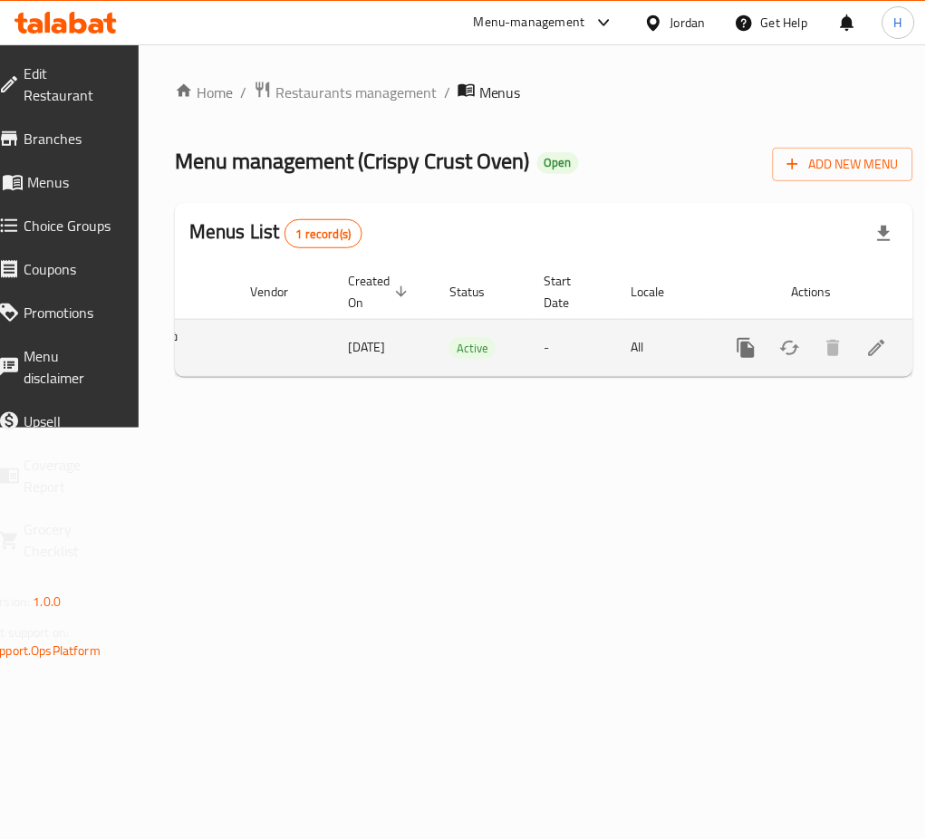
click at [866, 347] on icon "enhanced table" at bounding box center [877, 348] width 22 height 22
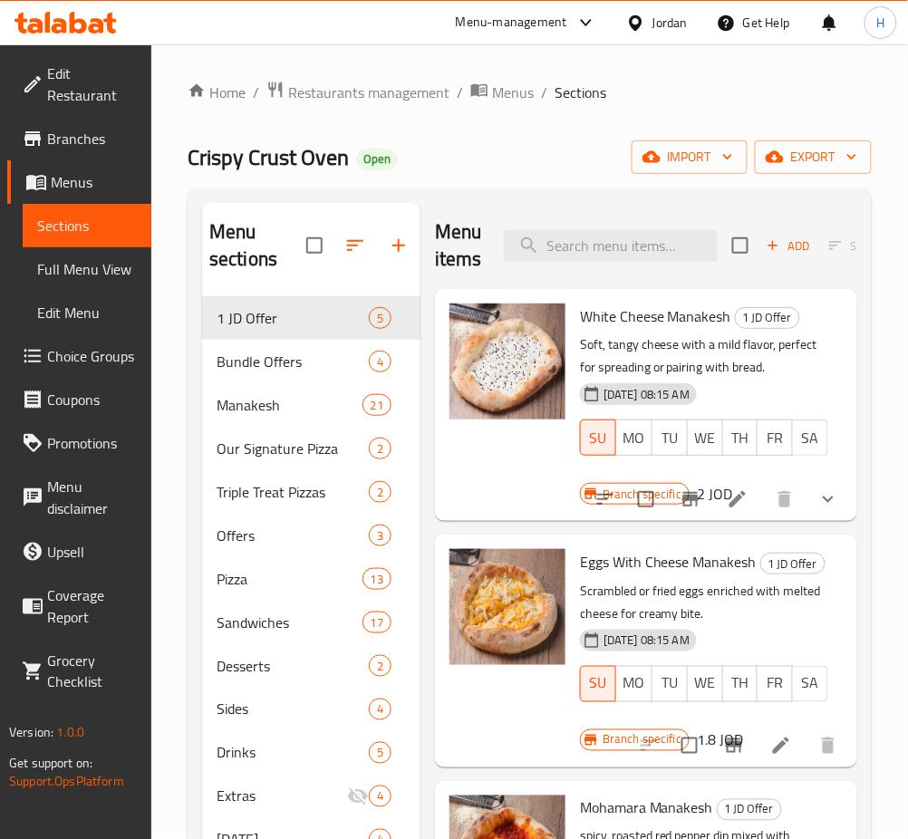
click at [125, 347] on span "Choice Groups" at bounding box center [92, 356] width 90 height 22
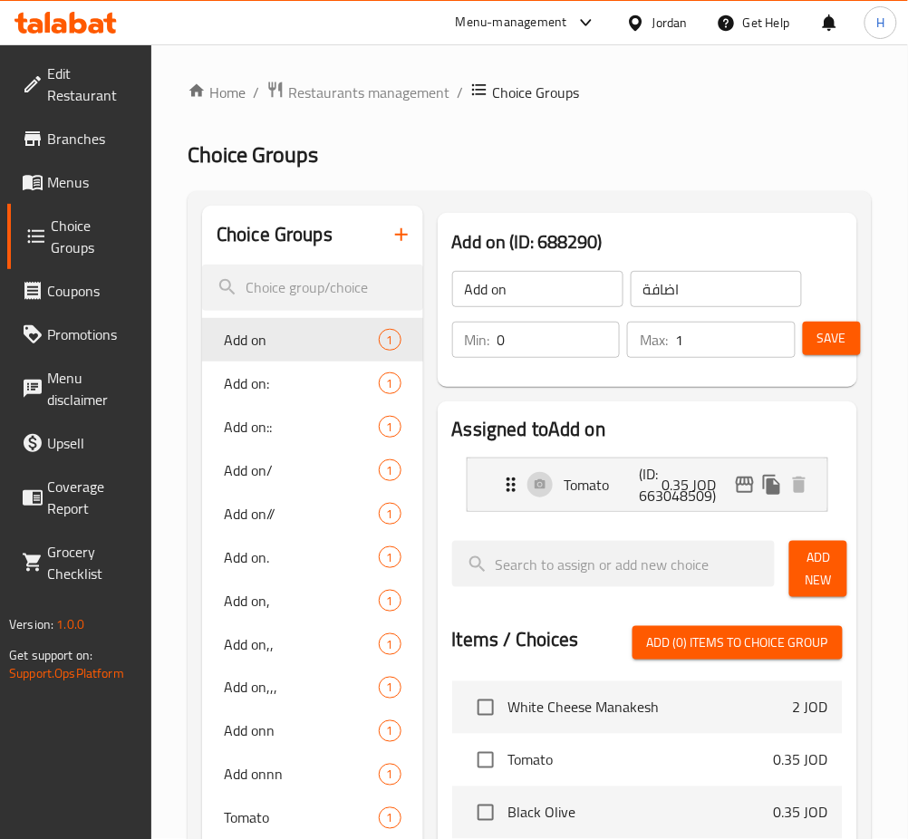
click at [399, 247] on button "button" at bounding box center [401, 234] width 43 height 43
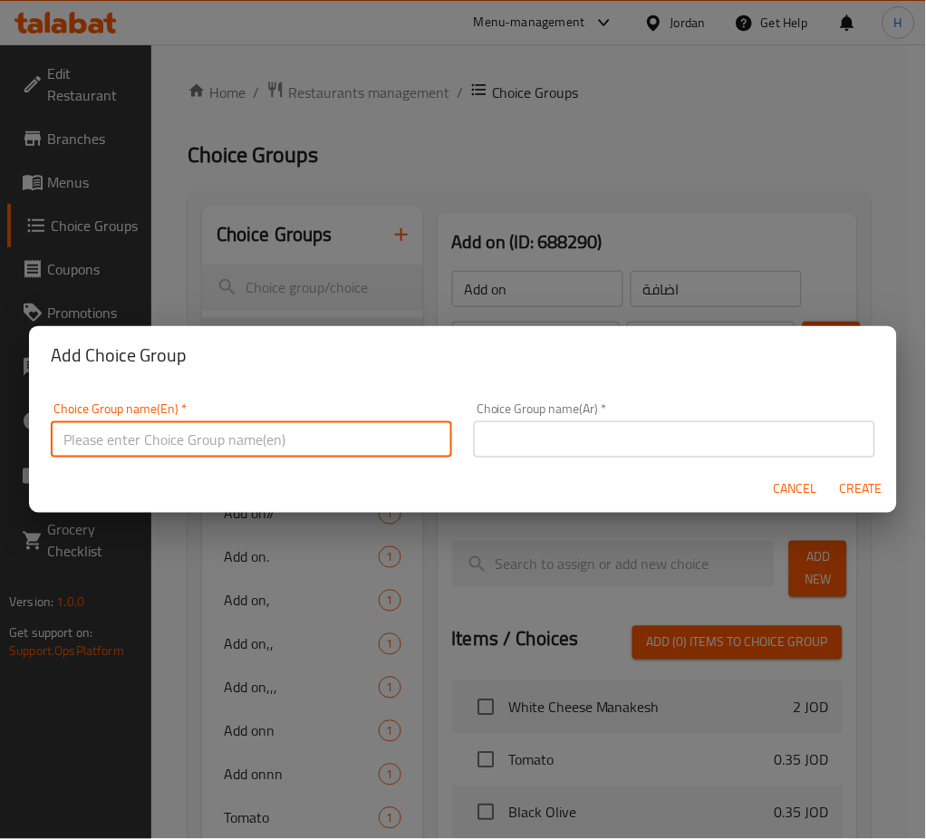
click at [312, 428] on input "text" at bounding box center [251, 439] width 401 height 36
type input "Your Choice Of Size Meat Lover"
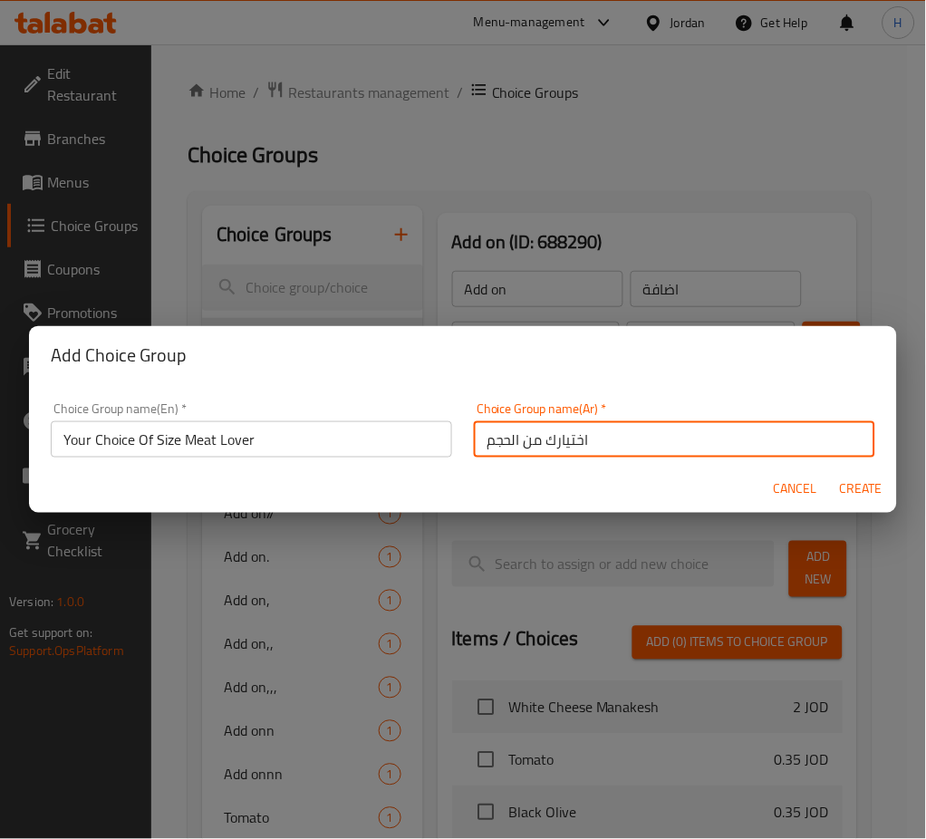
type input "اختيارك من الحجم"
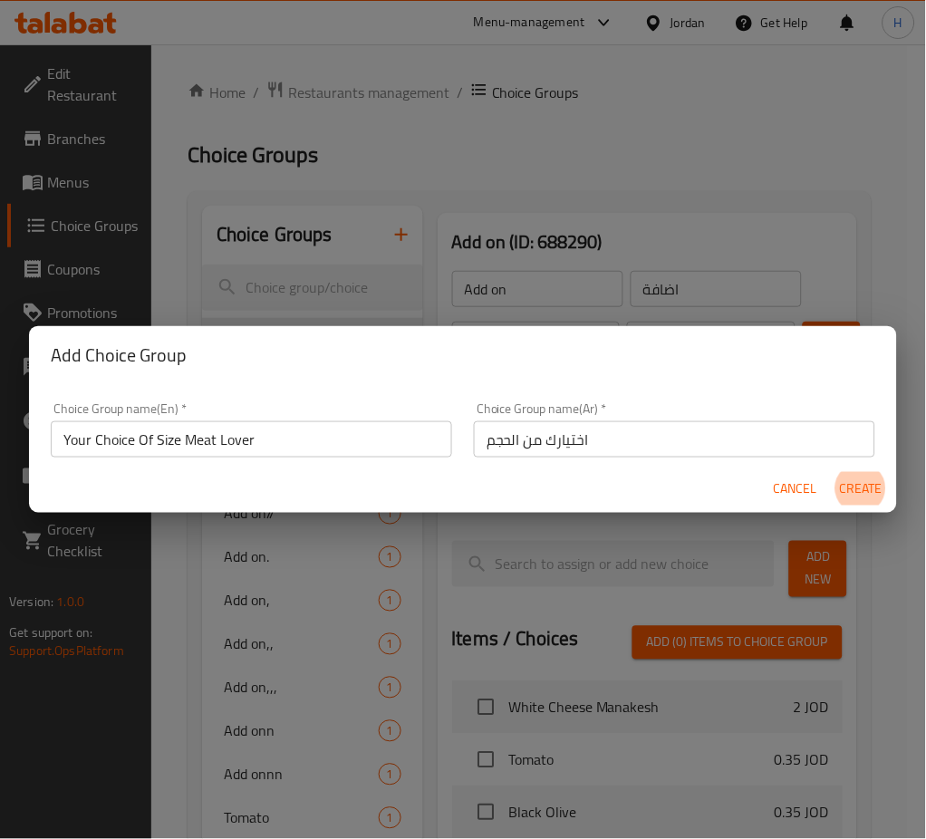
click at [832, 472] on button "Create" at bounding box center [861, 489] width 58 height 34
type input "Your Choice Of Size Meat Lover"
type input "اختيارك من الحجم"
type input "0"
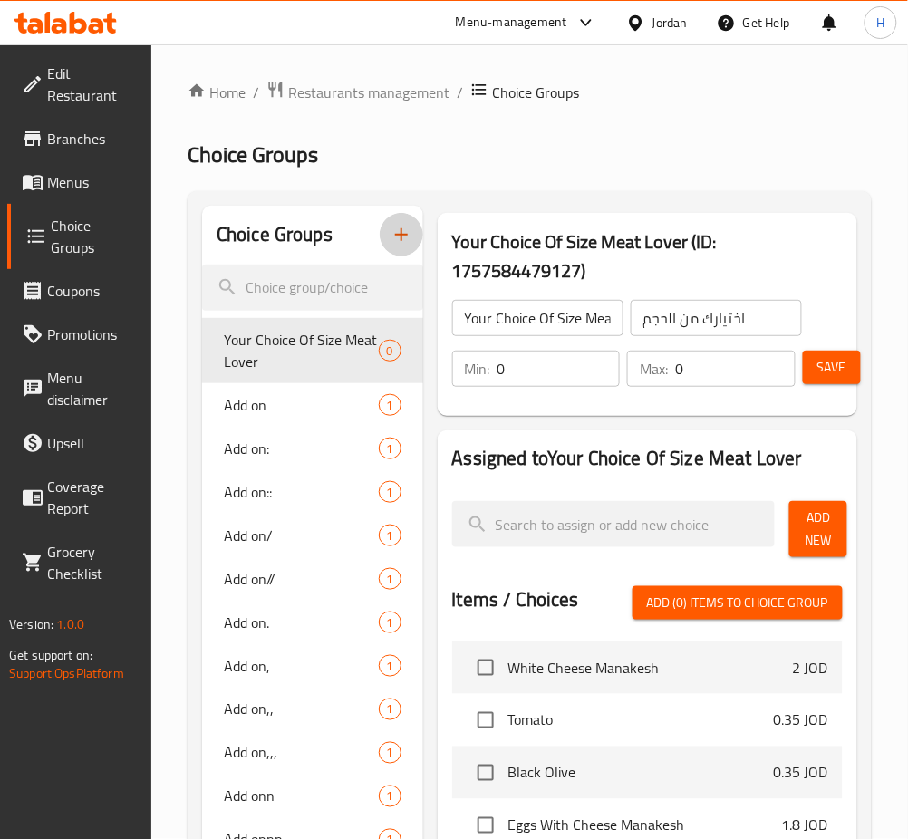
click at [538, 399] on div "Your Choice Of Size Meat Lover ​ اختيارك من الحجم ​ Min: 0 ​ Max: 0 ​ Save" at bounding box center [647, 343] width 405 height 130
click at [538, 388] on div "Min: 0 ​" at bounding box center [536, 368] width 176 height 43
click at [544, 370] on input "0" at bounding box center [558, 369] width 123 height 36
type input "1"
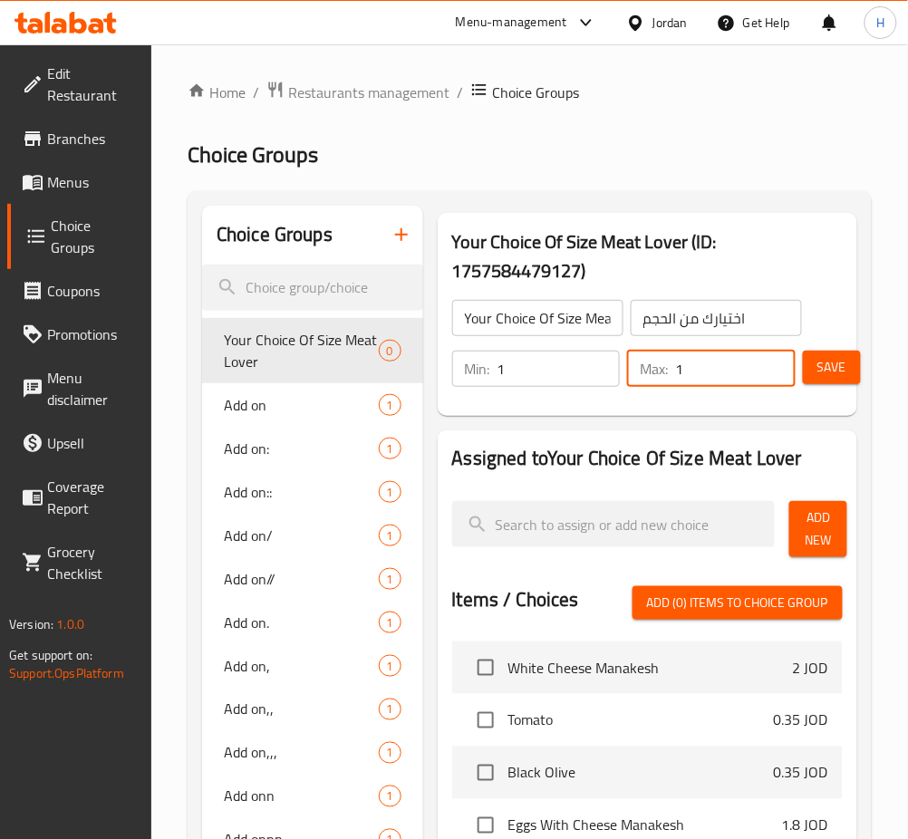
type input "1"
click at [826, 494] on div "Add New" at bounding box center [816, 529] width 68 height 71
click at [827, 499] on div "Add New" at bounding box center [816, 529] width 68 height 71
click at [806, 533] on span "Add New" at bounding box center [818, 528] width 29 height 45
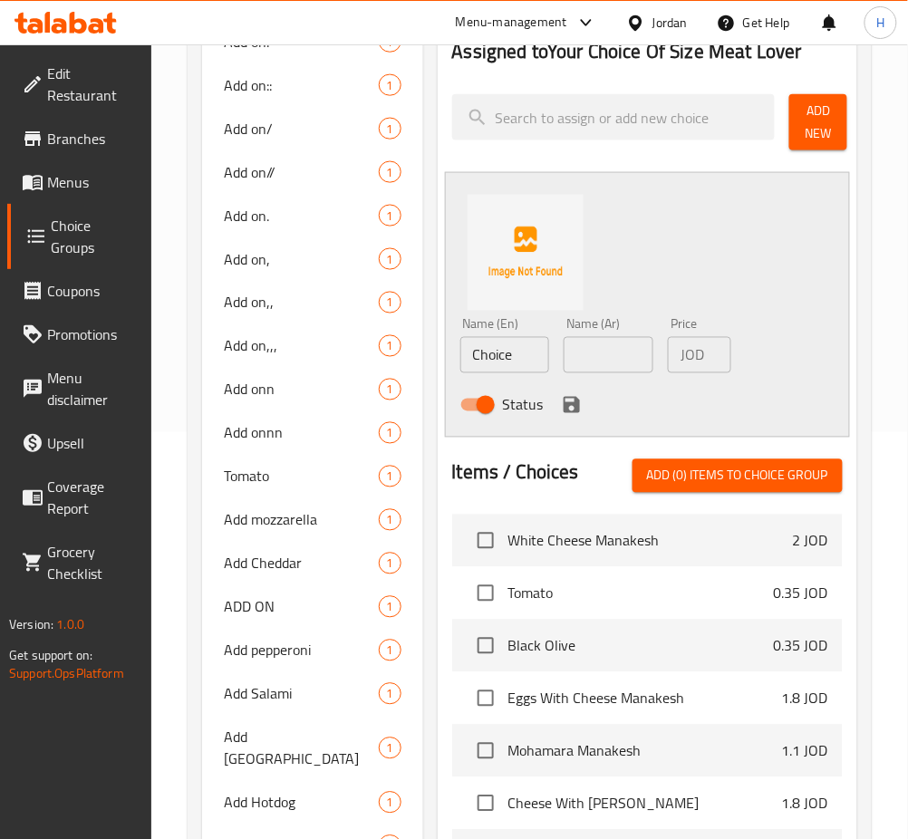
scroll to position [603, 0]
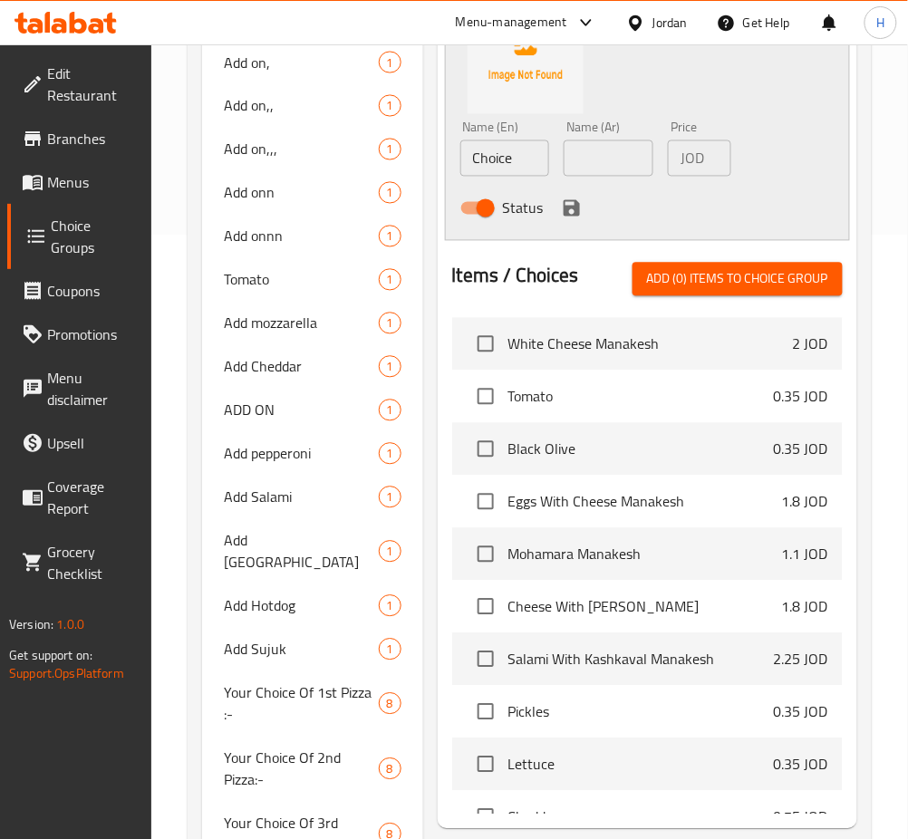
click at [504, 160] on input "Choice" at bounding box center [505, 158] width 90 height 36
type input "Medium"
type input "وسط"
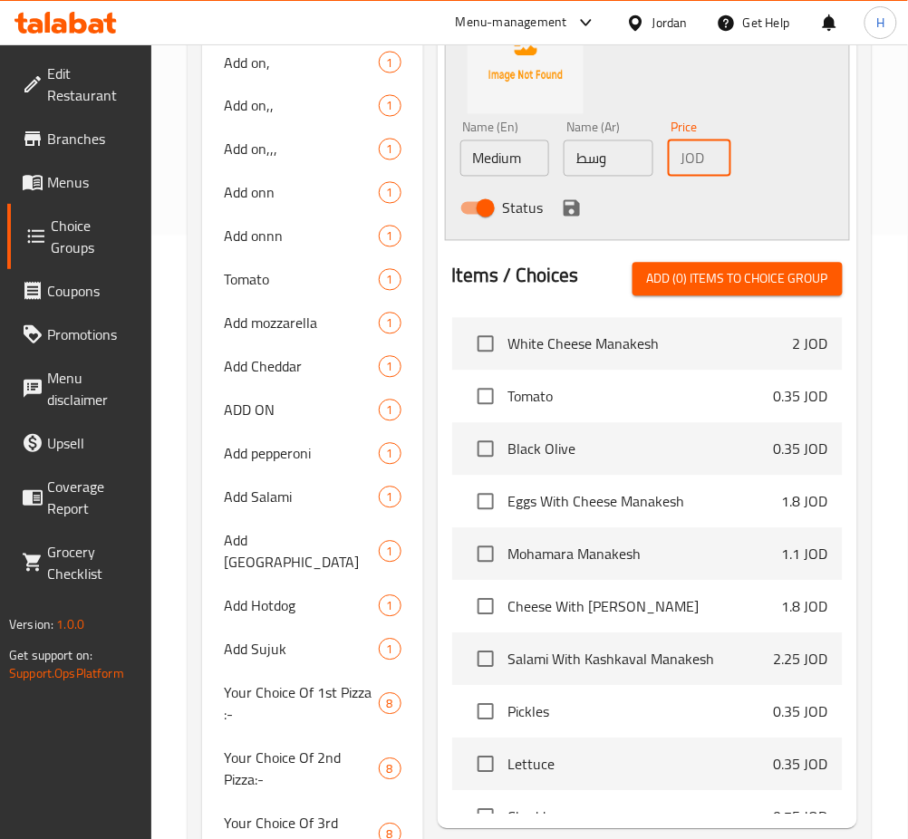
type input "6.75"
click at [563, 197] on icon "save" at bounding box center [572, 208] width 22 height 22
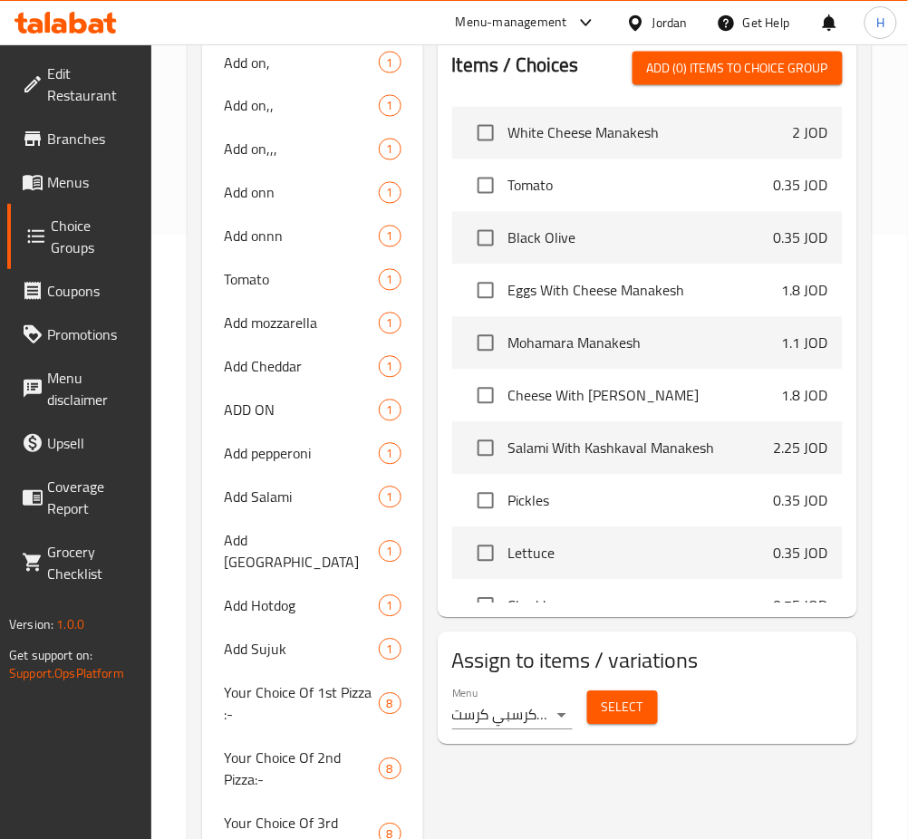
click at [569, 208] on li "Tomato 0.35 JOD" at bounding box center [647, 185] width 390 height 53
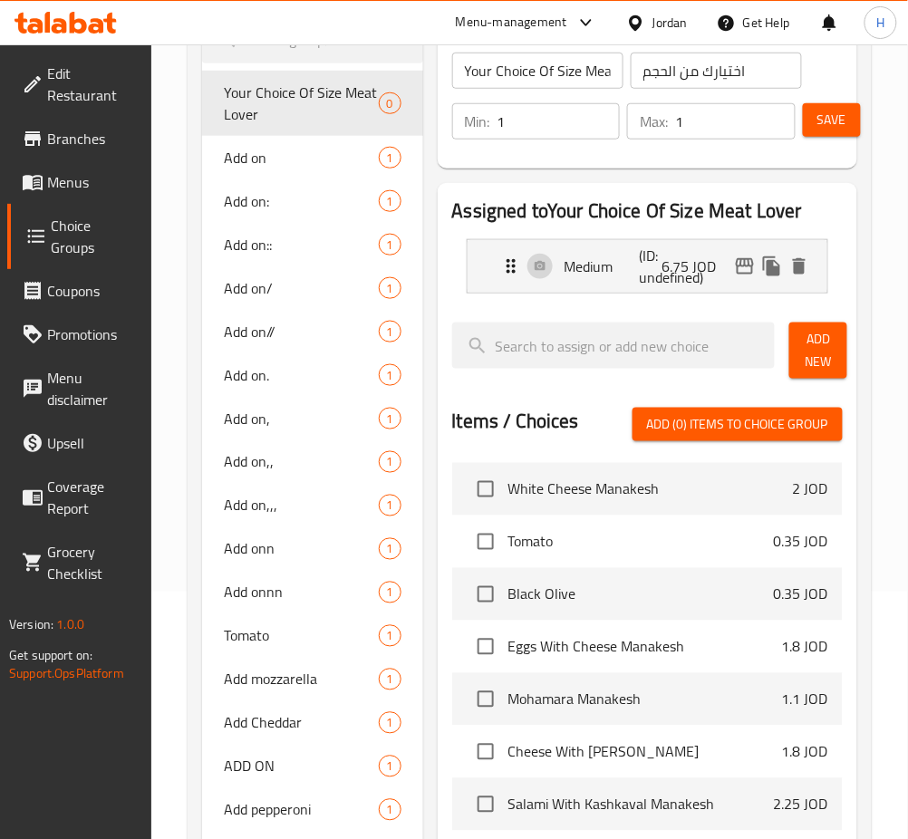
scroll to position [249, 0]
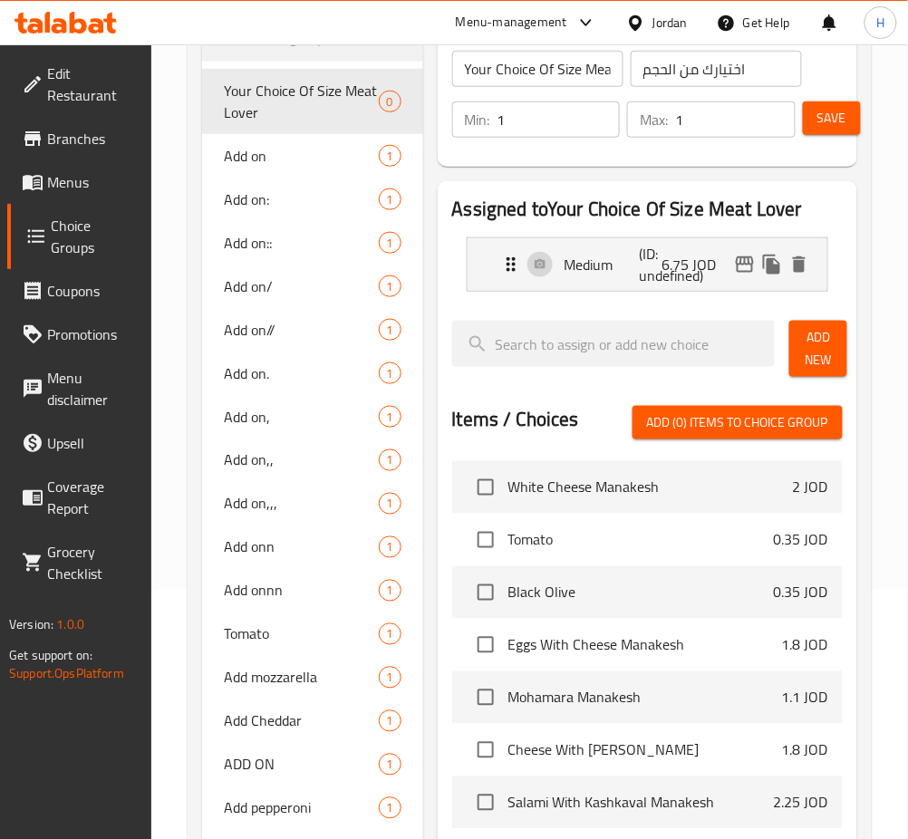
click at [800, 354] on button "Add New" at bounding box center [818, 349] width 58 height 56
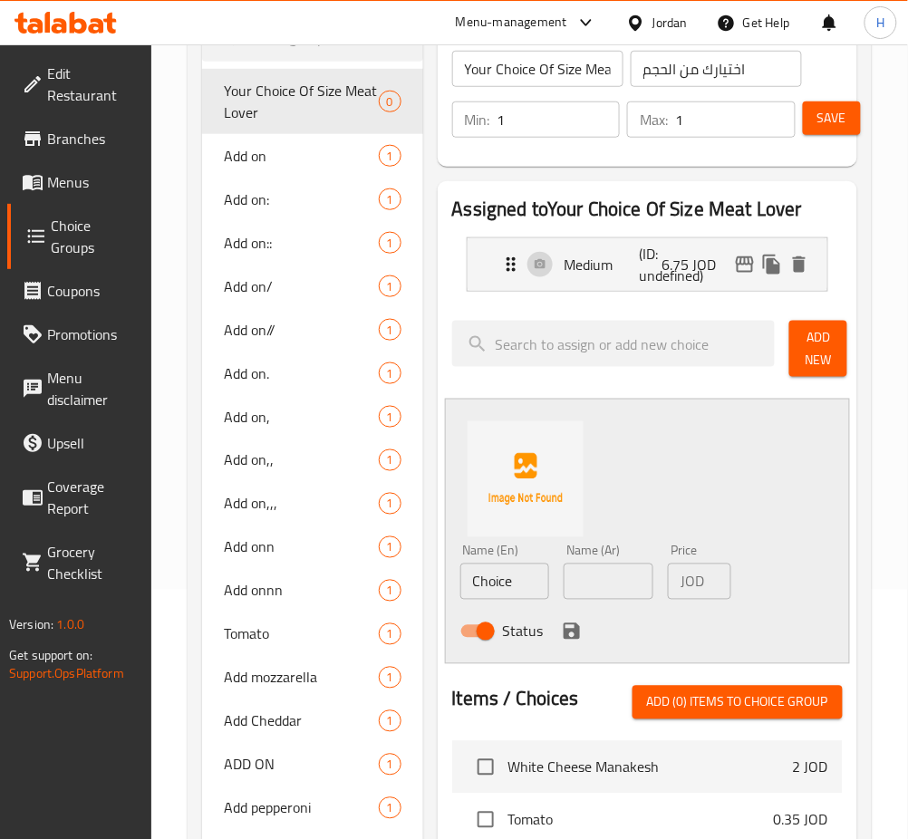
click at [498, 590] on input "Choice" at bounding box center [505, 581] width 90 height 36
type input "Large"
type input "كبير"
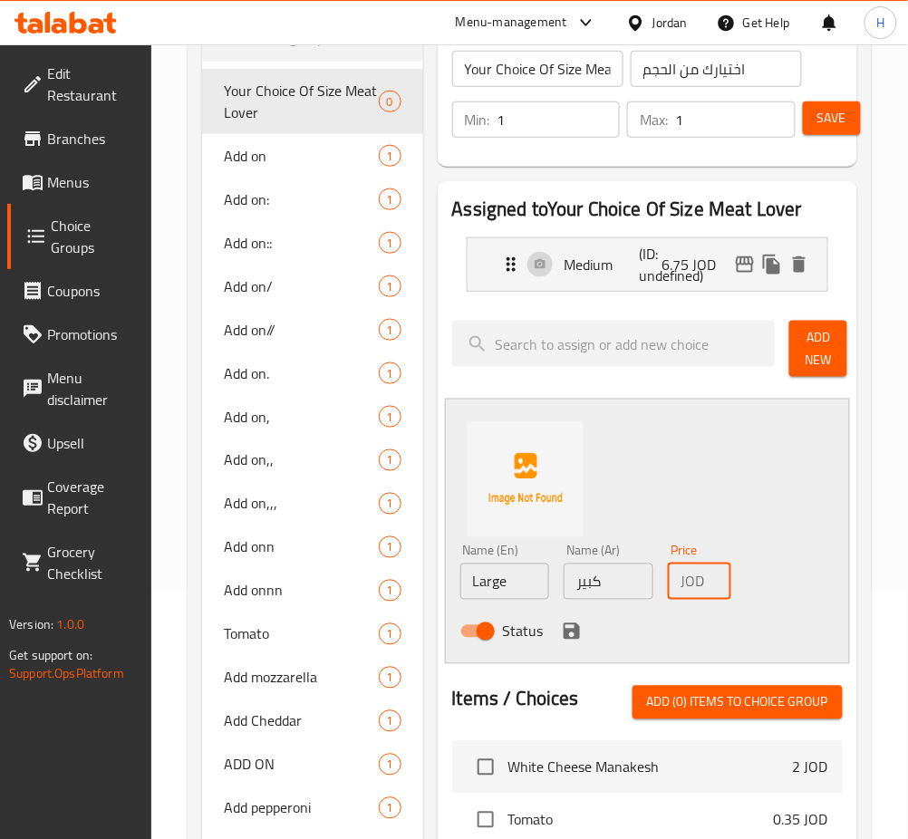
type input "8.75"
click at [577, 631] on icon "save" at bounding box center [571, 631] width 16 height 16
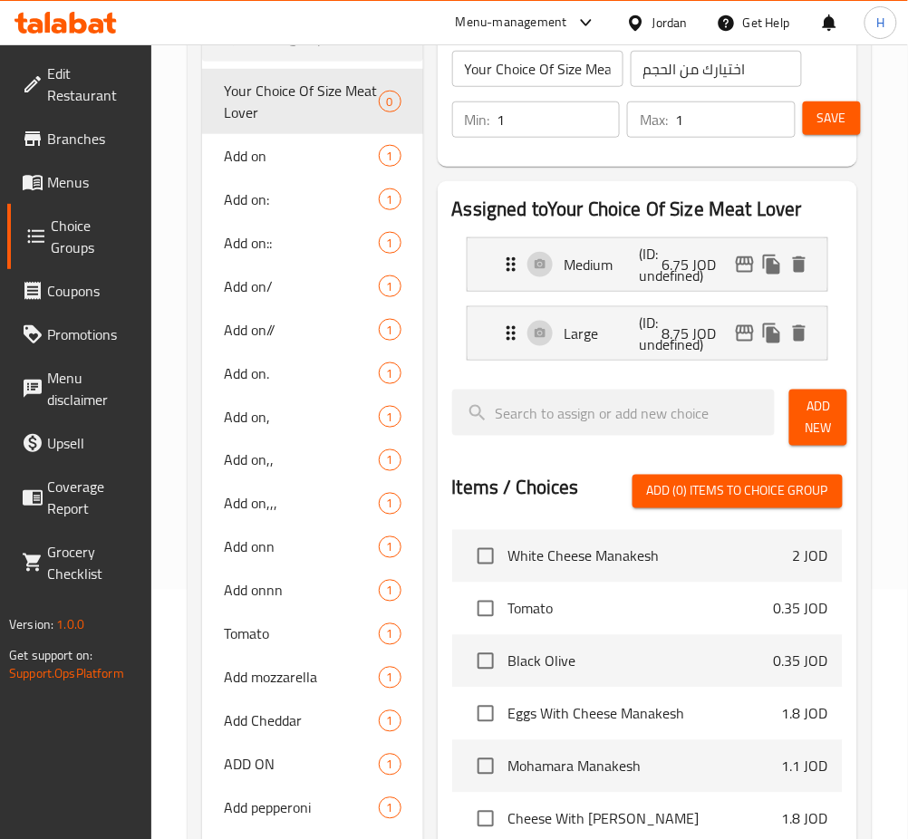
click at [833, 120] on span "Save" at bounding box center [831, 118] width 29 height 23
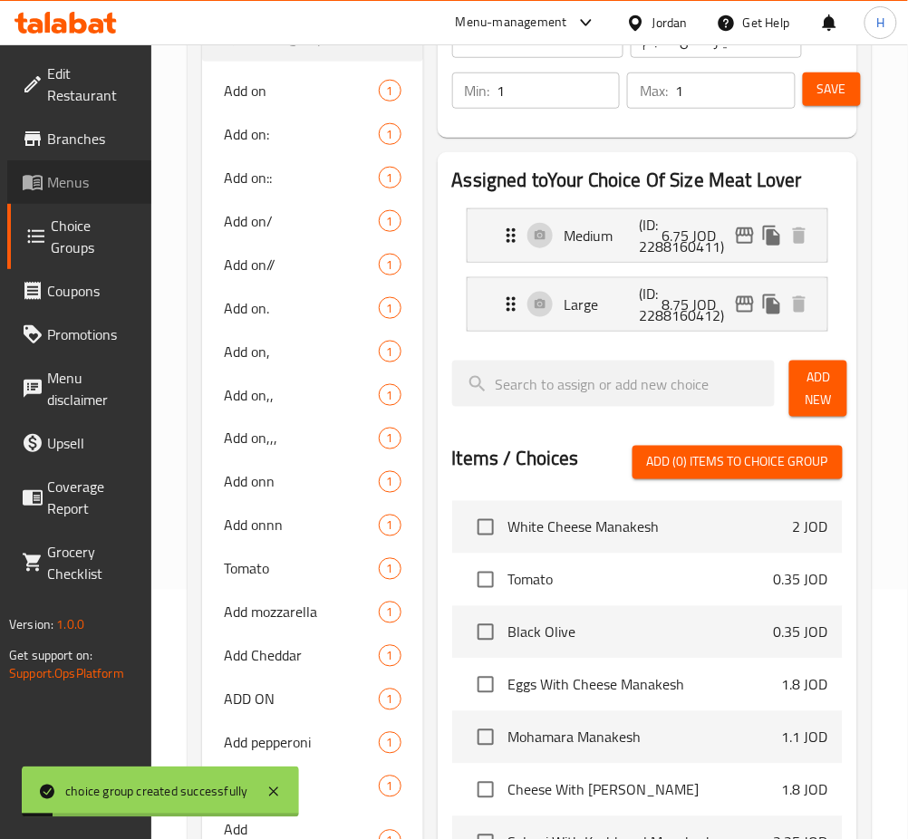
drag, startPoint x: 92, startPoint y: 171, endPoint x: 91, endPoint y: 187, distance: 15.4
click at [92, 171] on span "Menus" at bounding box center [92, 182] width 90 height 22
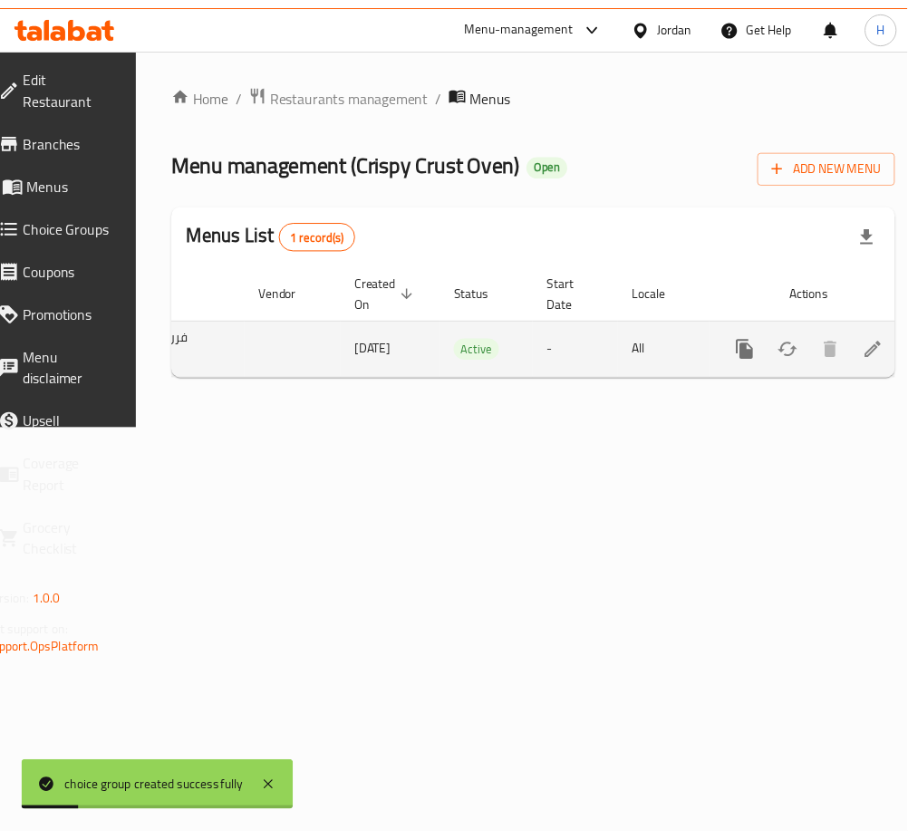
scroll to position [0, 200]
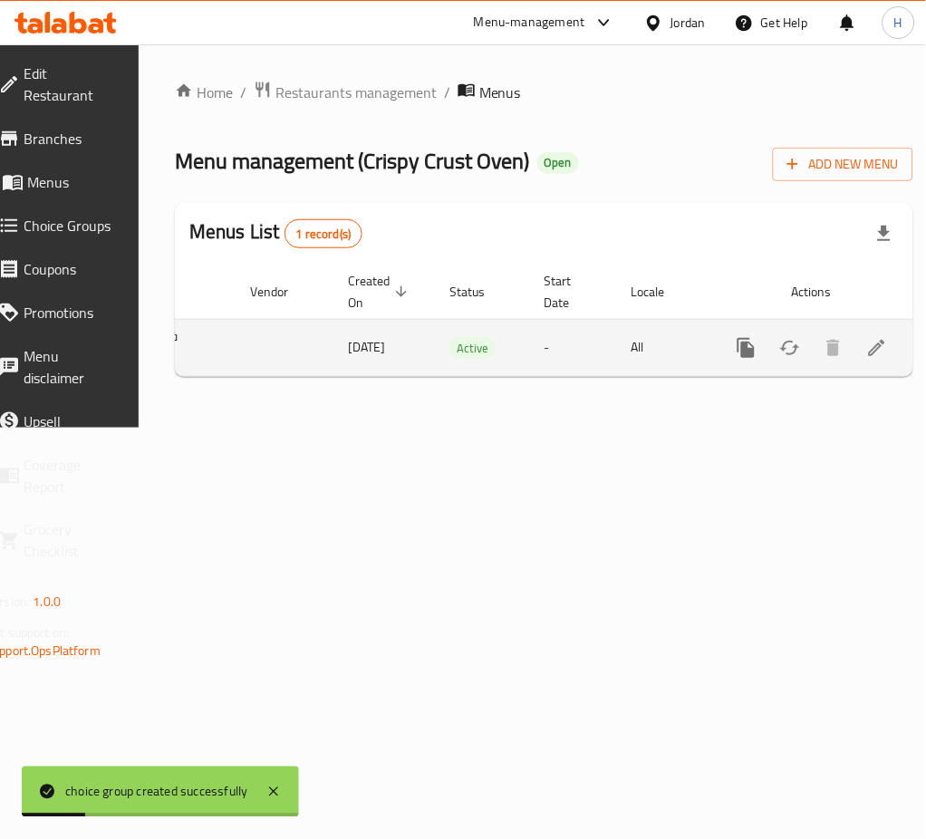
click at [866, 349] on icon "enhanced table" at bounding box center [877, 348] width 22 height 22
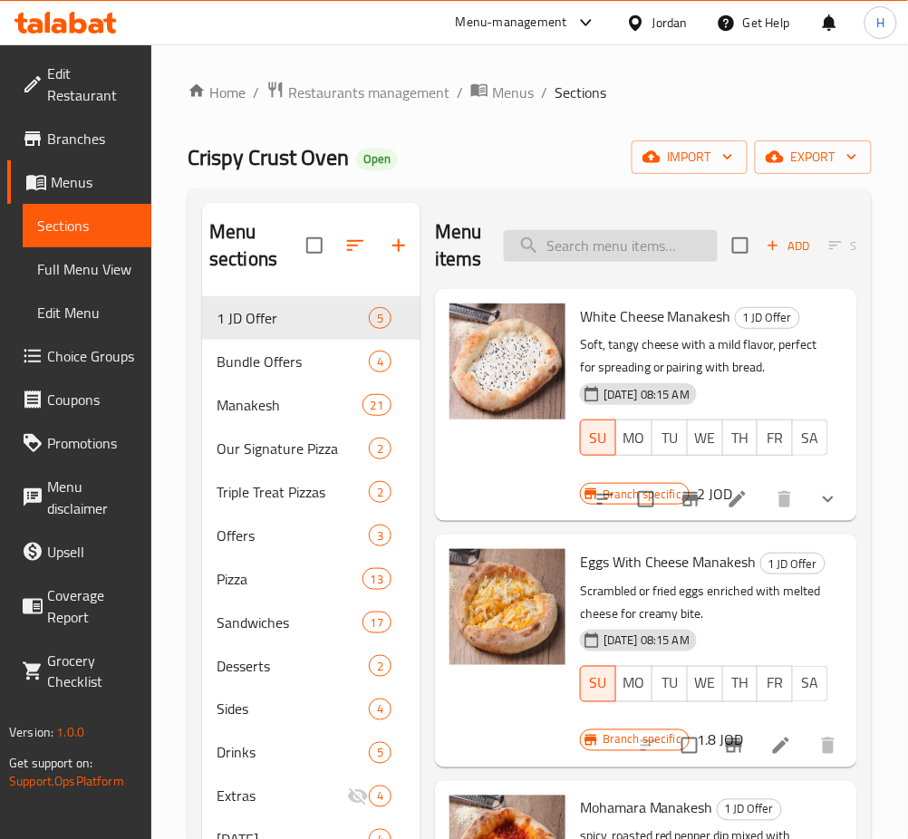
click at [643, 238] on input "search" at bounding box center [611, 246] width 214 height 32
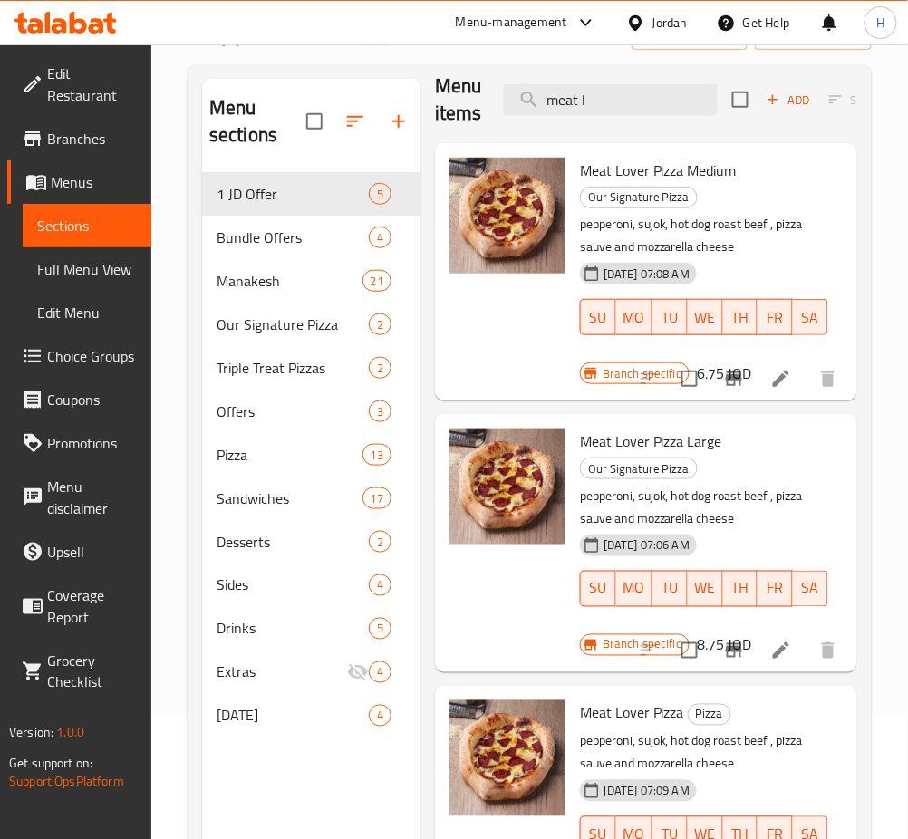
scroll to position [241, 0]
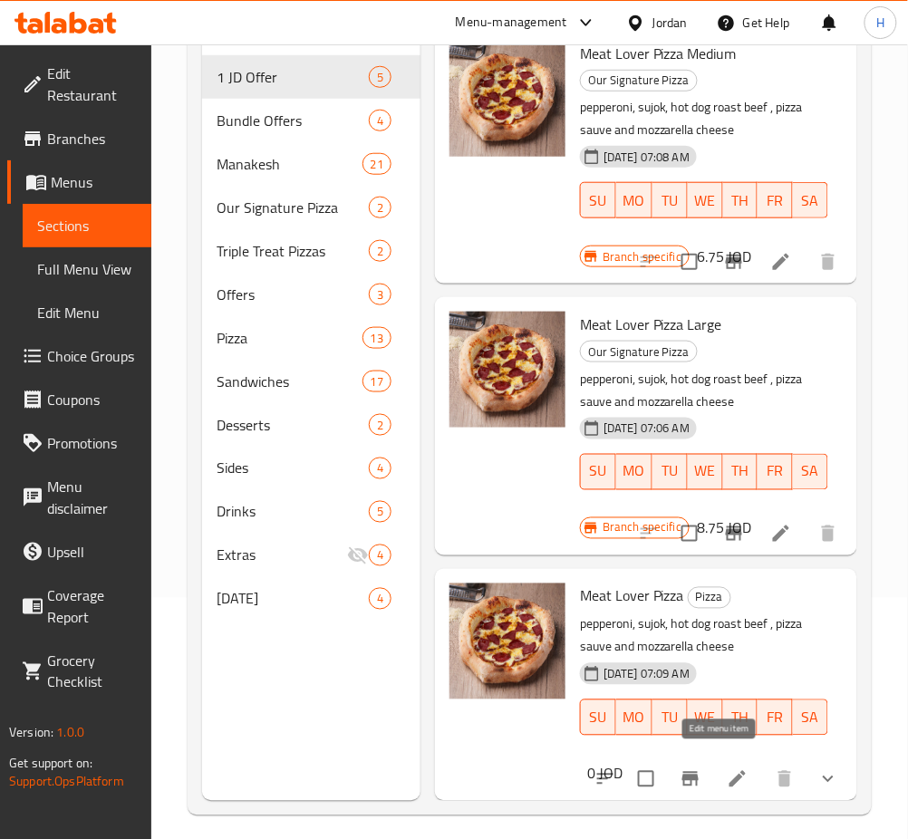
drag, startPoint x: 719, startPoint y: 762, endPoint x: 706, endPoint y: 746, distance: 21.2
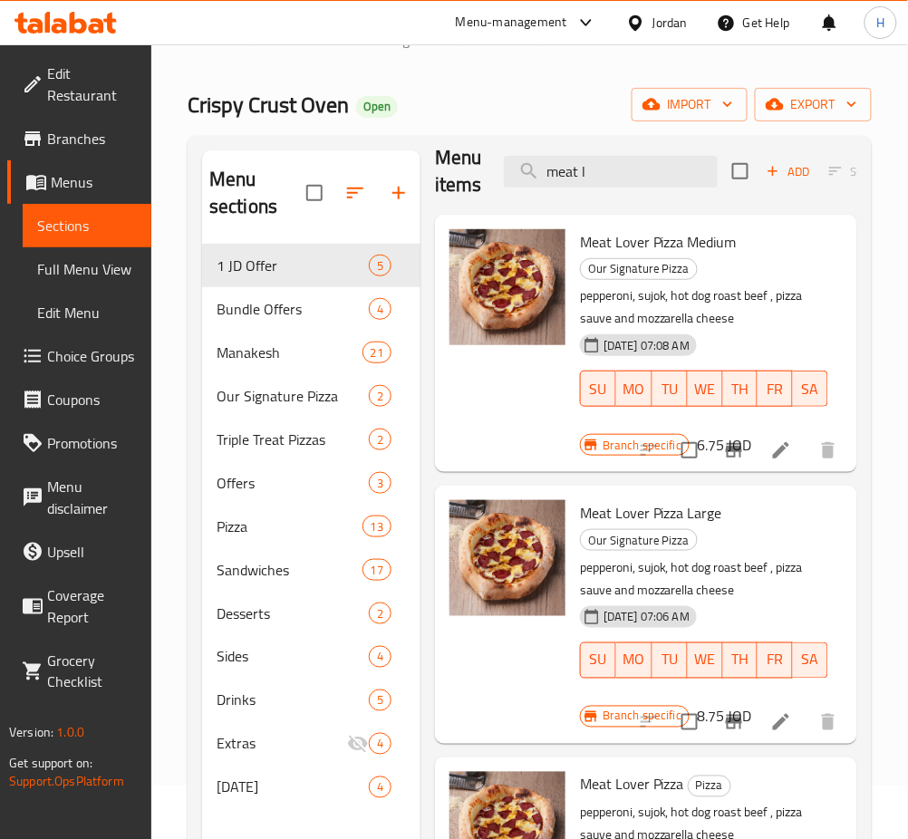
scroll to position [0, 0]
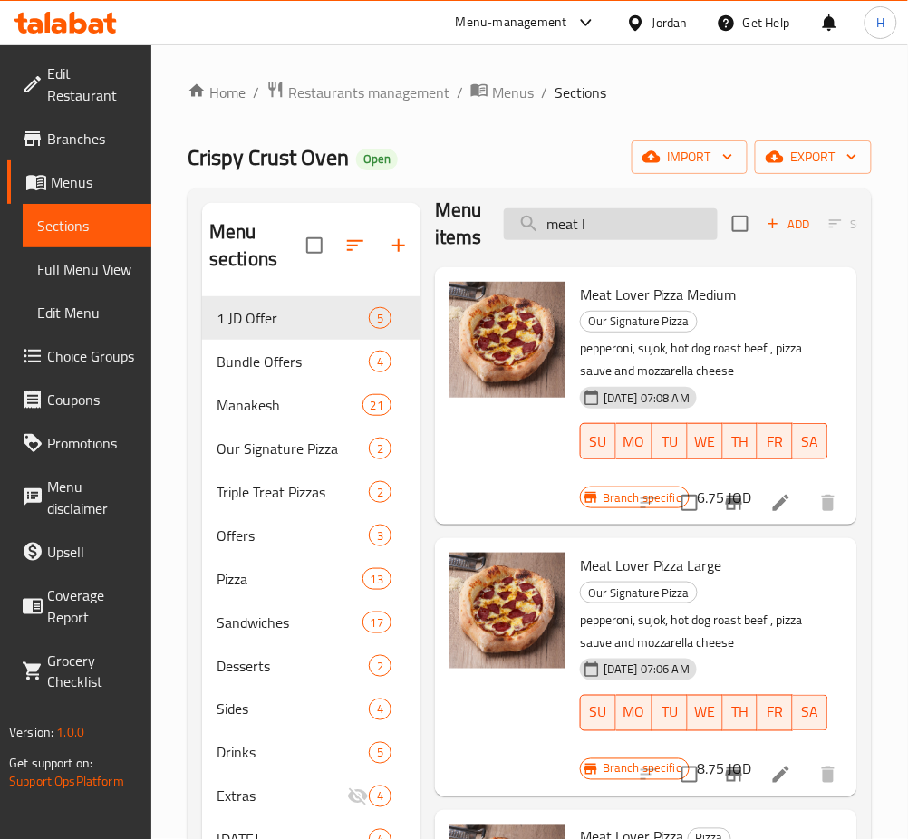
click at [667, 208] on input "meat l" at bounding box center [611, 224] width 214 height 32
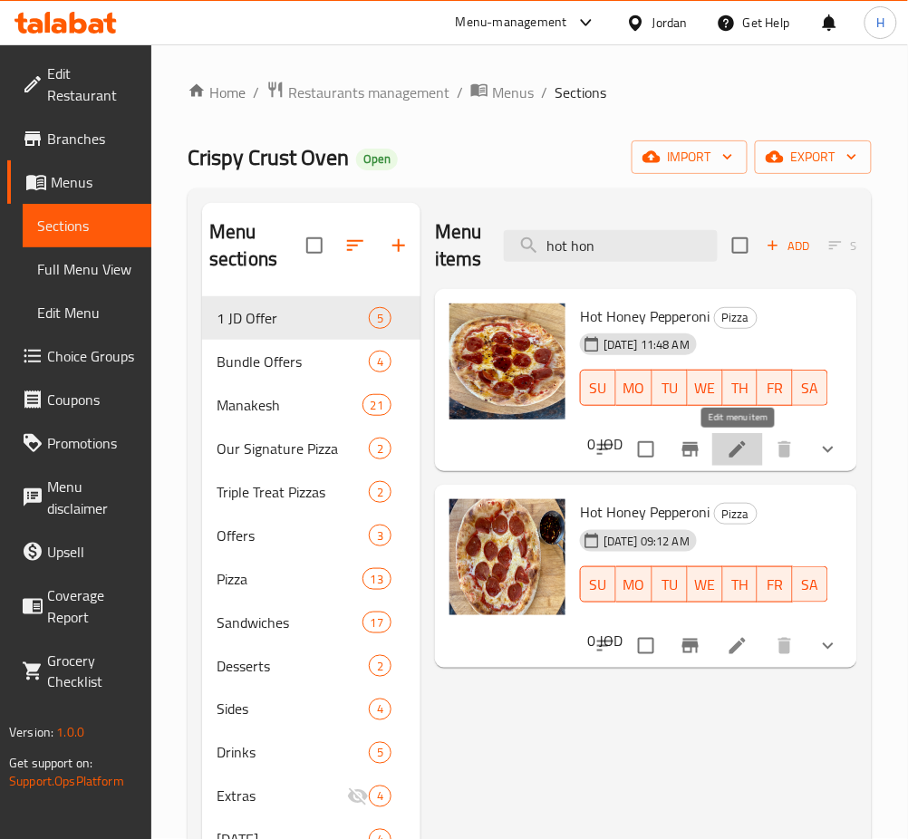
drag, startPoint x: 742, startPoint y: 454, endPoint x: 775, endPoint y: 636, distance: 185.1
click at [629, 241] on input "hot hon" at bounding box center [611, 246] width 214 height 32
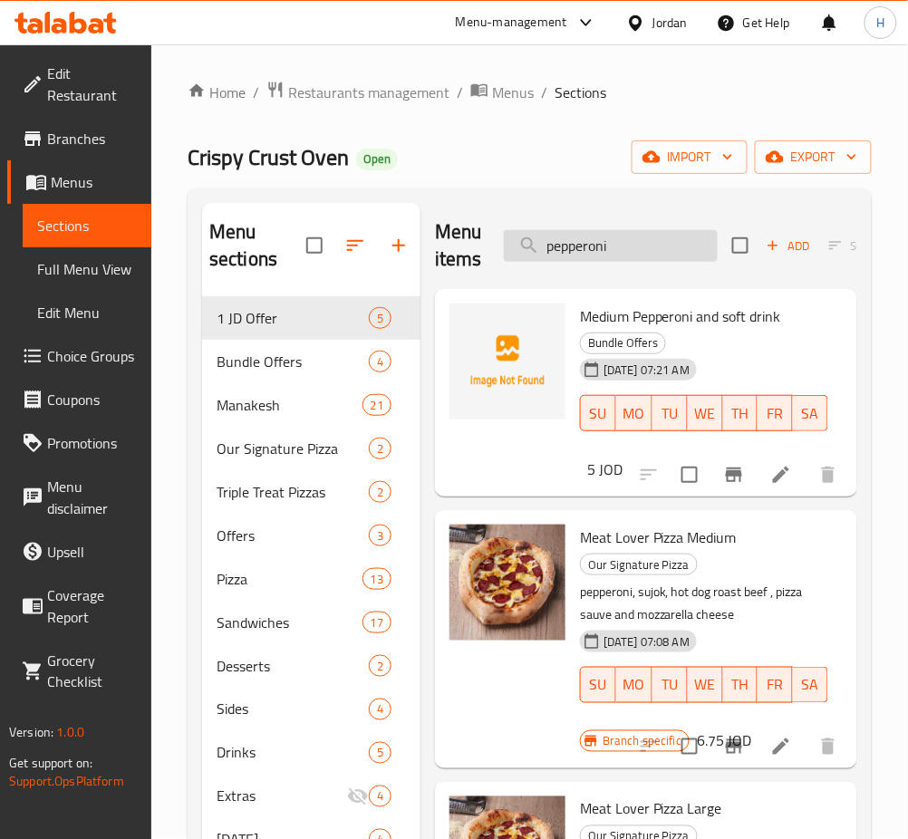
click at [610, 234] on input "pepperoni" at bounding box center [611, 246] width 214 height 32
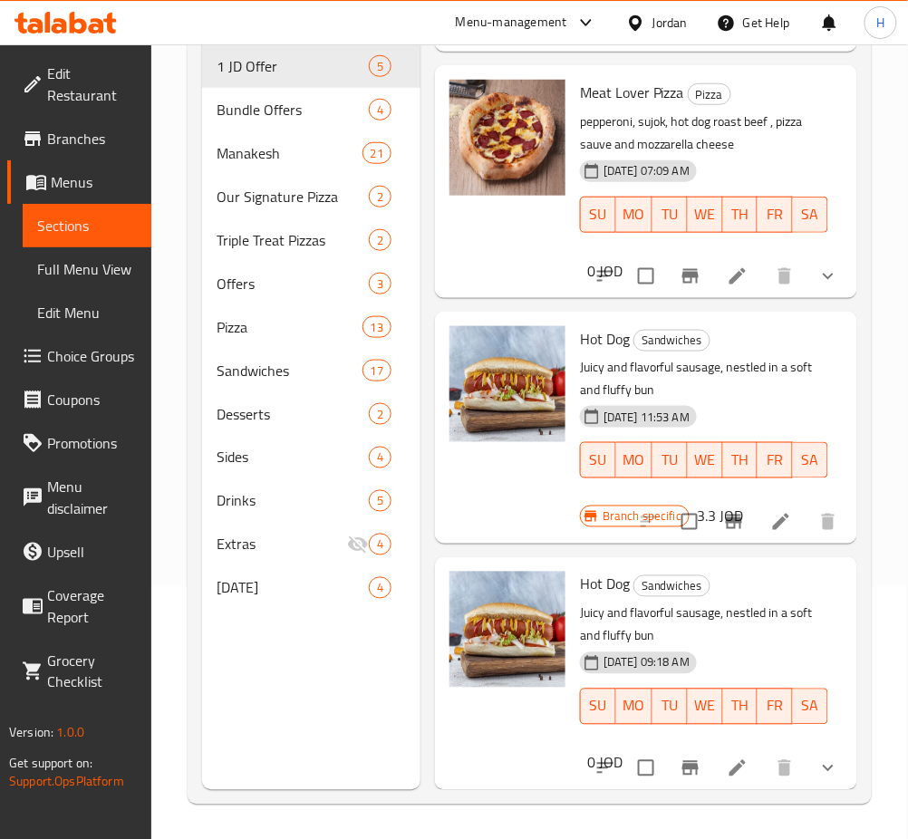
scroll to position [254, 0]
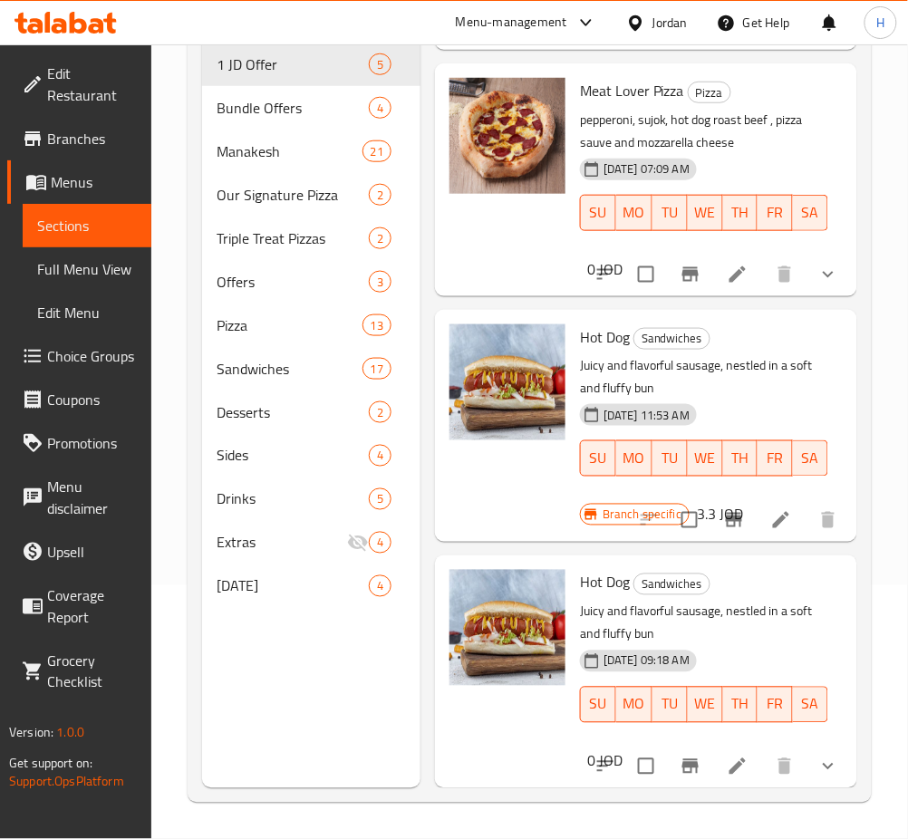
type input "hot dog"
click at [726, 513] on icon "Branch-specific-item" at bounding box center [734, 520] width 16 height 14
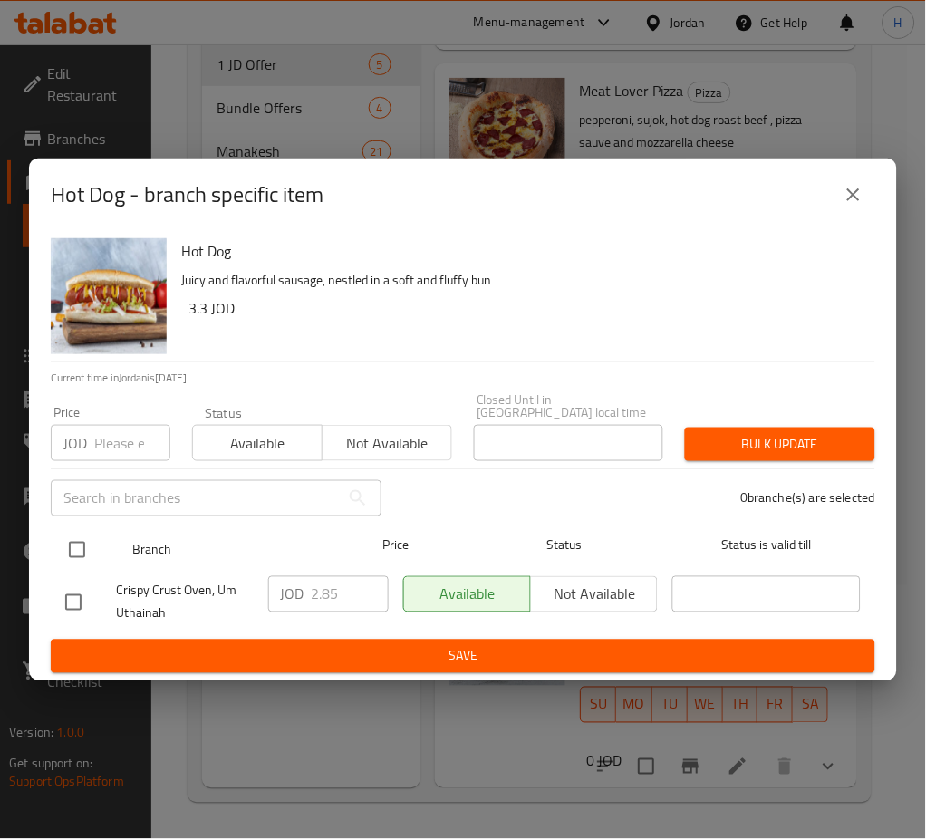
click at [79, 538] on input "checkbox" at bounding box center [77, 550] width 38 height 38
checkbox input "true"
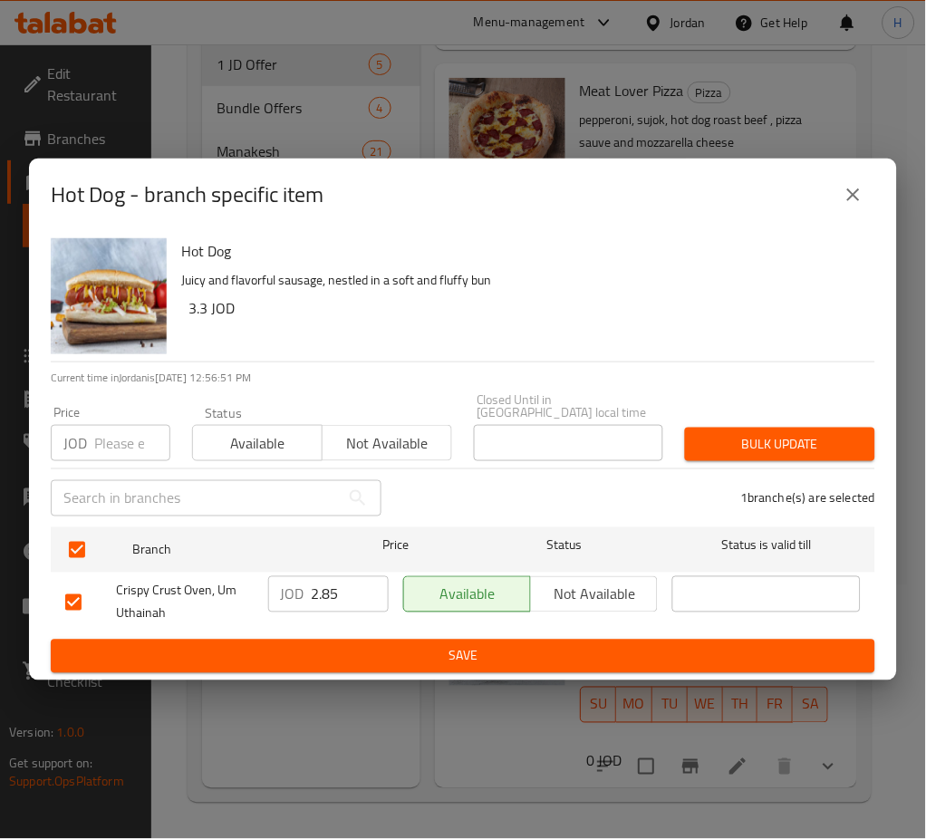
click at [345, 592] on input "2.85" at bounding box center [350, 594] width 77 height 36
paste input "3.3"
type input "3.3"
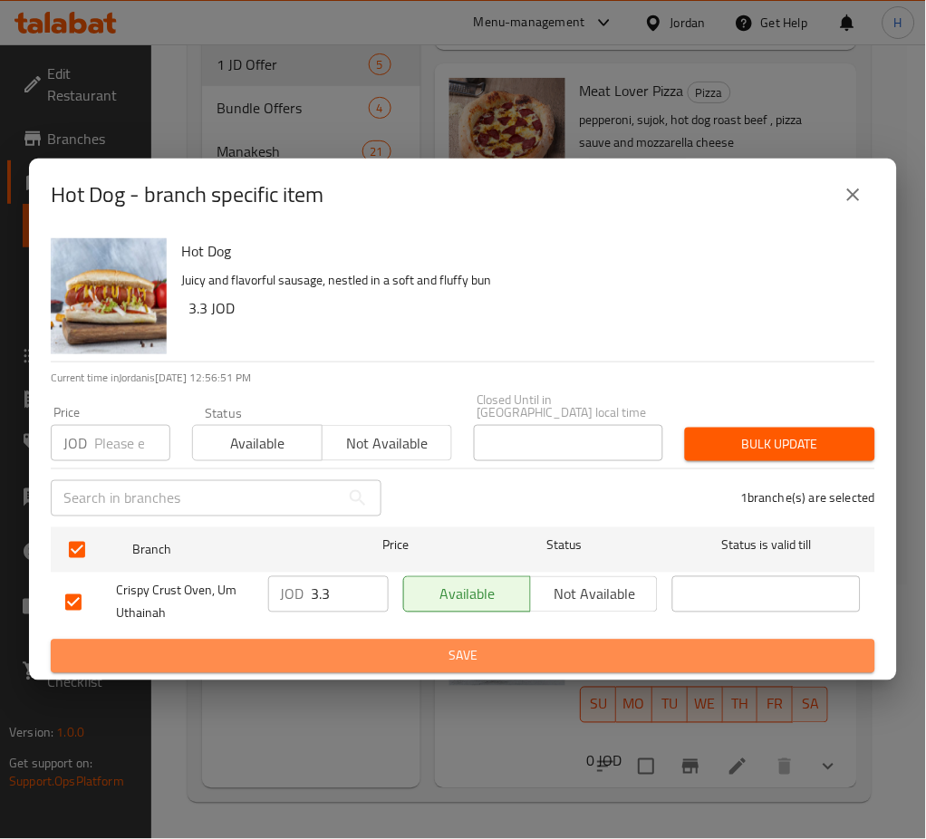
click at [371, 653] on span "Save" at bounding box center [462, 656] width 795 height 23
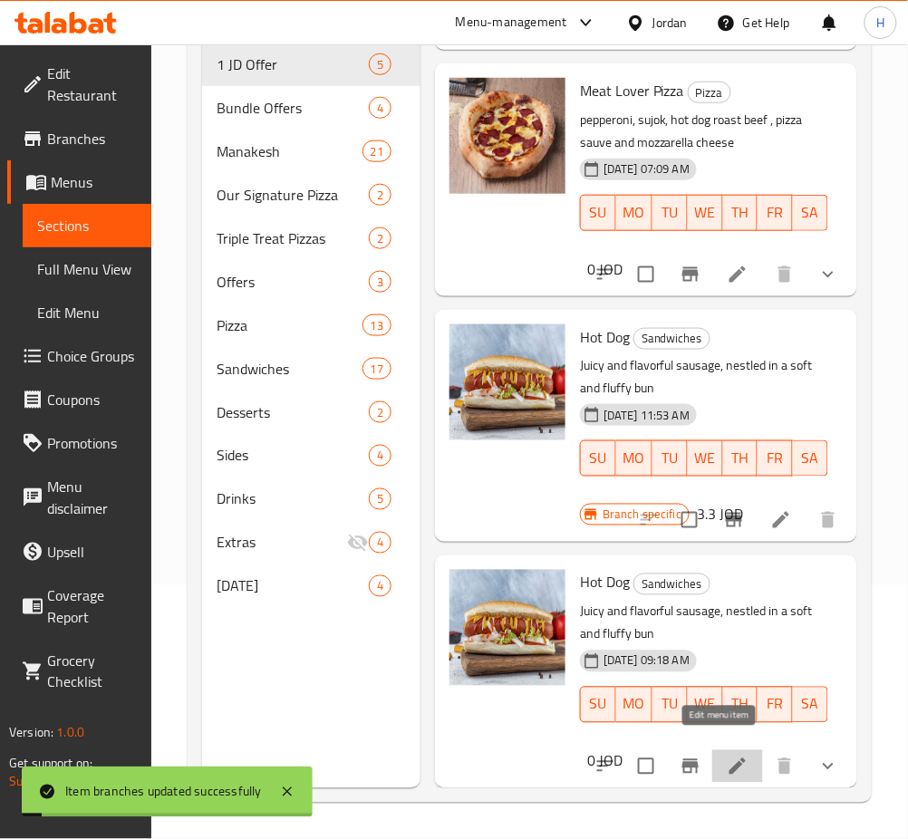
drag, startPoint x: 715, startPoint y: 747, endPoint x: 708, endPoint y: 737, distance: 12.3
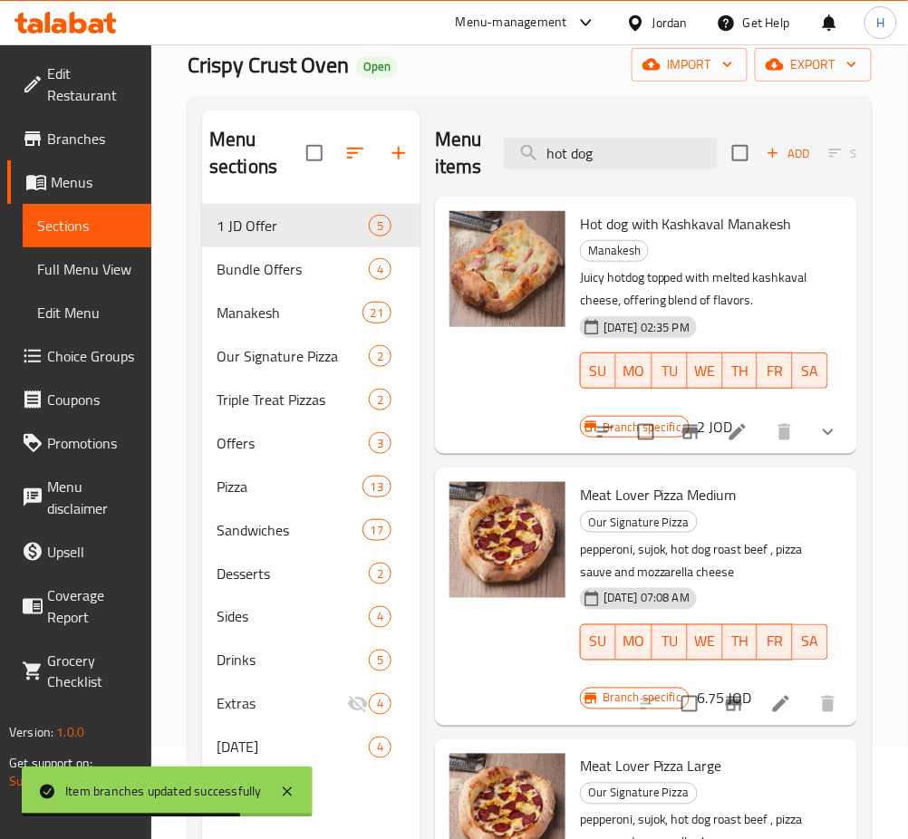
scroll to position [0, 0]
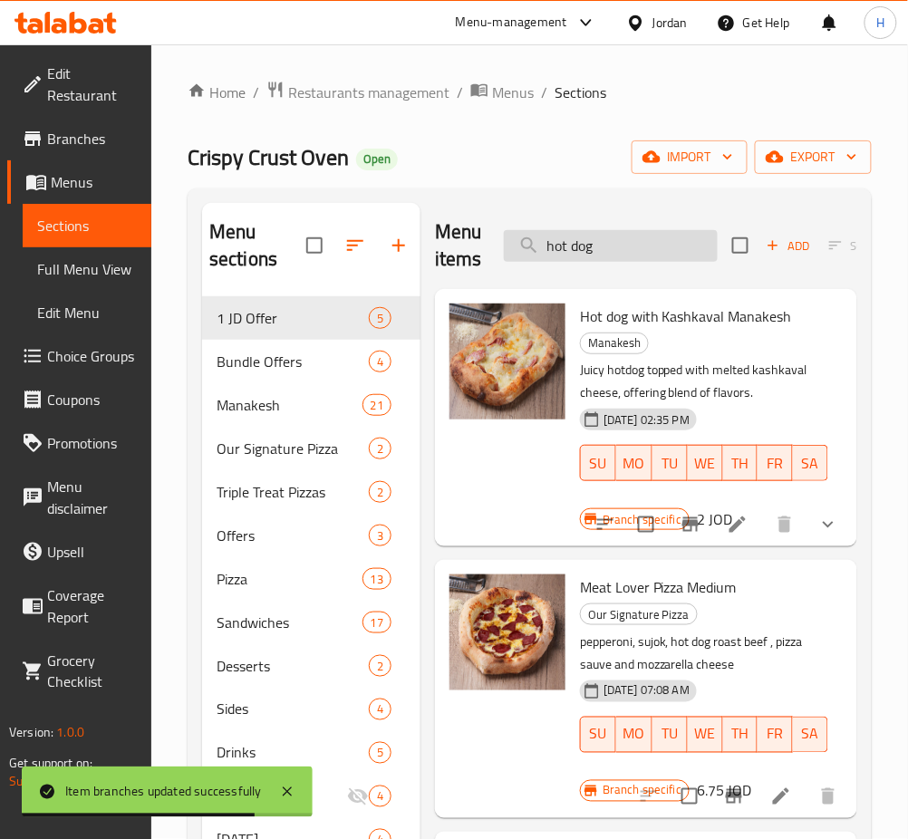
click at [604, 255] on input "hot dog" at bounding box center [611, 246] width 214 height 32
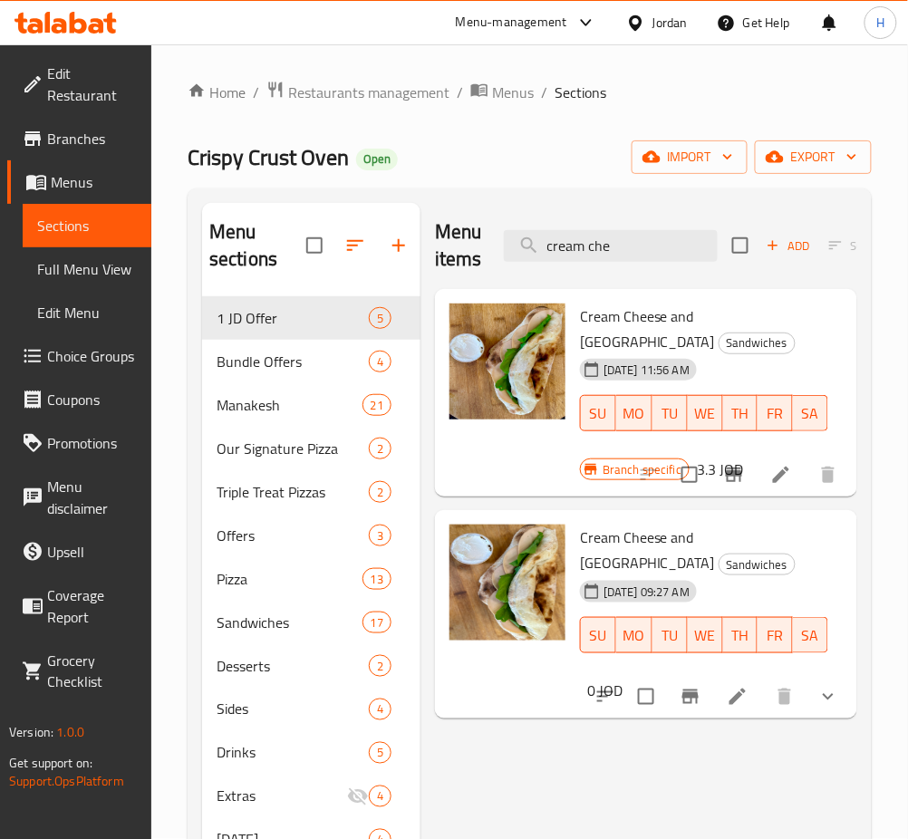
type input "cream che"
click at [739, 464] on icon "Branch-specific-item" at bounding box center [734, 475] width 22 height 22
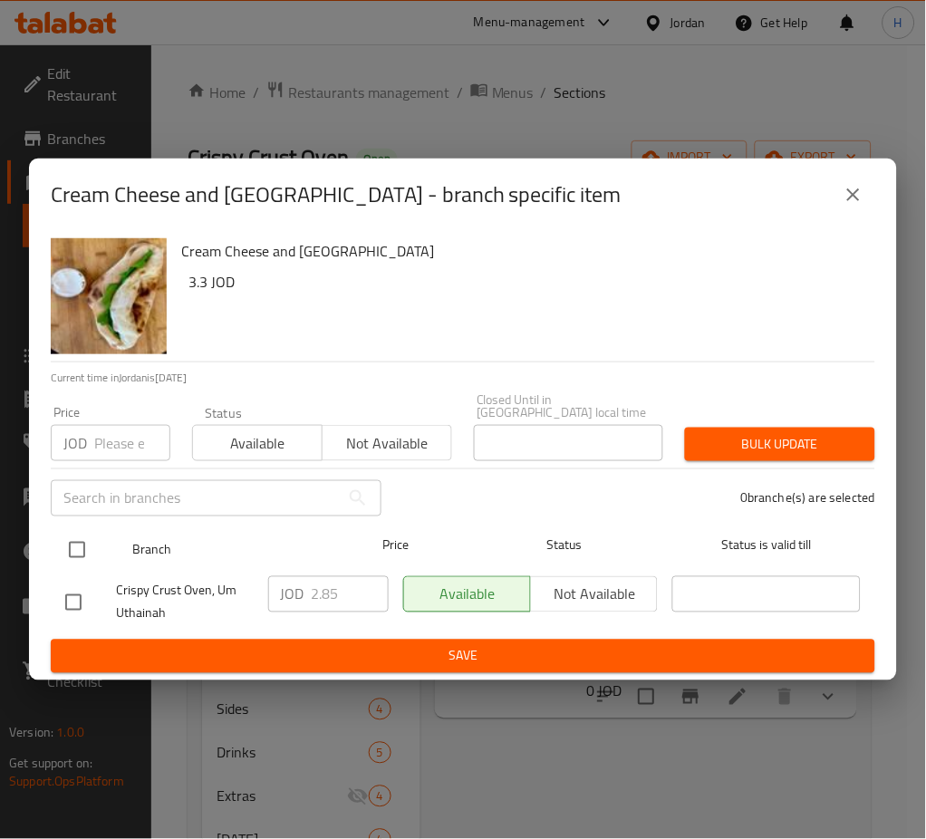
click at [91, 544] on input "checkbox" at bounding box center [77, 550] width 38 height 38
checkbox input "true"
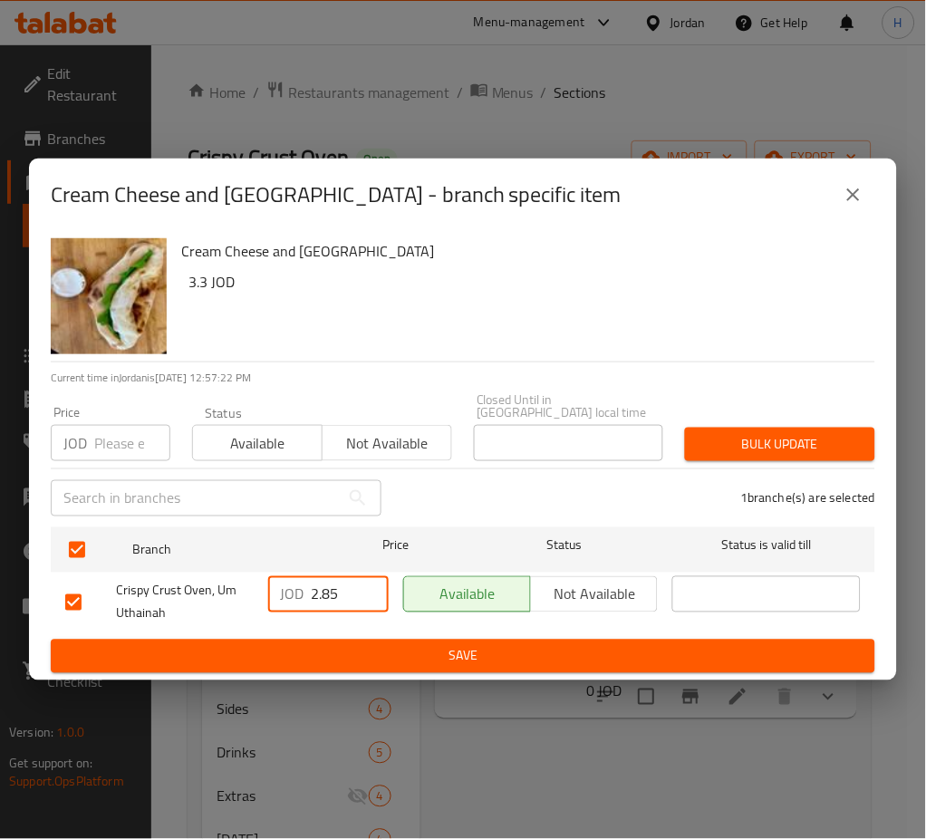
click at [342, 591] on input "2.85" at bounding box center [350, 594] width 77 height 36
paste input "3.3"
type input "3.3"
drag, startPoint x: 359, startPoint y: 641, endPoint x: 596, endPoint y: 729, distance: 253.1
click at [360, 645] on span "Save" at bounding box center [462, 656] width 795 height 23
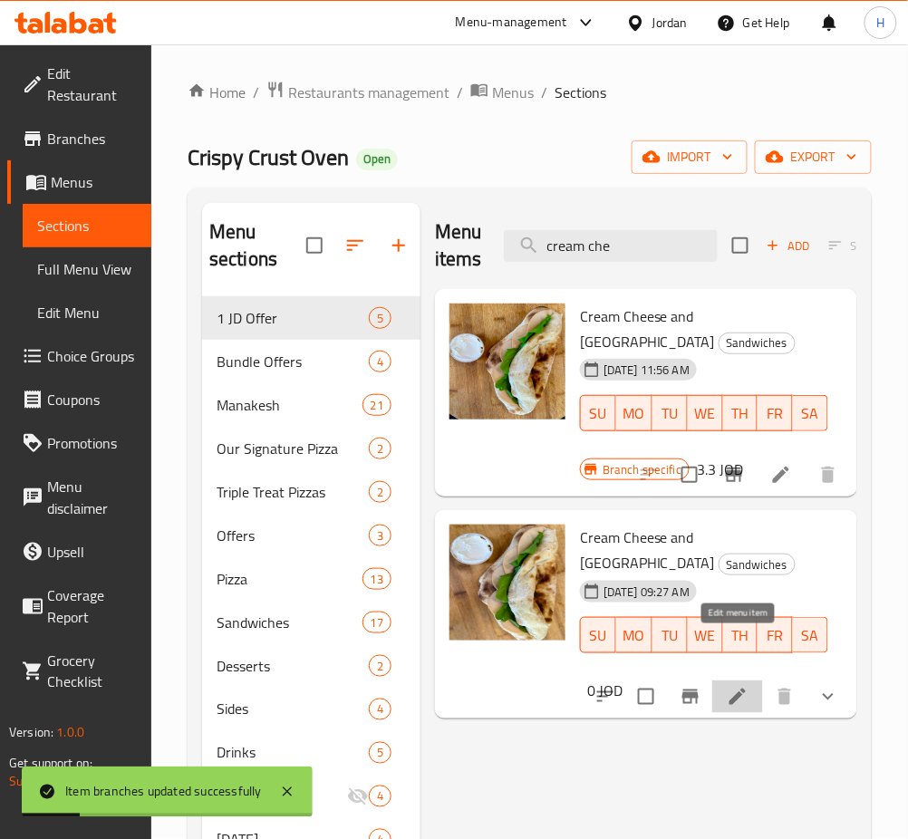
drag, startPoint x: 737, startPoint y: 651, endPoint x: 426, endPoint y: 6, distance: 715.9
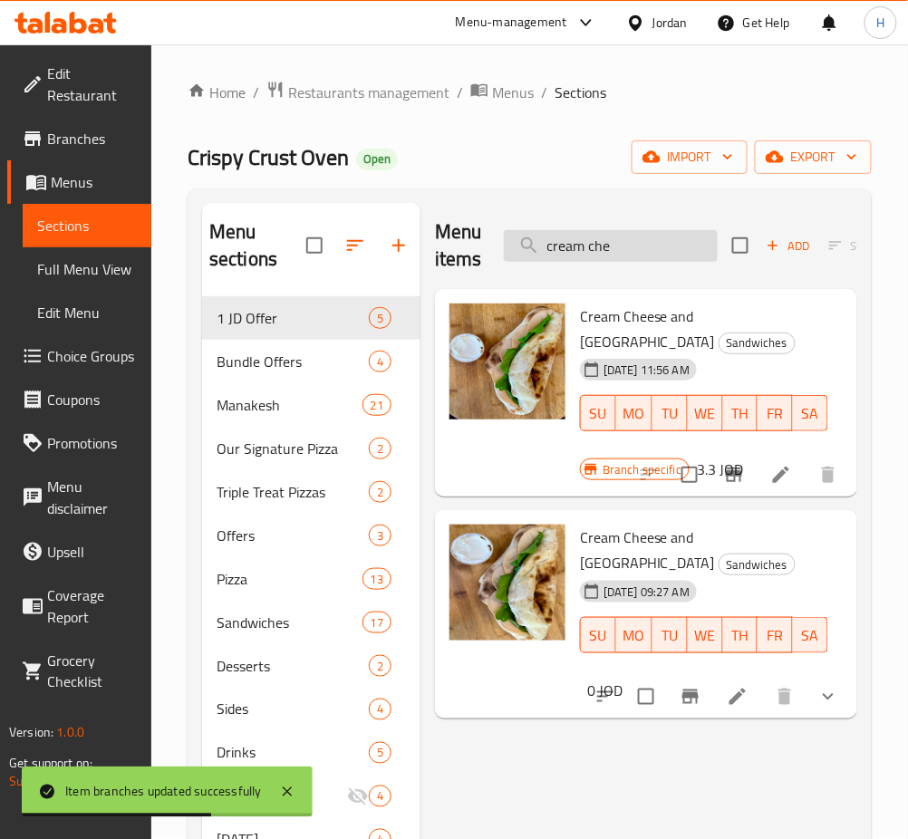
click at [575, 243] on input "cream che" at bounding box center [611, 246] width 214 height 32
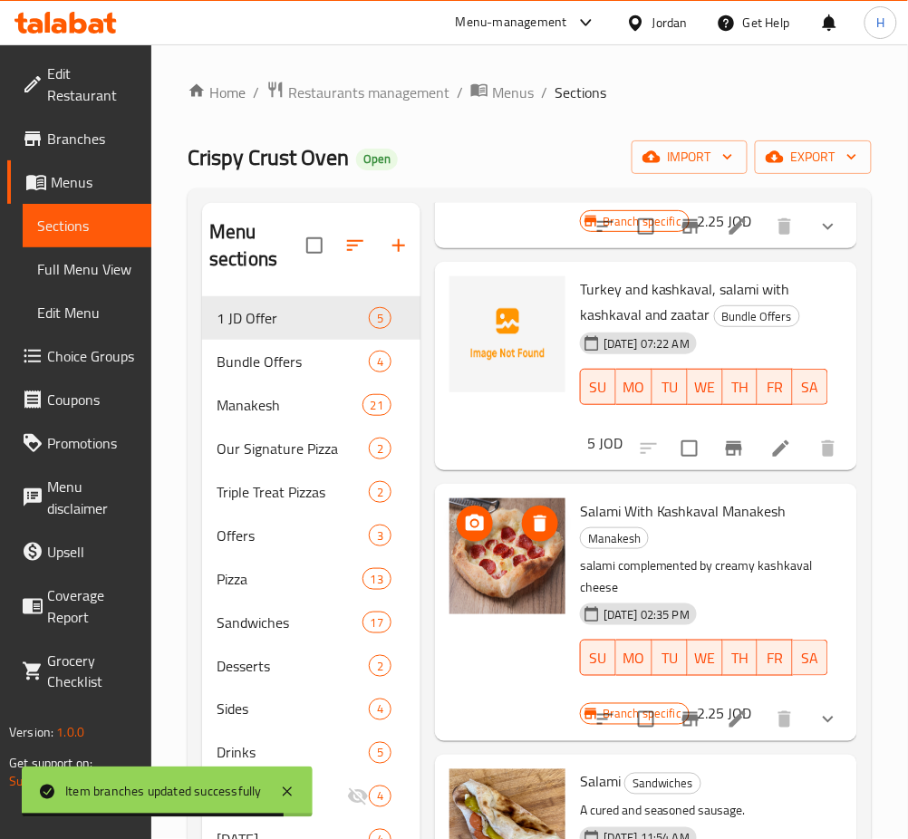
scroll to position [435, 0]
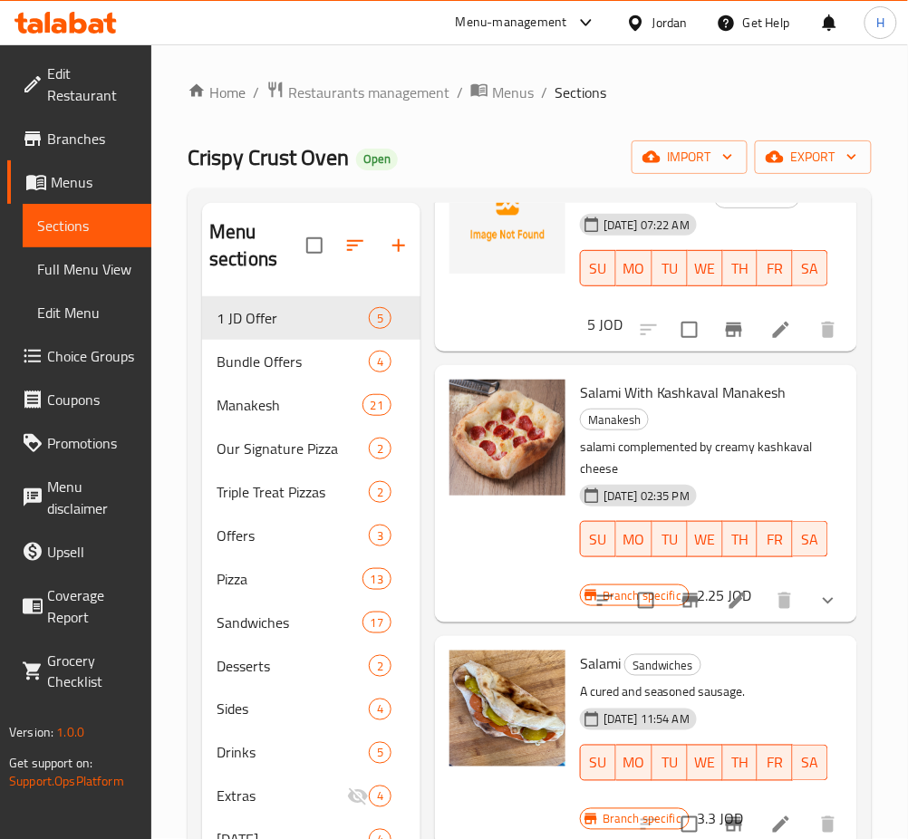
type input "salami"
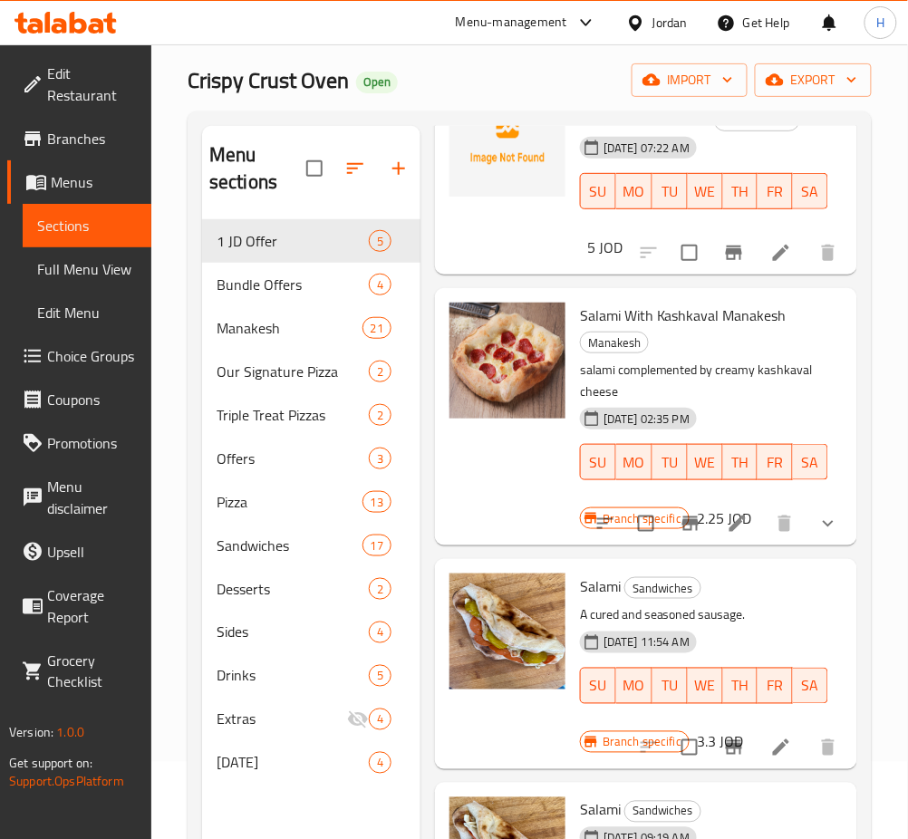
scroll to position [120, 0]
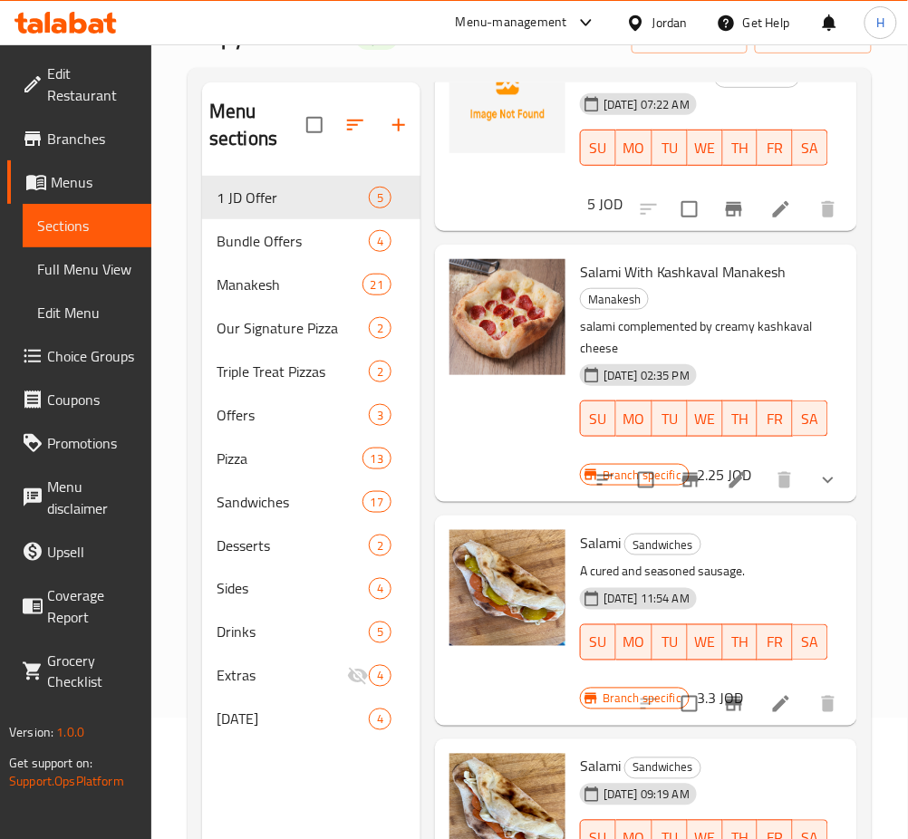
click at [723, 695] on icon "Branch-specific-item" at bounding box center [734, 704] width 22 height 22
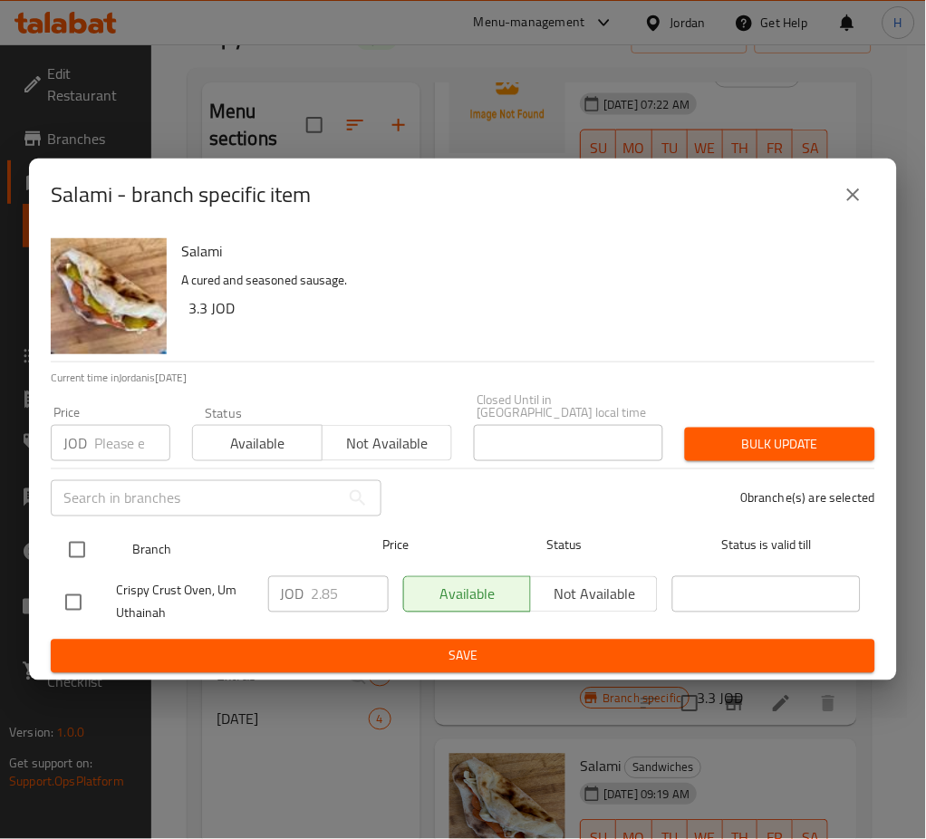
click at [76, 535] on input "checkbox" at bounding box center [77, 550] width 38 height 38
checkbox input "true"
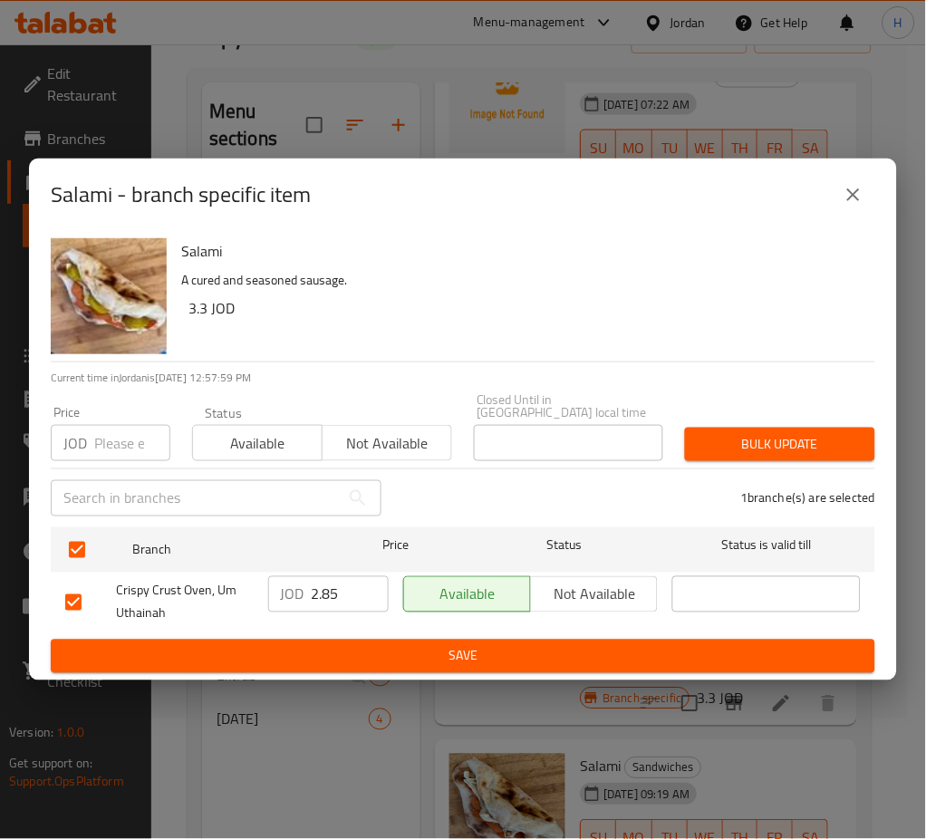
click at [340, 580] on input "2.85" at bounding box center [350, 594] width 77 height 36
paste input "3.3"
type input "3.3"
click at [327, 645] on span "Save" at bounding box center [462, 656] width 795 height 23
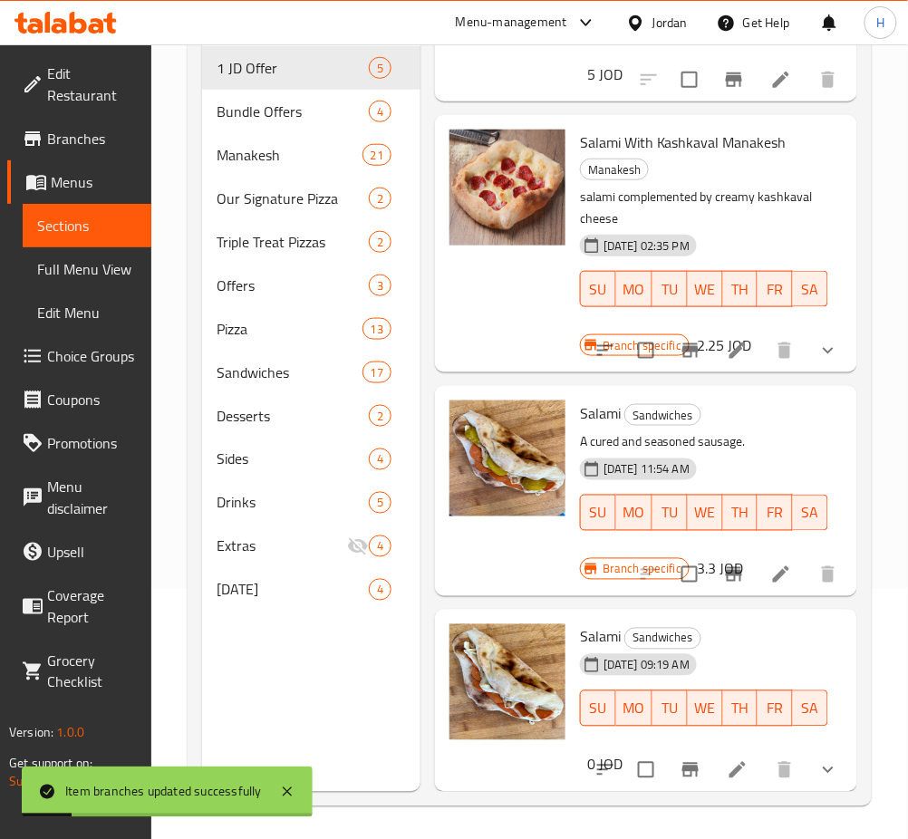
scroll to position [254, 0]
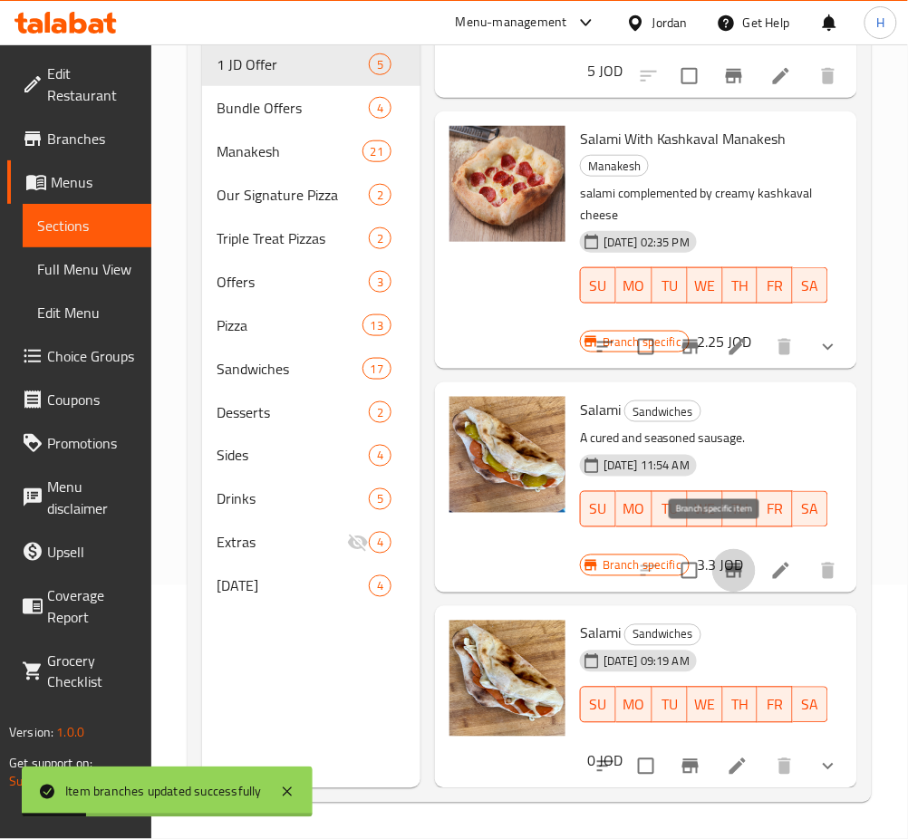
click at [723, 560] on icon "Branch-specific-item" at bounding box center [734, 571] width 22 height 22
drag, startPoint x: 727, startPoint y: 750, endPoint x: 693, endPoint y: 679, distance: 78.2
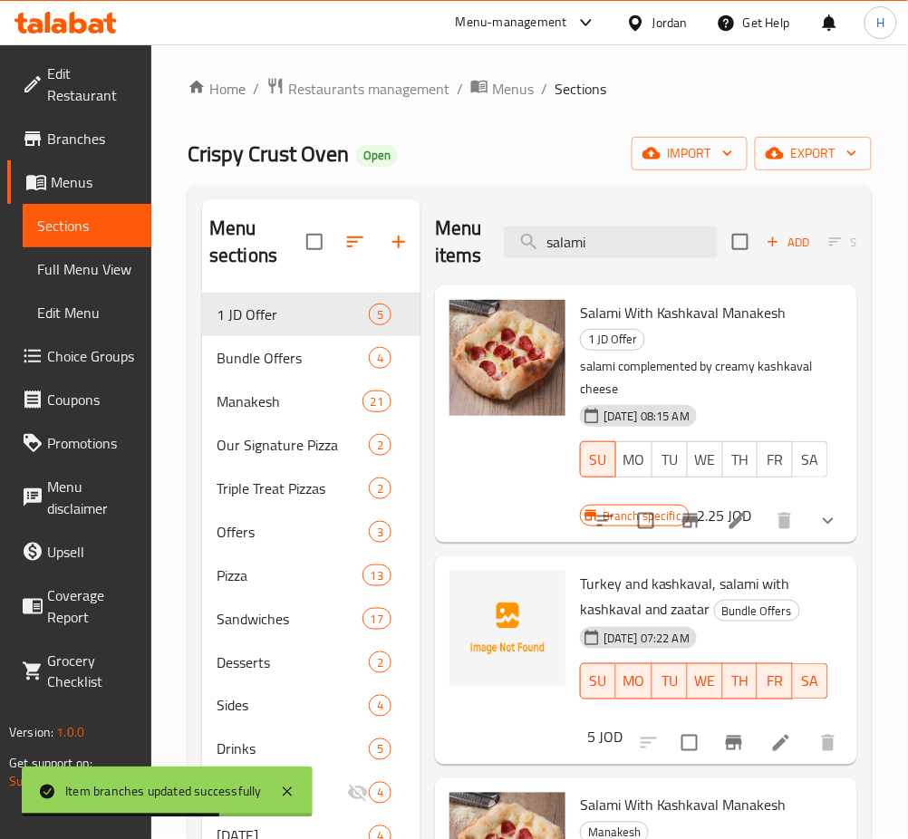
scroll to position [0, 0]
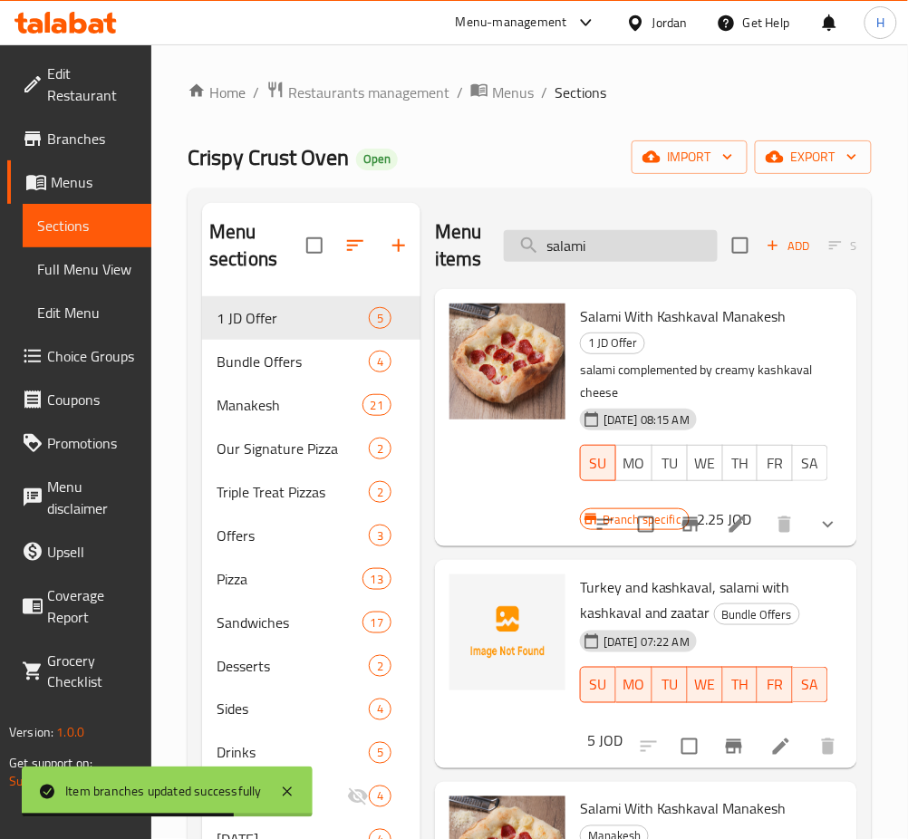
click at [590, 243] on input "salami" at bounding box center [611, 246] width 214 height 32
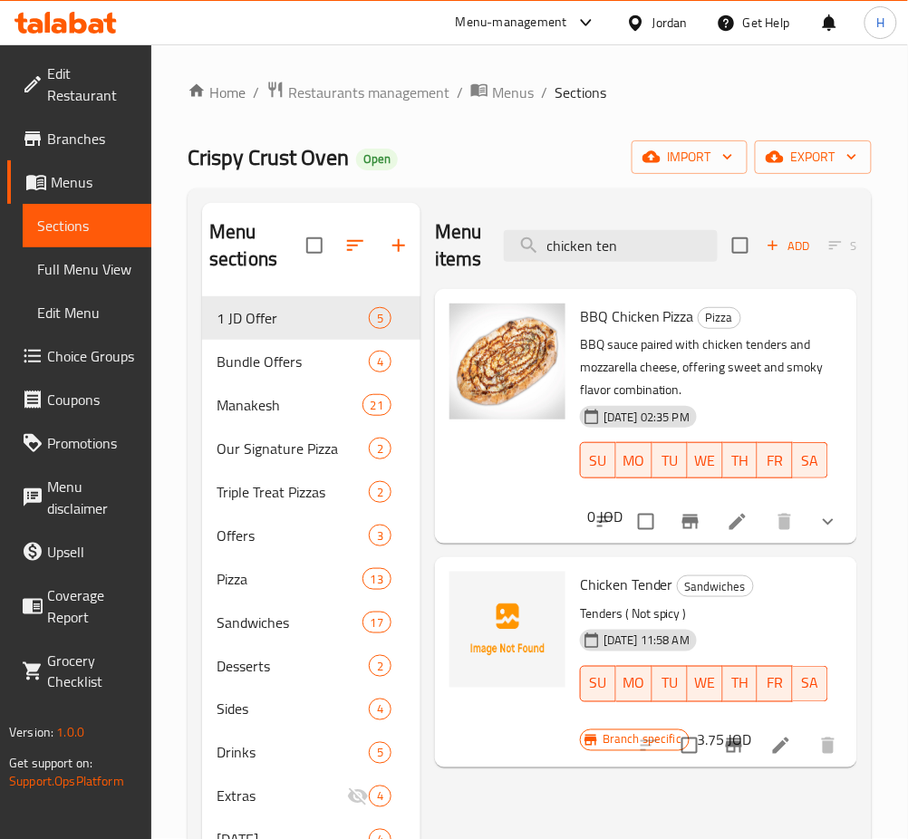
type input "chicken ten"
click at [741, 741] on icon "Branch-specific-item" at bounding box center [734, 746] width 22 height 22
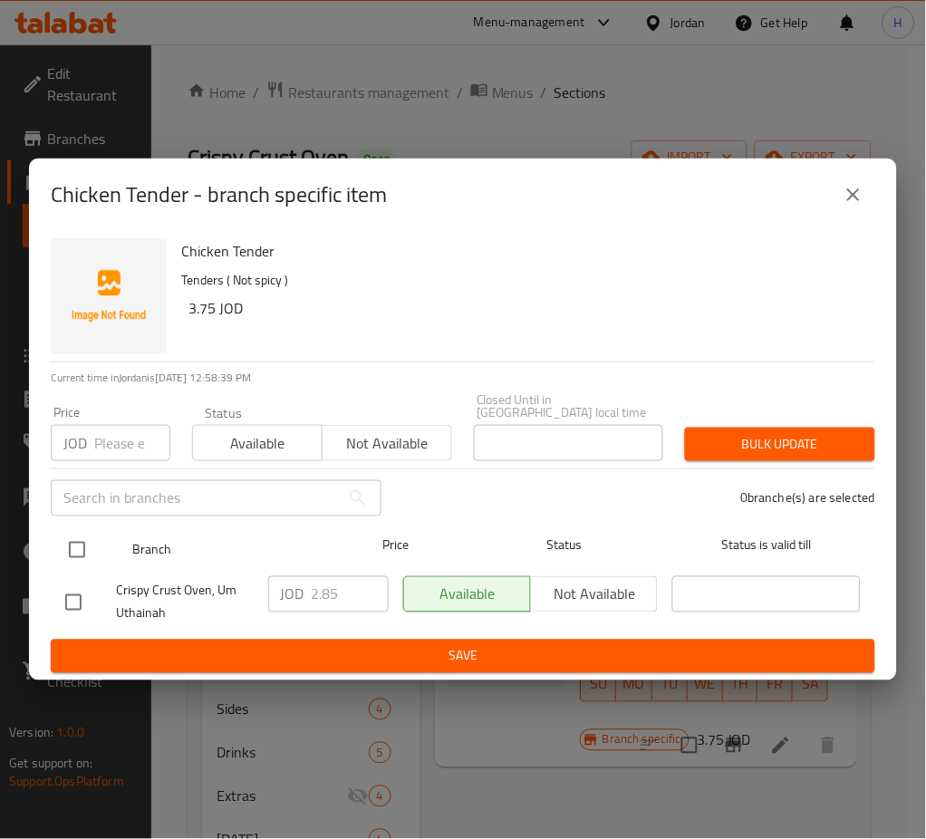
click at [81, 537] on input "checkbox" at bounding box center [77, 550] width 38 height 38
checkbox input "true"
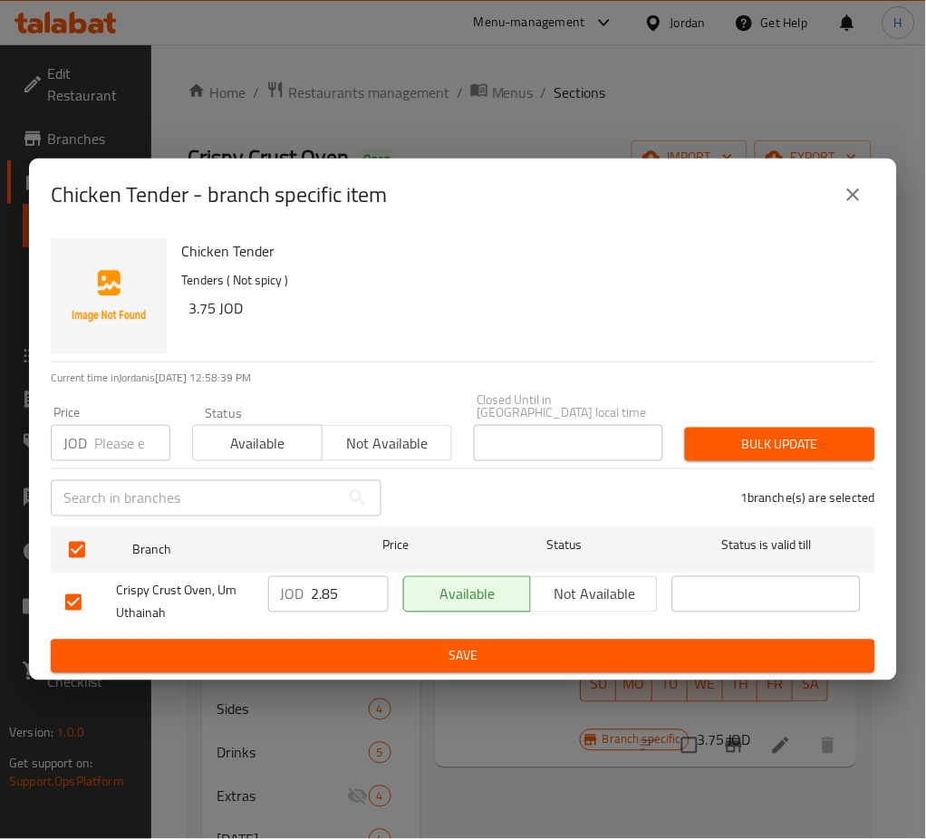
click at [328, 591] on input "2.85" at bounding box center [350, 594] width 77 height 36
paste input "3.7"
type input "3.75"
click at [380, 658] on button "Save" at bounding box center [463, 657] width 824 height 34
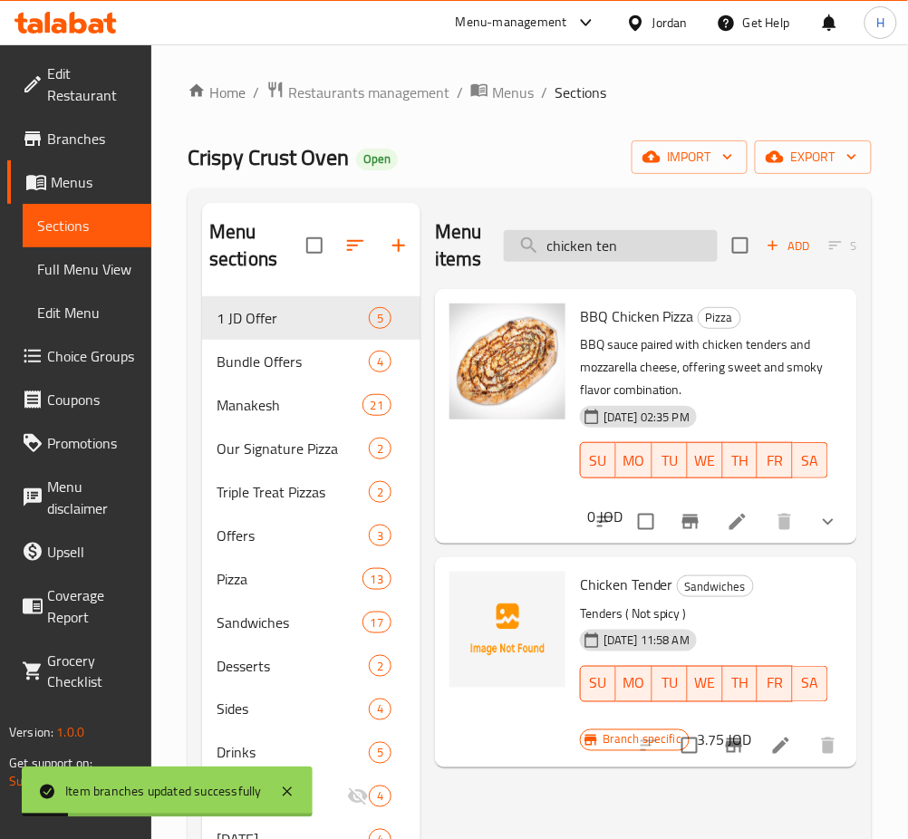
click at [613, 239] on input "chicken ten" at bounding box center [611, 246] width 214 height 32
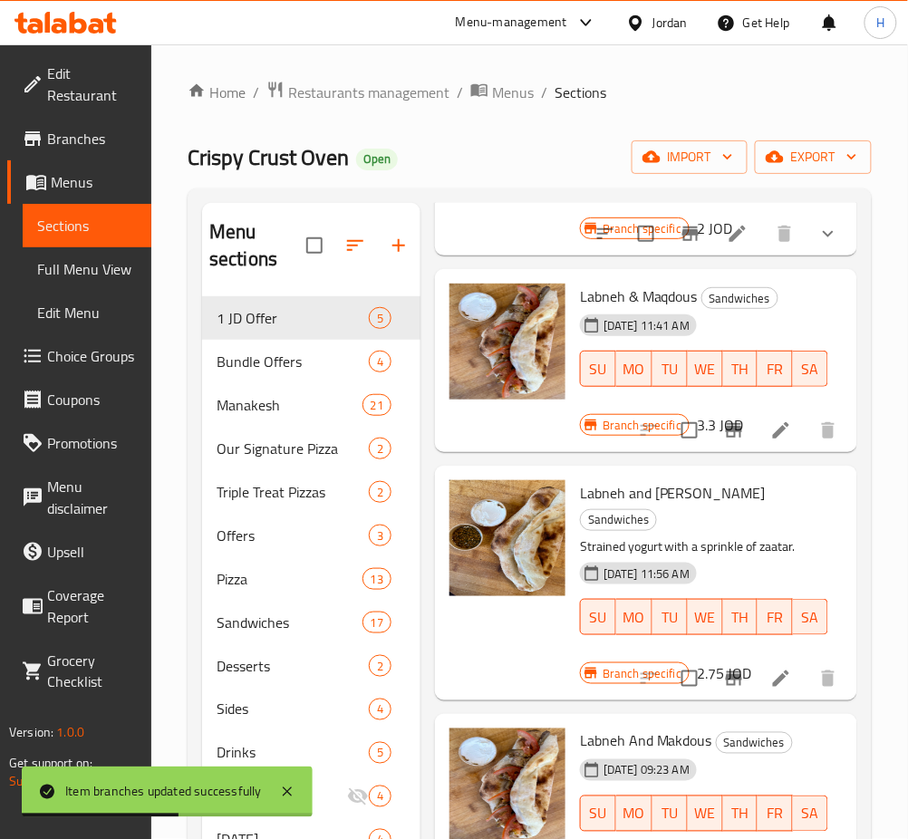
scroll to position [828, 0]
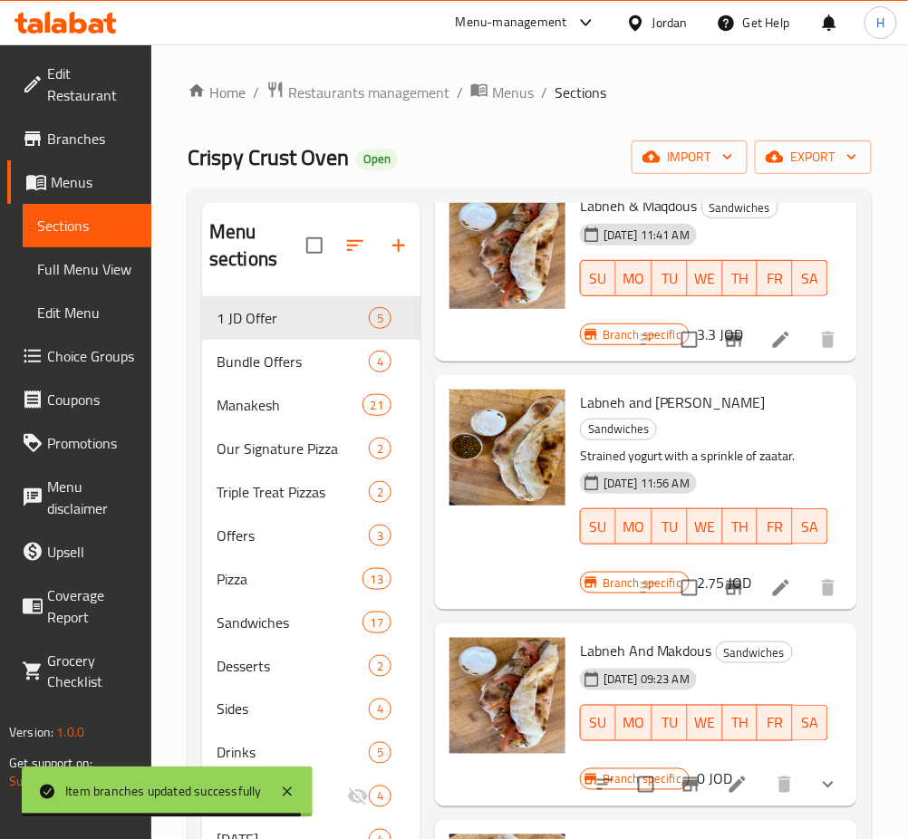
type input "labneh"
click at [726, 347] on icon "Branch-specific-item" at bounding box center [734, 339] width 16 height 14
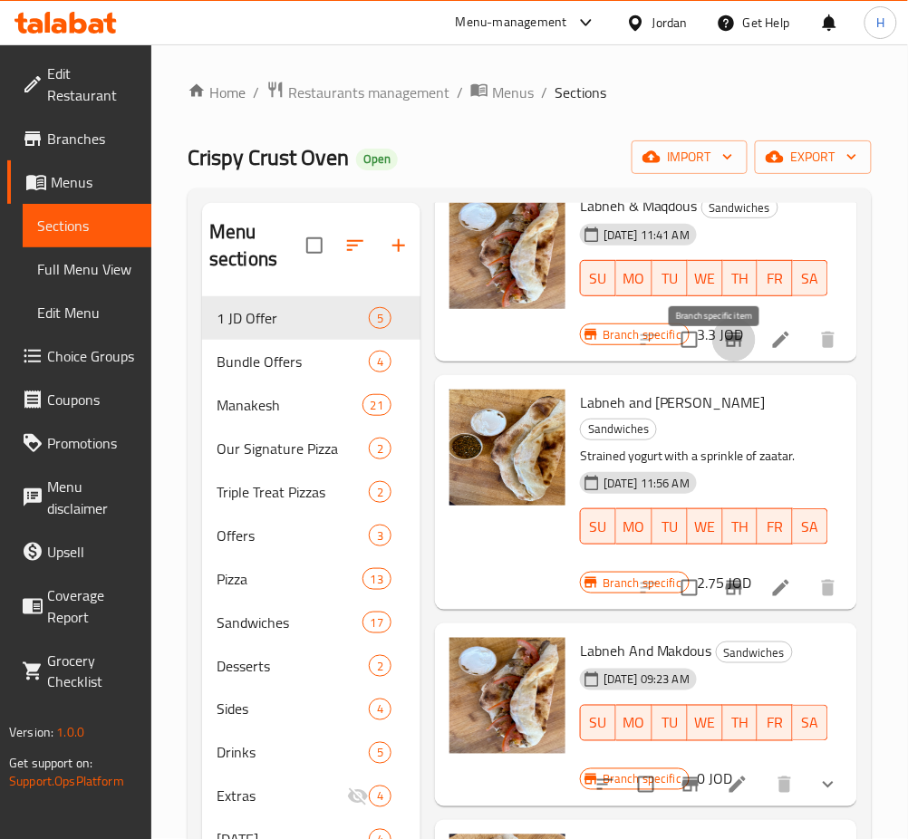
click at [723, 590] on icon "Branch-specific-item" at bounding box center [734, 588] width 22 height 22
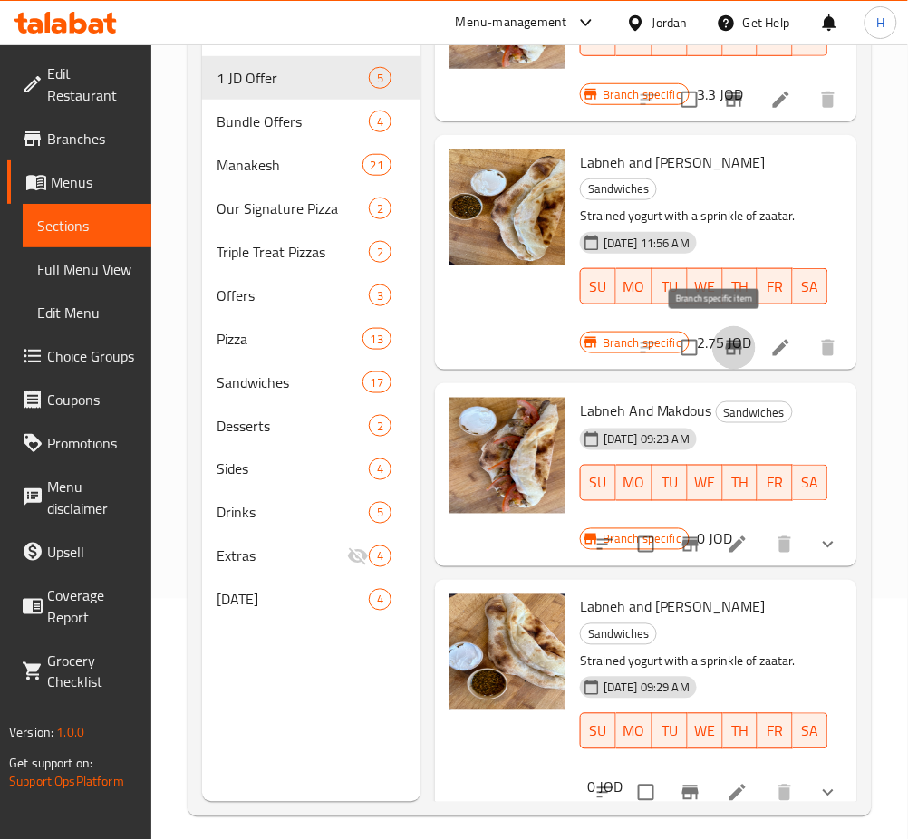
scroll to position [241, 0]
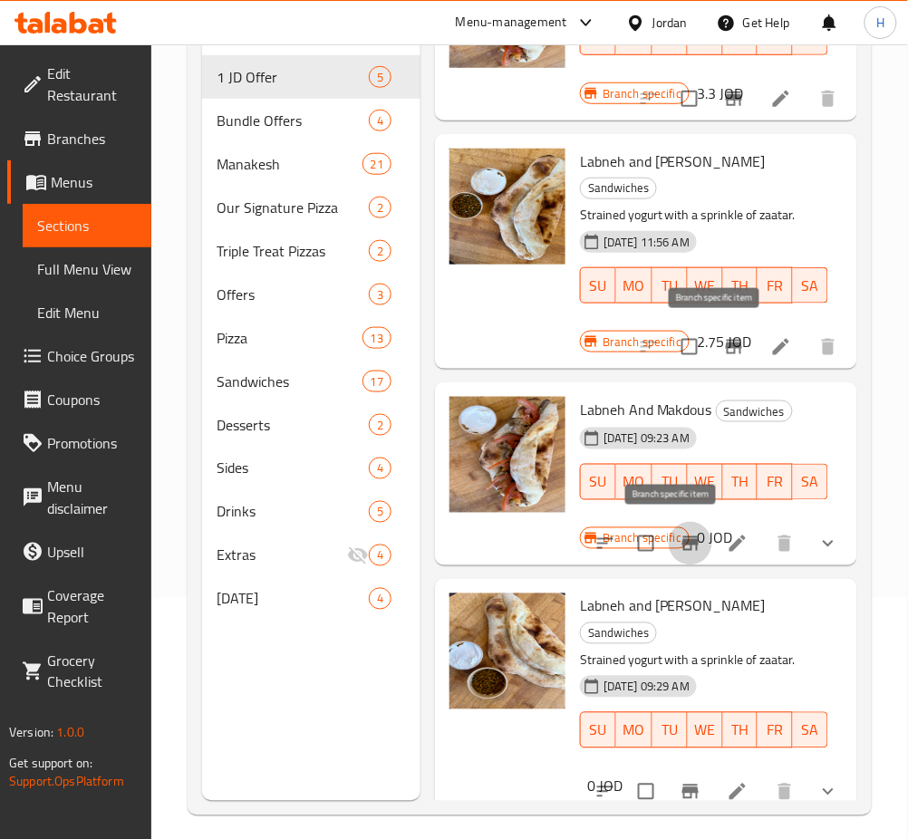
click at [679, 542] on icon "Branch-specific-item" at bounding box center [690, 544] width 22 height 22
click at [817, 538] on icon "show more" at bounding box center [828, 544] width 22 height 22
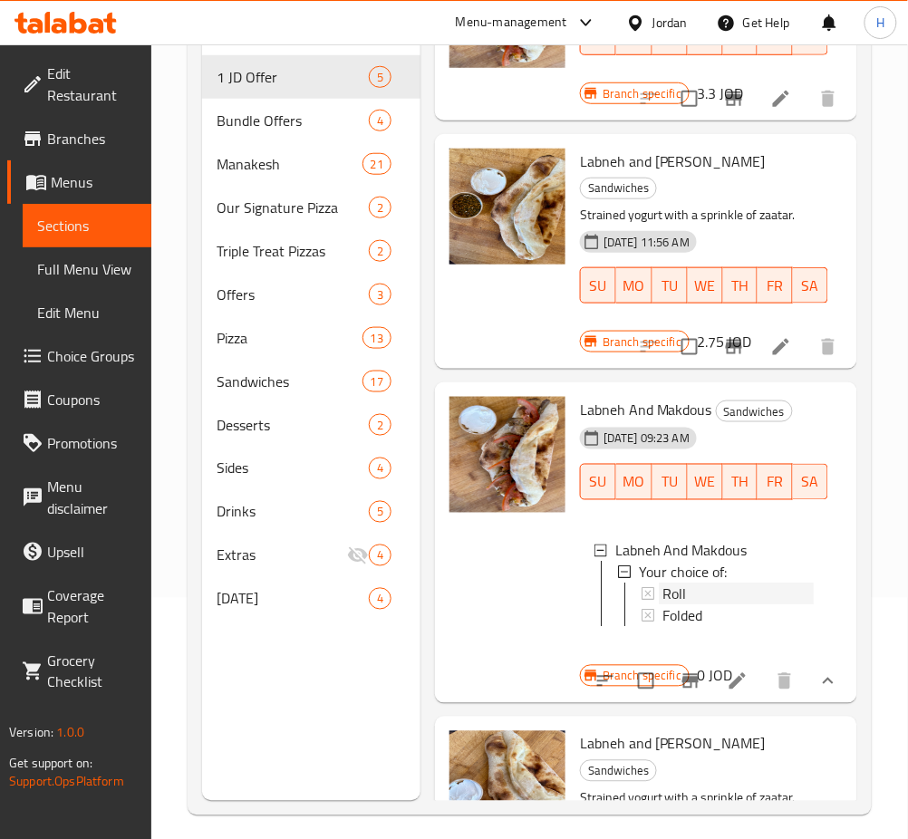
click at [689, 584] on div "Roll" at bounding box center [737, 594] width 151 height 22
click at [731, 606] on div "Folded" at bounding box center [737, 616] width 151 height 22
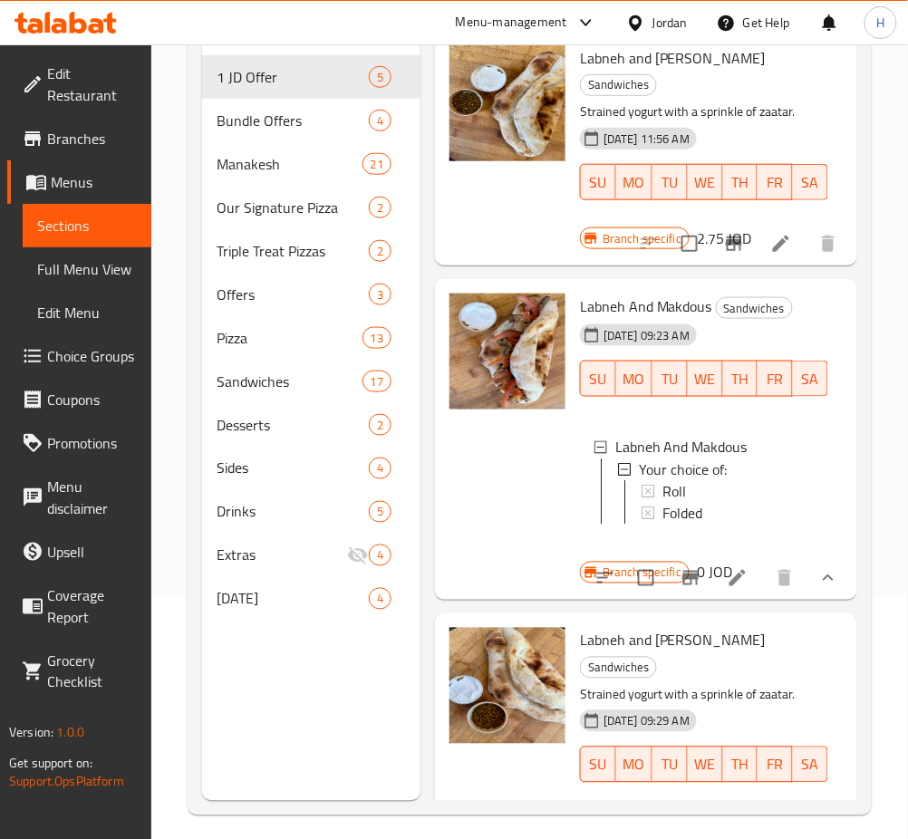
scroll to position [983, 0]
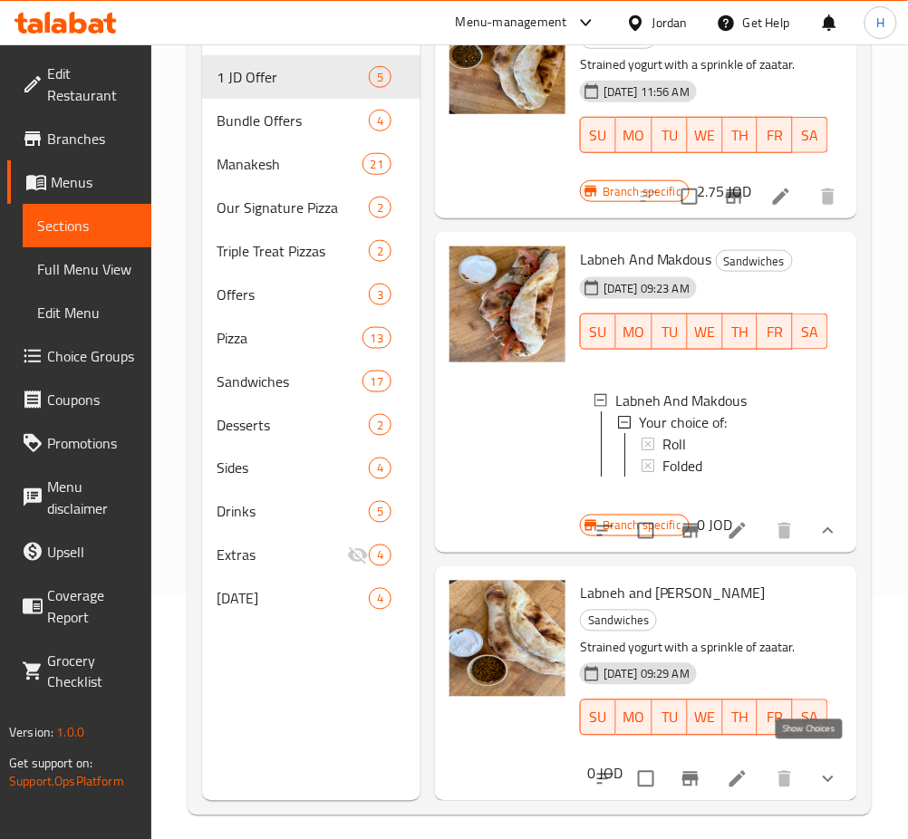
click at [817, 768] on icon "show more" at bounding box center [828, 779] width 22 height 22
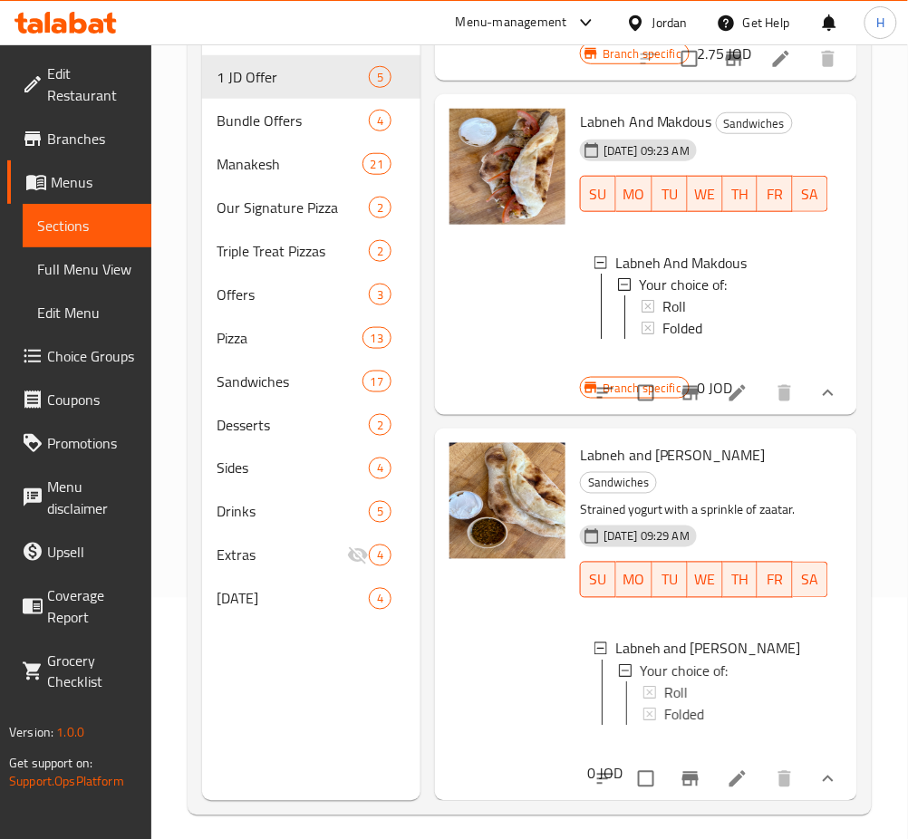
scroll to position [1121, 0]
click at [669, 681] on span "Roll" at bounding box center [674, 692] width 24 height 22
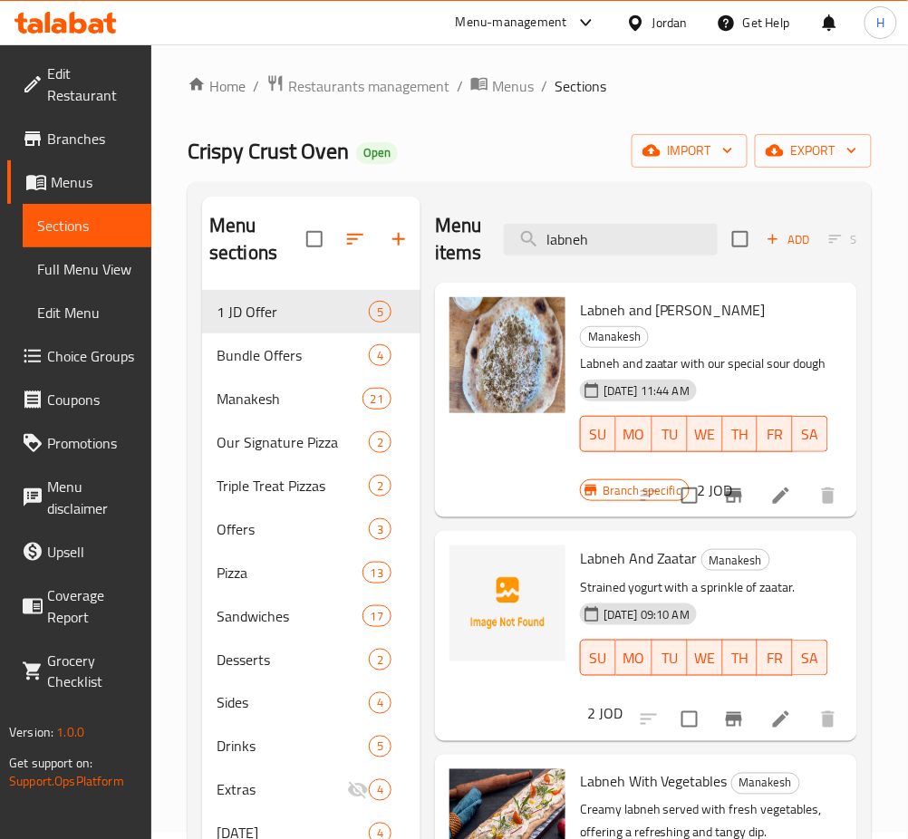
scroll to position [0, 0]
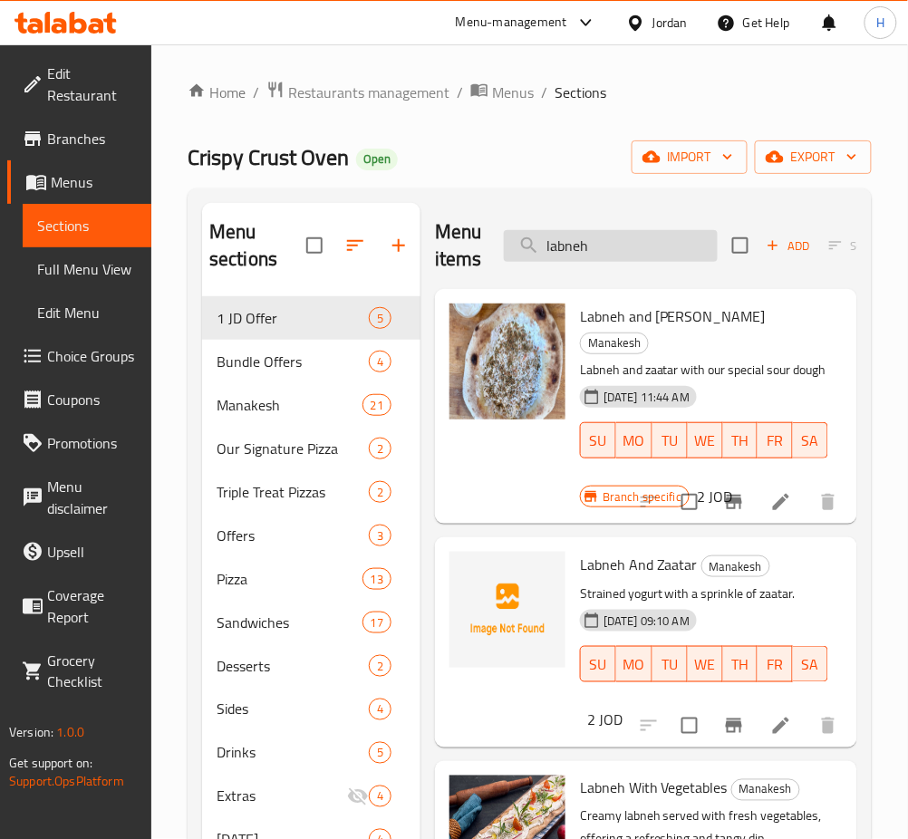
drag, startPoint x: 625, startPoint y: 223, endPoint x: 620, endPoint y: 243, distance: 20.7
click at [623, 229] on div "Menu items labneh Add Sort Manage items" at bounding box center [646, 246] width 422 height 86
click at [620, 243] on input "labneh" at bounding box center [611, 246] width 214 height 32
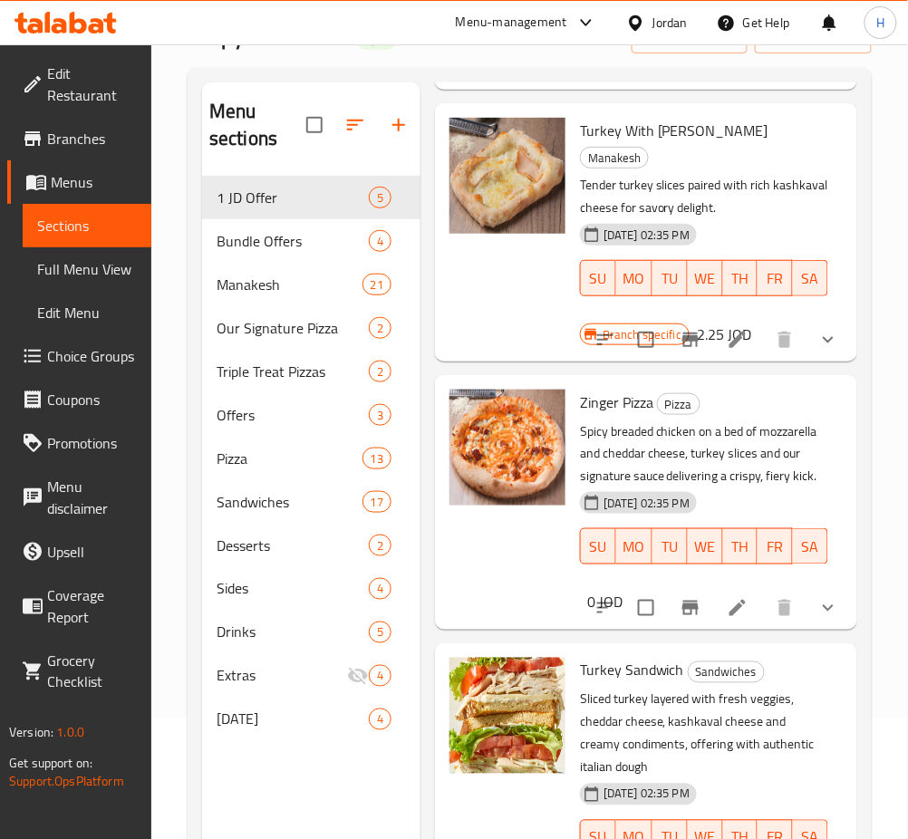
scroll to position [254, 0]
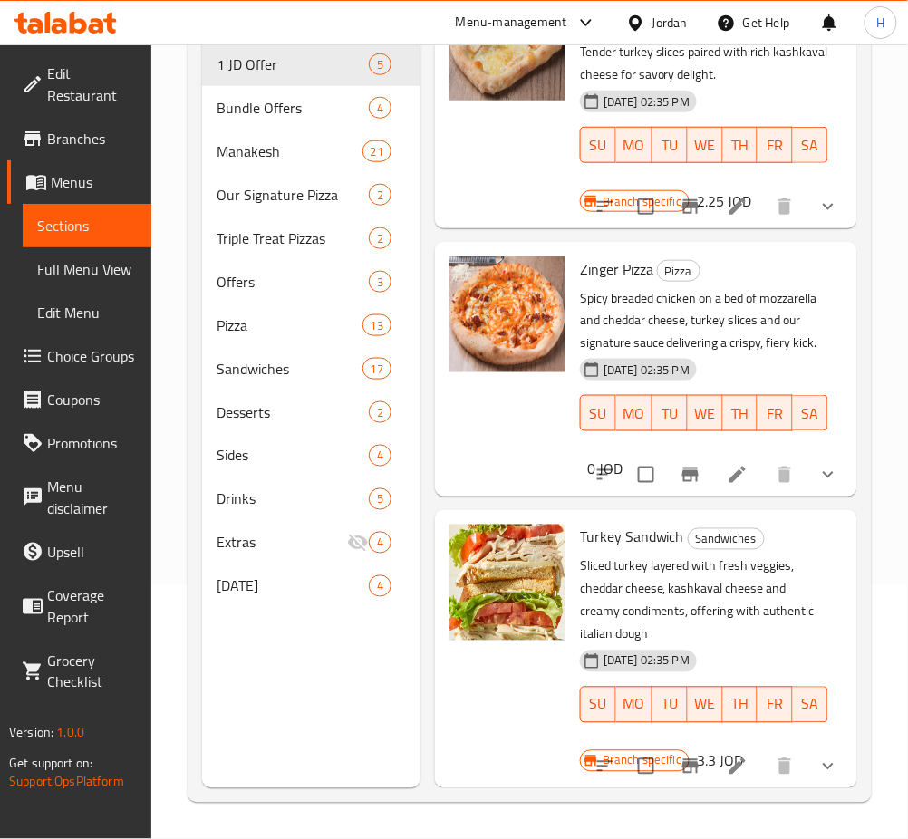
type input "turkey s"
click at [679, 756] on icon "Branch-specific-item" at bounding box center [690, 767] width 22 height 22
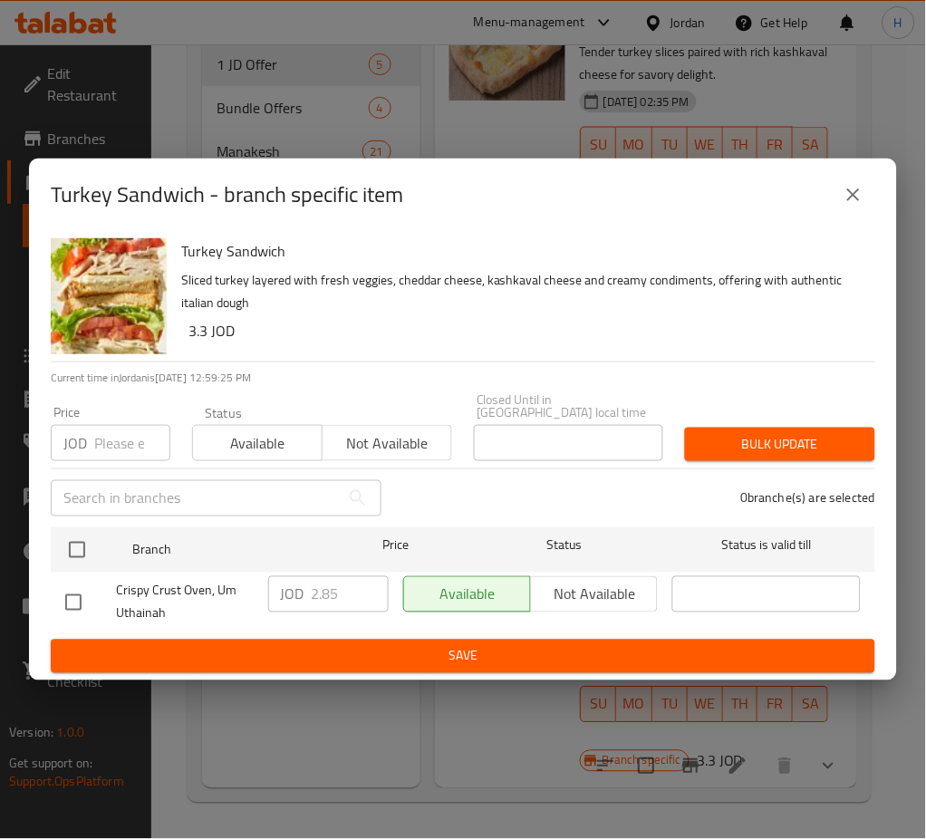
drag, startPoint x: 65, startPoint y: 543, endPoint x: 311, endPoint y: 600, distance: 252.0
click at [65, 543] on input "checkbox" at bounding box center [77, 550] width 38 height 38
checkbox input "true"
click at [335, 598] on input "2.85" at bounding box center [350, 594] width 77 height 36
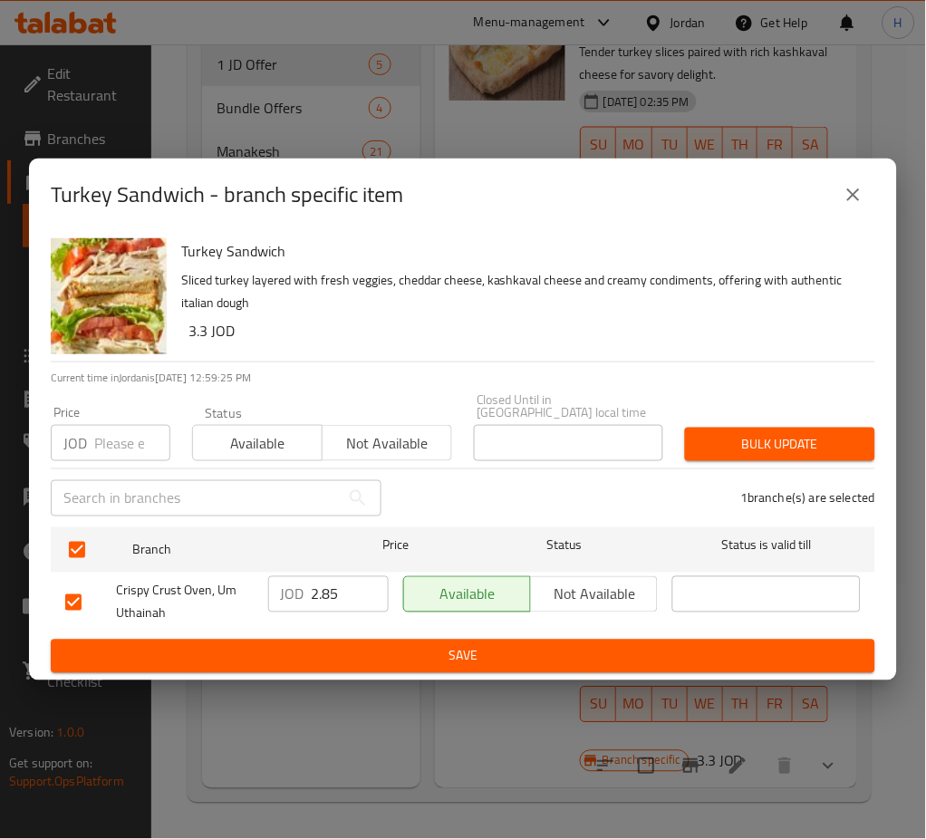
paste input "3.3"
type input "3.3"
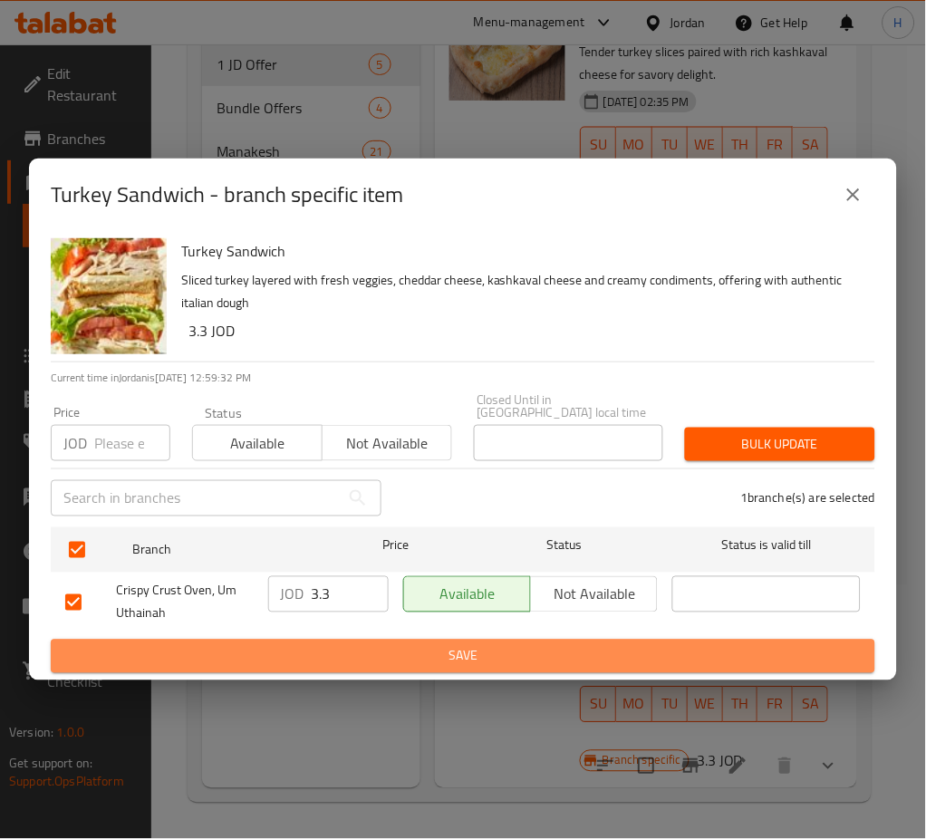
drag, startPoint x: 331, startPoint y: 645, endPoint x: 330, endPoint y: 656, distance: 10.9
click at [332, 645] on span "Save" at bounding box center [462, 656] width 795 height 23
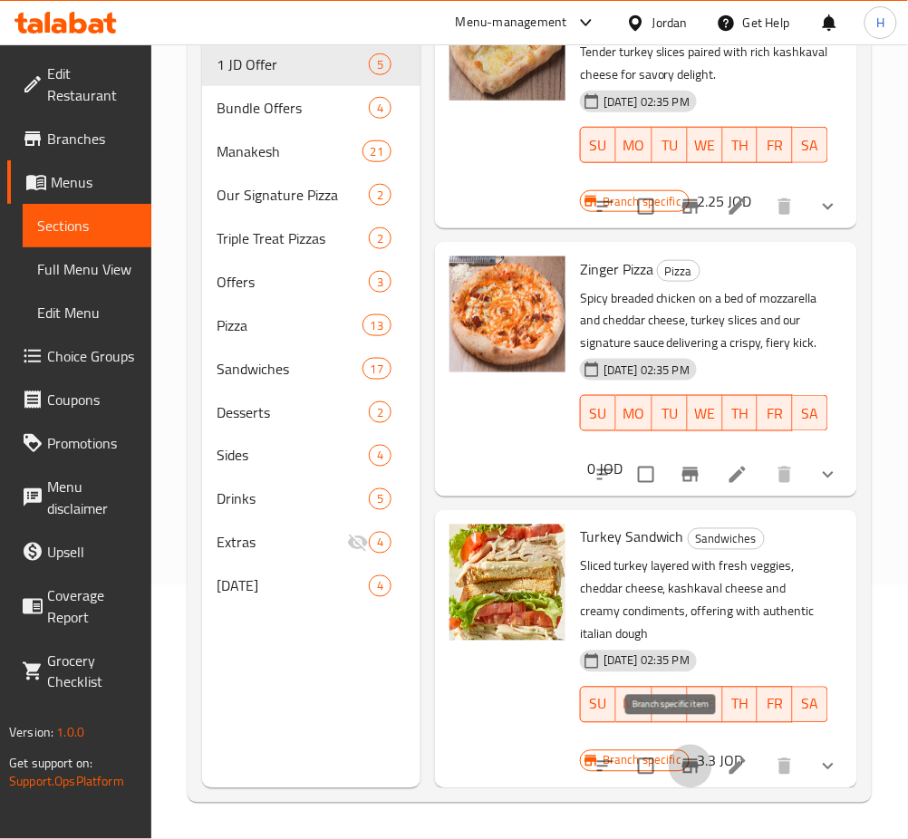
click at [679, 756] on icon "Branch-specific-item" at bounding box center [690, 767] width 22 height 22
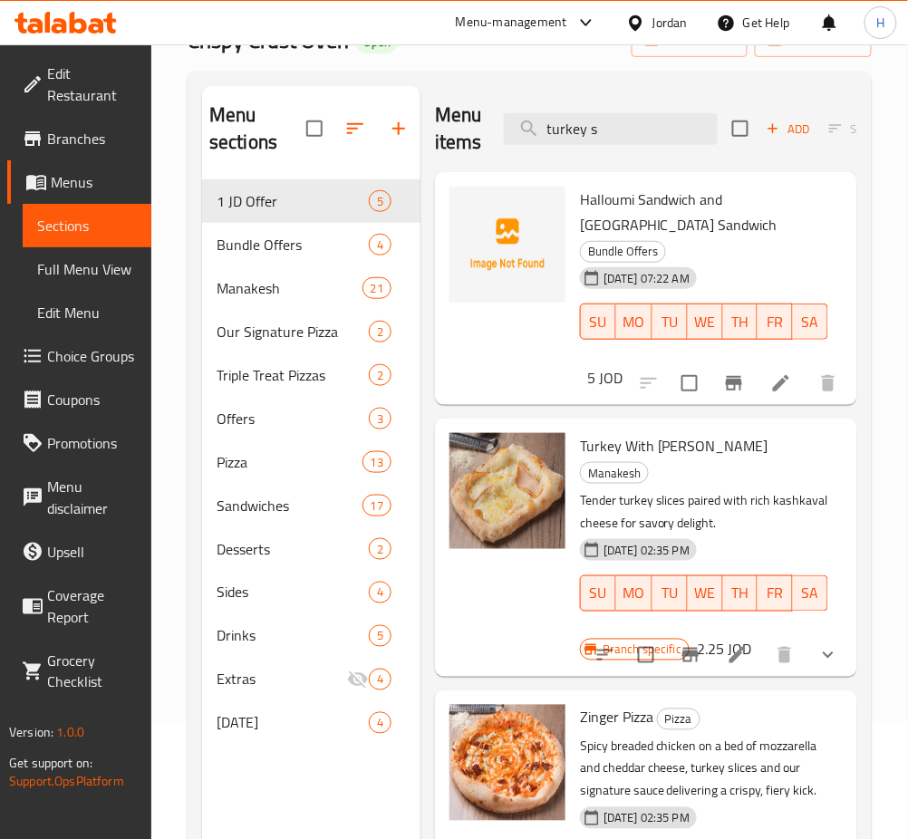
scroll to position [0, 0]
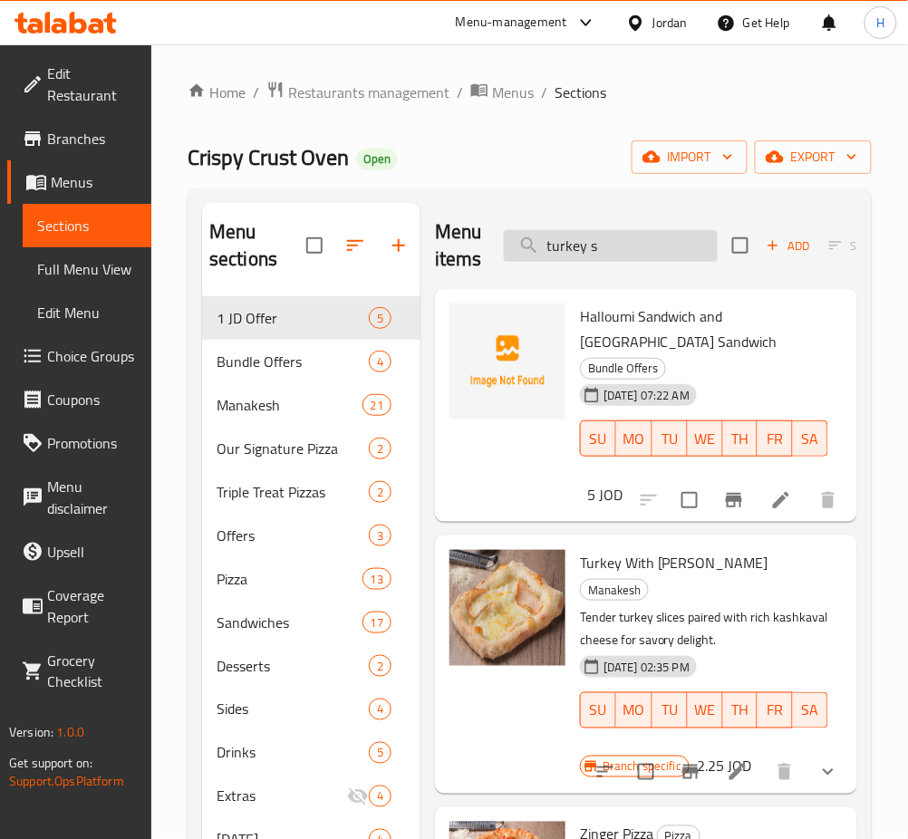
click at [592, 256] on input "turkey s" at bounding box center [611, 246] width 214 height 32
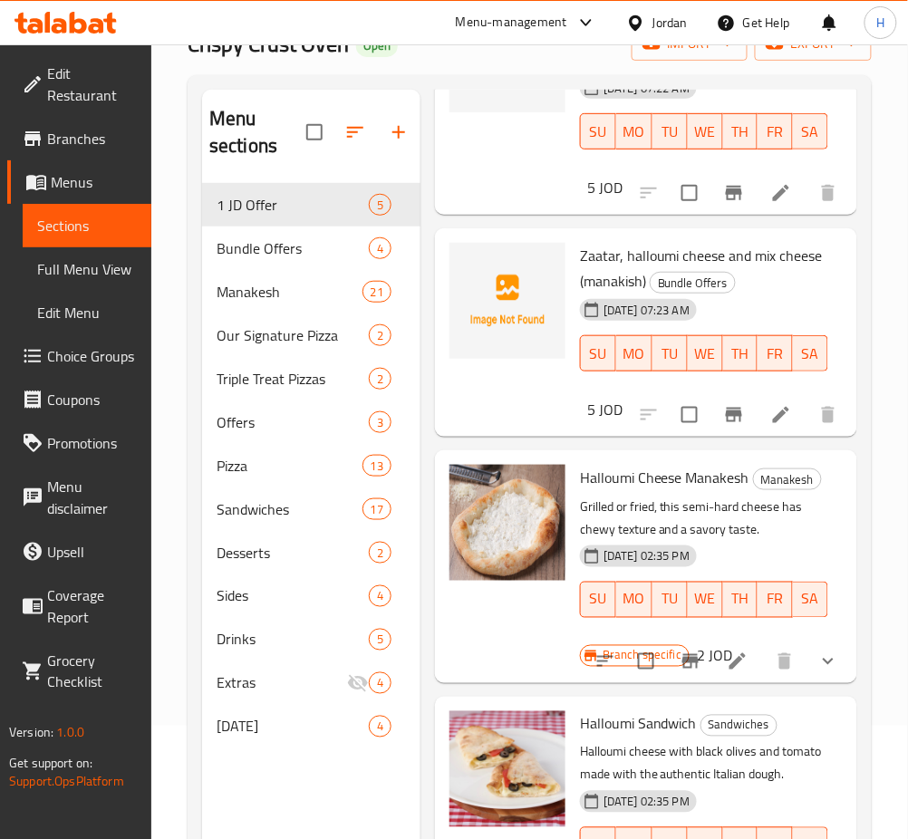
scroll to position [254, 0]
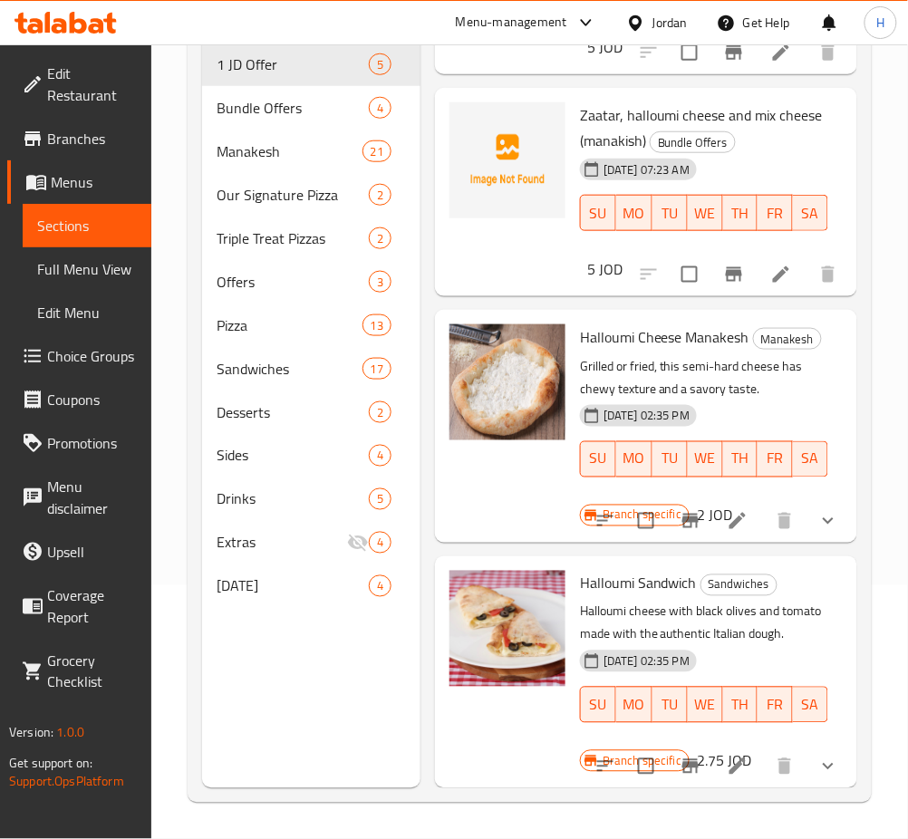
type input "hallou"
click at [682, 759] on icon "Branch-specific-item" at bounding box center [690, 766] width 16 height 14
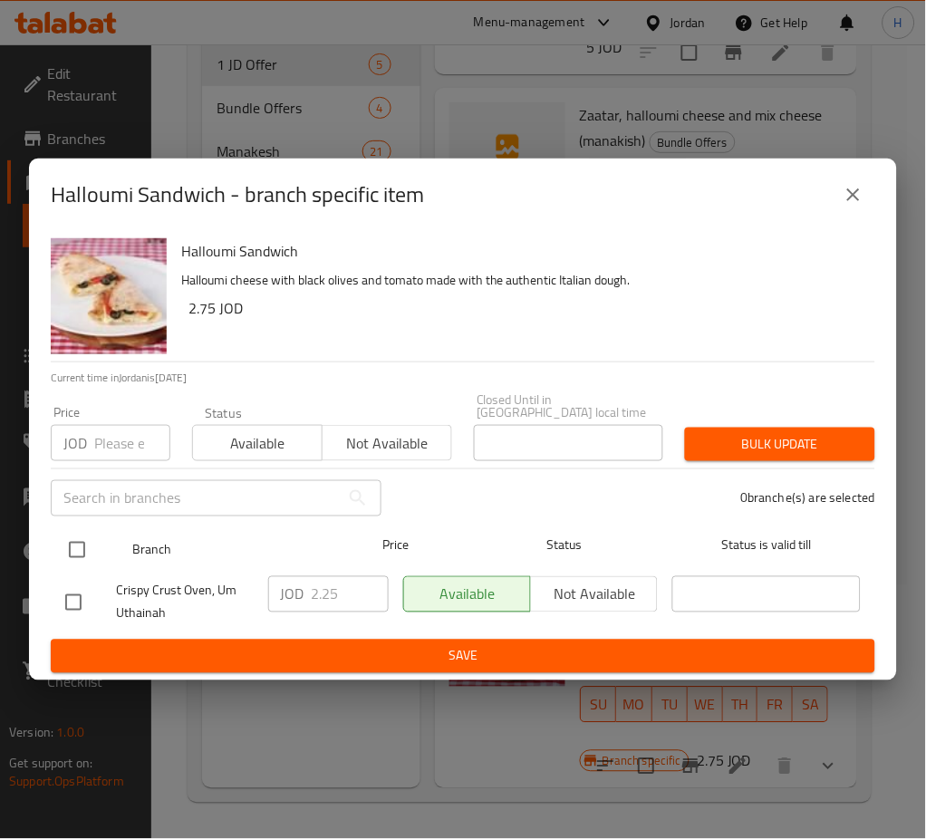
click at [87, 538] on input "checkbox" at bounding box center [77, 550] width 38 height 38
checkbox input "true"
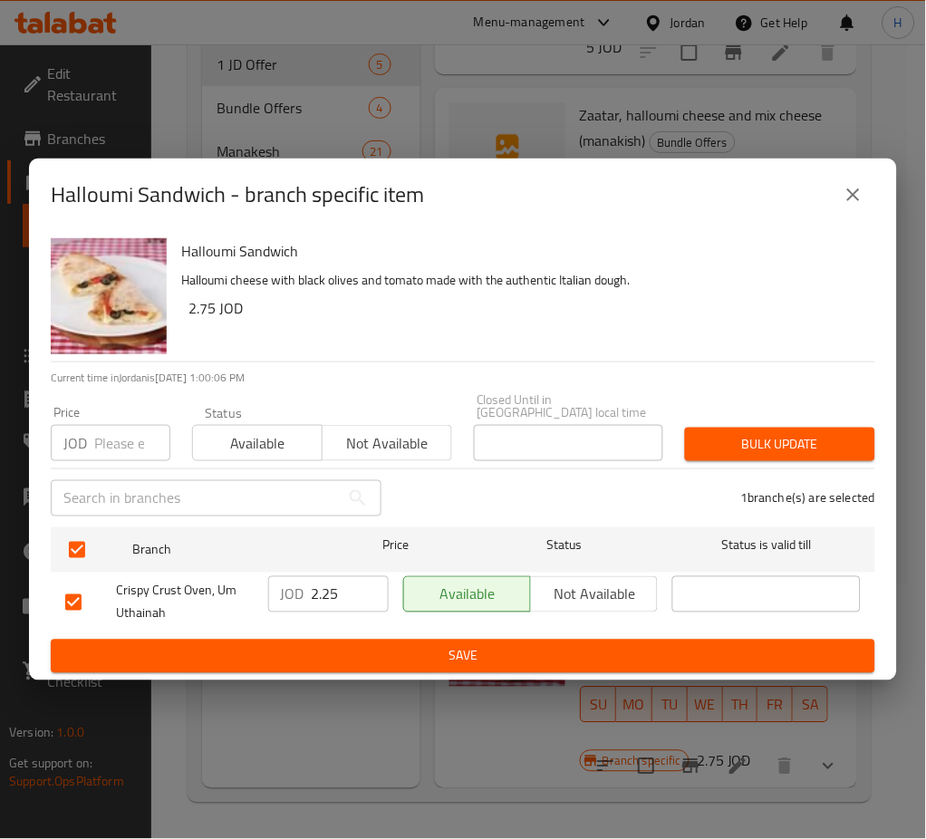
click at [345, 594] on input "2.25" at bounding box center [350, 594] width 77 height 36
paste input "7"
type input "2.75"
click at [358, 650] on span "Save" at bounding box center [462, 656] width 795 height 23
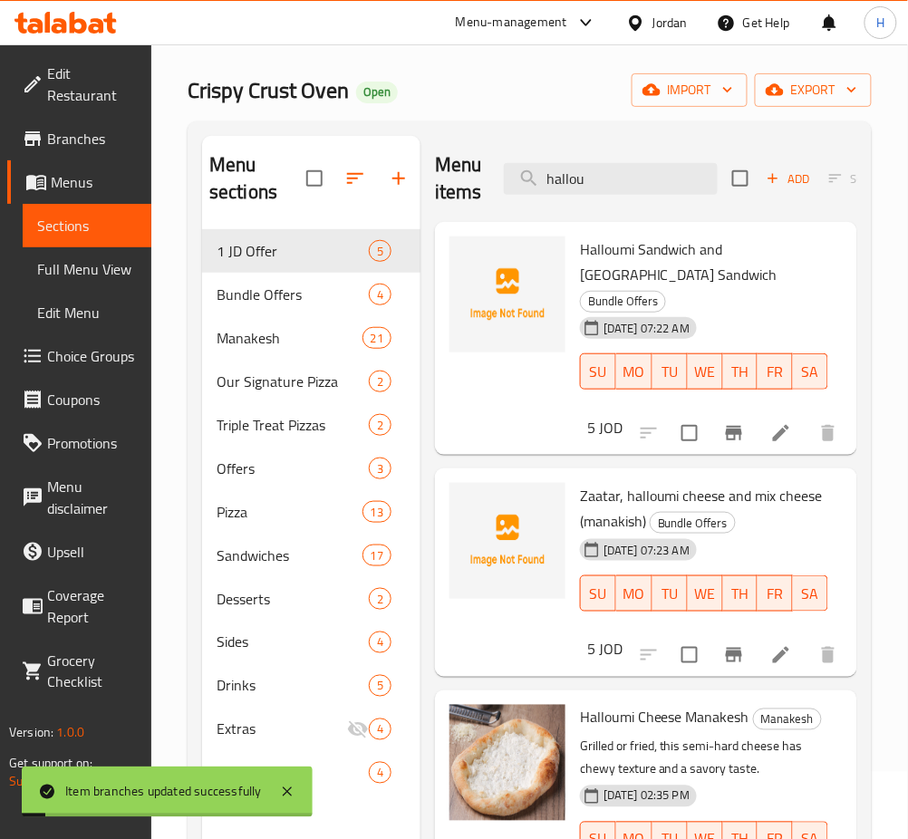
scroll to position [0, 0]
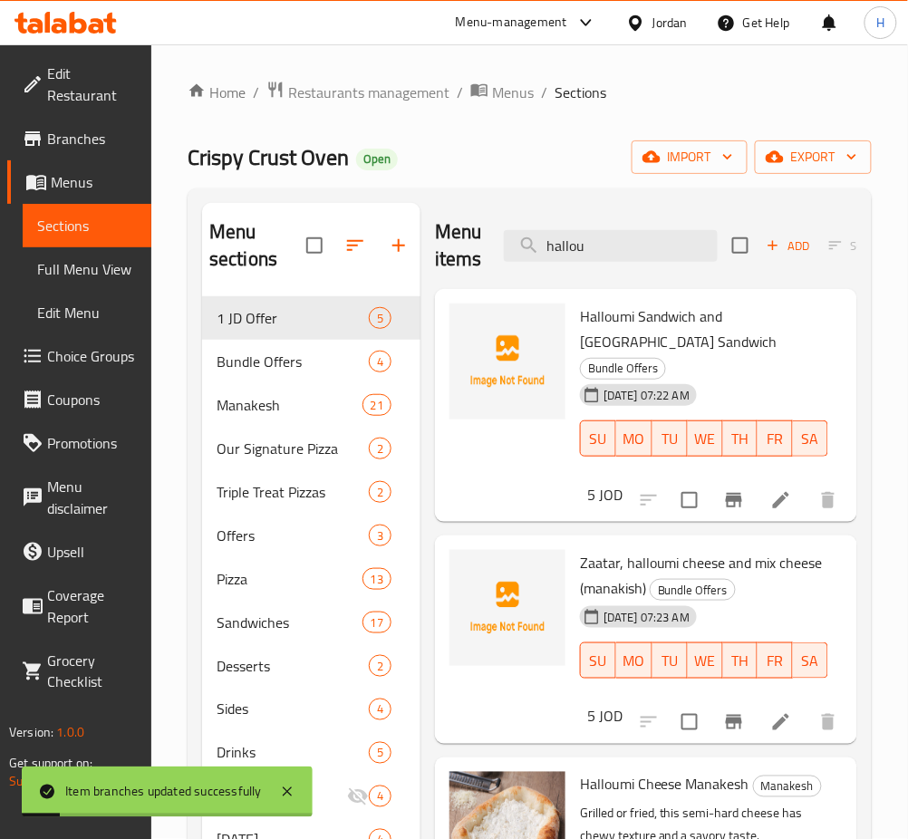
click at [649, 216] on div "Menu items hallou Add Sort Manage items" at bounding box center [646, 246] width 422 height 86
click at [635, 240] on input "hallou" at bounding box center [611, 246] width 214 height 32
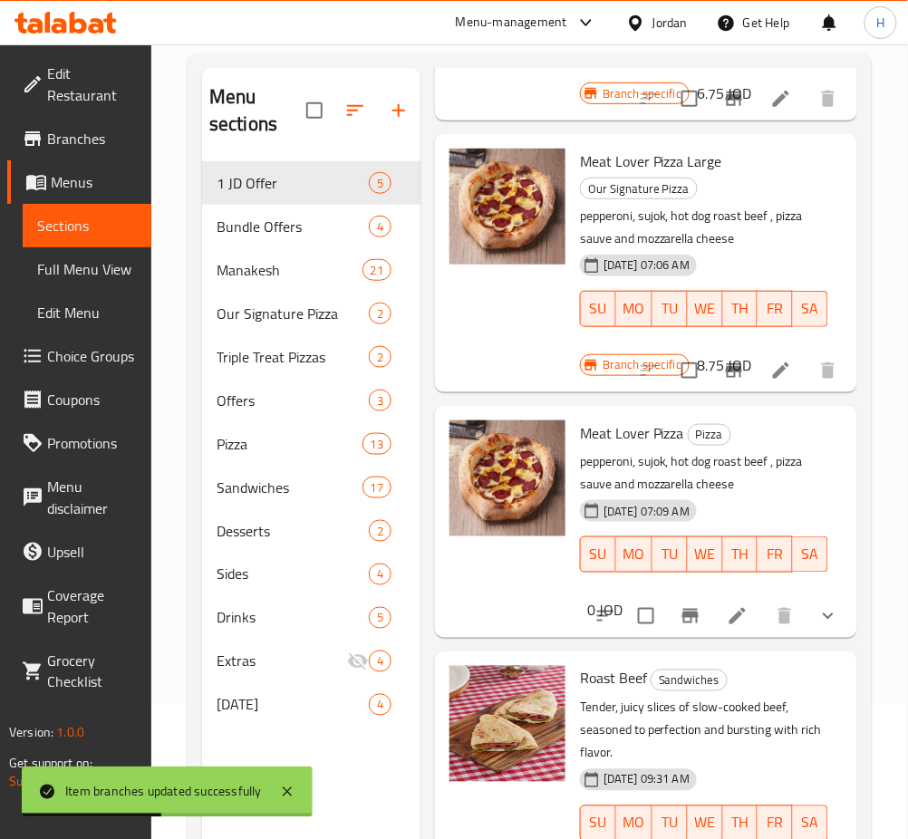
scroll to position [254, 0]
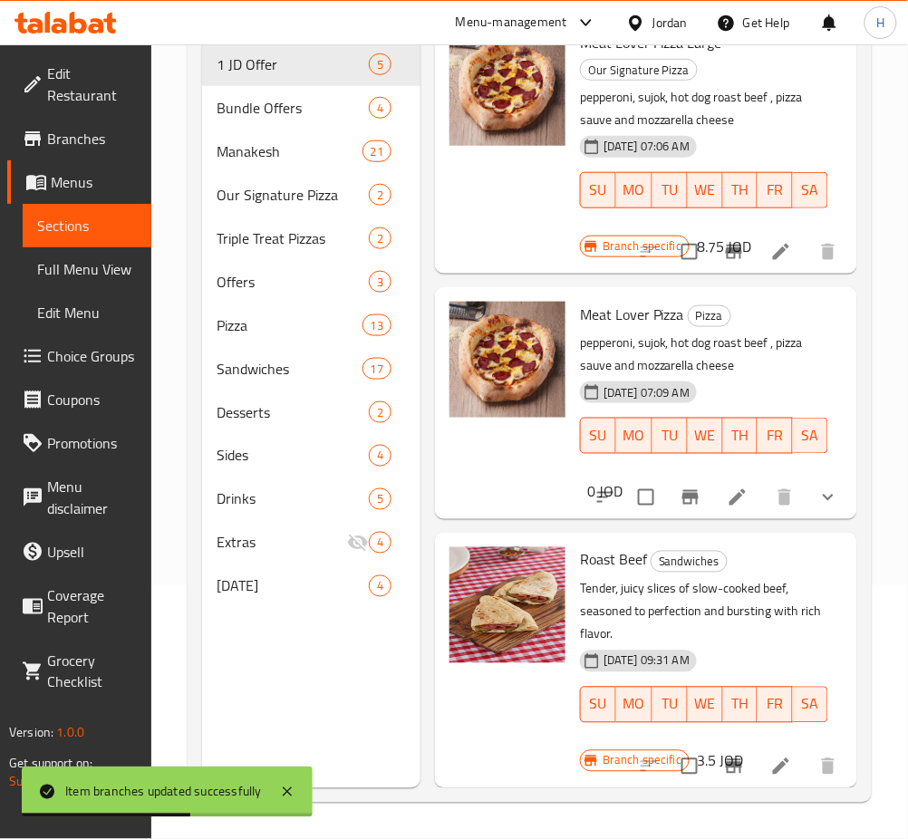
type input "roast be"
click at [726, 759] on icon "Branch-specific-item" at bounding box center [734, 766] width 16 height 14
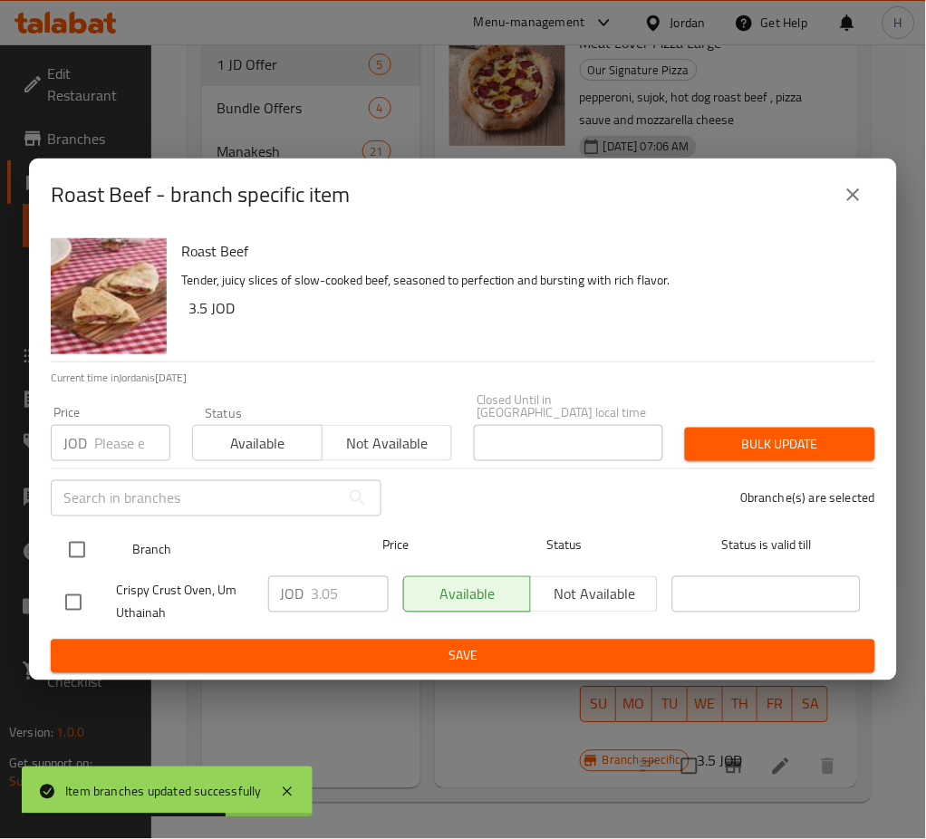
click at [81, 542] on input "checkbox" at bounding box center [77, 550] width 38 height 38
checkbox input "true"
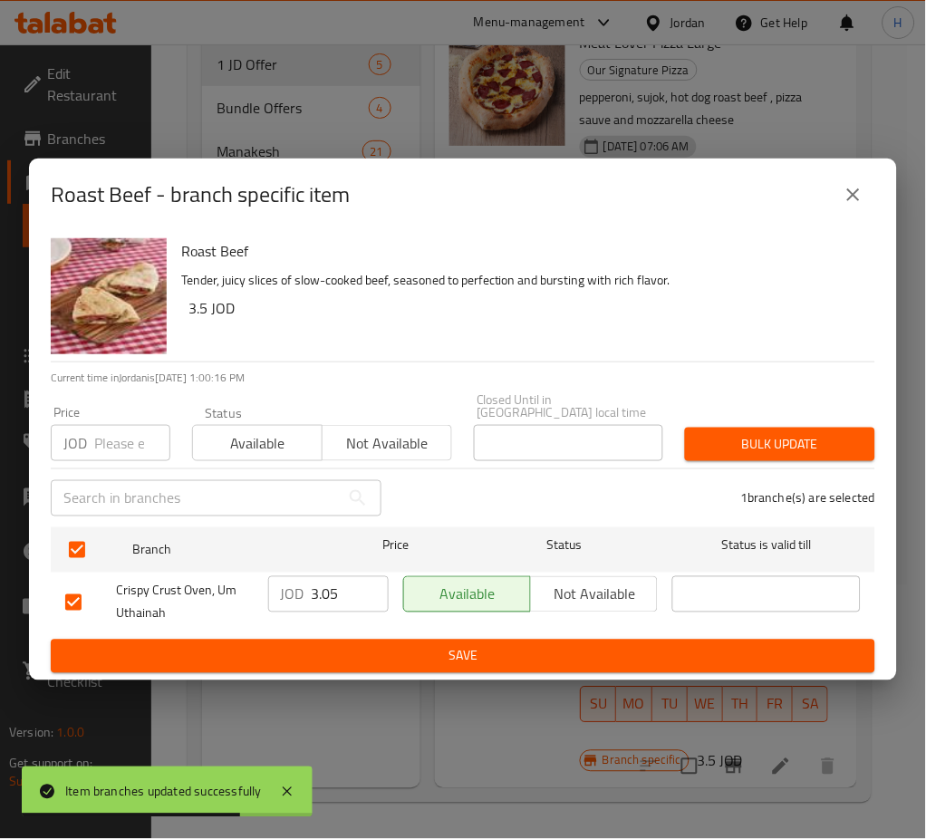
click at [330, 593] on input "3.05" at bounding box center [350, 594] width 77 height 36
paste input "number"
type input "3.5"
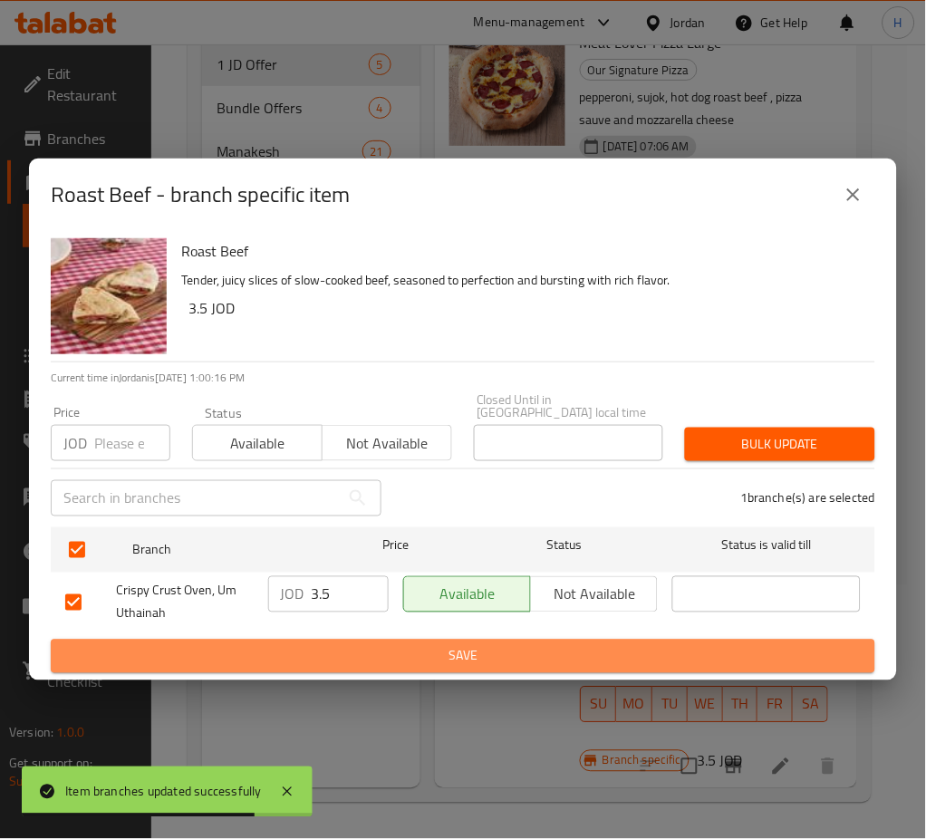
click at [341, 659] on span "Save" at bounding box center [462, 656] width 795 height 23
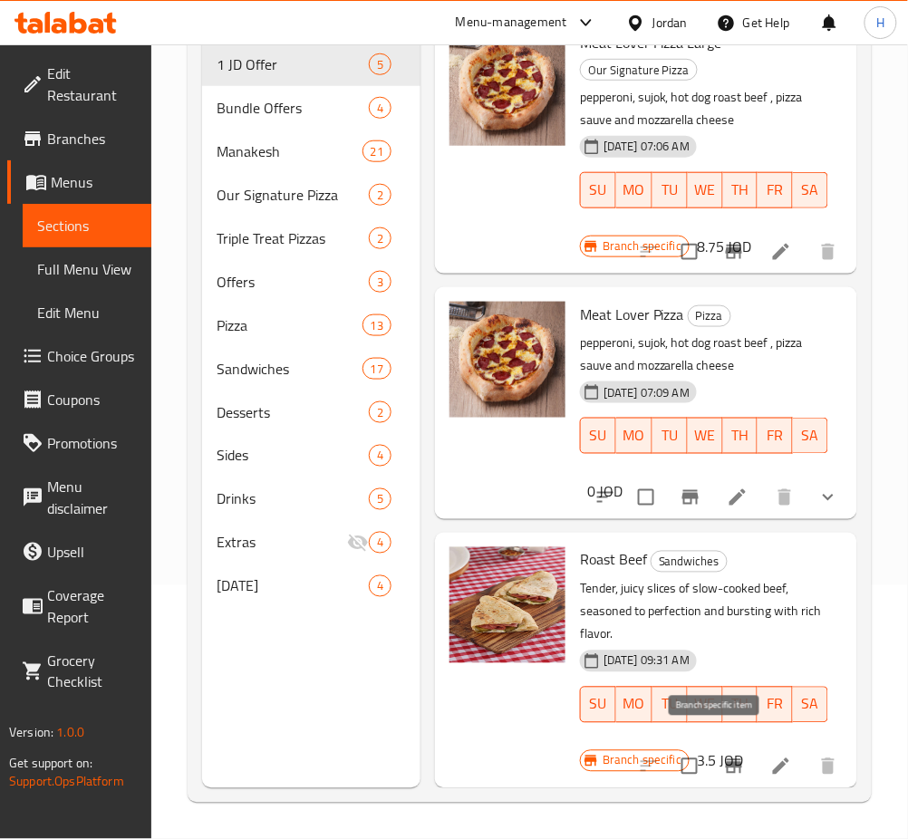
click at [723, 756] on icon "Branch-specific-item" at bounding box center [734, 767] width 22 height 22
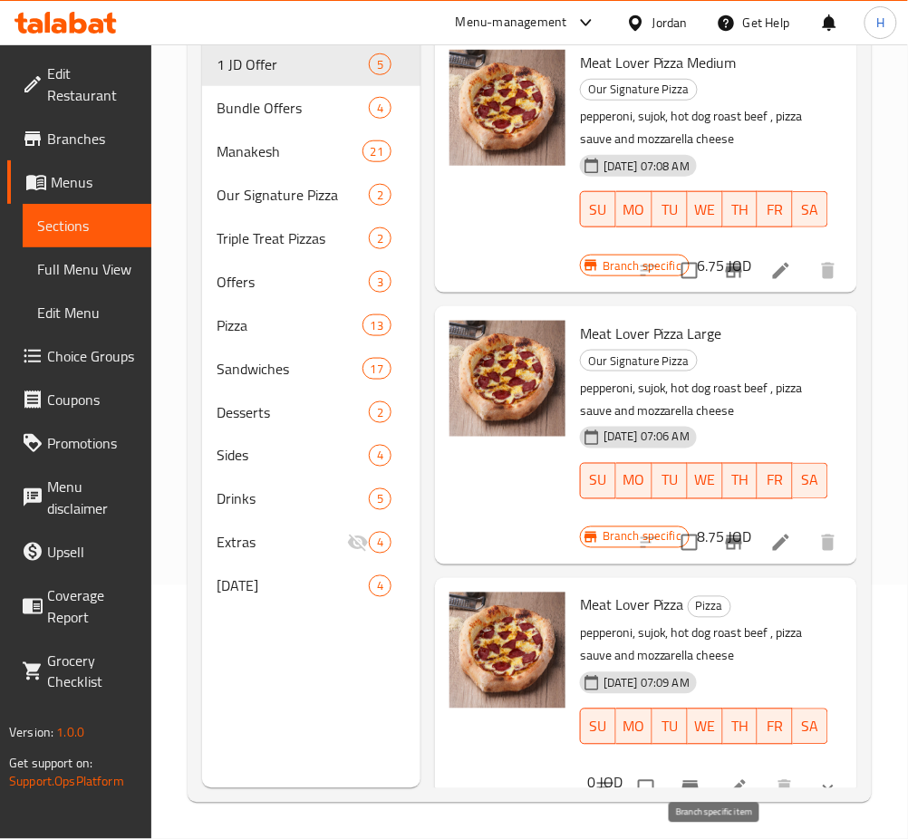
scroll to position [0, 0]
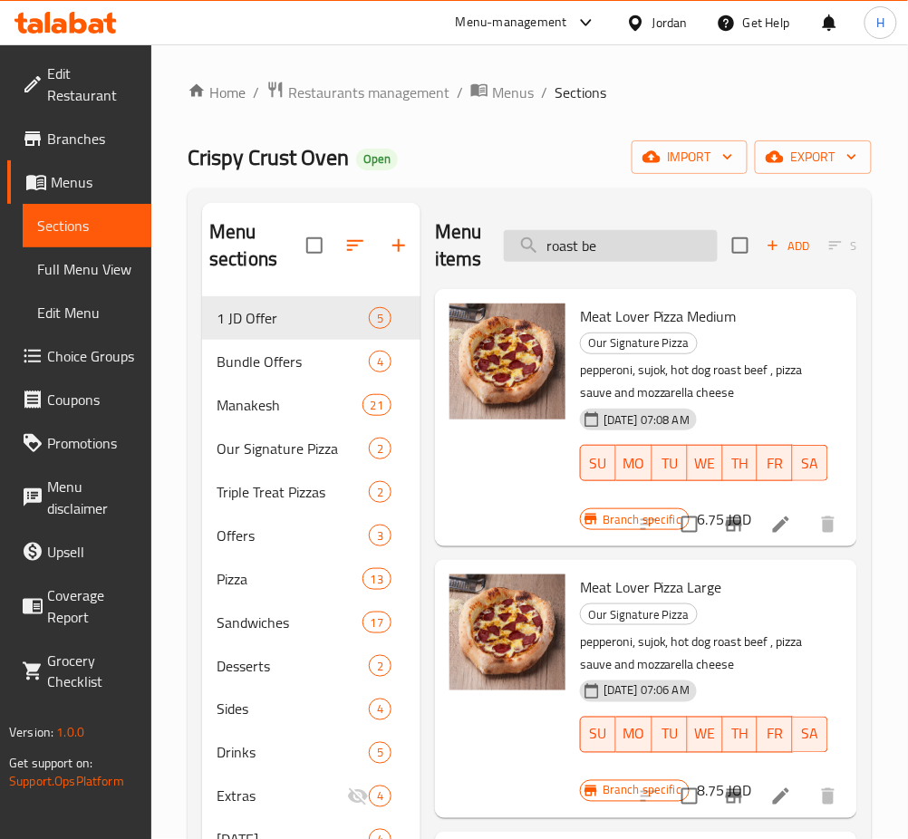
click at [566, 255] on input "roast be" at bounding box center [611, 246] width 214 height 32
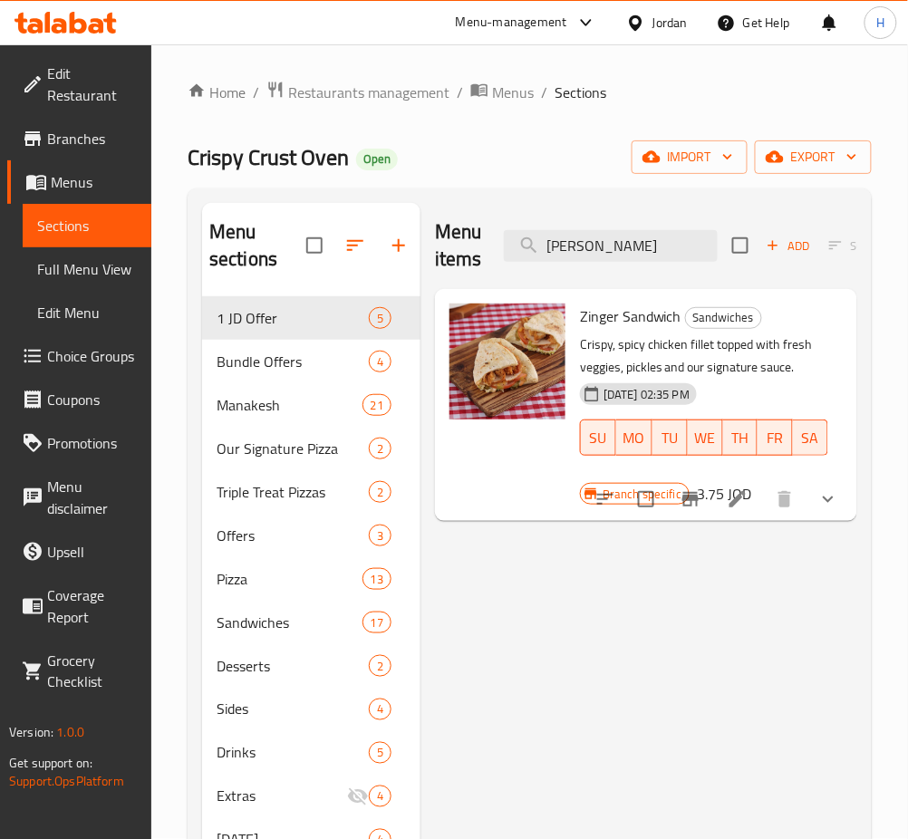
type input "zinger sa"
click at [687, 496] on icon "Branch-specific-item" at bounding box center [690, 499] width 16 height 14
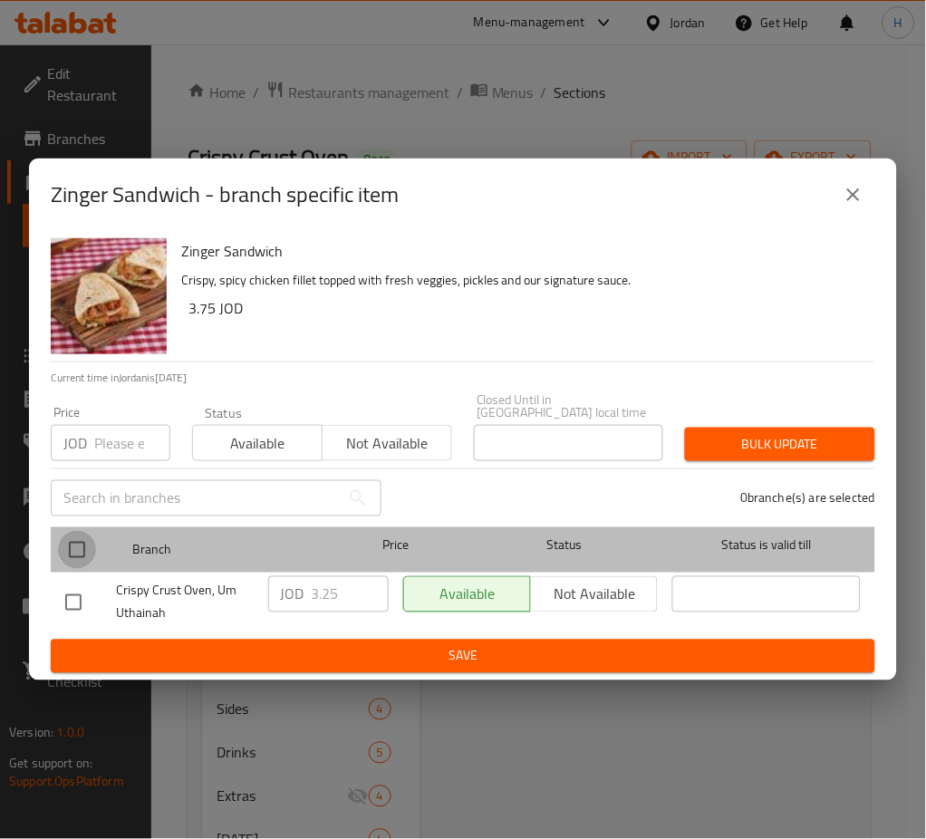
click at [64, 550] on input "checkbox" at bounding box center [77, 550] width 38 height 38
checkbox input "true"
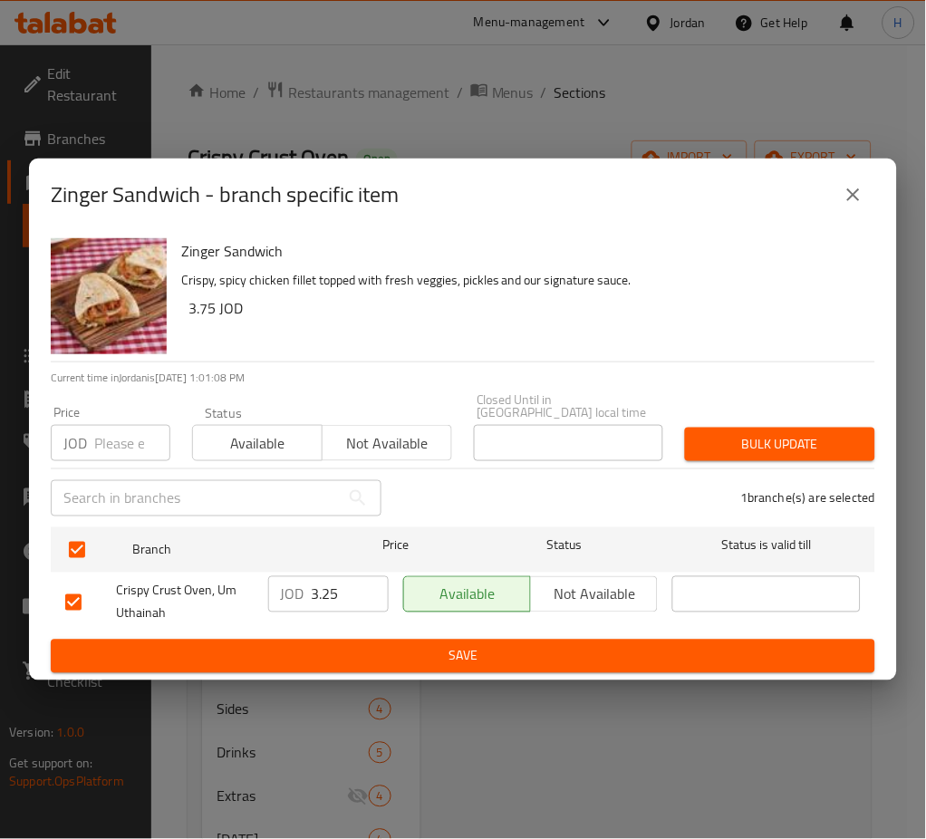
click at [334, 591] on input "3.25" at bounding box center [350, 594] width 77 height 36
paste input "7"
type input "3.75"
click at [393, 651] on span "Save" at bounding box center [462, 656] width 795 height 23
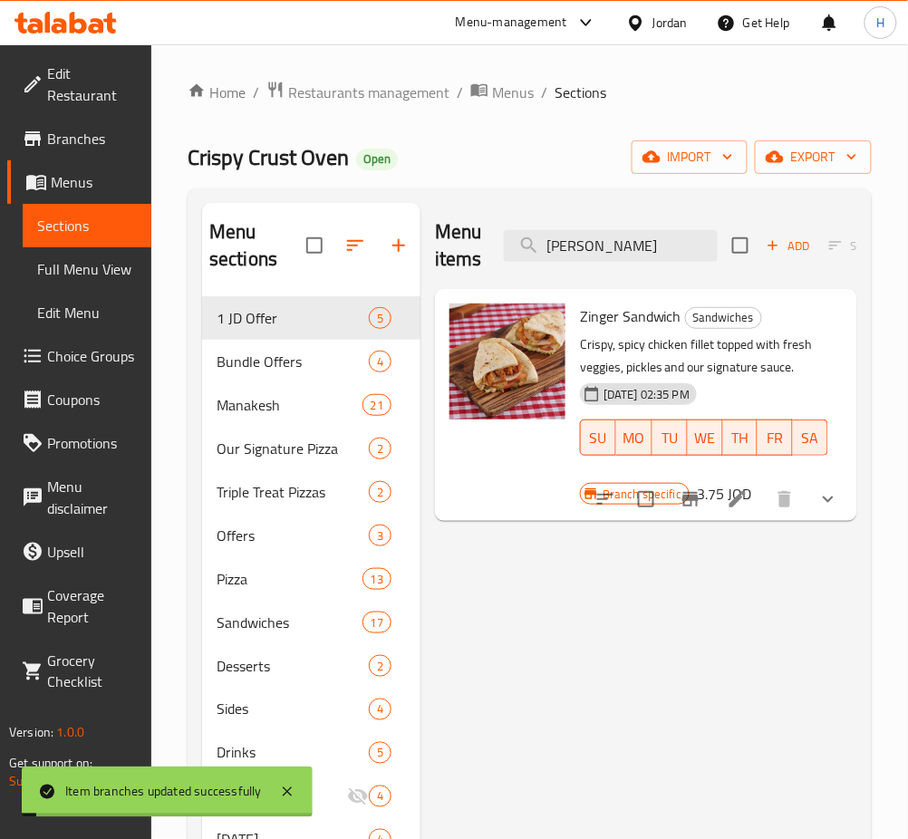
click at [609, 215] on div "Menu items zinger sa Add Sort Manage items" at bounding box center [646, 246] width 422 height 86
click at [604, 240] on input "zinger sa" at bounding box center [611, 246] width 214 height 32
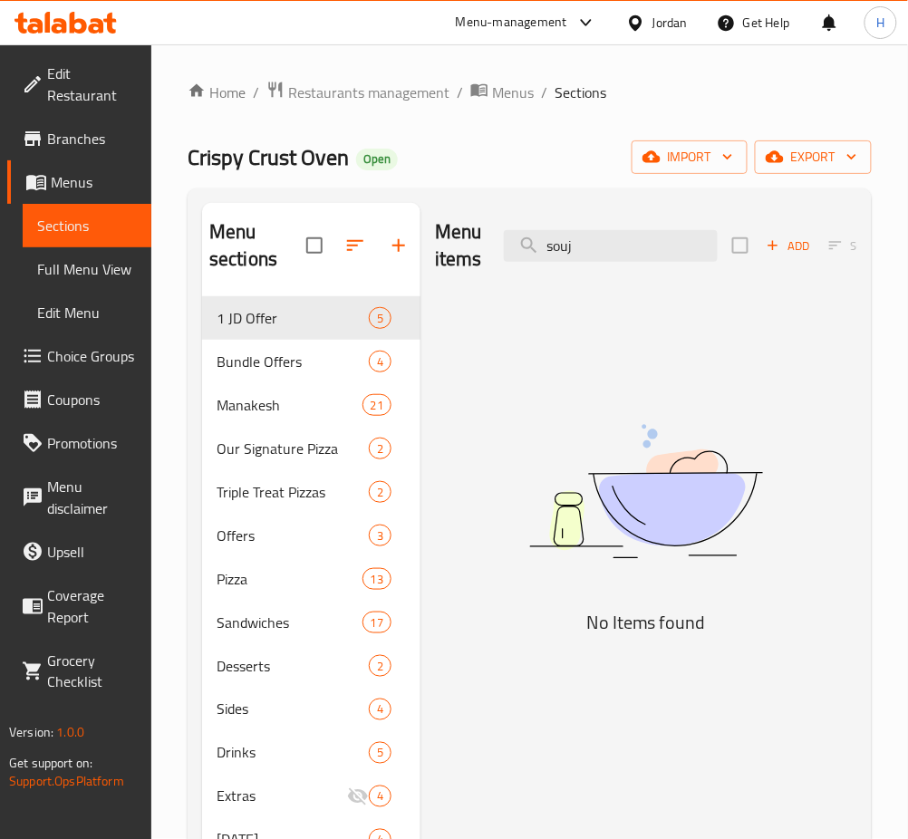
click at [534, 591] on img at bounding box center [646, 492] width 422 height 224
click at [589, 243] on input "souj" at bounding box center [611, 246] width 214 height 32
type input "soj"
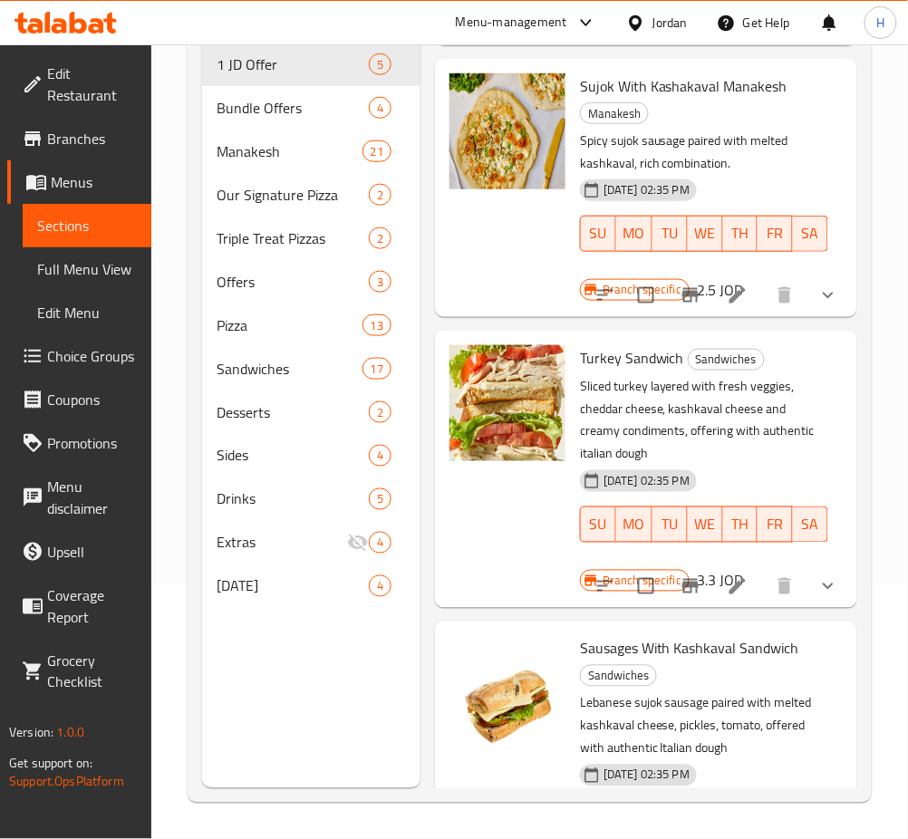
scroll to position [1051, 0]
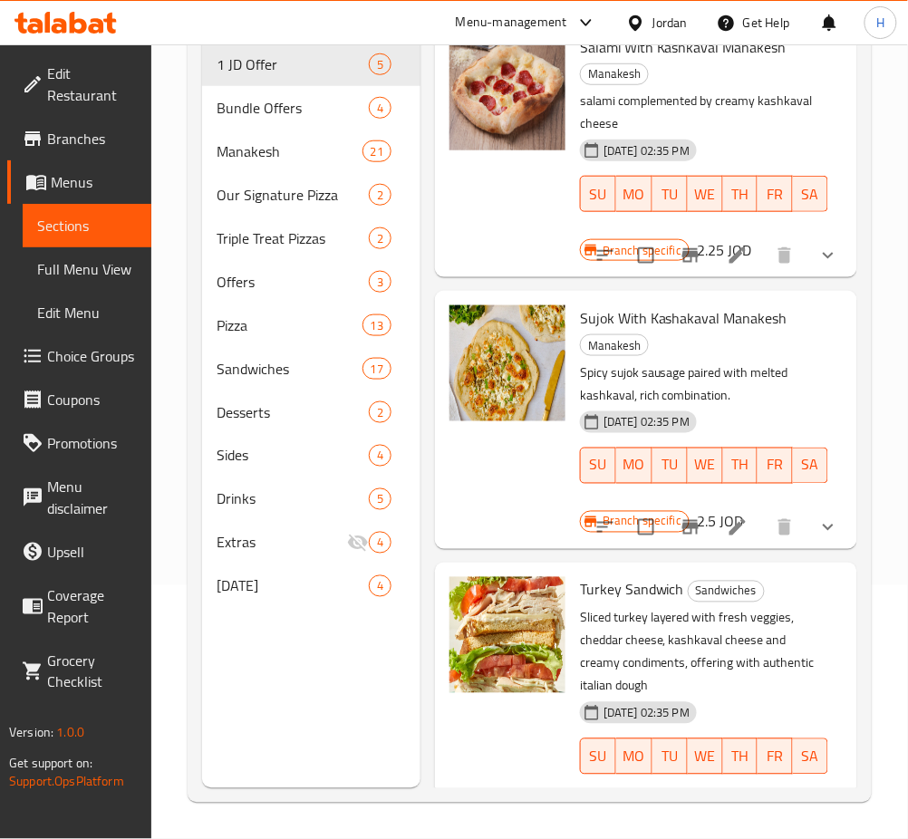
type input "kashka"
click at [686, 533] on button "Branch-specific-item" at bounding box center [690, 526] width 43 height 43
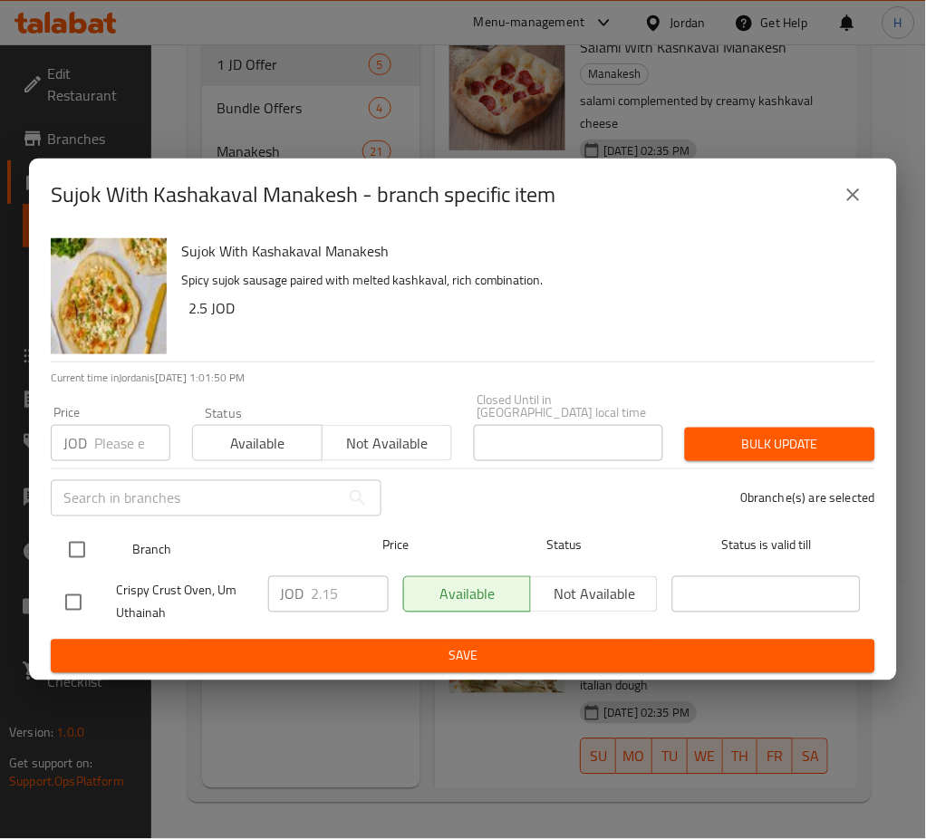
click at [82, 537] on input "checkbox" at bounding box center [77, 550] width 38 height 38
checkbox input "true"
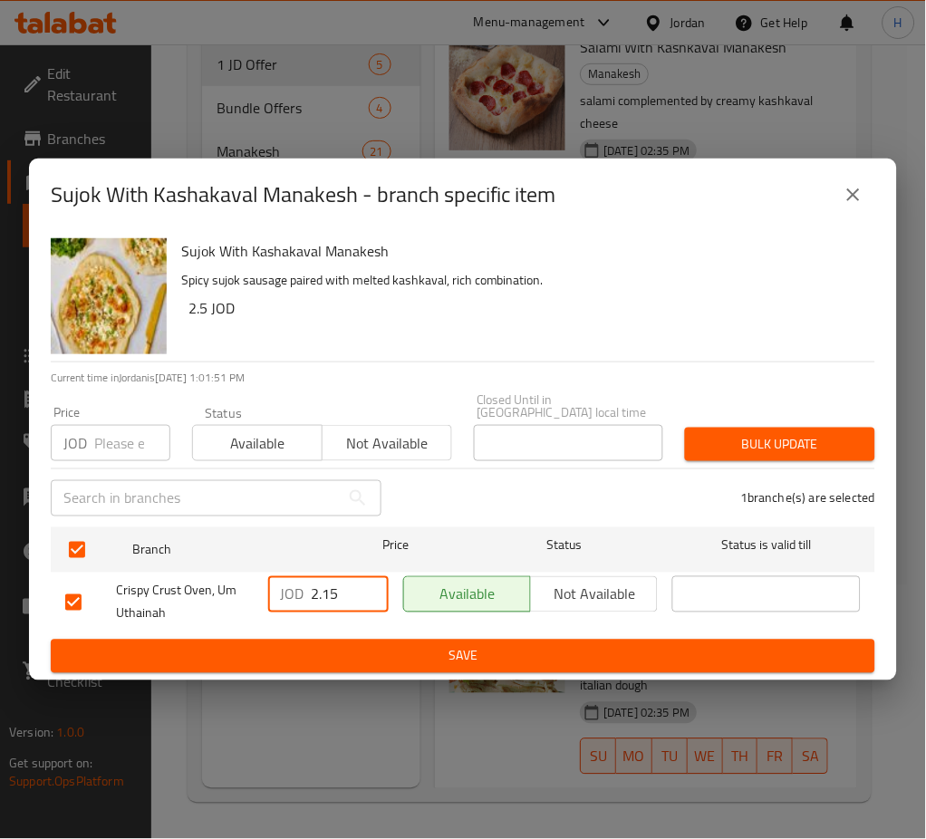
drag, startPoint x: 339, startPoint y: 590, endPoint x: 358, endPoint y: 621, distance: 36.2
click at [338, 589] on input "2.15" at bounding box center [350, 594] width 77 height 36
paste input "3.2"
type input "3.25"
click at [350, 652] on span "Save" at bounding box center [462, 656] width 795 height 23
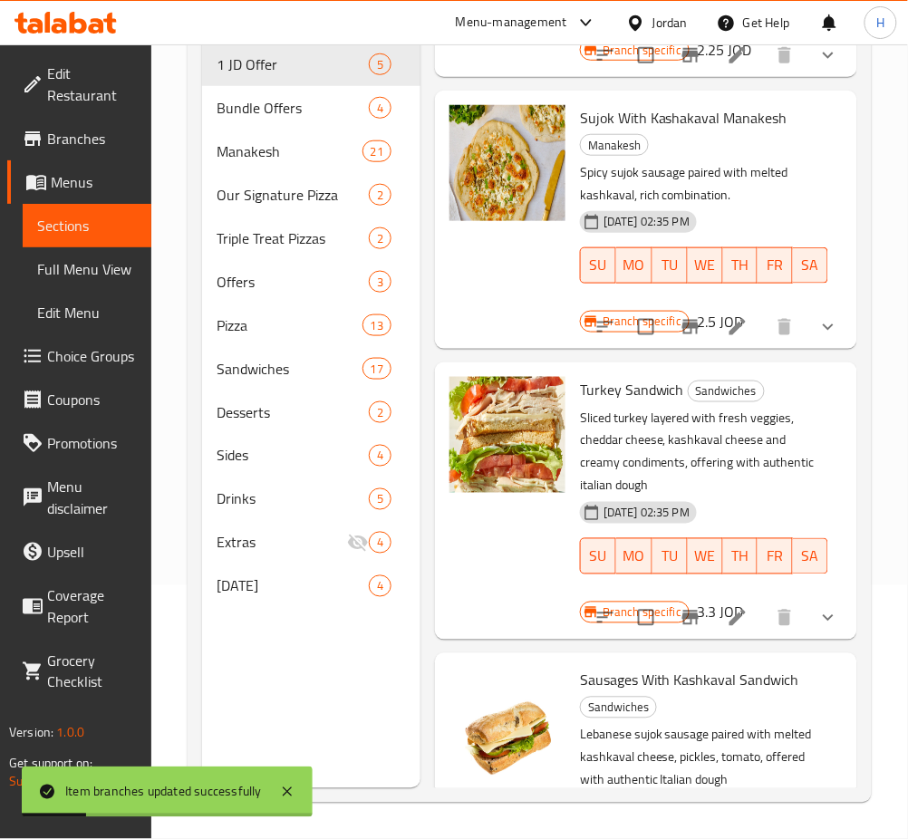
scroll to position [1413, 0]
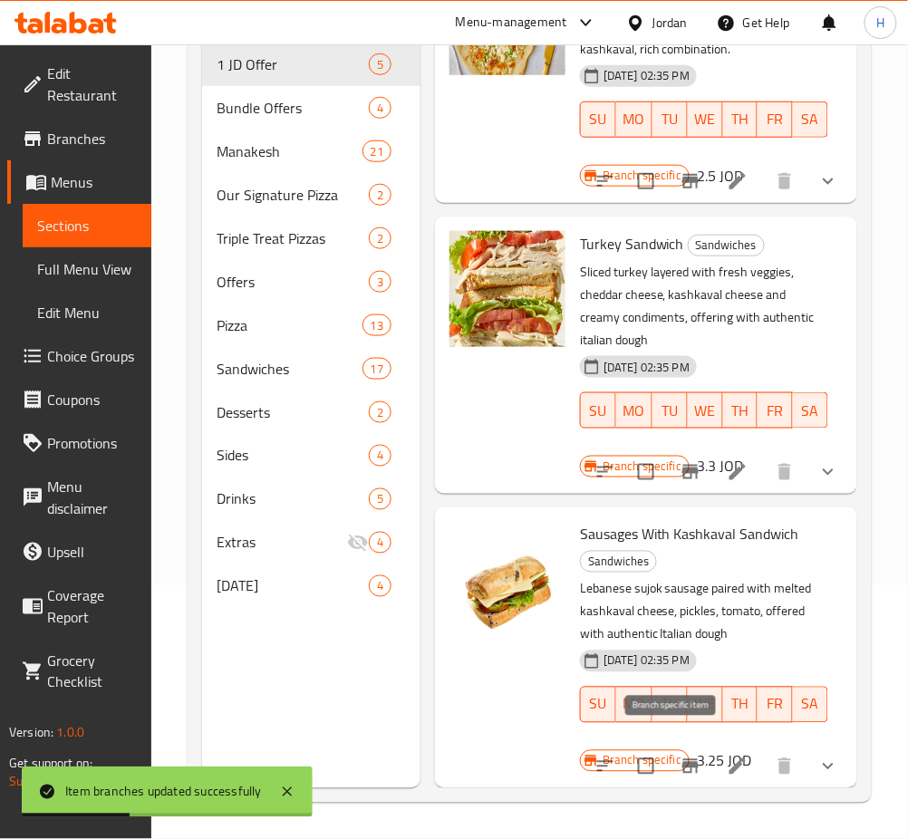
click at [679, 756] on icon "Branch-specific-item" at bounding box center [690, 767] width 22 height 22
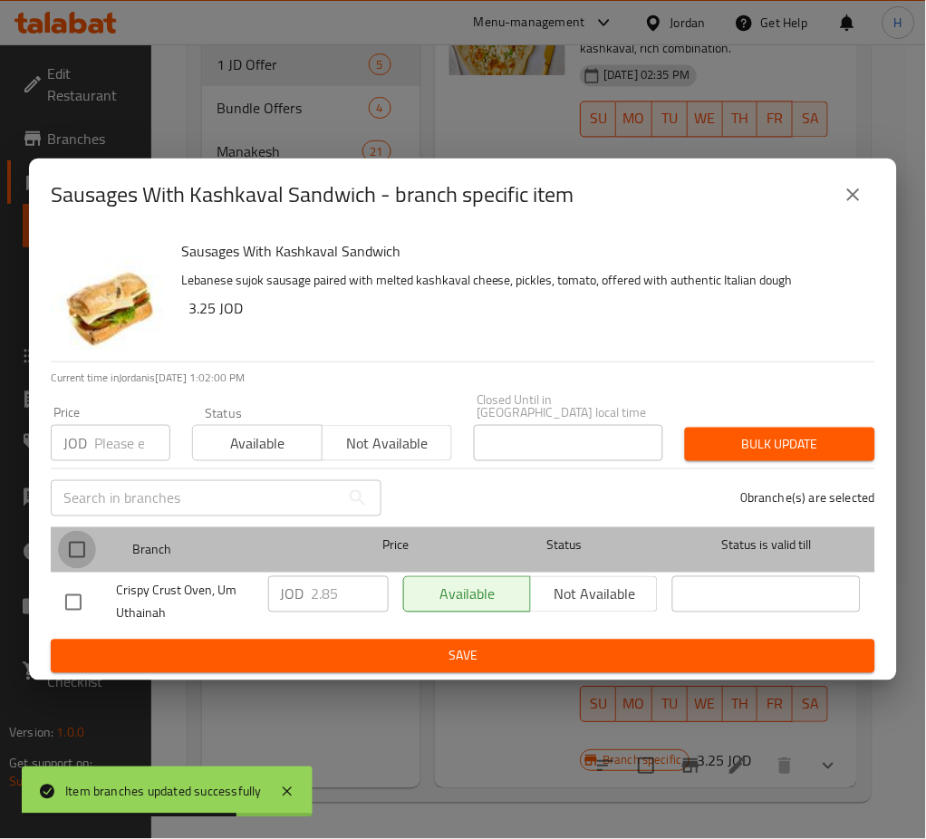
click at [79, 544] on input "checkbox" at bounding box center [77, 550] width 38 height 38
checkbox input "true"
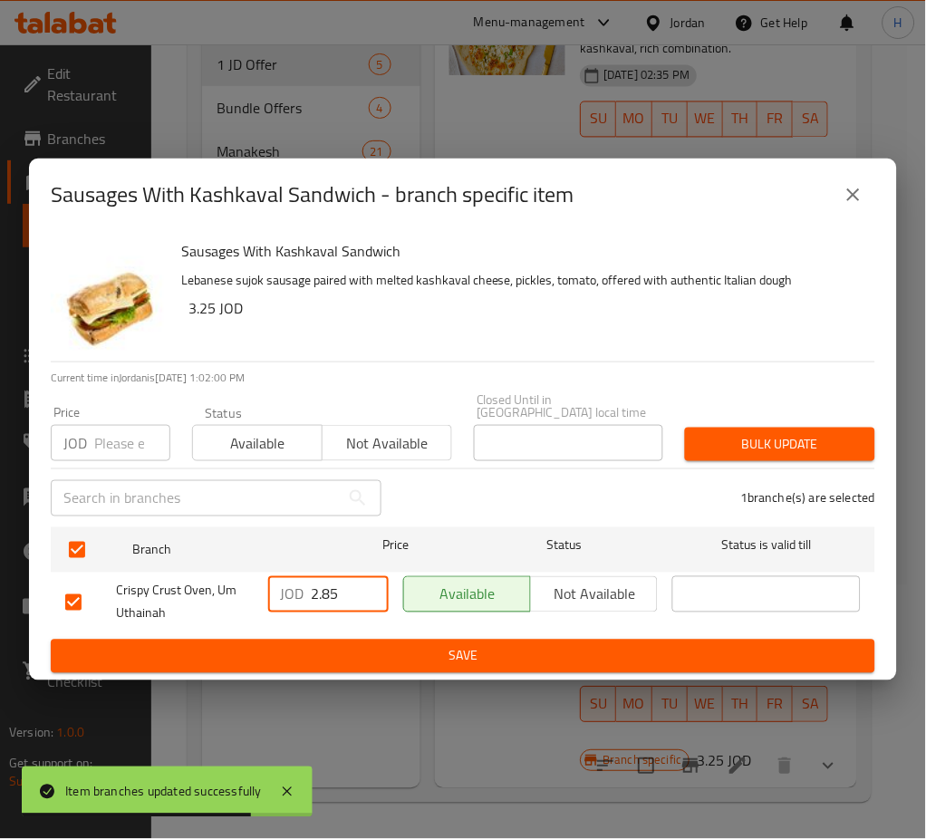
click at [352, 596] on input "2.85" at bounding box center [350, 594] width 77 height 36
paste input "3.2"
type input "3.25"
click at [368, 669] on div "Sausages With Kashkaval Sandwich Lebanese sujok sausage paired with melted kash…" at bounding box center [463, 455] width 868 height 449
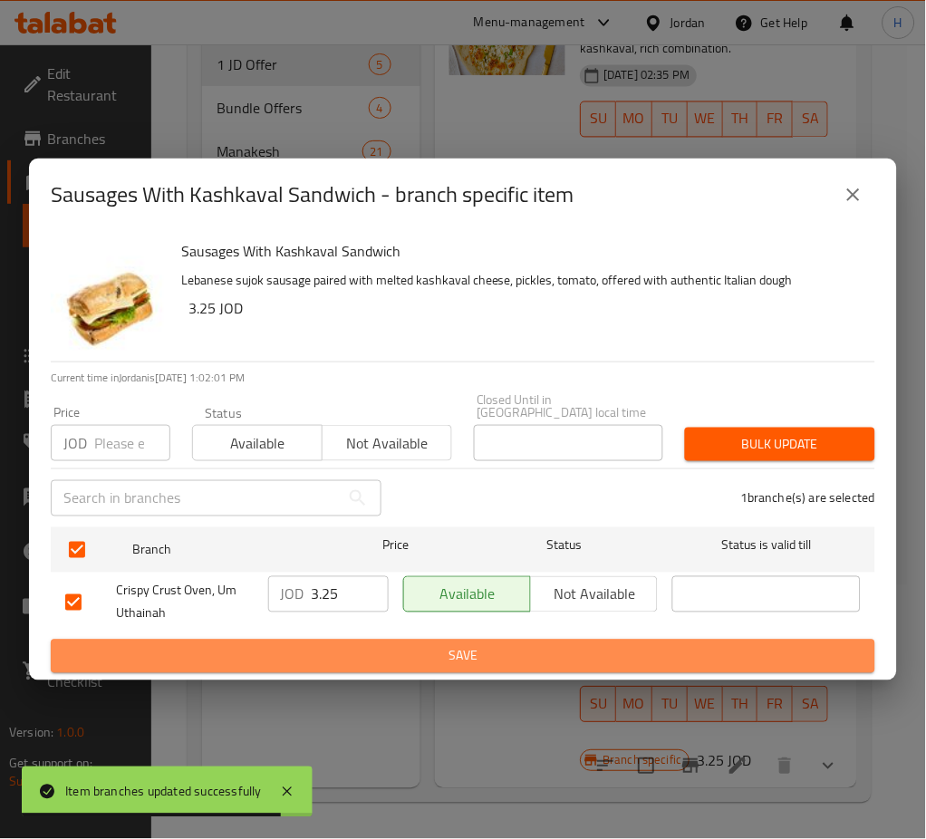
click at [585, 640] on button "Save" at bounding box center [463, 657] width 824 height 34
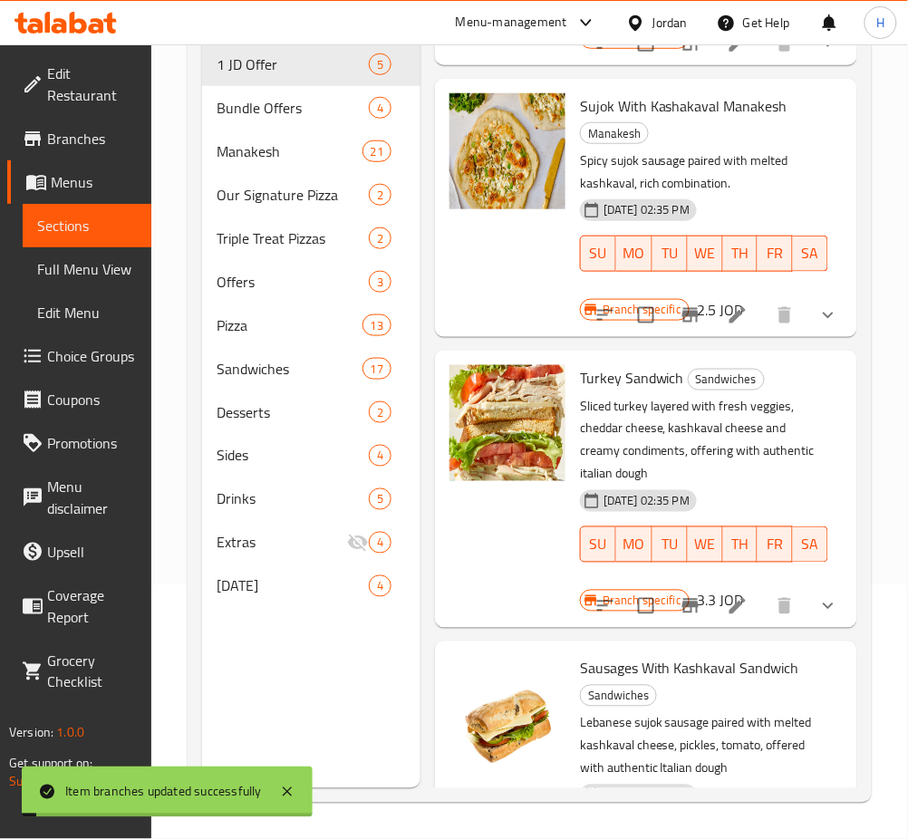
scroll to position [1051, 0]
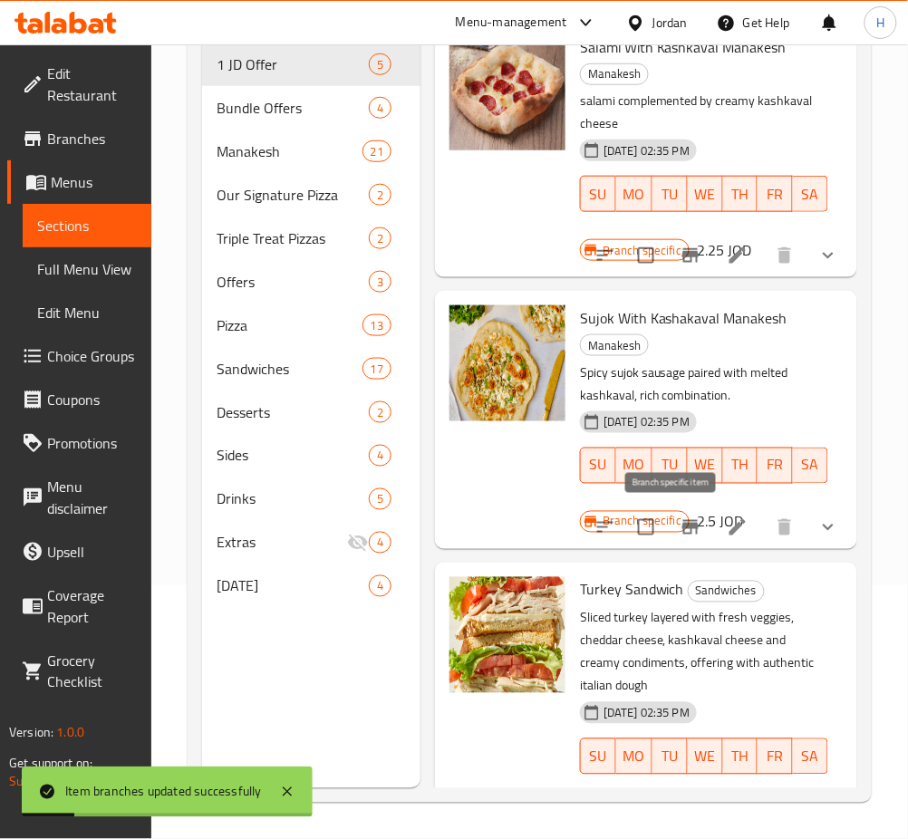
click at [682, 526] on icon "Branch-specific-item" at bounding box center [690, 527] width 16 height 14
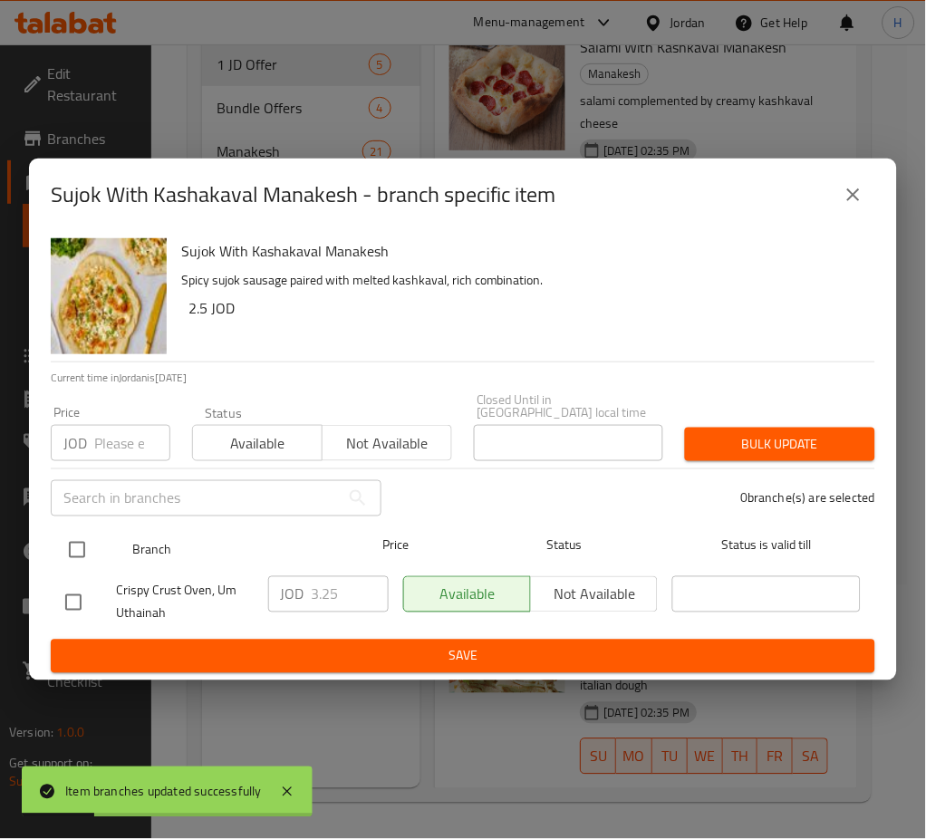
click at [77, 543] on input "checkbox" at bounding box center [77, 550] width 38 height 38
checkbox input "true"
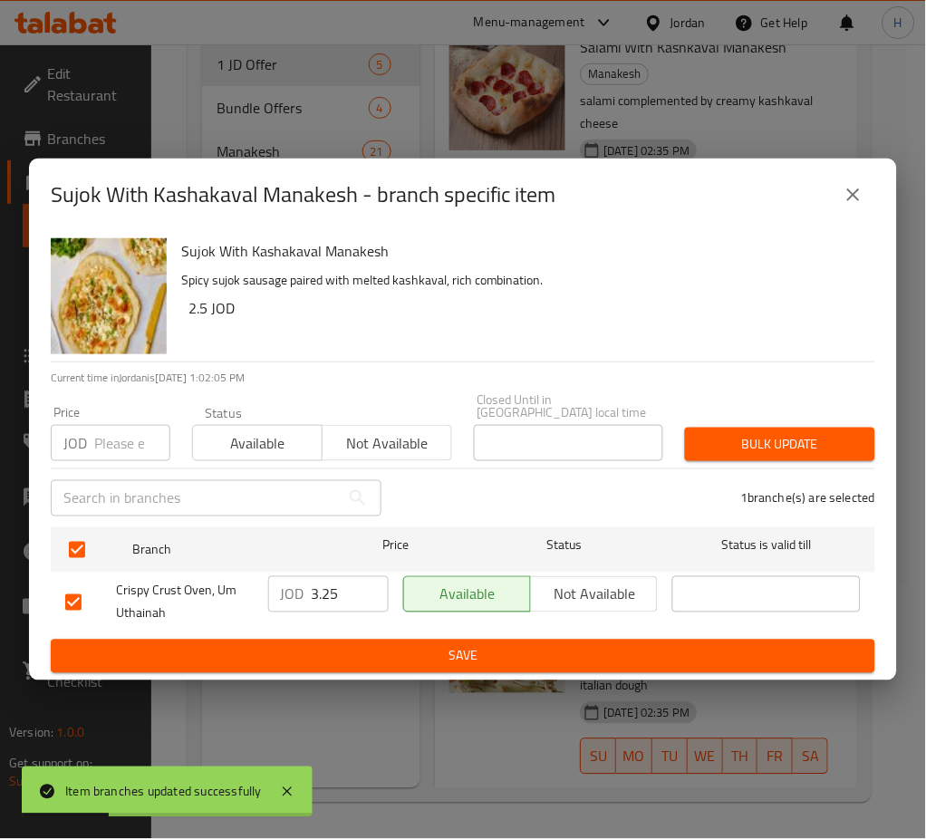
click at [357, 584] on input "3.25" at bounding box center [350, 594] width 77 height 36
type input "2.15"
click at [446, 660] on span "Save" at bounding box center [462, 656] width 795 height 23
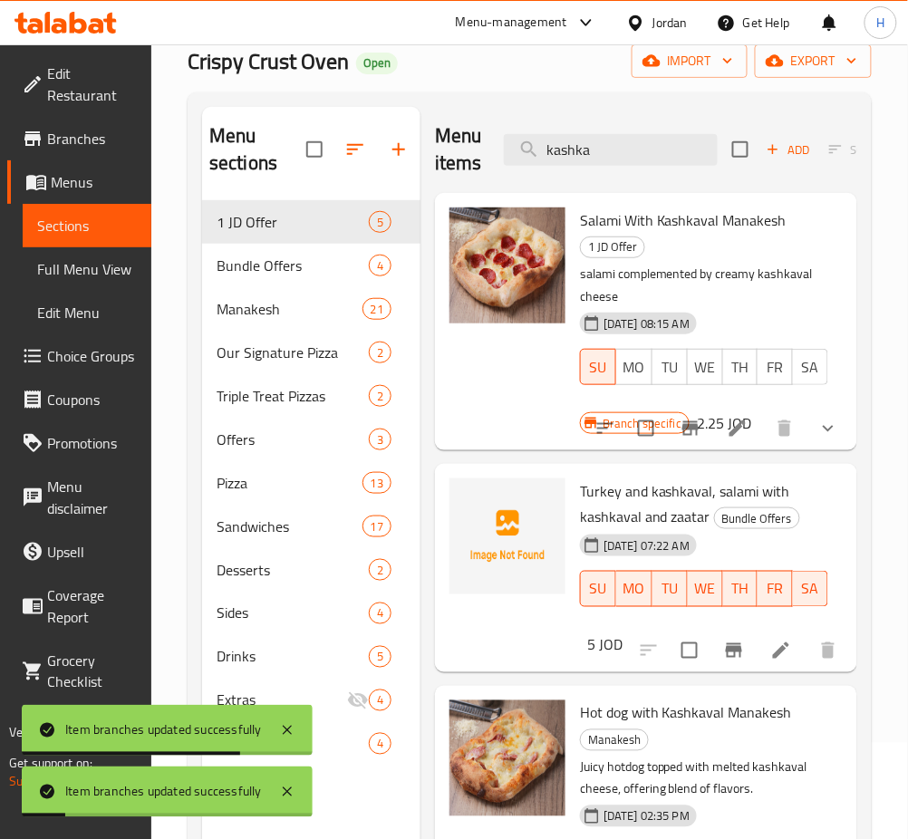
scroll to position [0, 0]
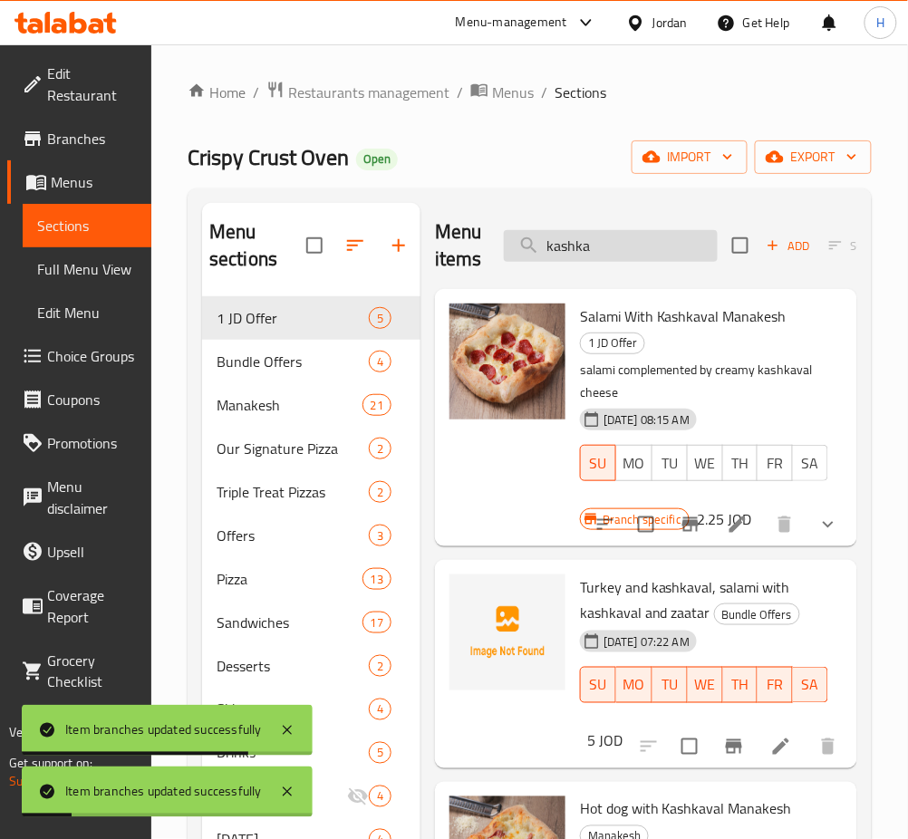
click at [595, 254] on input "kashka" at bounding box center [611, 246] width 214 height 32
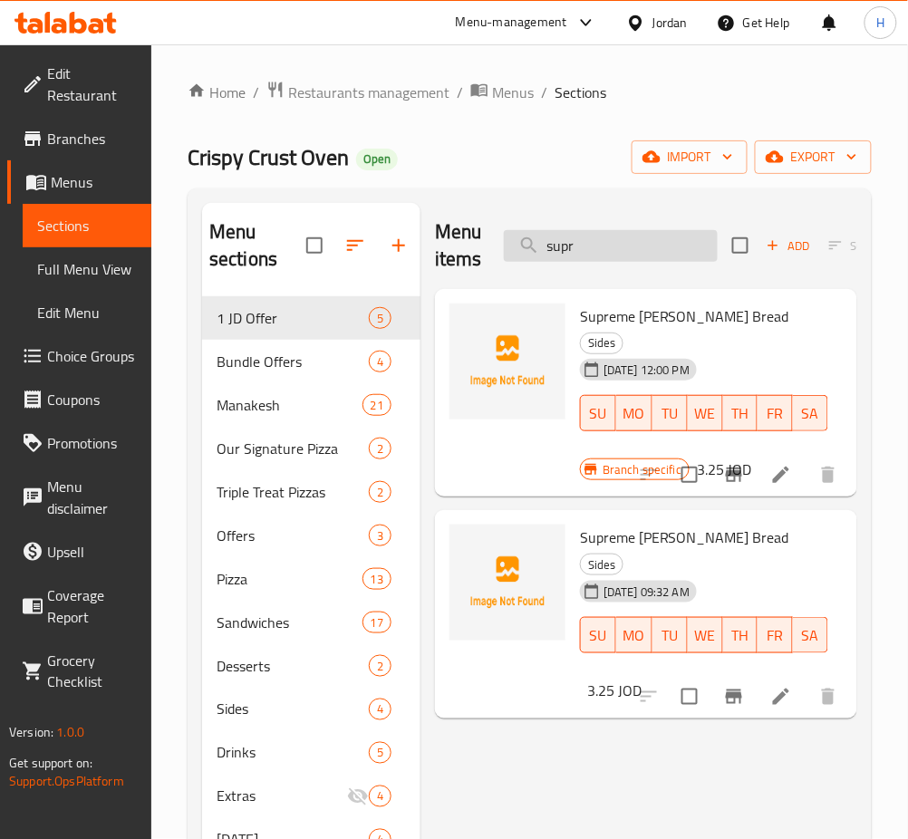
click at [585, 247] on input "supr" at bounding box center [611, 246] width 214 height 32
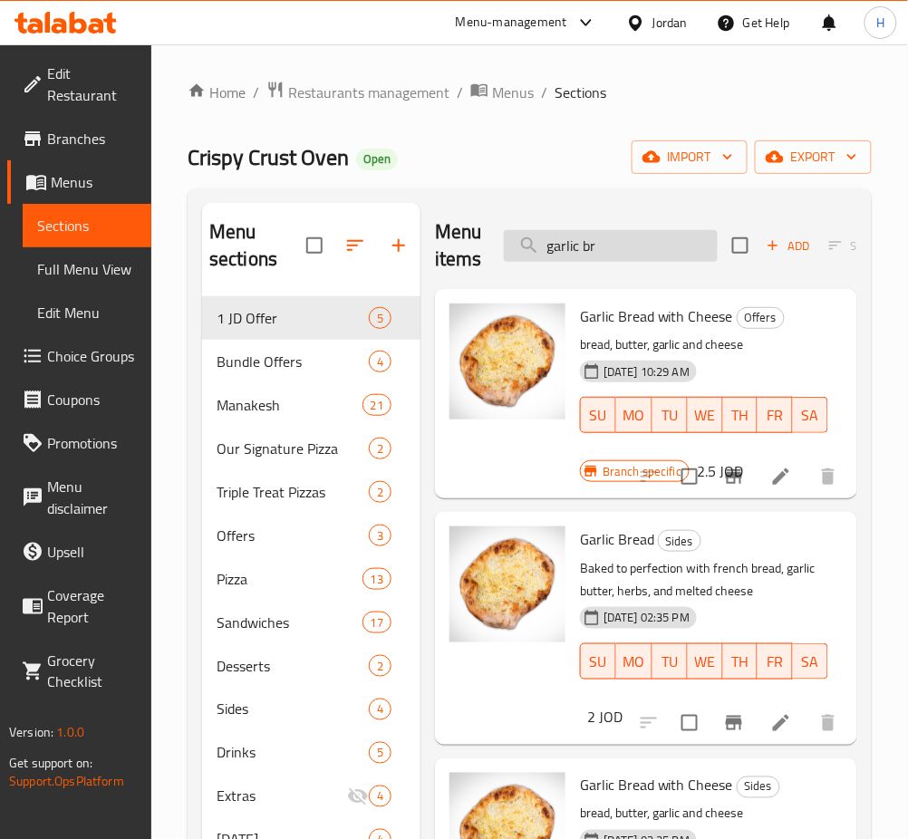
click at [638, 237] on input "garlic br" at bounding box center [611, 246] width 214 height 32
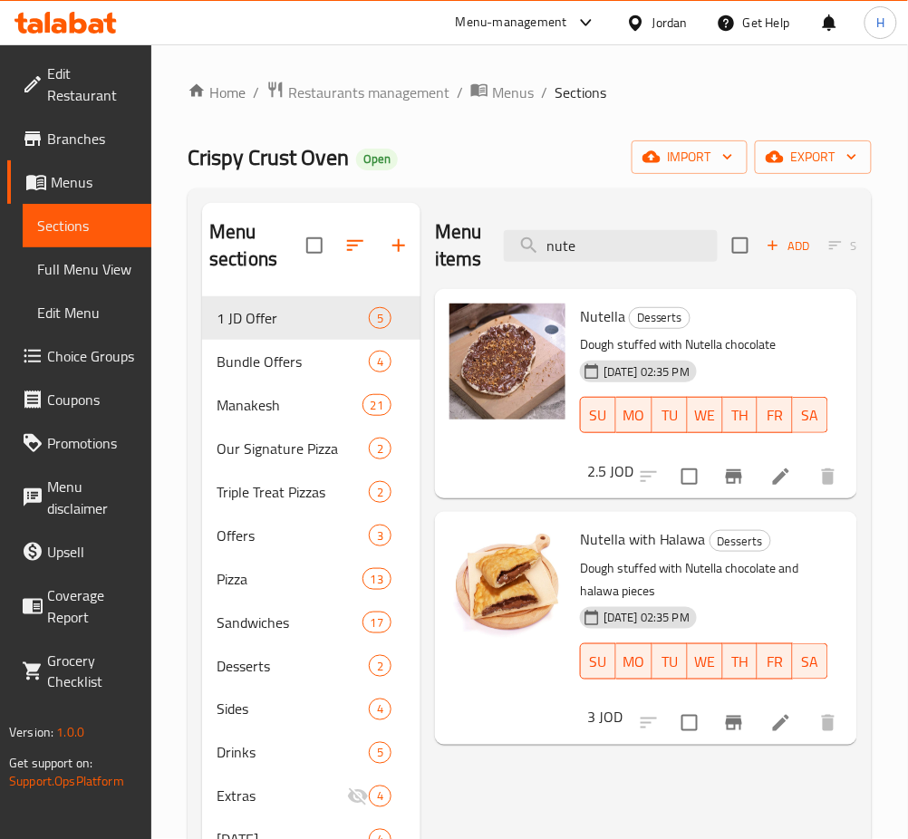
type input "nute"
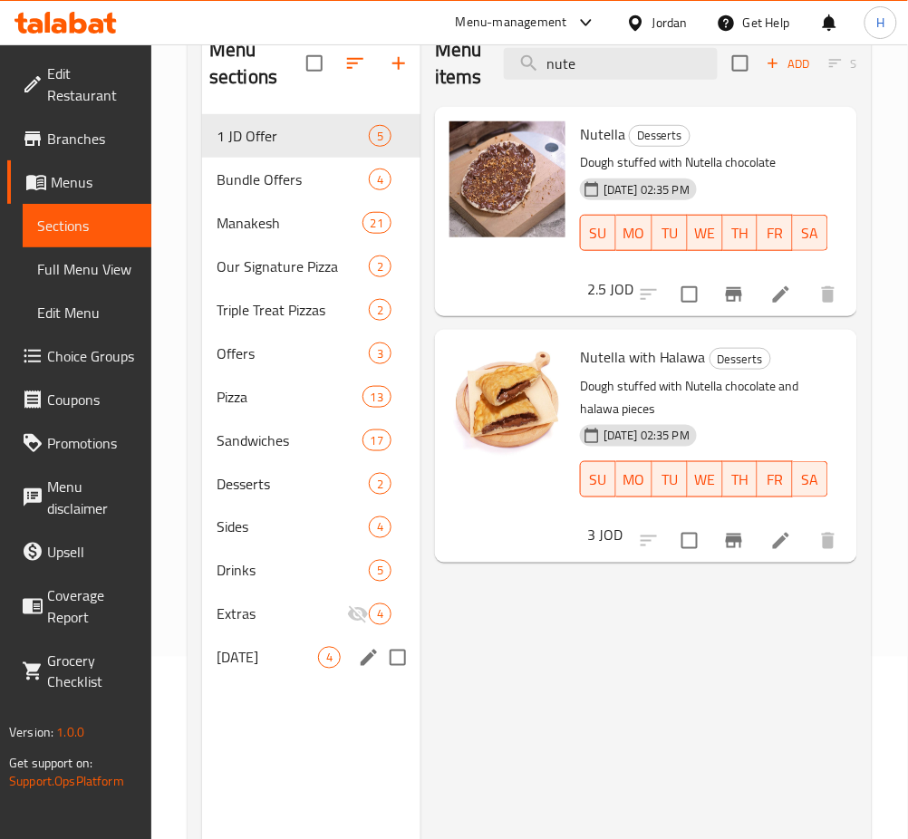
scroll to position [254, 0]
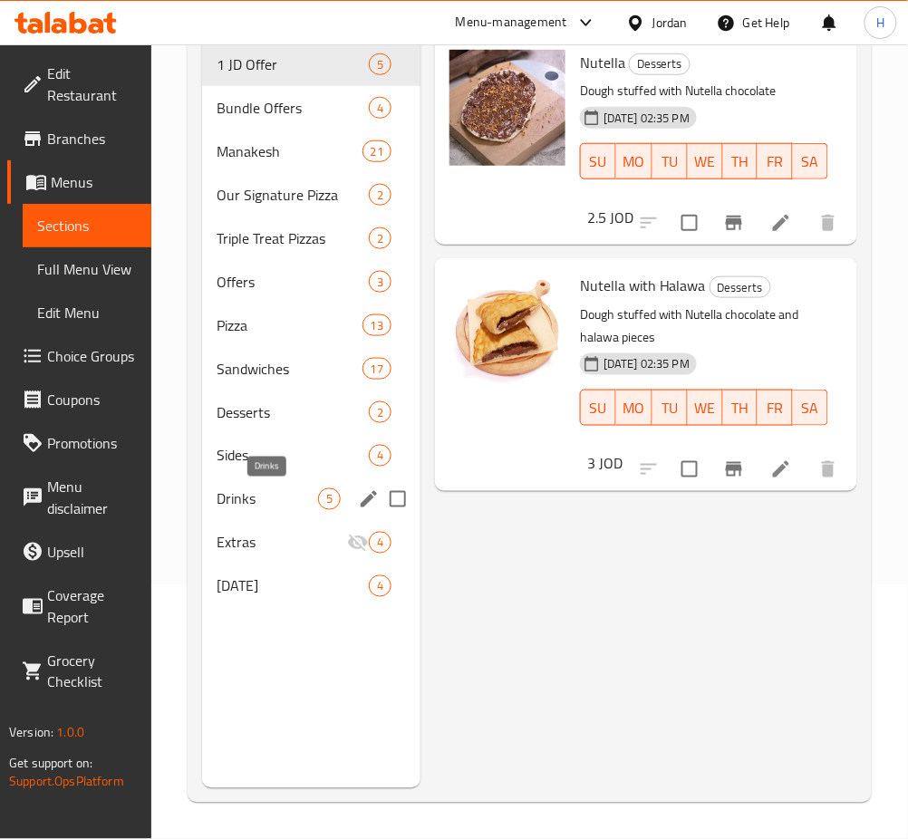
drag, startPoint x: 247, startPoint y: 501, endPoint x: 360, endPoint y: 527, distance: 115.4
click at [246, 501] on span "Drinks" at bounding box center [267, 499] width 101 height 22
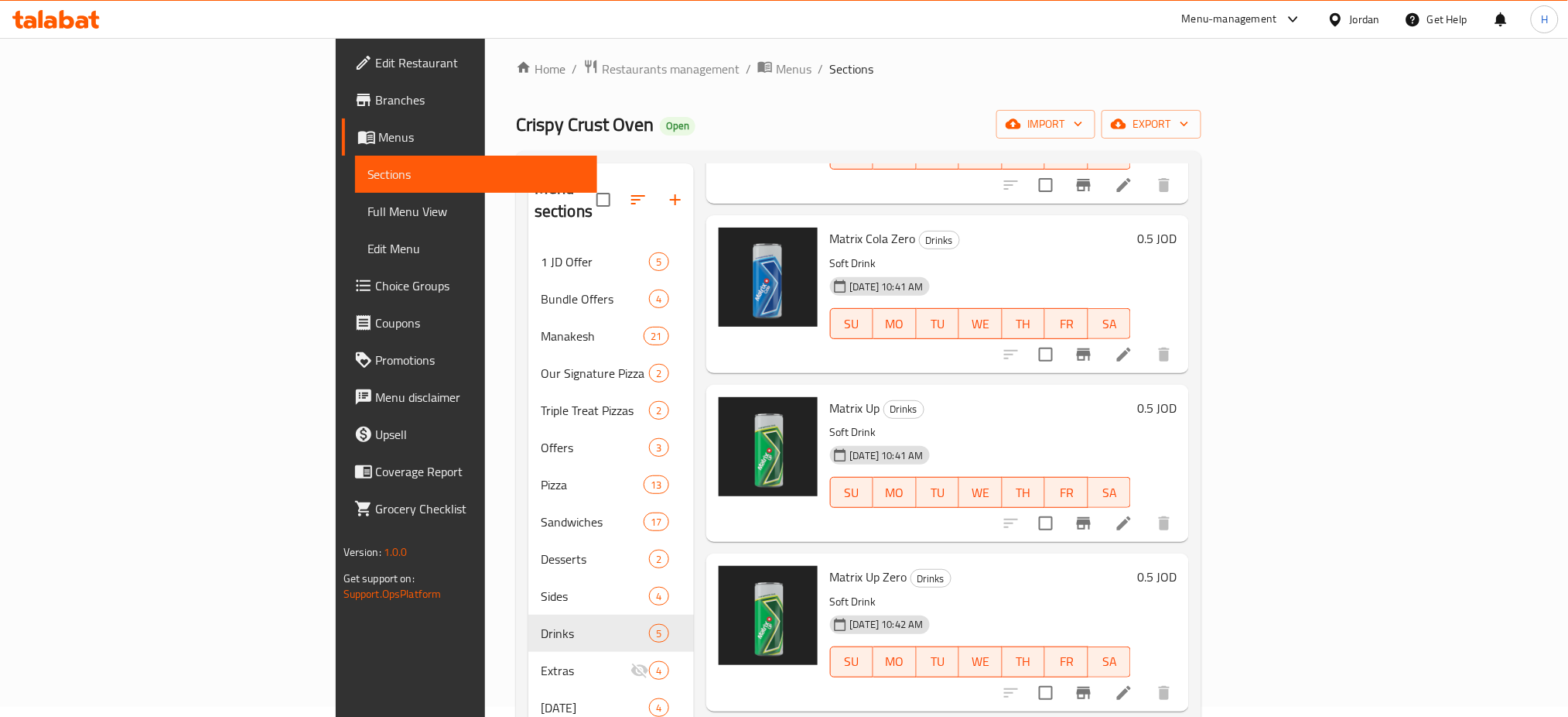
scroll to position [167, 0]
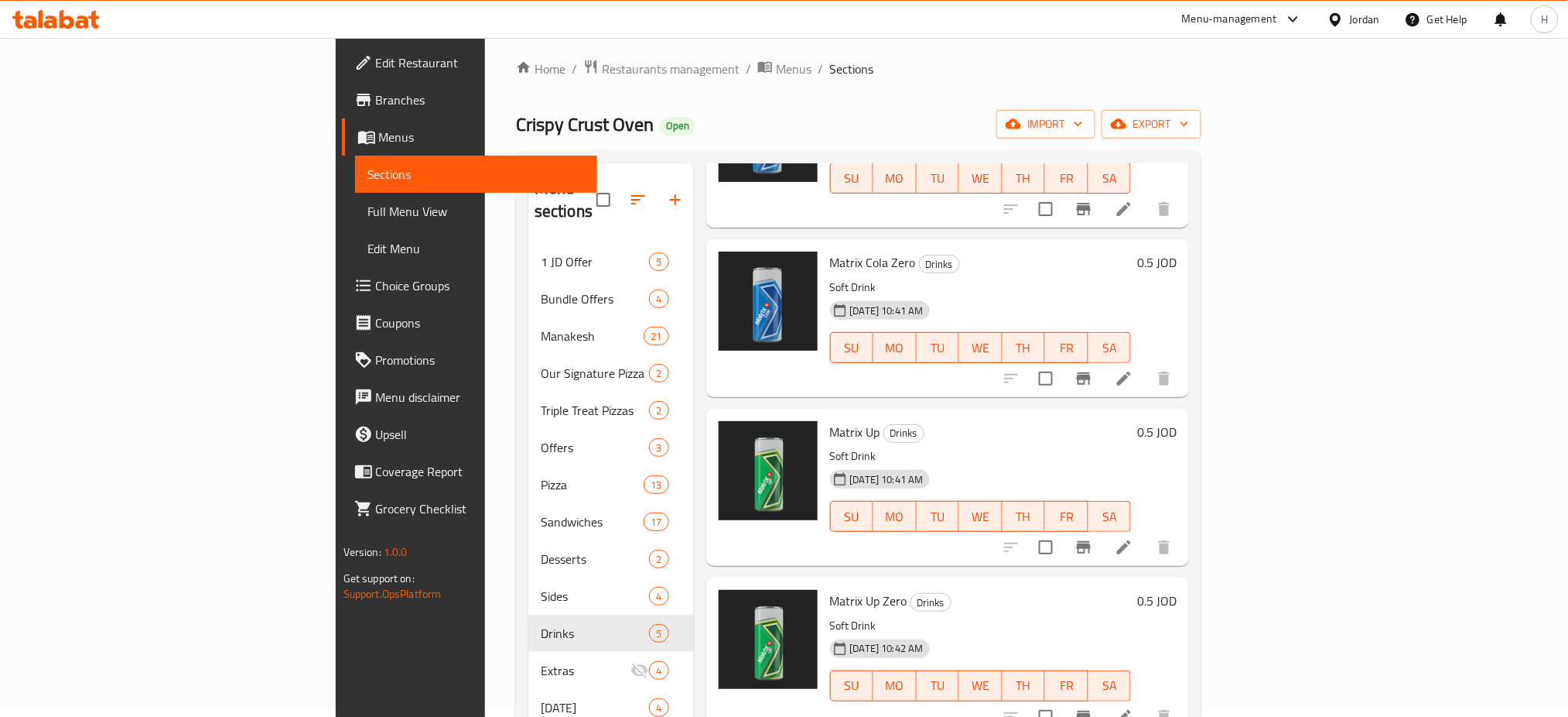
drag, startPoint x: 51, startPoint y: 12, endPoint x: 476, endPoint y: 4, distance: 425.1
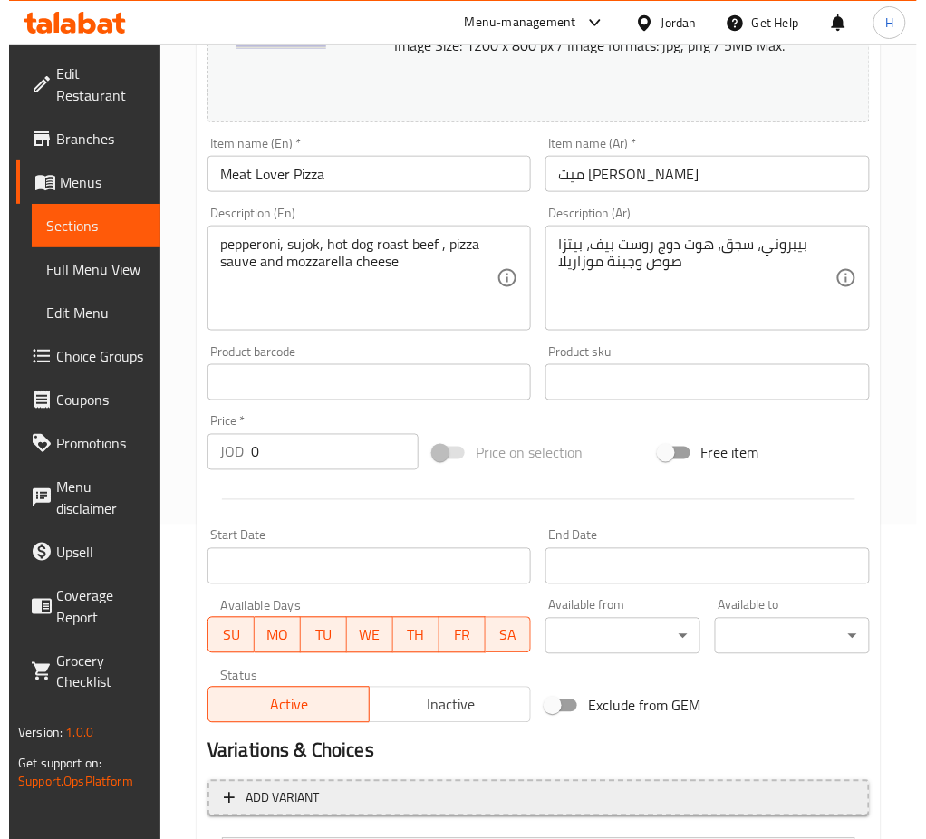
scroll to position [496, 0]
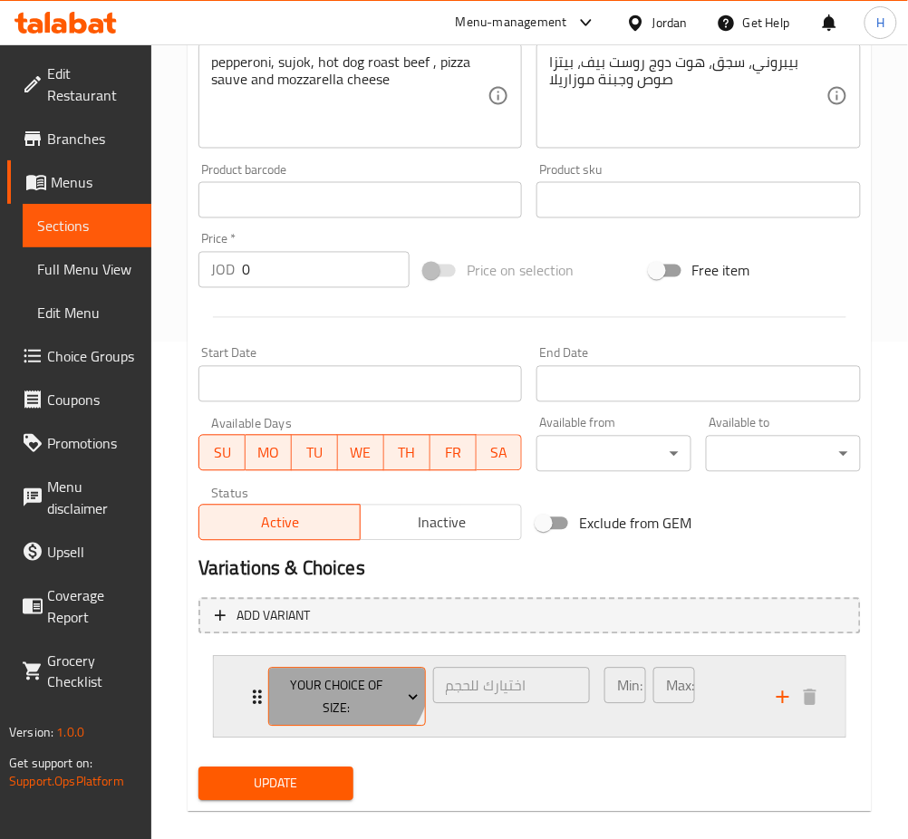
click at [336, 676] on span "Your Choice Of Size:" at bounding box center [346, 697] width 144 height 45
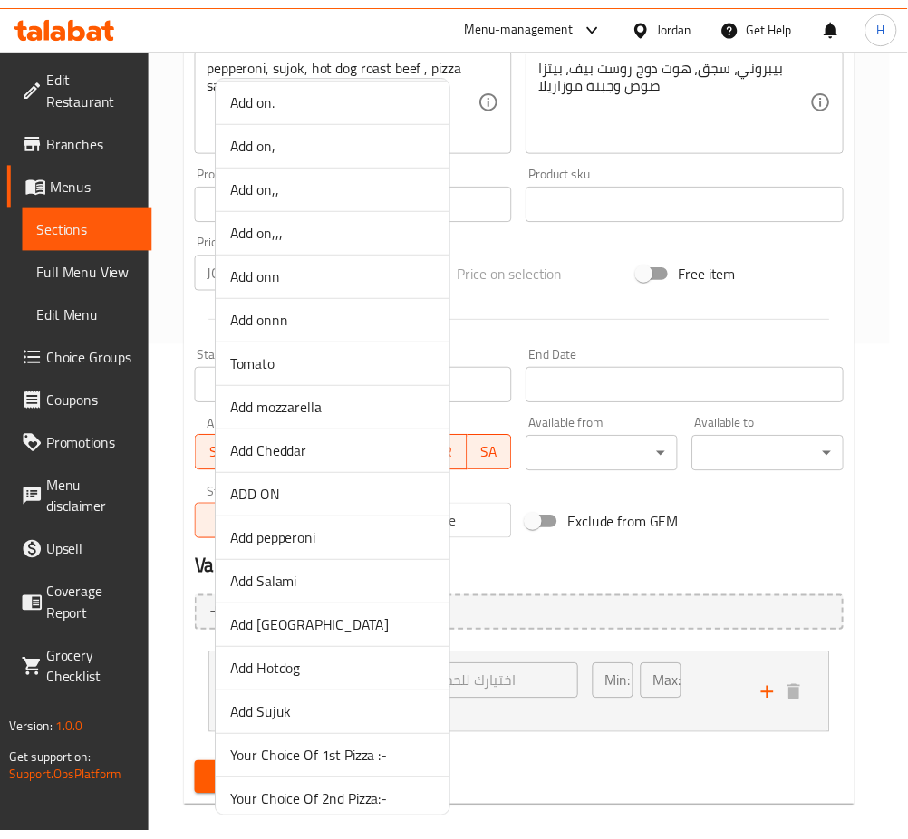
scroll to position [373, 0]
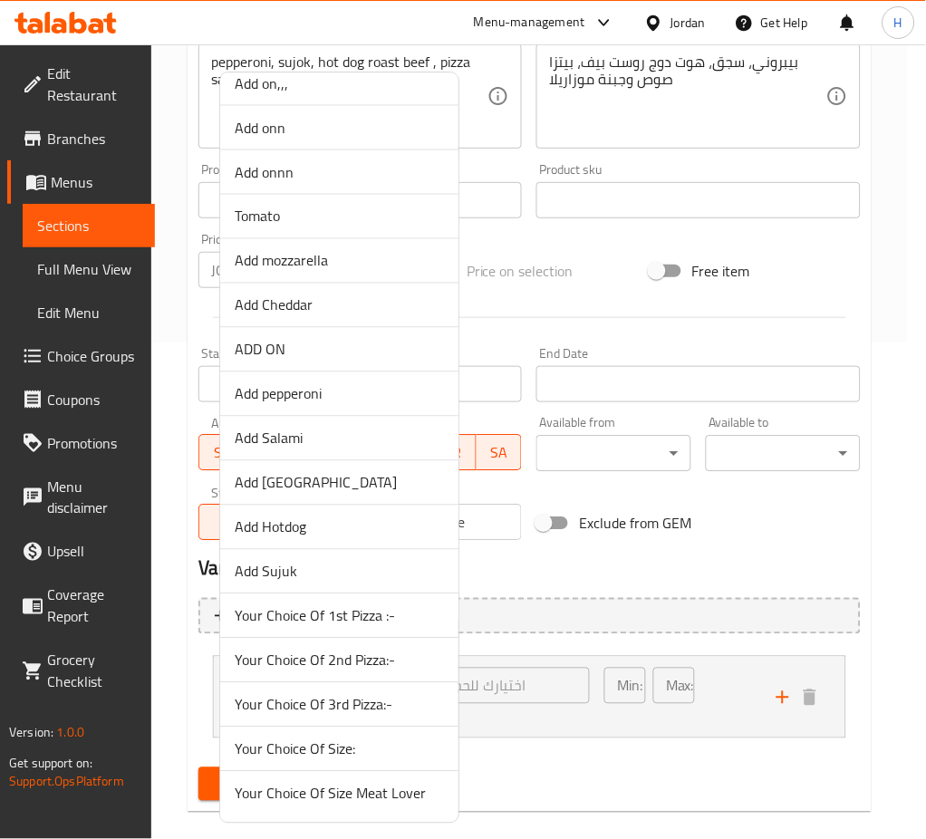
click at [392, 792] on span "Your Choice Of Size Meat Lover" at bounding box center [339, 794] width 209 height 22
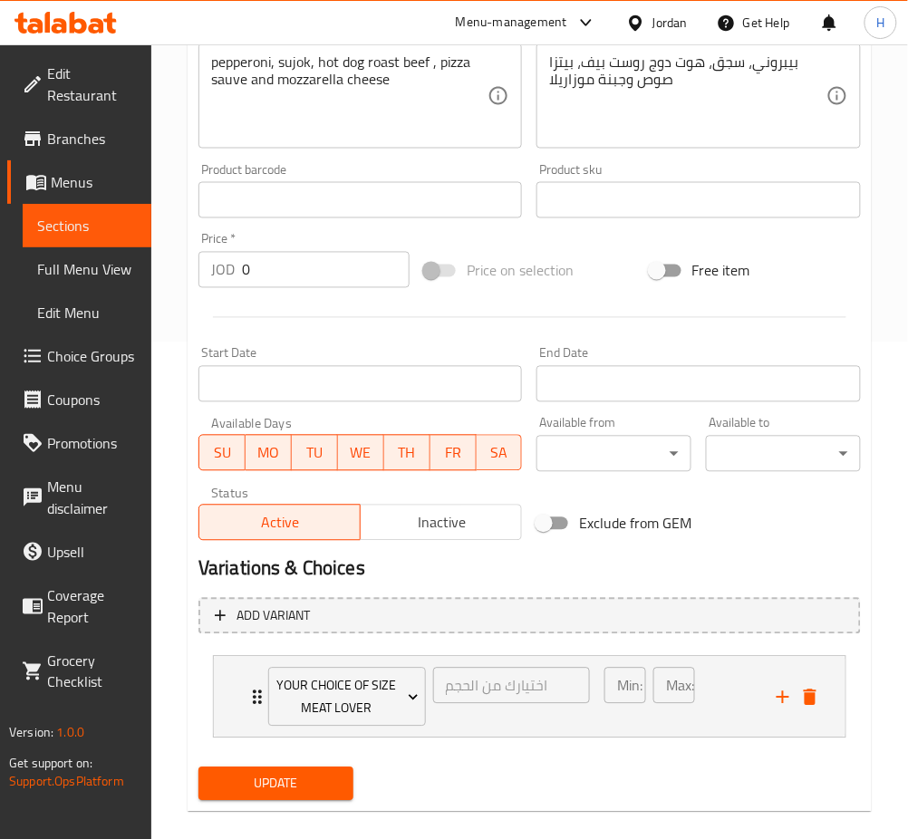
click at [253, 783] on span "Update" at bounding box center [276, 784] width 126 height 23
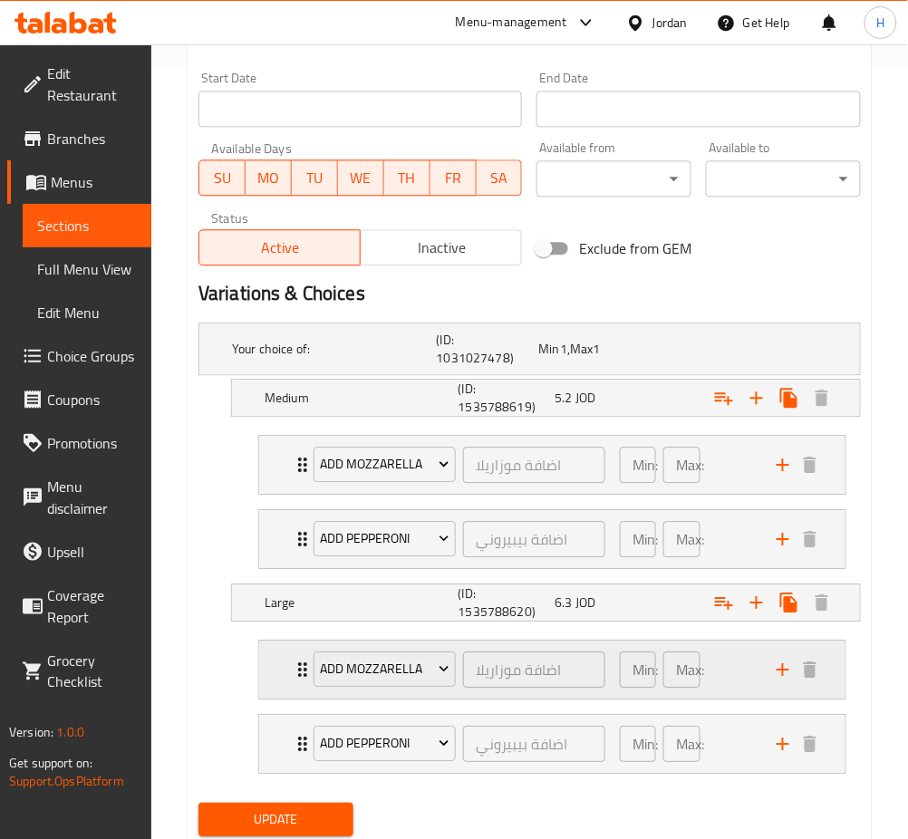
scroll to position [831, 0]
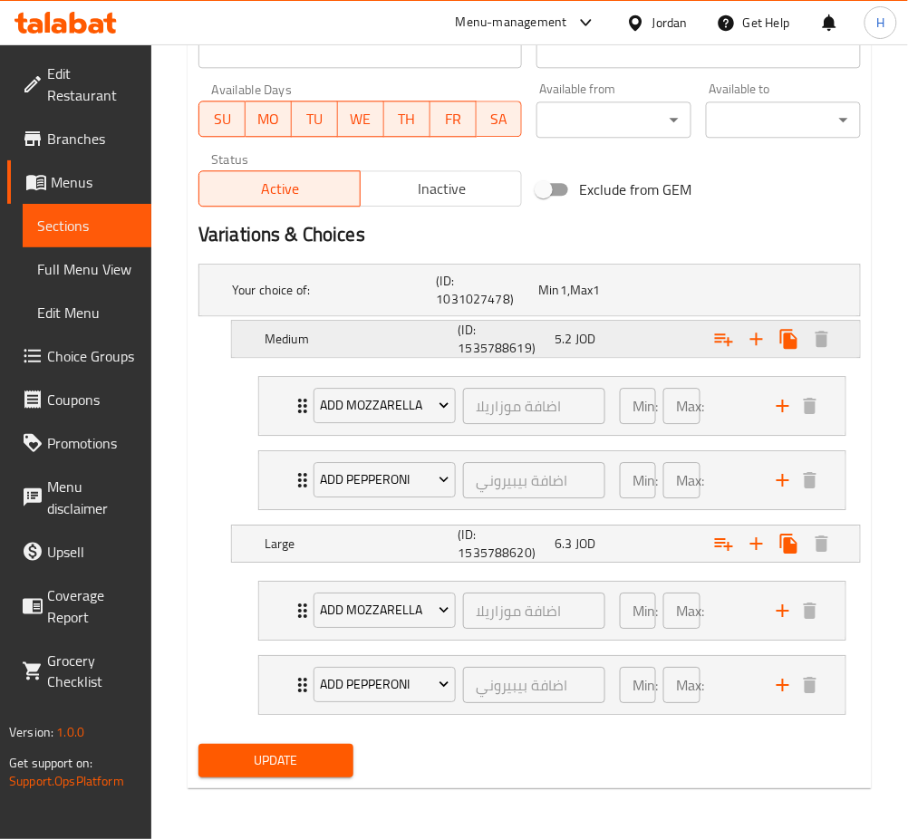
click at [696, 341] on div "Expand" at bounding box center [745, 339] width 194 height 40
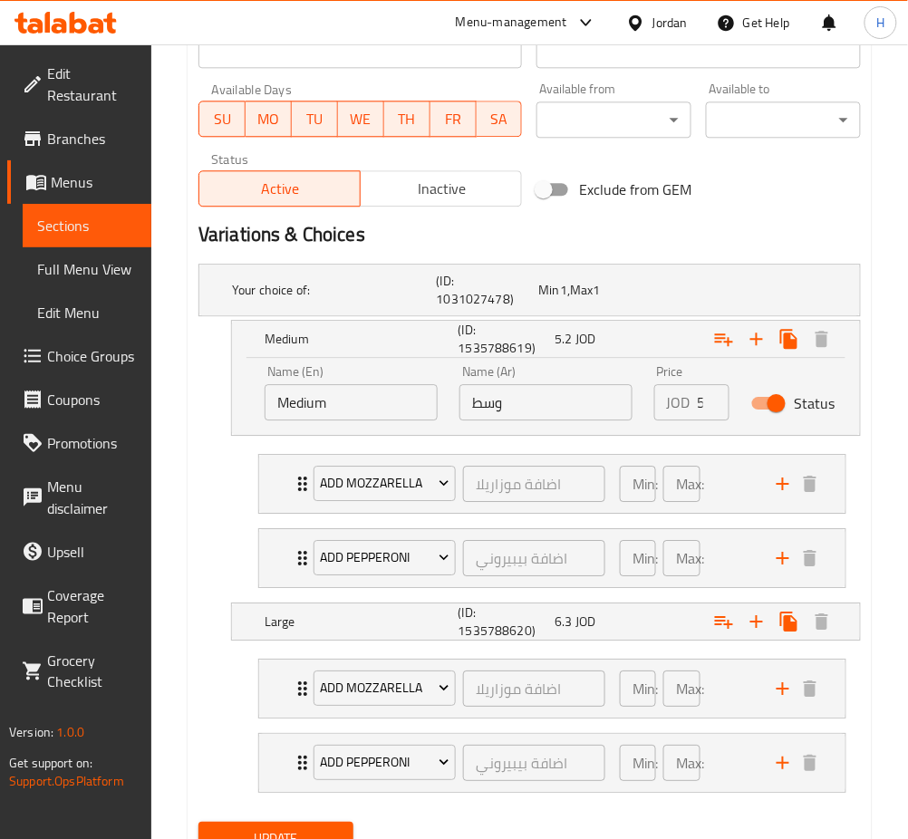
click at [582, 409] on input "وسط" at bounding box center [545, 402] width 173 height 36
type input "6"
click at [568, 629] on span "6.3" at bounding box center [562, 622] width 17 height 24
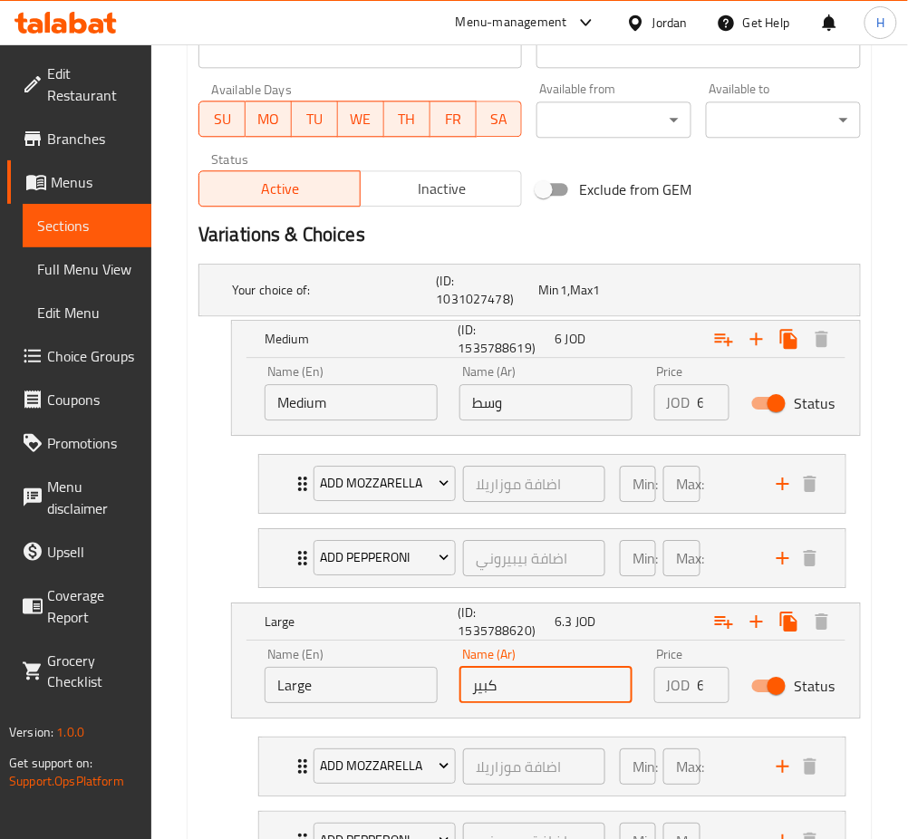
drag, startPoint x: 565, startPoint y: 686, endPoint x: 544, endPoint y: 688, distance: 21.8
click at [565, 685] on input "كبير" at bounding box center [545, 685] width 173 height 36
type input "7.25"
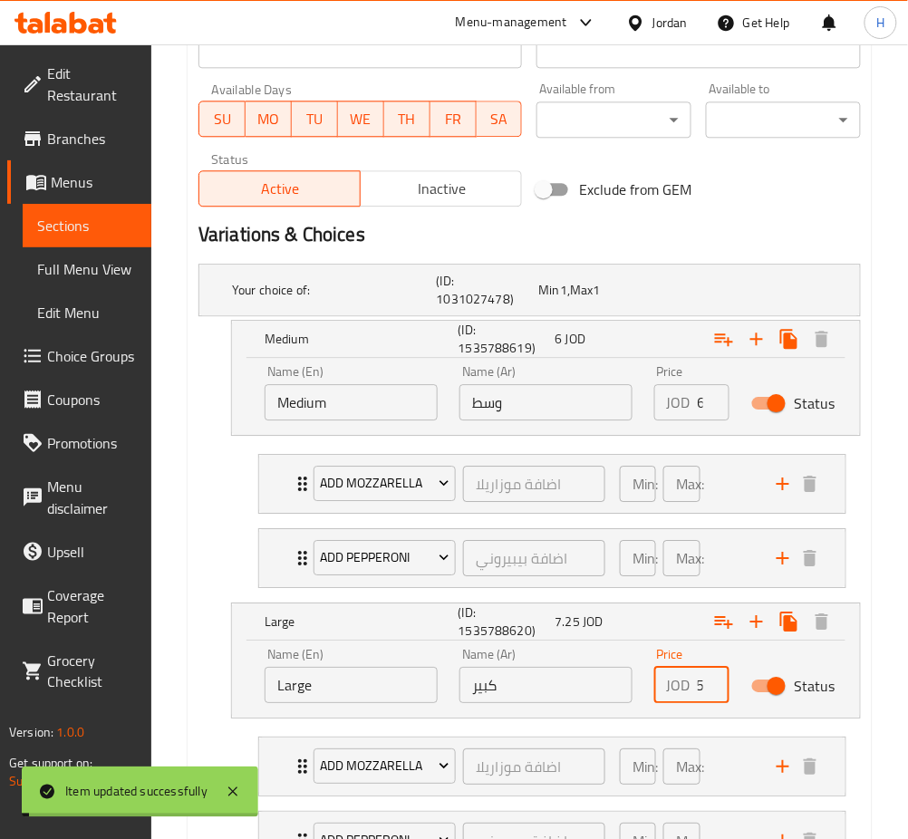
scroll to position [0, 0]
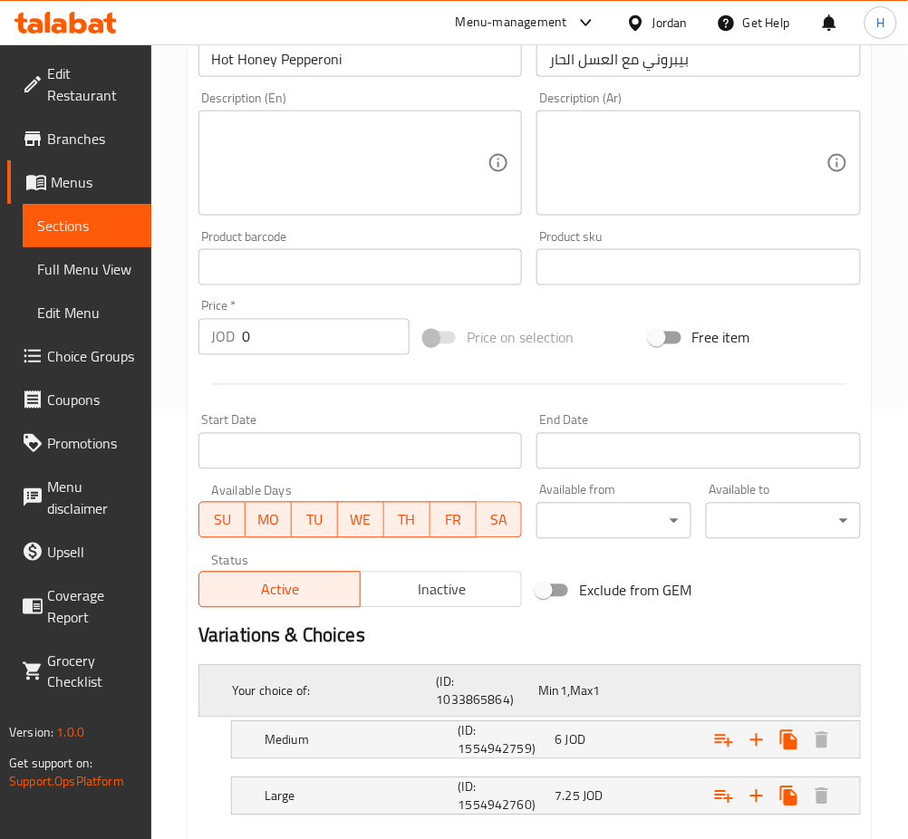
scroll to position [533, 0]
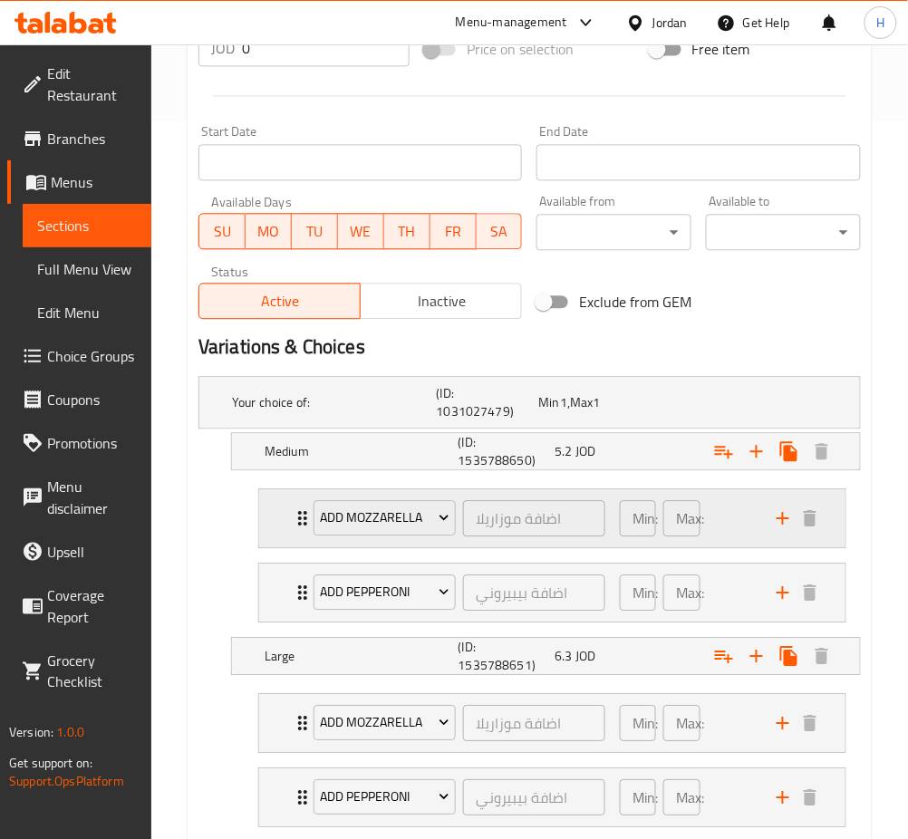
scroll to position [831, 0]
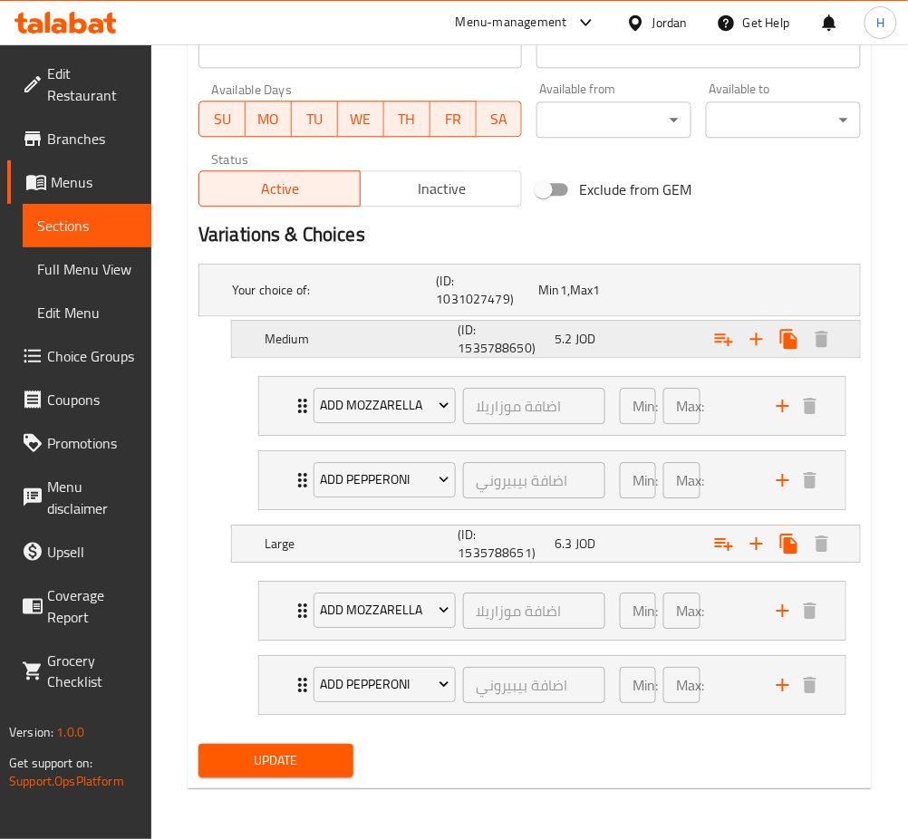
click at [616, 354] on div "Medium (ID: 1535788650) 5.2 JOD" at bounding box center [551, 338] width 581 height 43
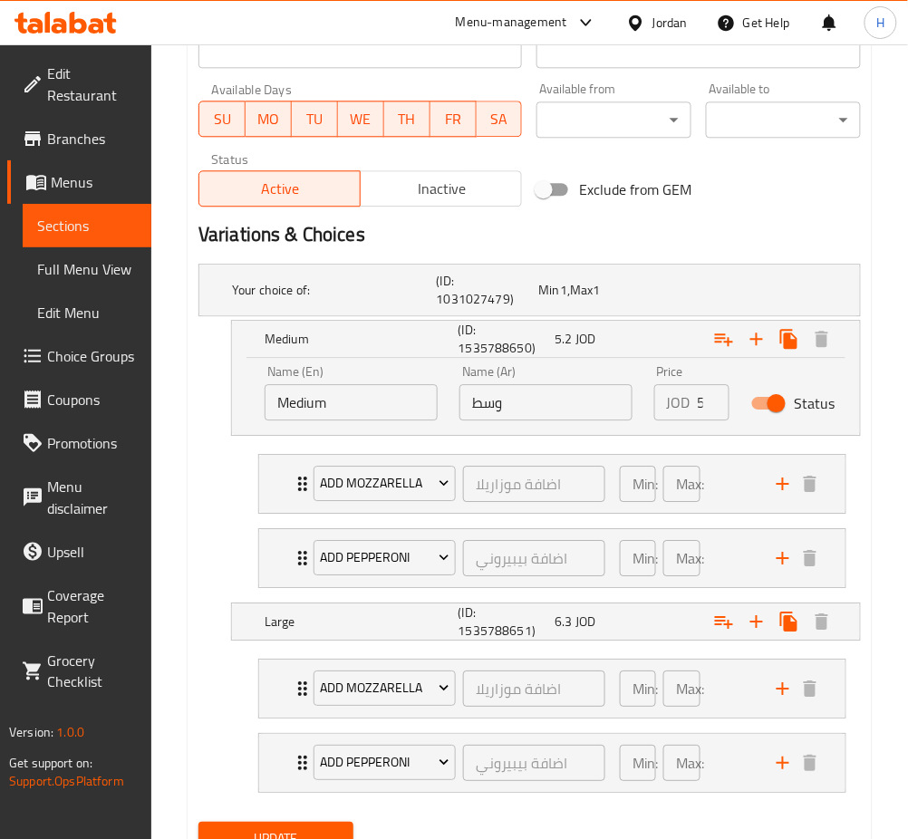
click at [554, 400] on input "وسط" at bounding box center [545, 402] width 173 height 36
type input "6"
click at [562, 619] on span "6.3" at bounding box center [562, 622] width 17 height 24
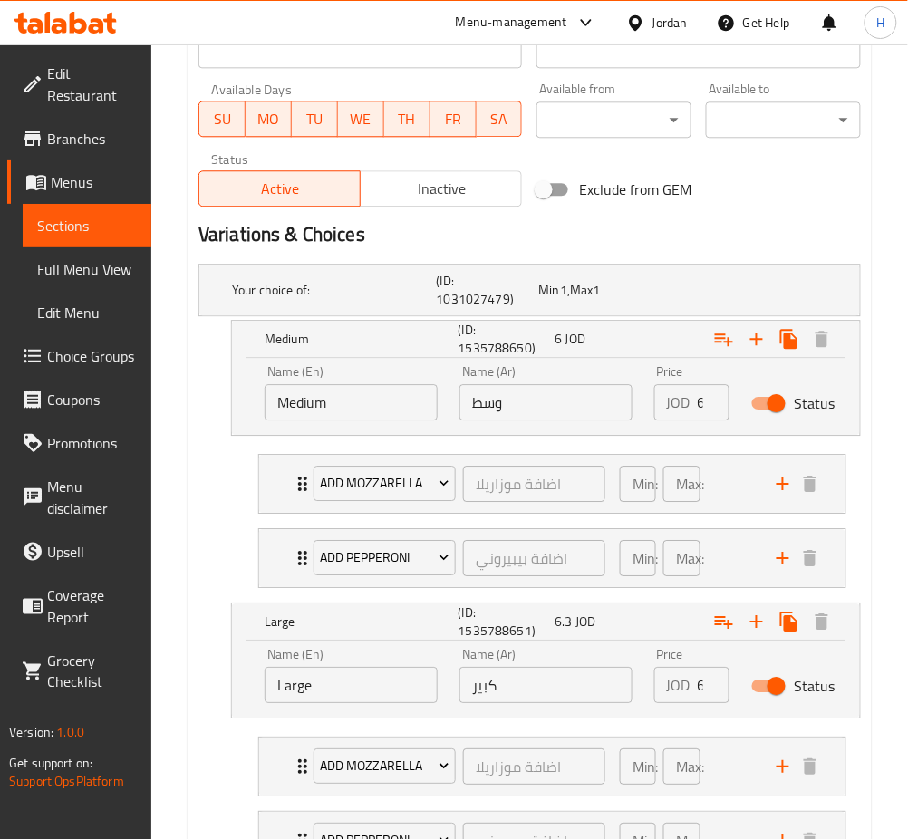
click at [598, 687] on input "كبير" at bounding box center [545, 685] width 173 height 36
type input "7.25"
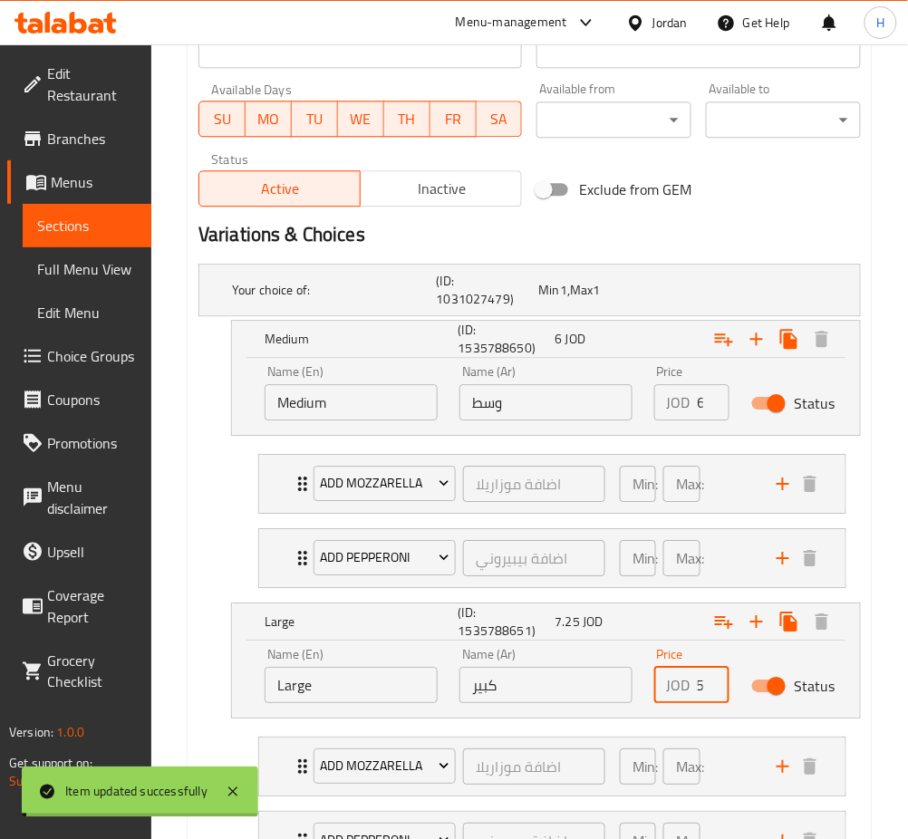
scroll to position [0, 0]
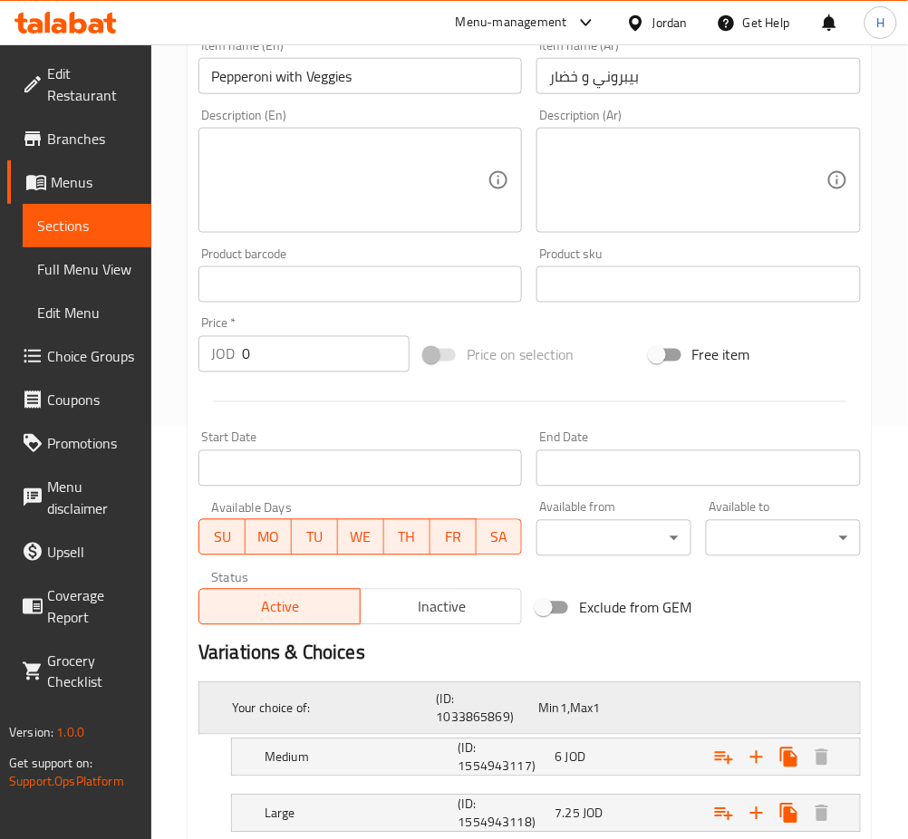
scroll to position [533, 0]
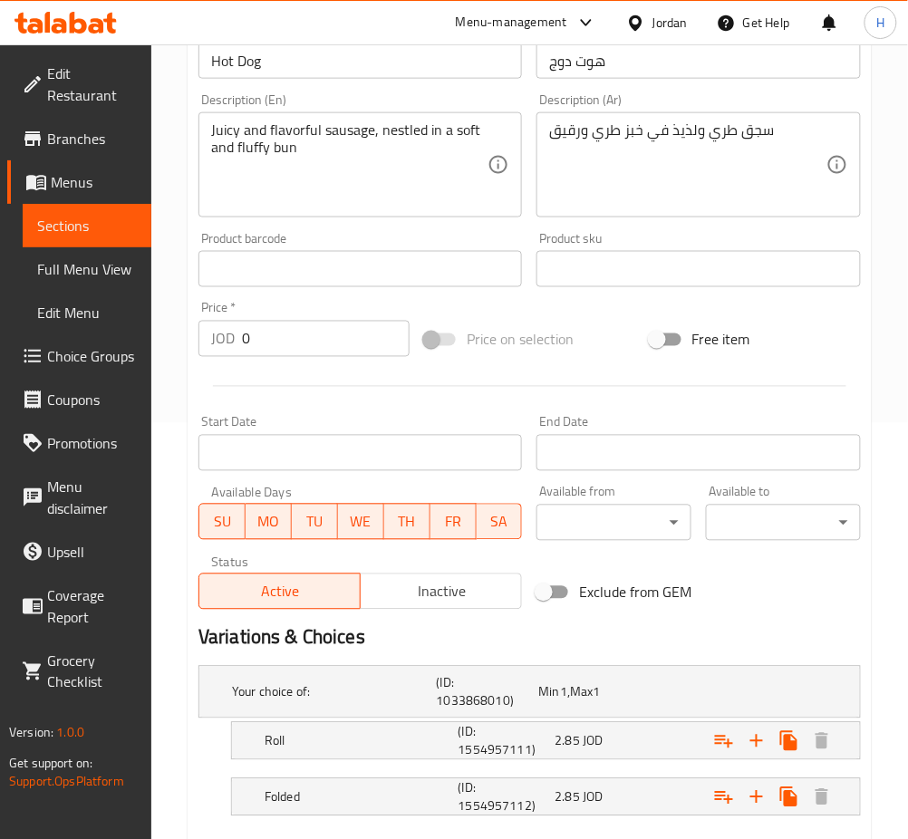
scroll to position [522, 0]
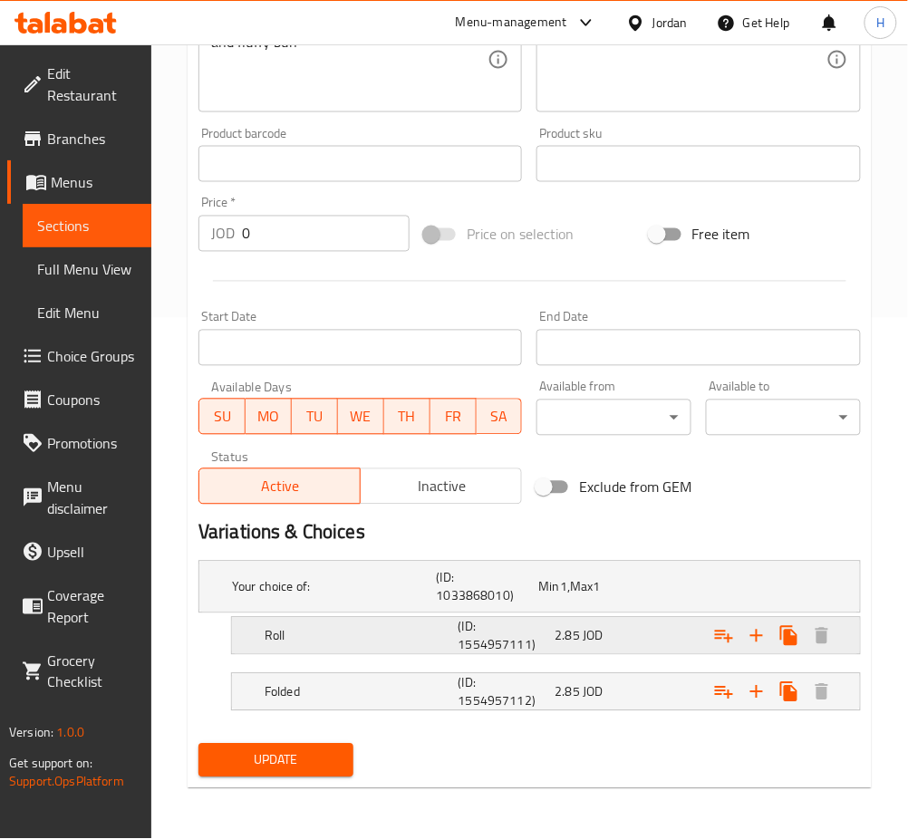
click at [552, 637] on div "2.85 JOD" at bounding box center [599, 635] width 97 height 25
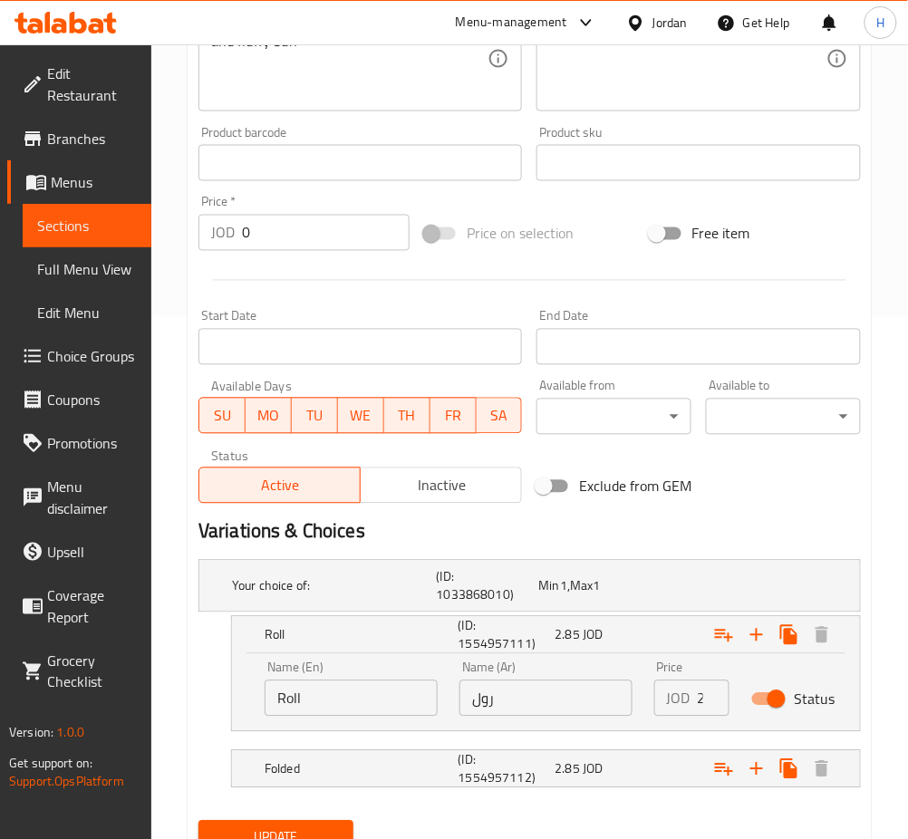
drag, startPoint x: 560, startPoint y: 696, endPoint x: 548, endPoint y: 711, distance: 19.4
click at [561, 696] on input "رول" at bounding box center [545, 698] width 173 height 36
paste input "3.3"
type input "3.3"
click at [198, 821] on button "Update" at bounding box center [275, 838] width 155 height 34
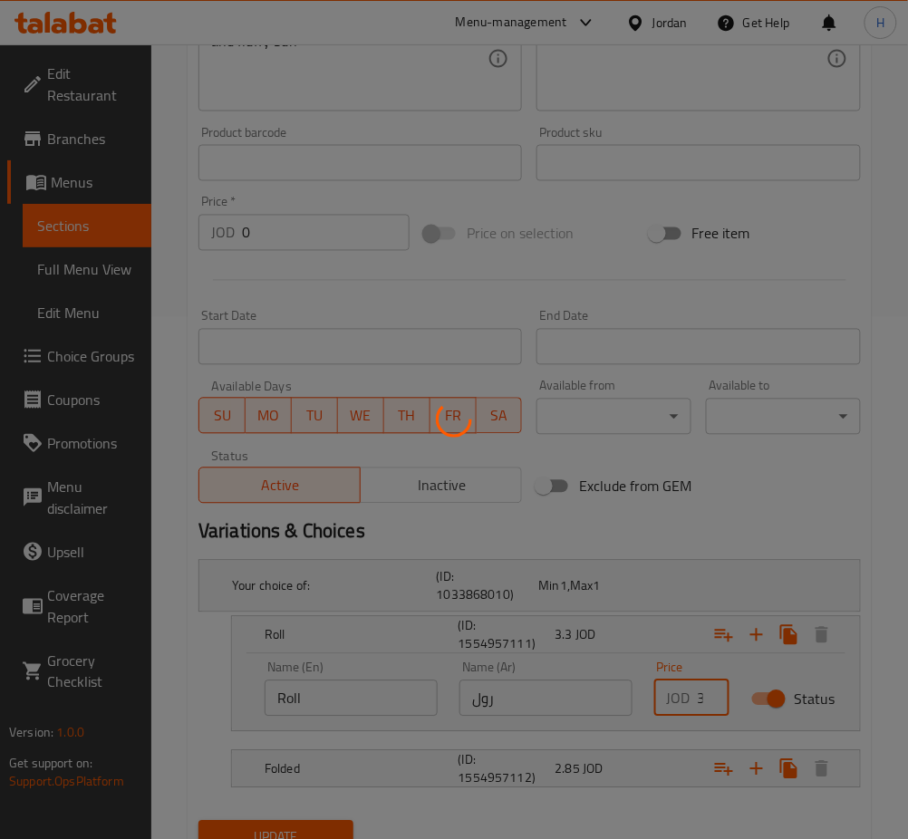
scroll to position [0, 12]
click at [551, 767] on div at bounding box center [454, 419] width 908 height 839
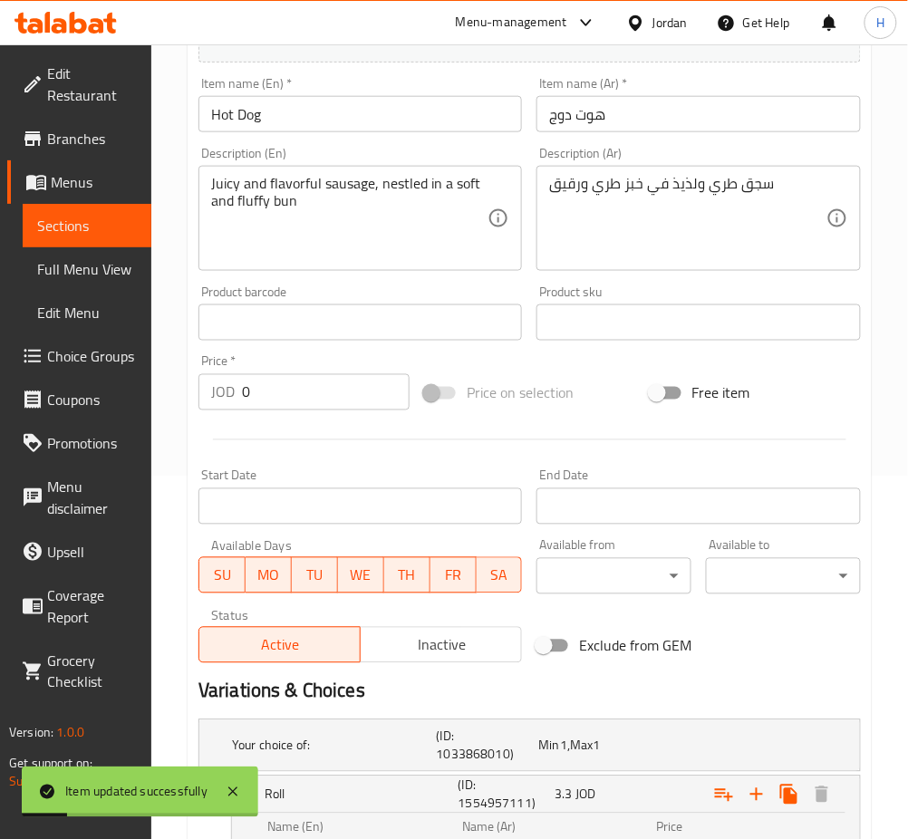
scroll to position [599, 0]
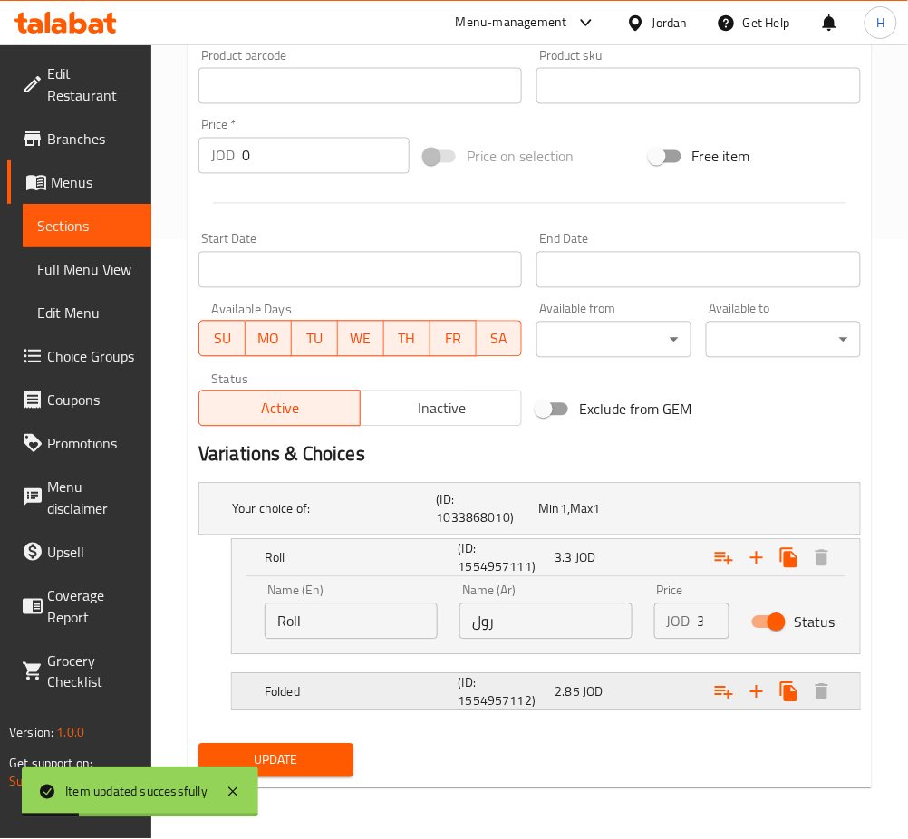
click at [605, 698] on div "2.85 JOD" at bounding box center [599, 692] width 90 height 18
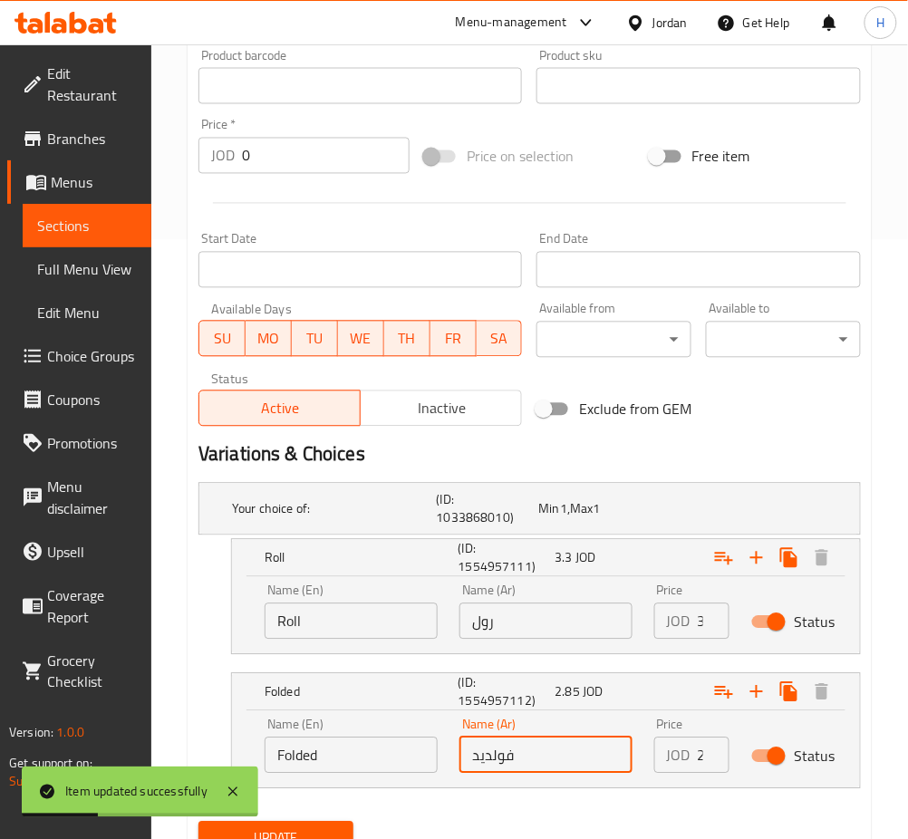
click at [561, 748] on input "فولديد" at bounding box center [545, 755] width 173 height 36
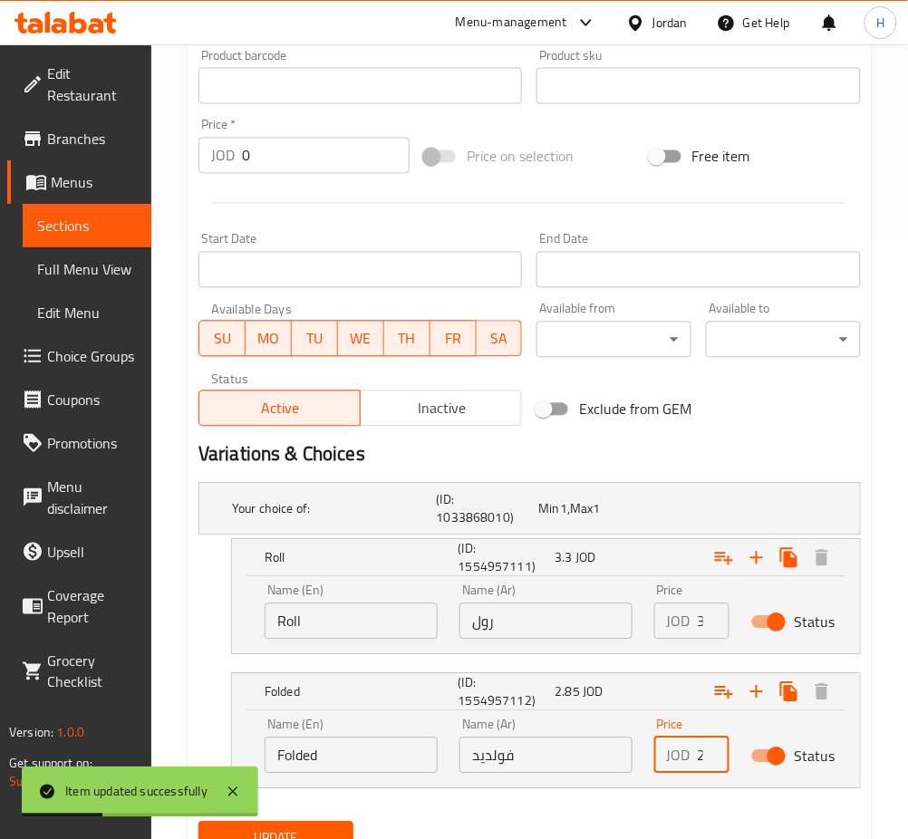
paste input "3.3"
type input "3.3"
click at [198, 822] on button "Update" at bounding box center [275, 839] width 155 height 34
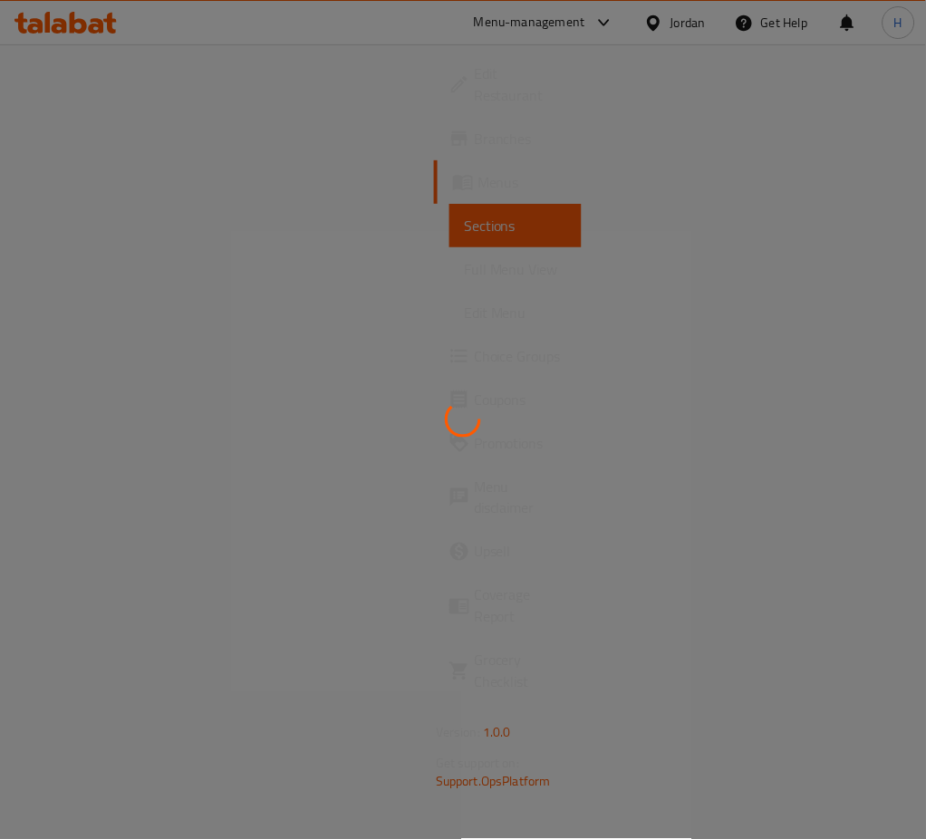
drag, startPoint x: 426, startPoint y: 421, endPoint x: 455, endPoint y: 457, distance: 46.4
click at [435, 425] on div at bounding box center [463, 419] width 926 height 839
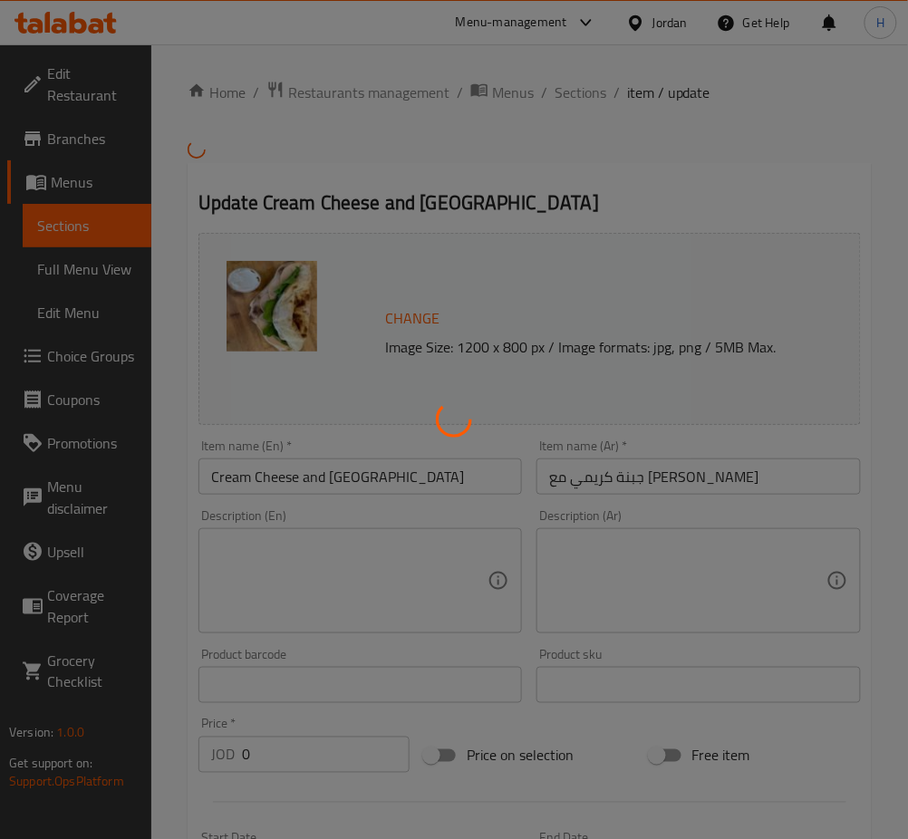
click at [460, 462] on div at bounding box center [454, 419] width 908 height 839
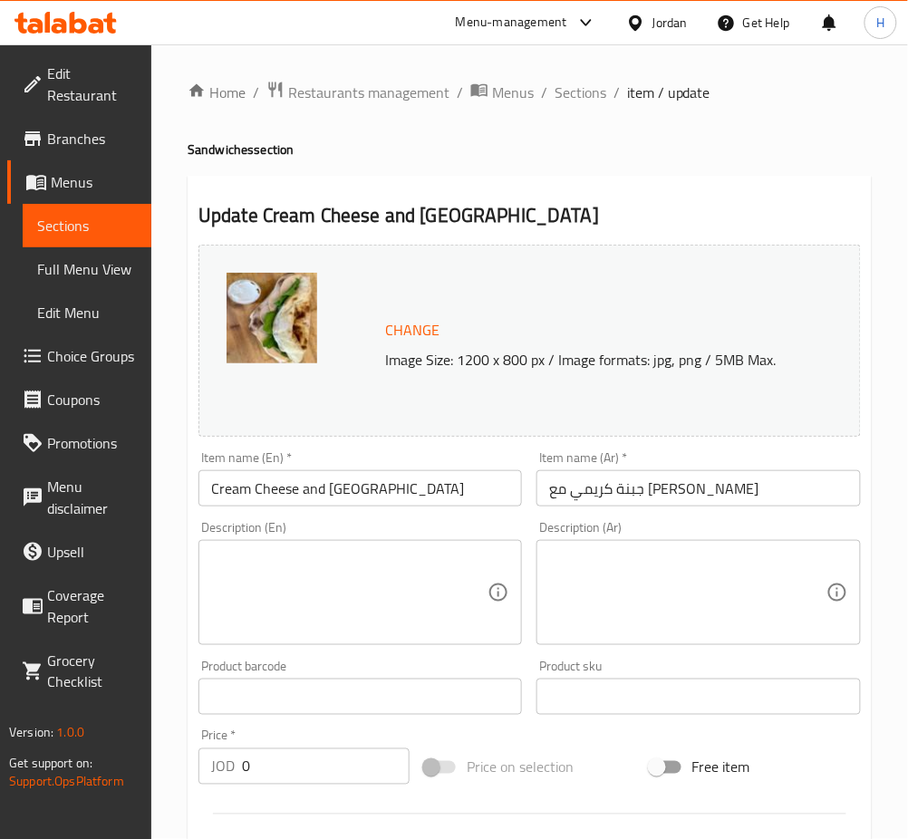
scroll to position [533, 0]
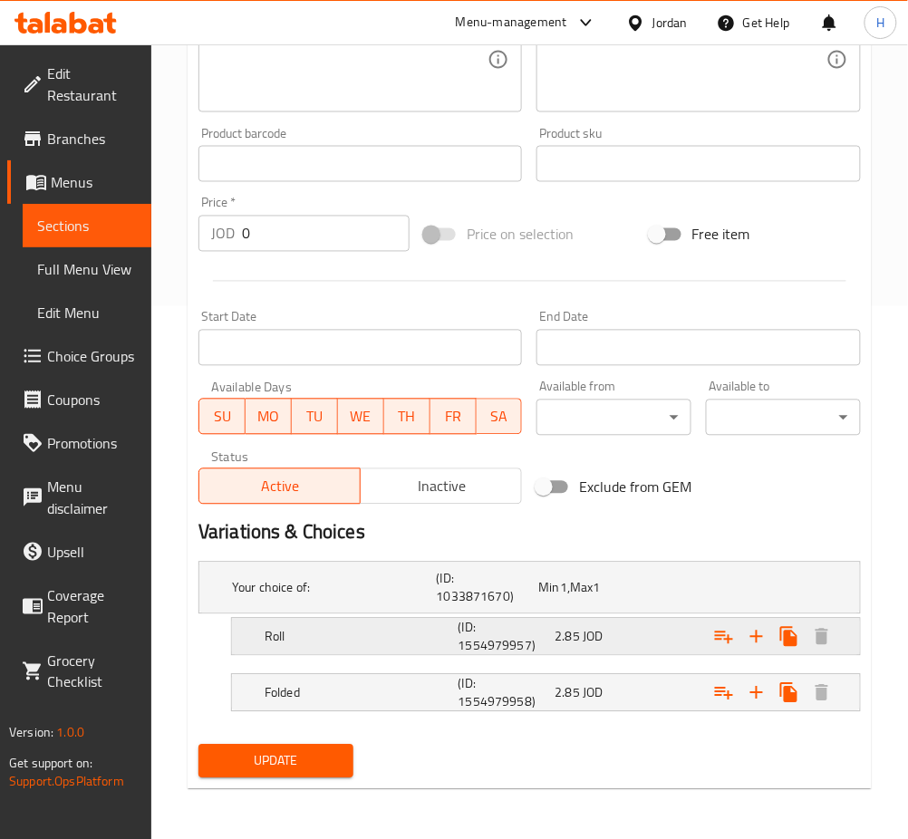
click at [650, 640] on div "Expand" at bounding box center [745, 637] width 194 height 40
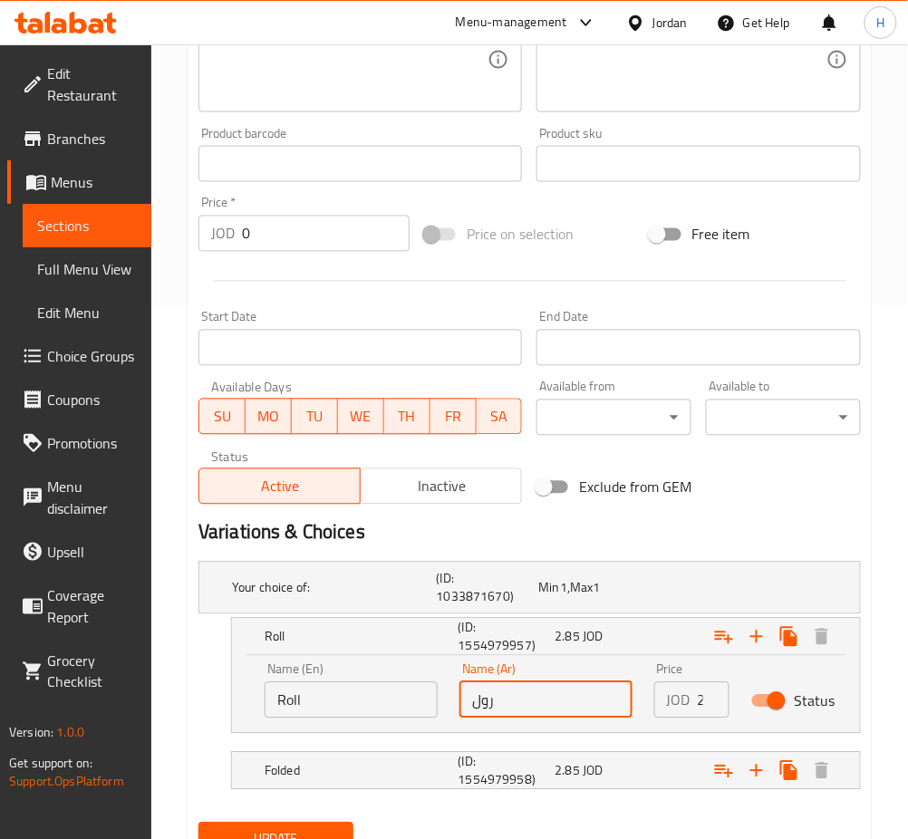
click at [581, 697] on input "رول" at bounding box center [545, 700] width 173 height 36
paste input "3.3"
type input "3.3"
click at [591, 788] on div "Folded (ID: 1554979958) 2.85 JOD" at bounding box center [551, 770] width 581 height 43
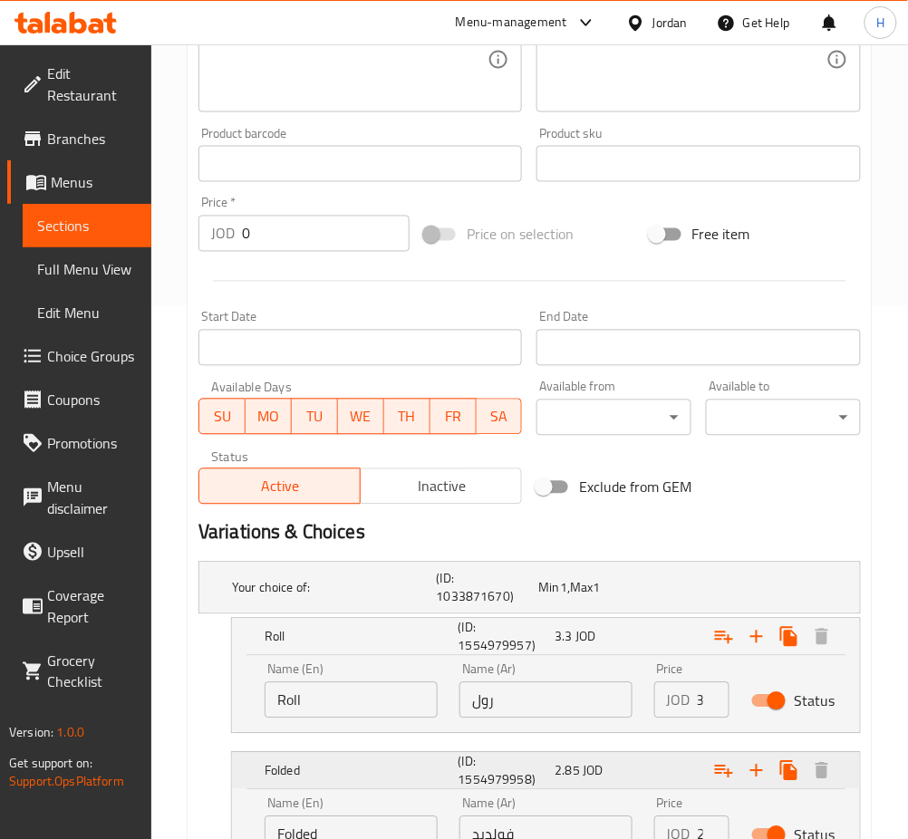
scroll to position [0, 0]
click at [572, 831] on input "فولديد" at bounding box center [545, 834] width 173 height 36
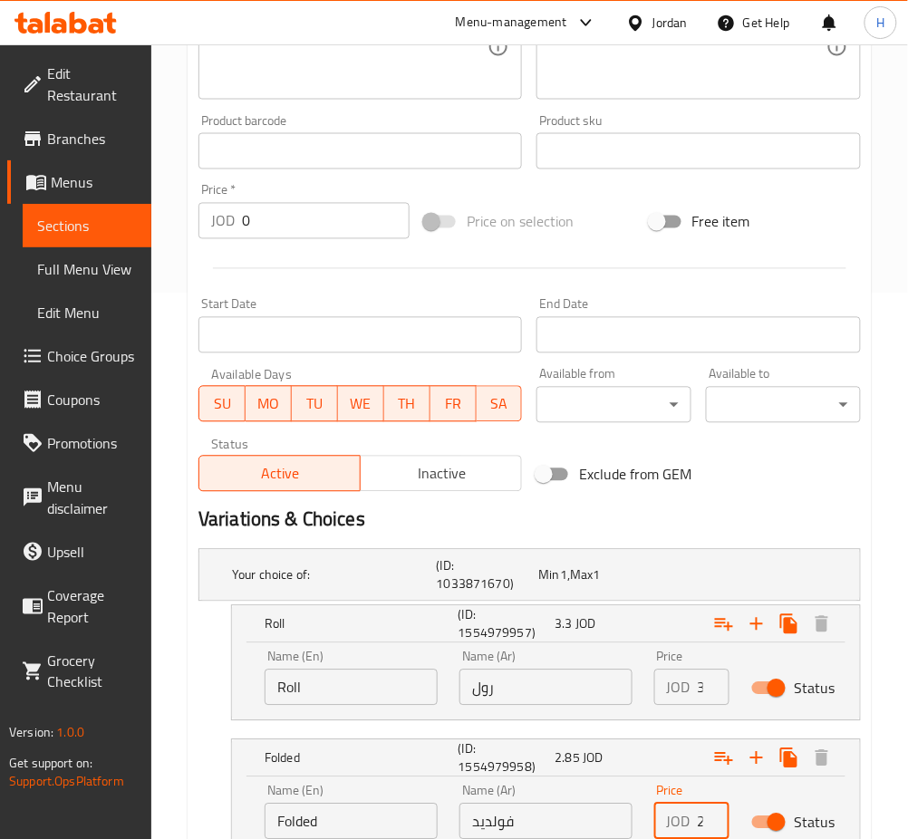
paste input "3.3"
type input "3.3"
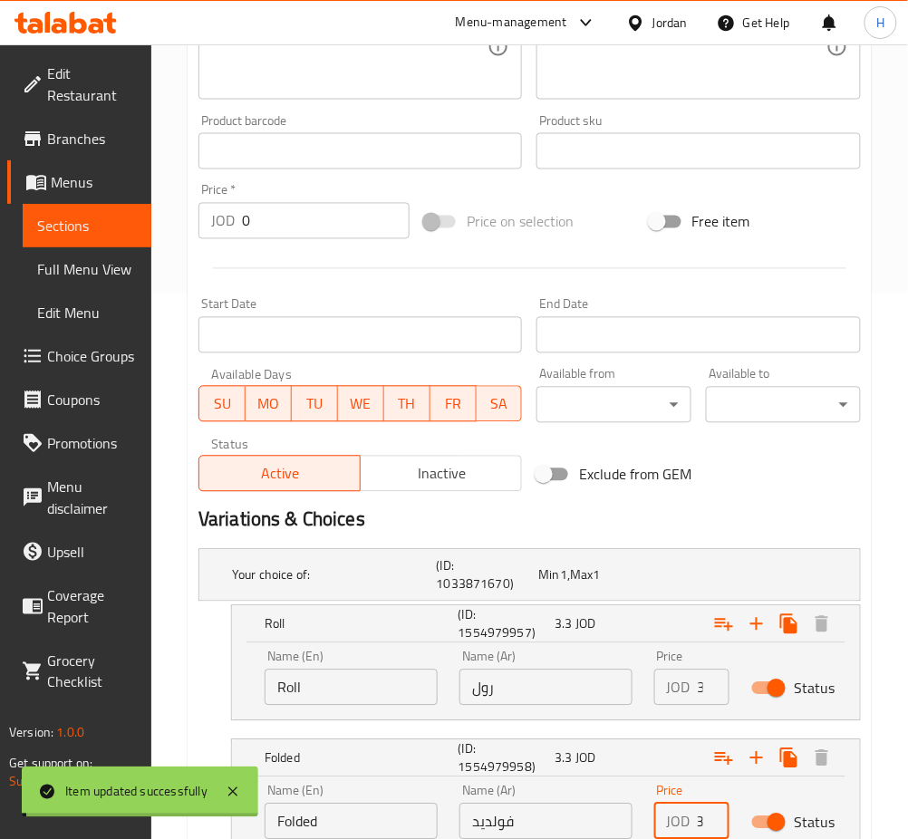
scroll to position [0, 0]
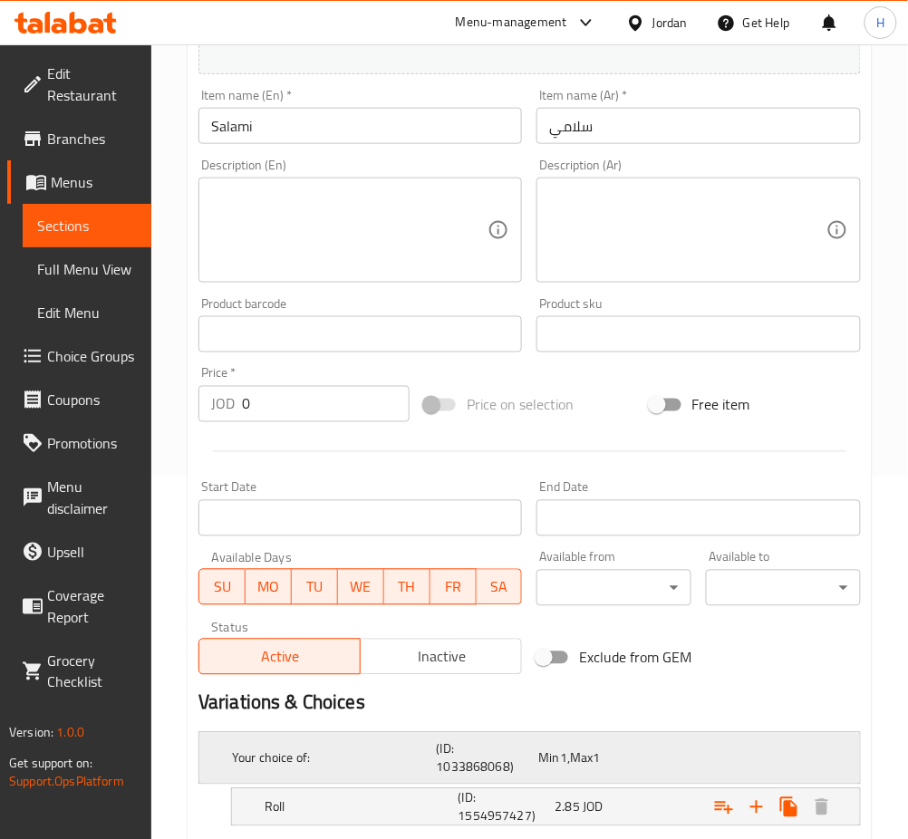
scroll to position [483, 0]
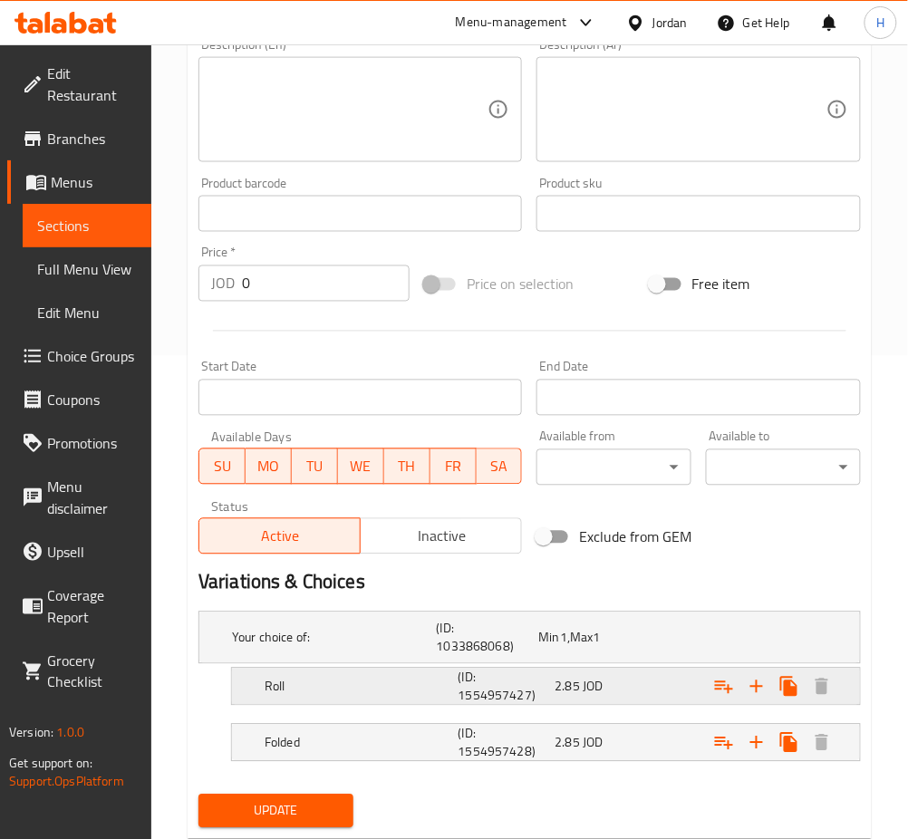
click at [561, 689] on span "2.85" at bounding box center [566, 687] width 25 height 24
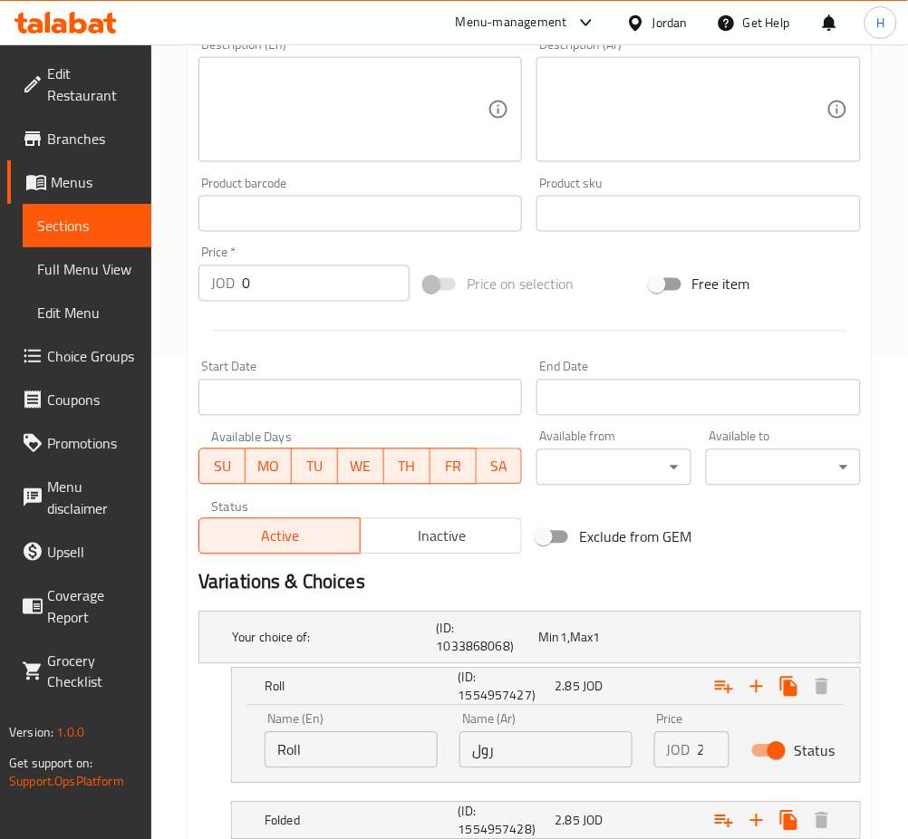
click at [583, 734] on input "رول" at bounding box center [545, 750] width 173 height 36
paste input "3.3"
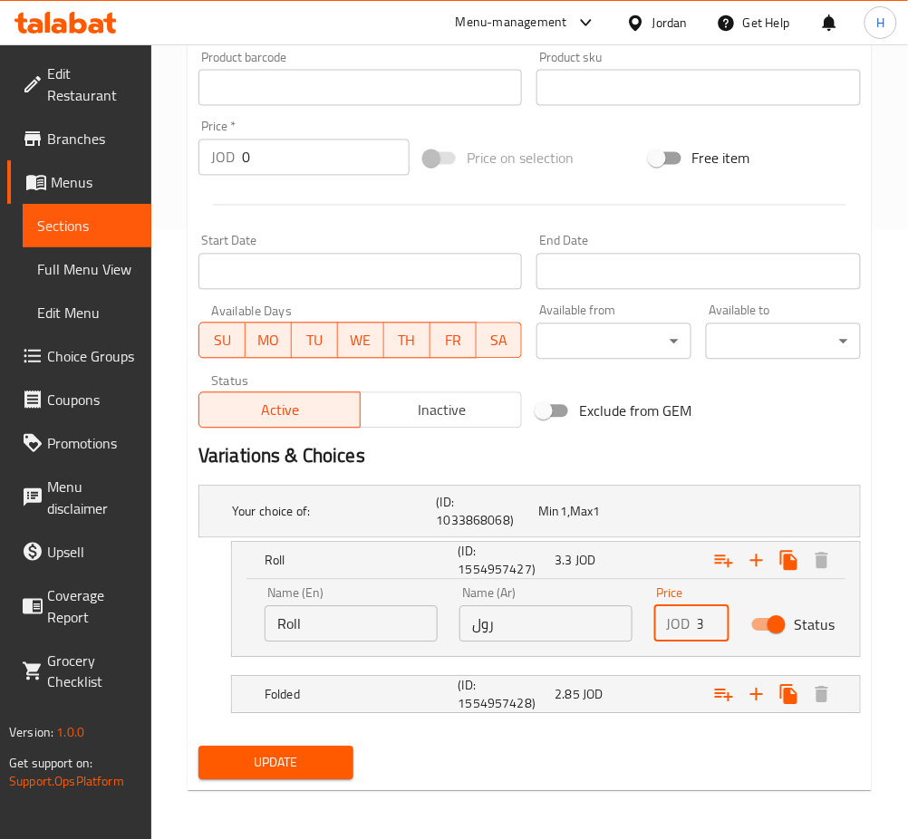
scroll to position [611, 0]
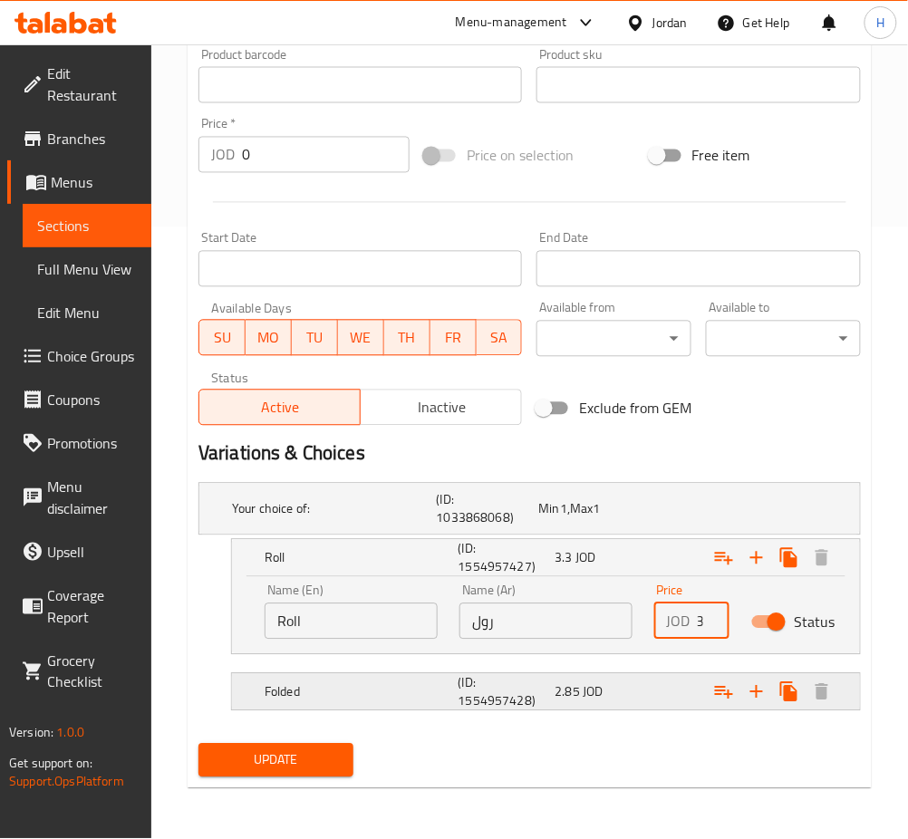
type input "3.3"
click at [595, 708] on div "Folded (ID: 1554957428) 2.85 JOD" at bounding box center [551, 691] width 581 height 43
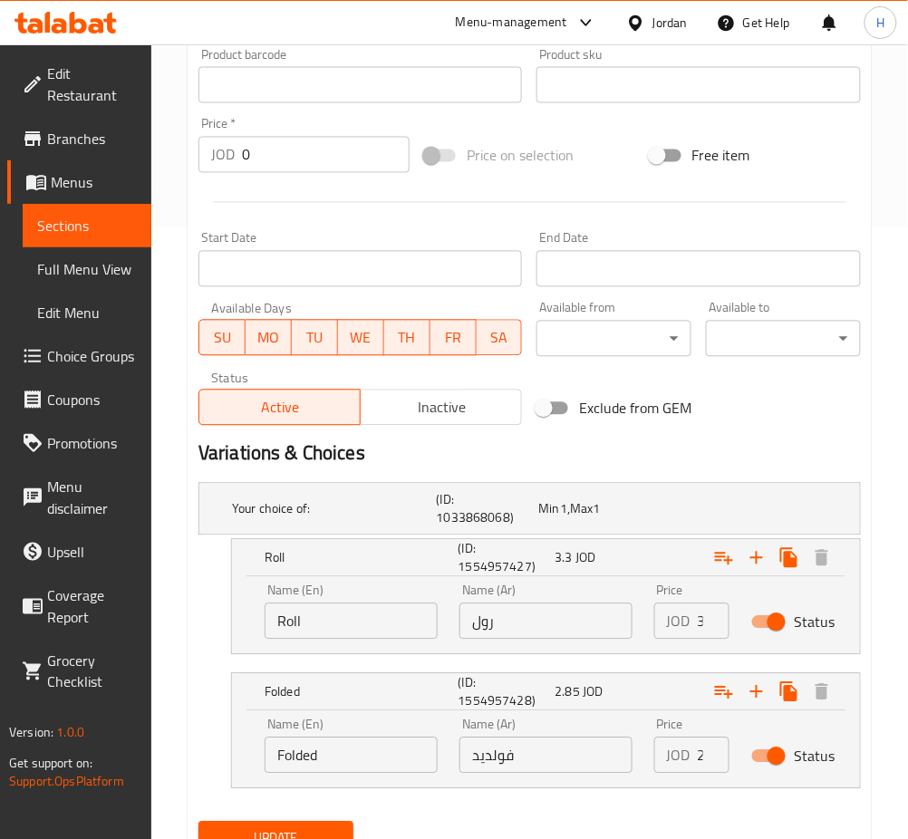
click at [582, 765] on input "فولديد" at bounding box center [545, 755] width 173 height 36
paste input "3.3"
type input "3.3"
click at [198, 822] on button "Update" at bounding box center [275, 839] width 155 height 34
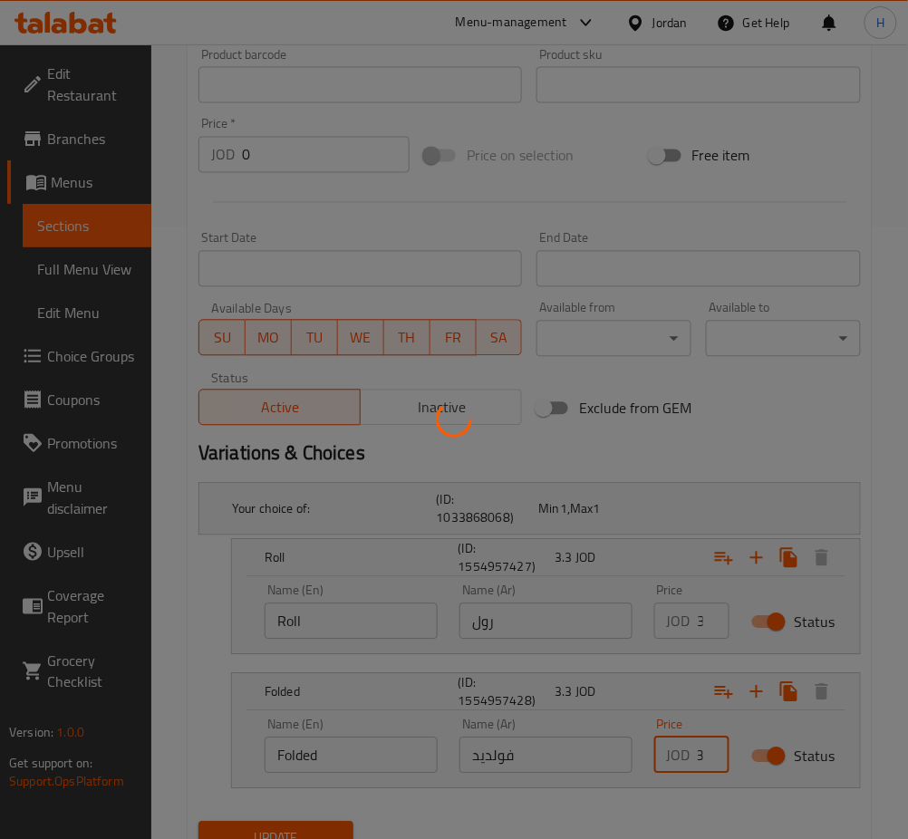
scroll to position [0, 0]
